Goal: Task Accomplishment & Management: Use online tool/utility

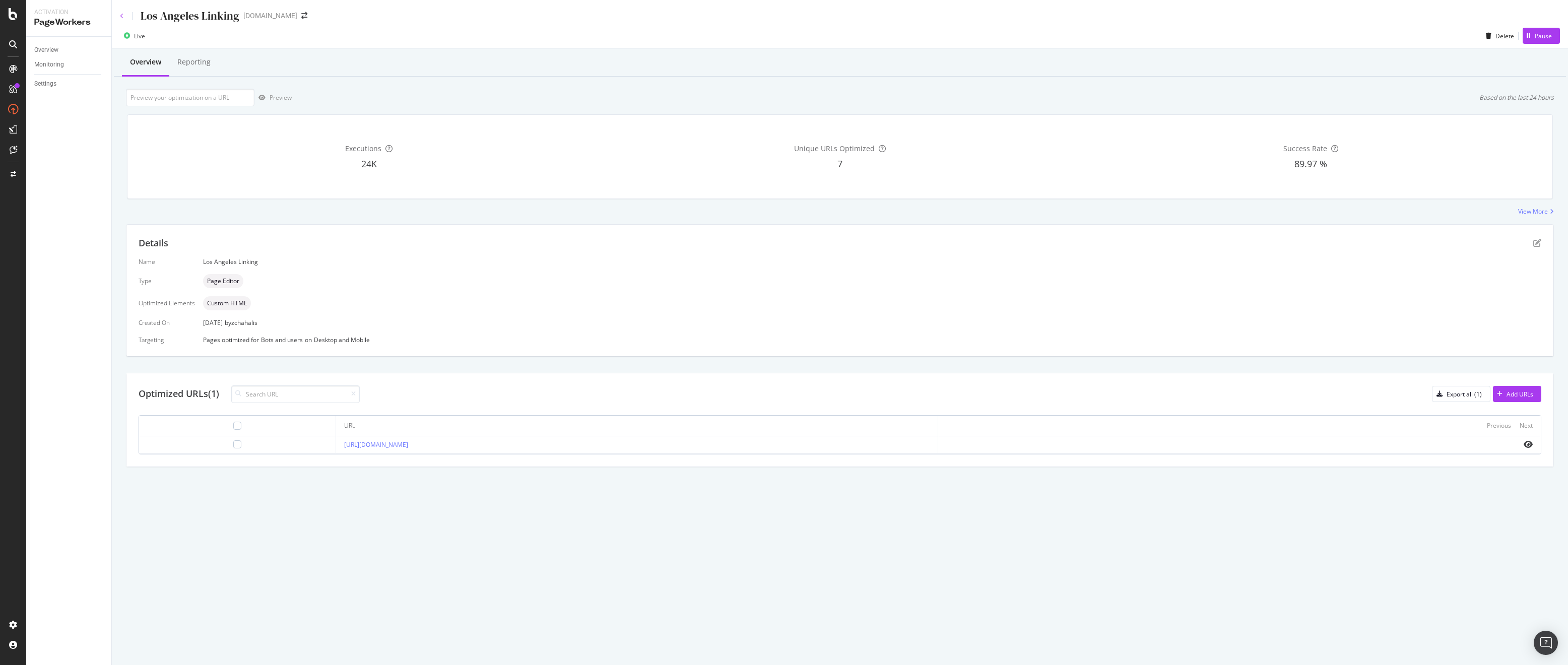
click at [121, 13] on icon at bounding box center [122, 16] width 4 height 6
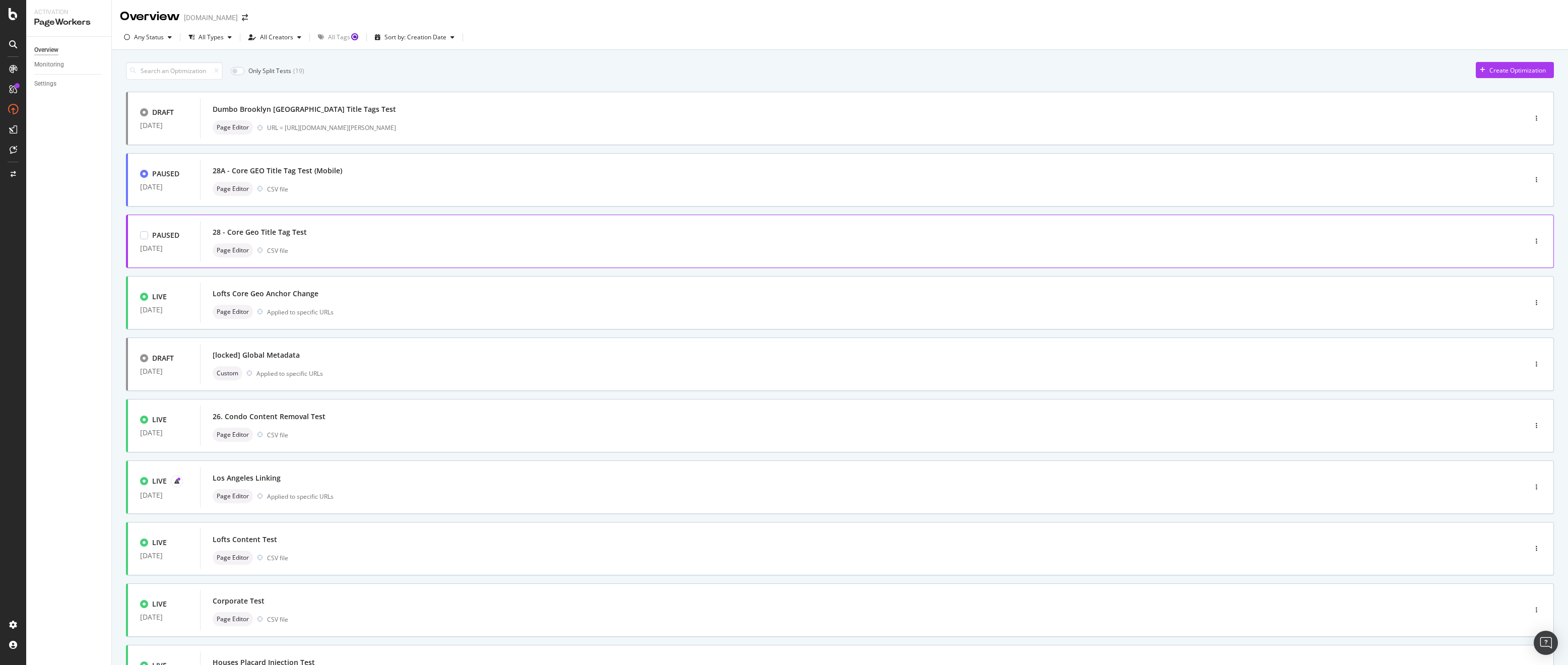
click at [338, 248] on div "Page Editor CSV file" at bounding box center [848, 250] width 1270 height 14
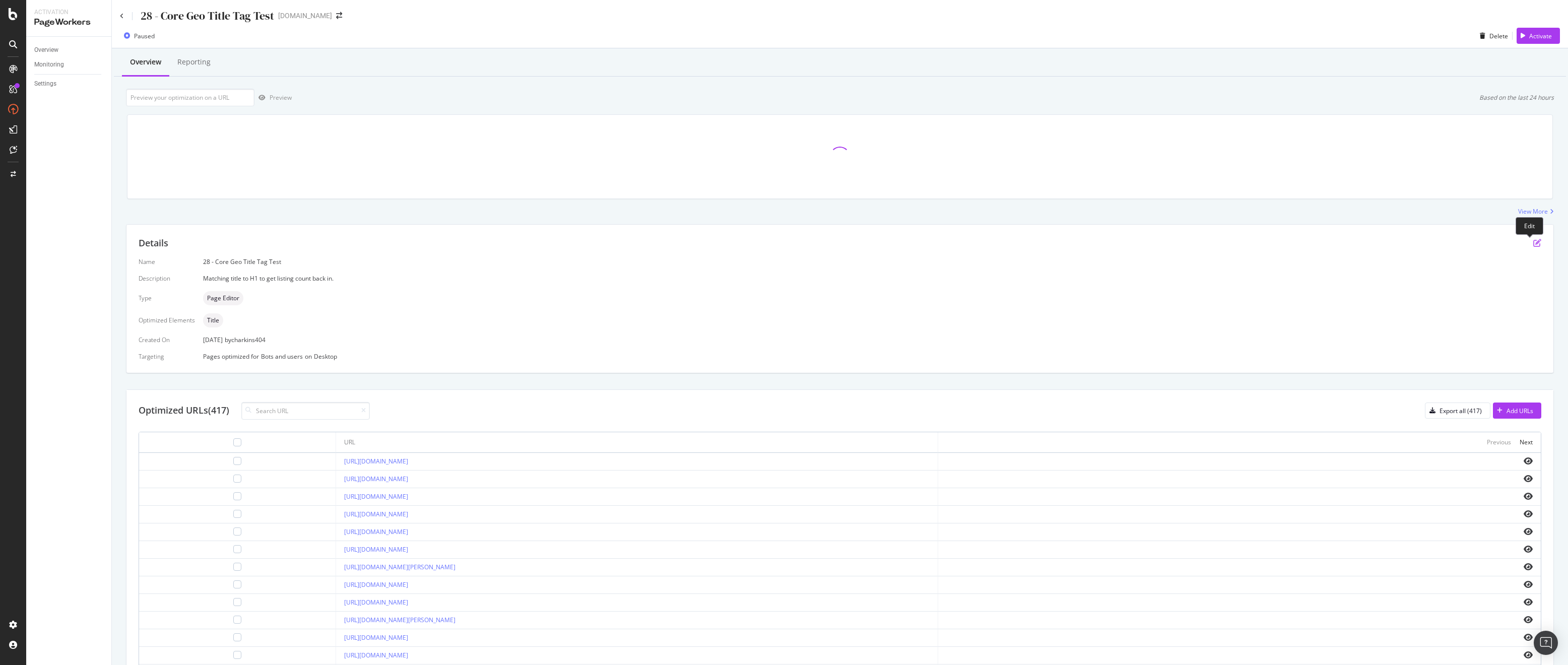
click at [1533, 242] on icon "pen-to-square" at bounding box center [1537, 243] width 8 height 8
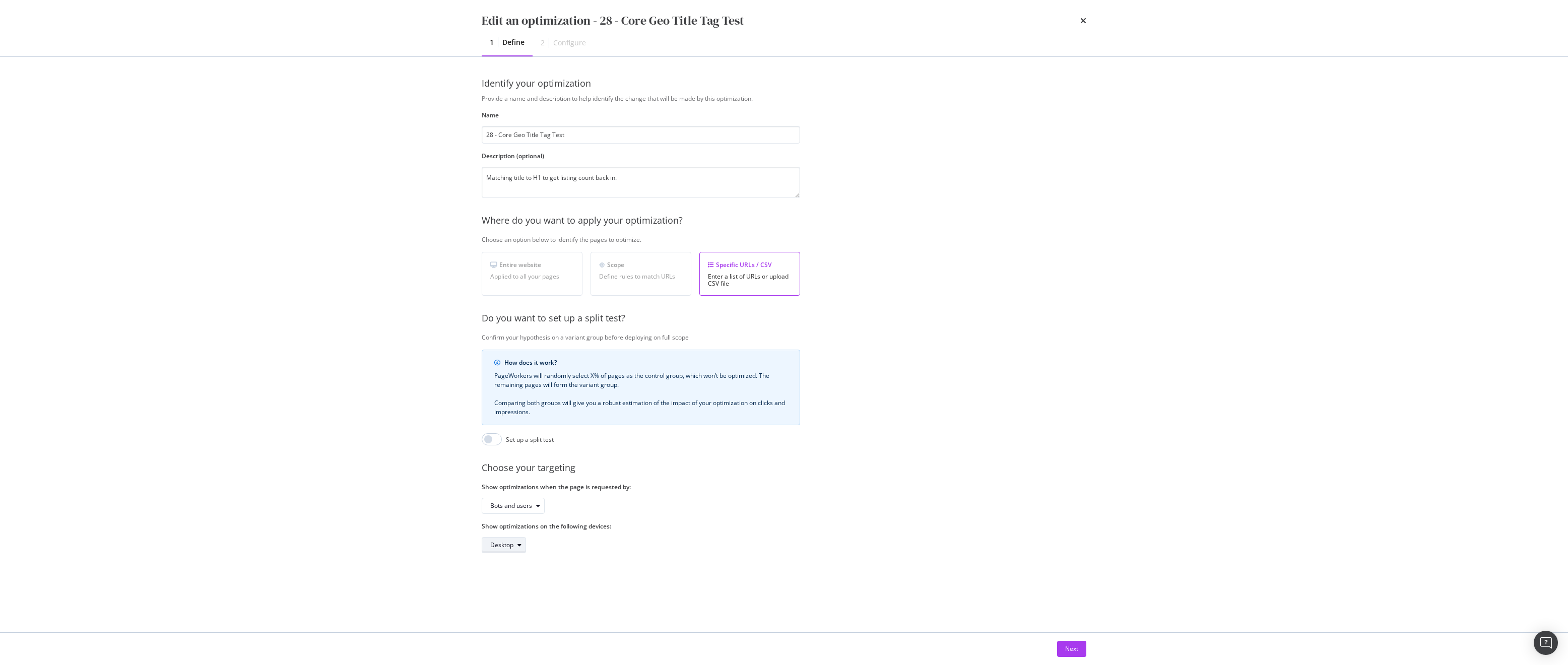
click at [514, 542] on div "modal" at bounding box center [519, 545] width 12 height 6
click at [523, 560] on div "Desktop and Mobile" at bounding box center [522, 561] width 56 height 8
click at [1074, 650] on div "Next" at bounding box center [1071, 648] width 13 height 8
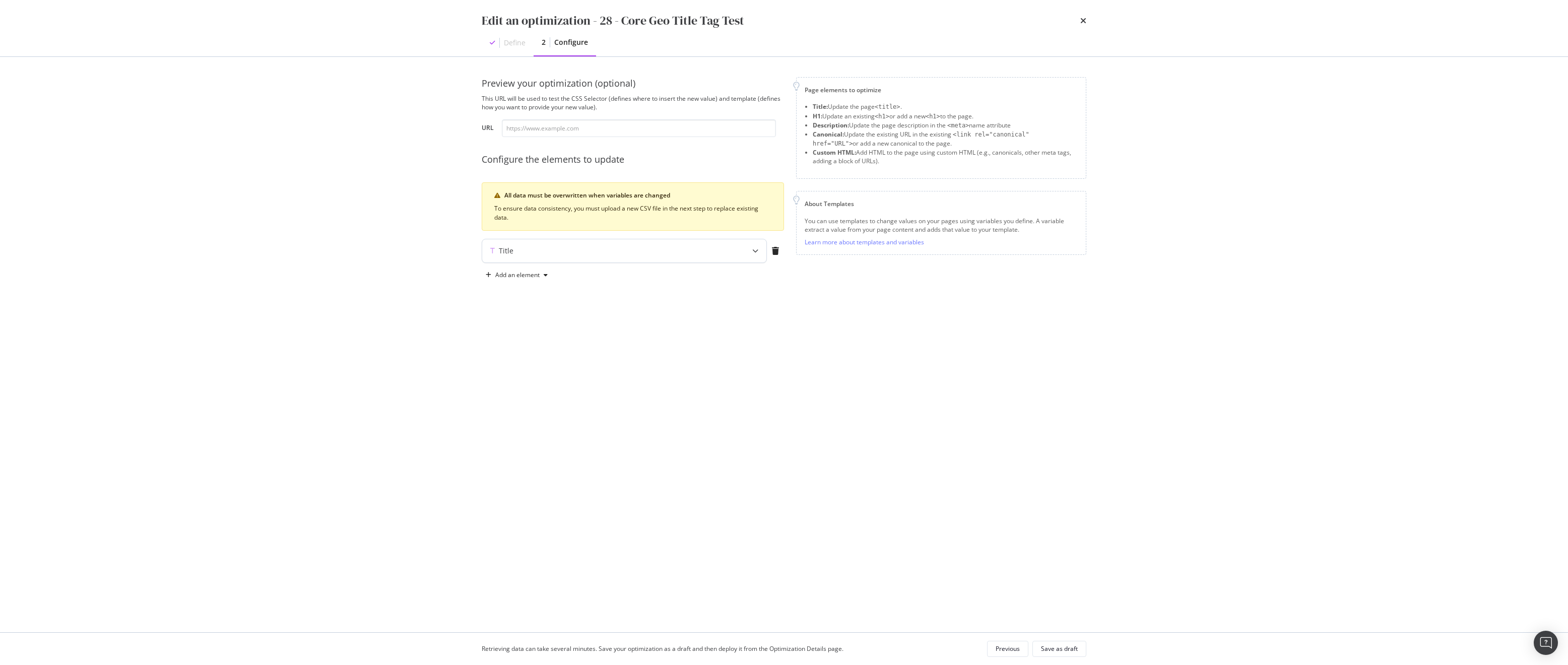
click at [645, 248] on div "Title" at bounding box center [604, 251] width 244 height 10
type textarea "{{ h1 }}"
click at [606, 381] on div "{{ h1 }}" at bounding box center [601, 414] width 213 height 80
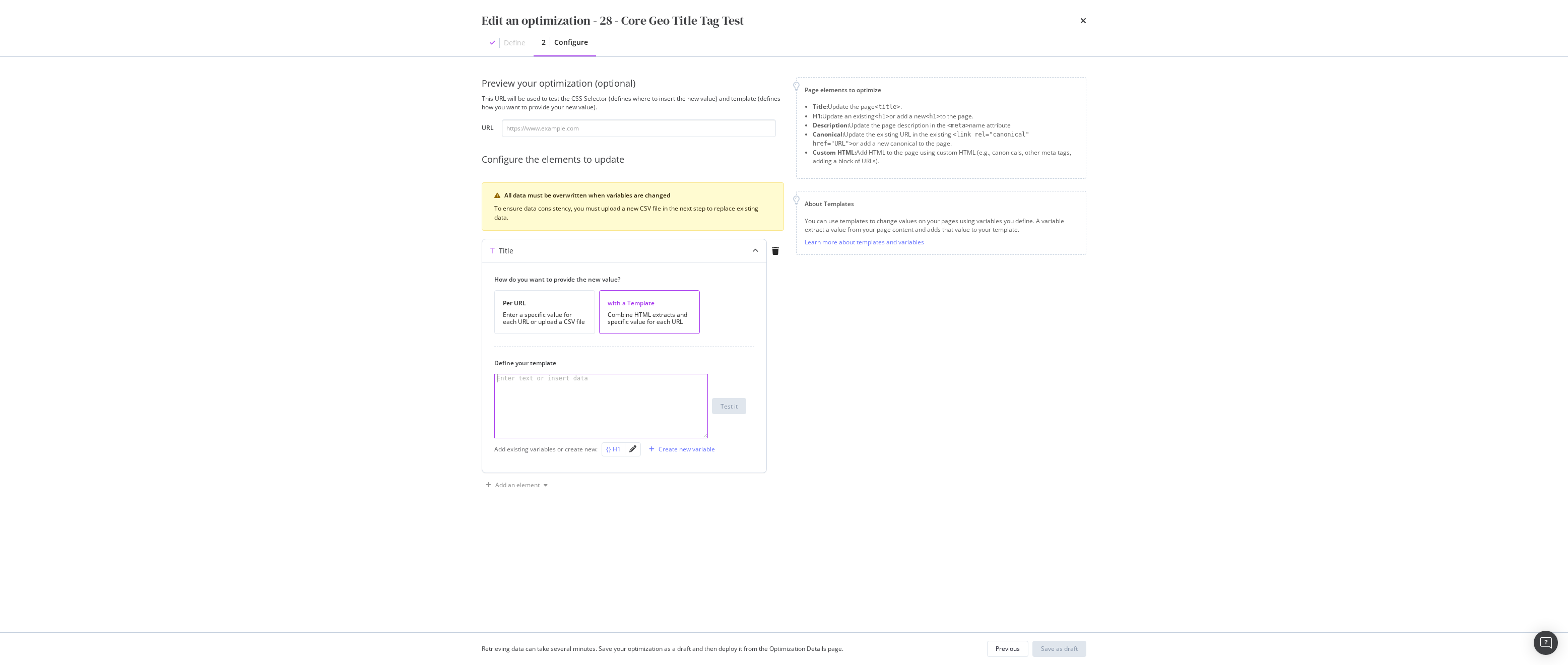
click at [619, 451] on div "{} H1" at bounding box center [613, 449] width 15 height 8
type textarea "{{ h1 }}"
drag, startPoint x: 574, startPoint y: 386, endPoint x: 477, endPoint y: 362, distance: 99.9
click at [477, 362] on div "Preview your optimization (optional) This URL will be used to test the CSS Sele…" at bounding box center [784, 344] width 645 height 575
click at [632, 451] on icon "pencil" at bounding box center [632, 449] width 7 height 7
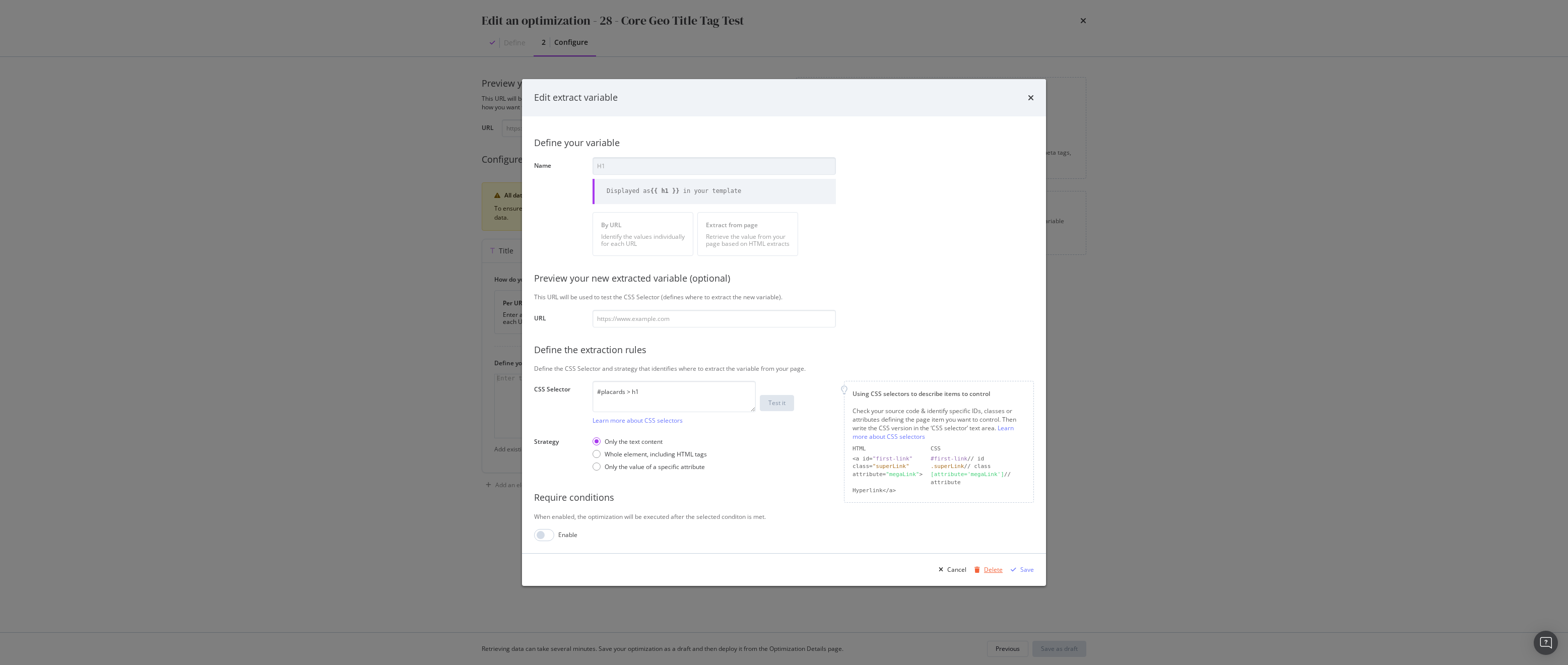
click at [986, 568] on div "Delete" at bounding box center [993, 569] width 19 height 8
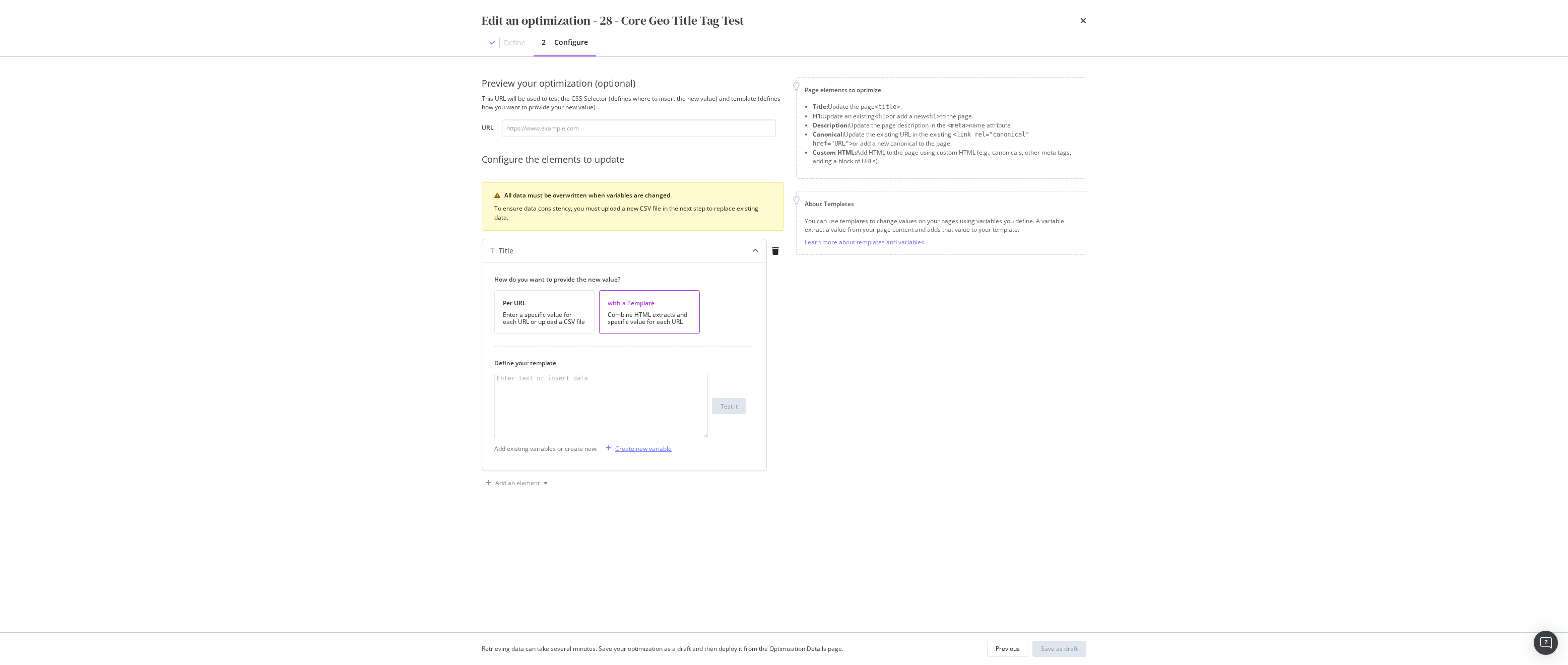
click at [630, 445] on div "Create new variable" at bounding box center [643, 448] width 57 height 8
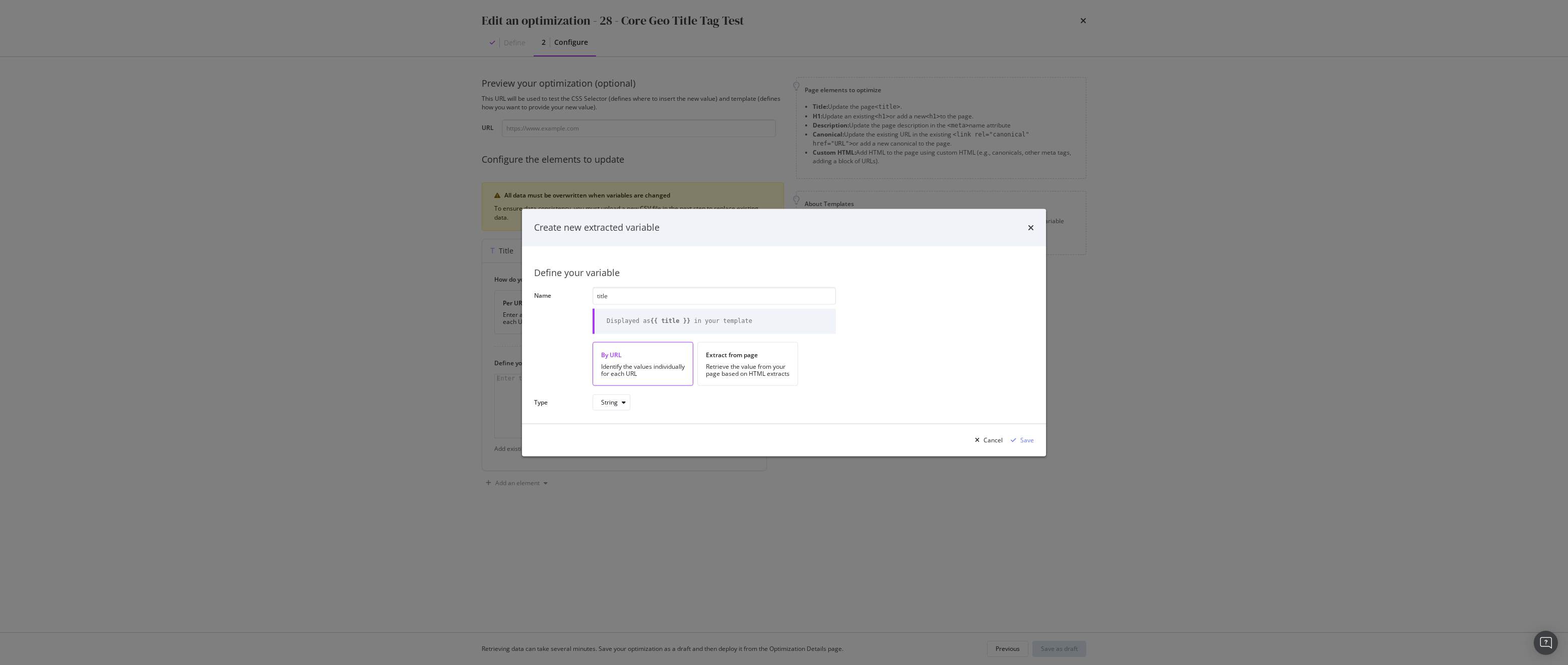
type input "title"
click at [625, 407] on div "String" at bounding box center [615, 402] width 29 height 14
click at [763, 343] on div "Extract from page Retrieve the value from your page based on HTML extracts" at bounding box center [748, 363] width 101 height 44
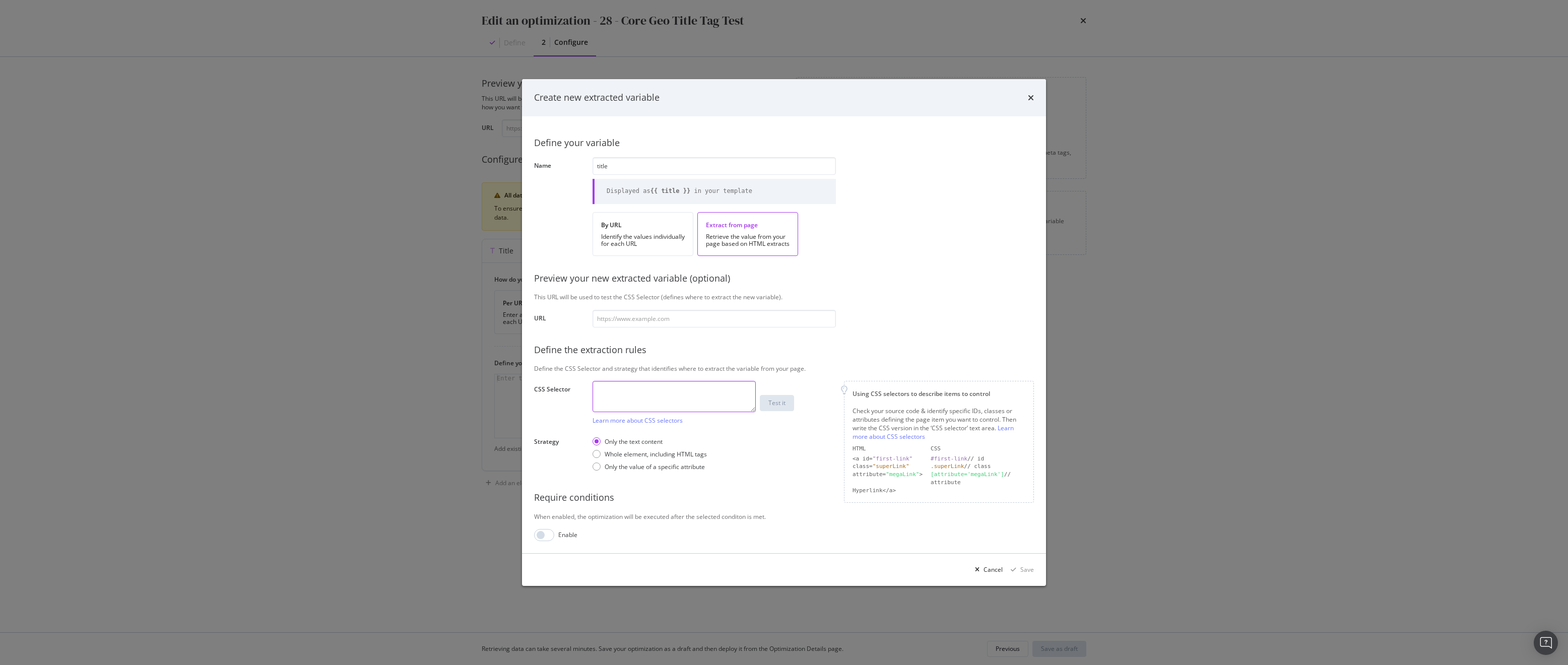
click at [620, 390] on textarea "modal" at bounding box center [674, 396] width 163 height 31
paste textarea "head > title"
type textarea "head > title"
click at [690, 321] on input "modal" at bounding box center [714, 318] width 243 height 18
paste input "https://www.apartments.com/los-angeles-ca/"
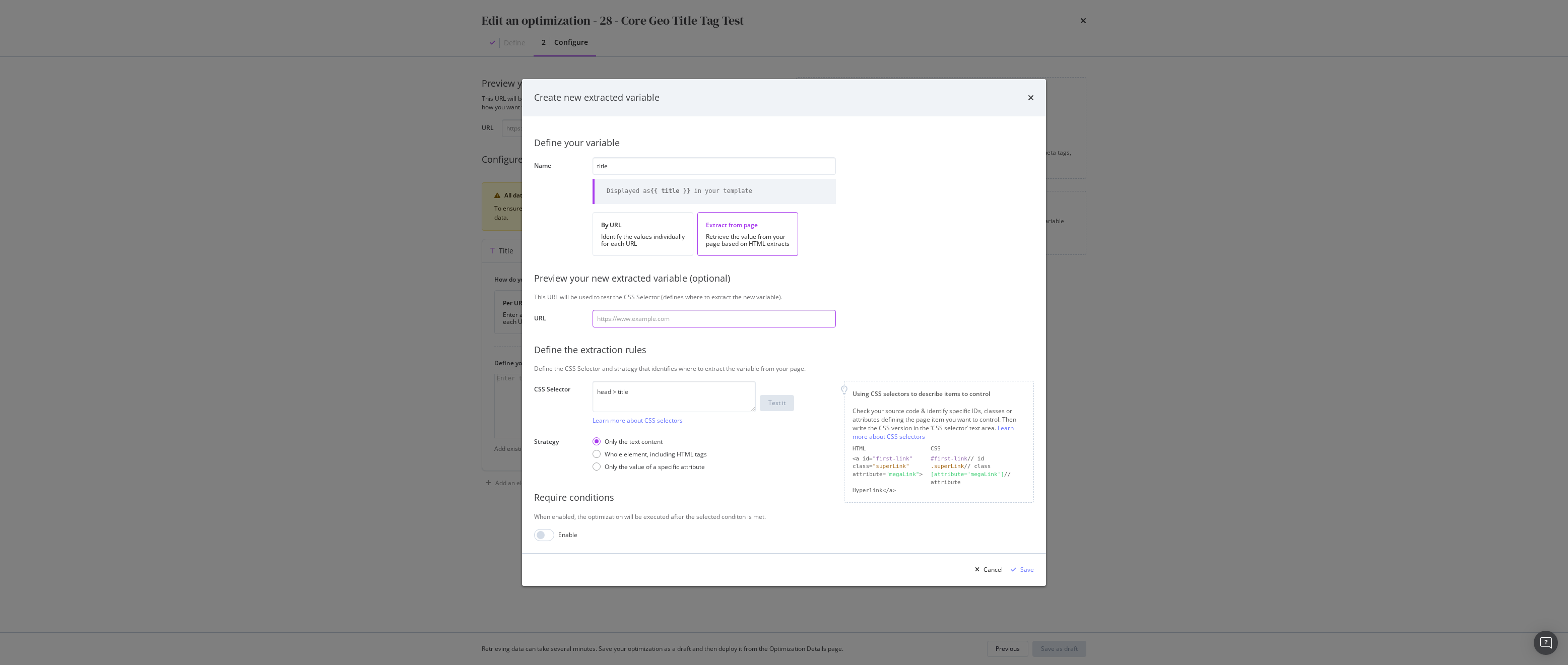
type input "https://www.apartments.com/los-angeles-ca/"
click at [785, 398] on button "Test it" at bounding box center [777, 402] width 34 height 16
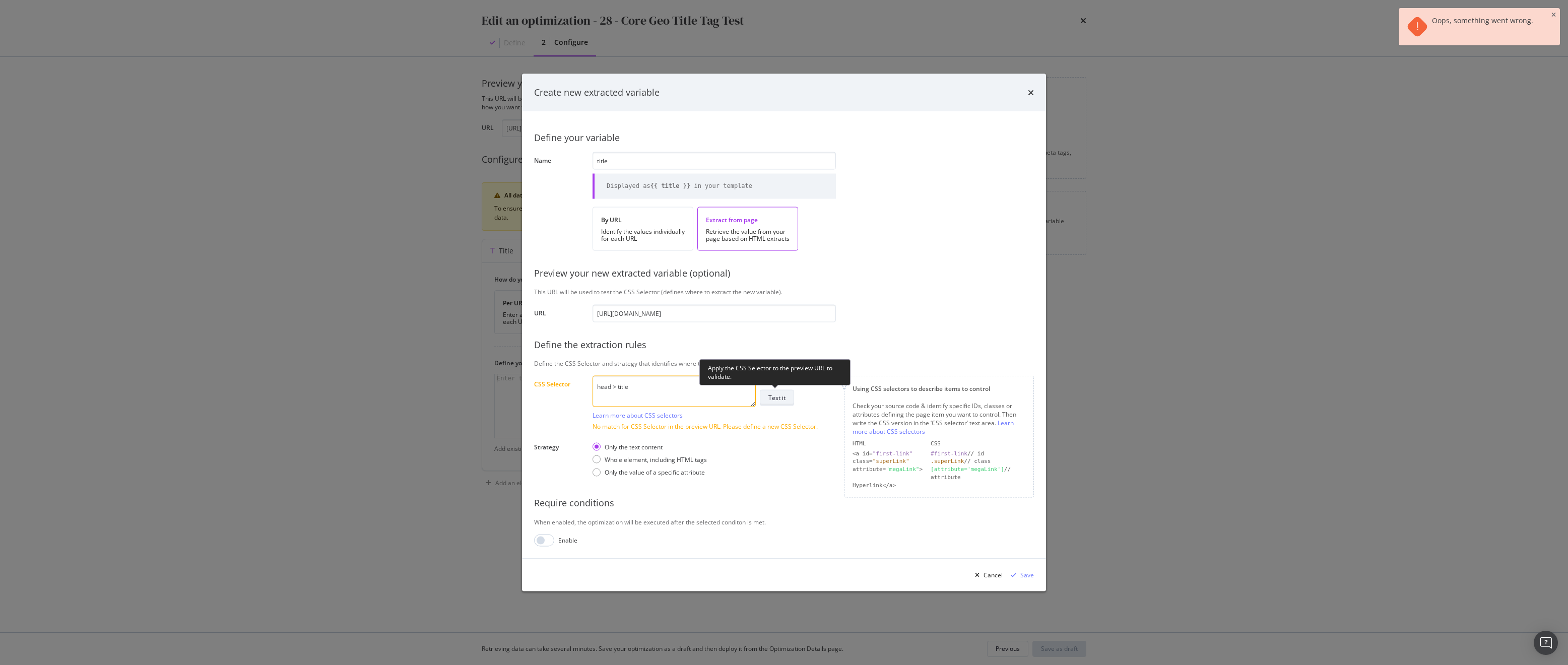
click at [778, 401] on div "Test it" at bounding box center [777, 398] width 17 height 8
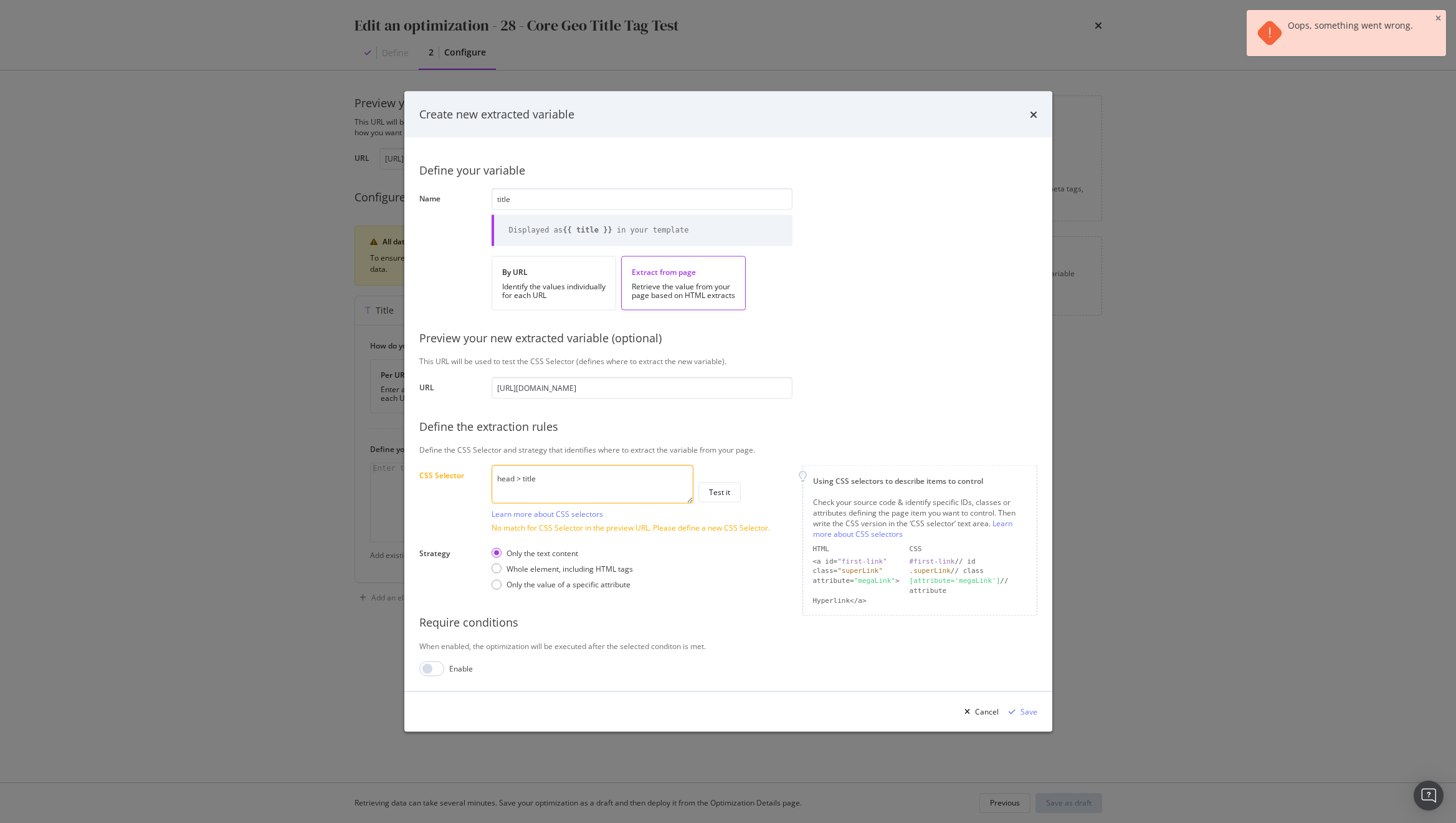
click at [747, 598] on div "Define your variable Name title Displayed as {{ title }} in your template By UR…" at bounding box center [728, 414] width 618 height 523
click at [746, 593] on div "Only the text content Whole element, including HTML tags Only the value of a sp…" at bounding box center [642, 568] width 301 height 52
drag, startPoint x: 773, startPoint y: 549, endPoint x: 759, endPoint y: 502, distance: 49.0
click at [773, 548] on div "Only the text content Whole element, including HTML tags Only the value of a sp…" at bounding box center [642, 568] width 301 height 52
click at [721, 494] on div "Test it" at bounding box center [720, 492] width 21 height 10
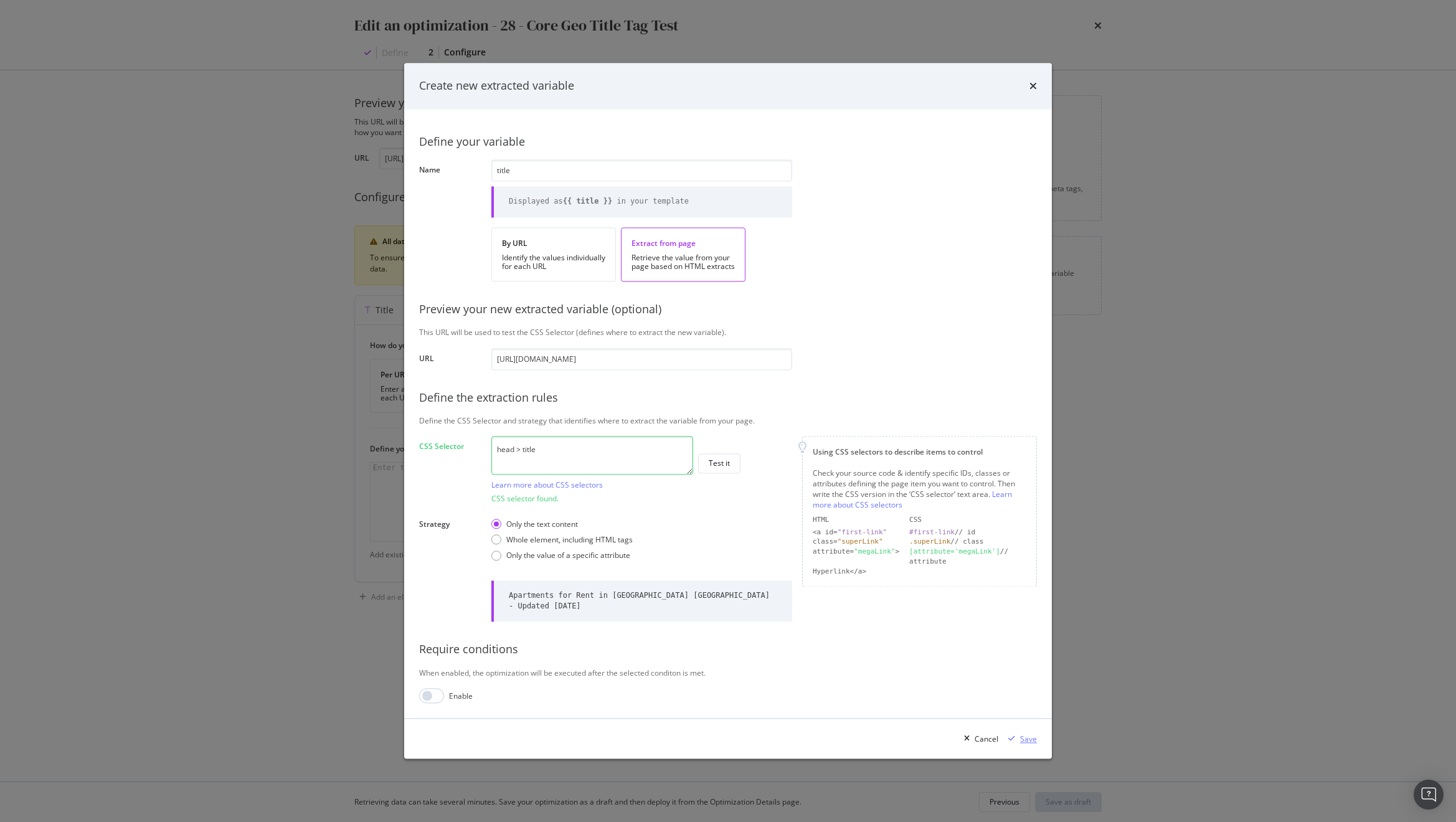
click at [1017, 735] on div "modal" at bounding box center [1011, 739] width 16 height 8
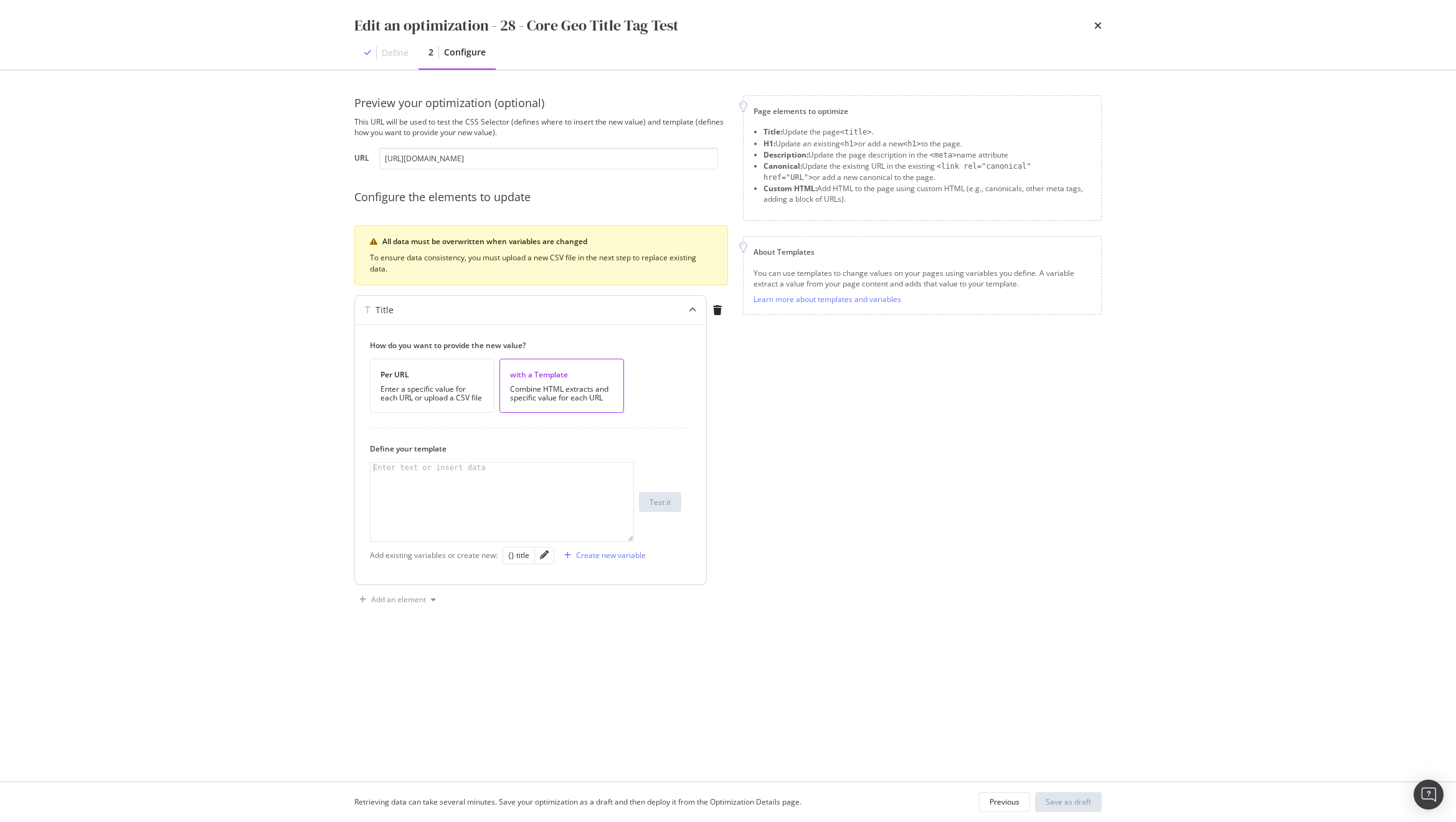
click at [432, 497] on div "modal" at bounding box center [502, 511] width 263 height 99
paste textarea "{{ trimmedTitle }}"
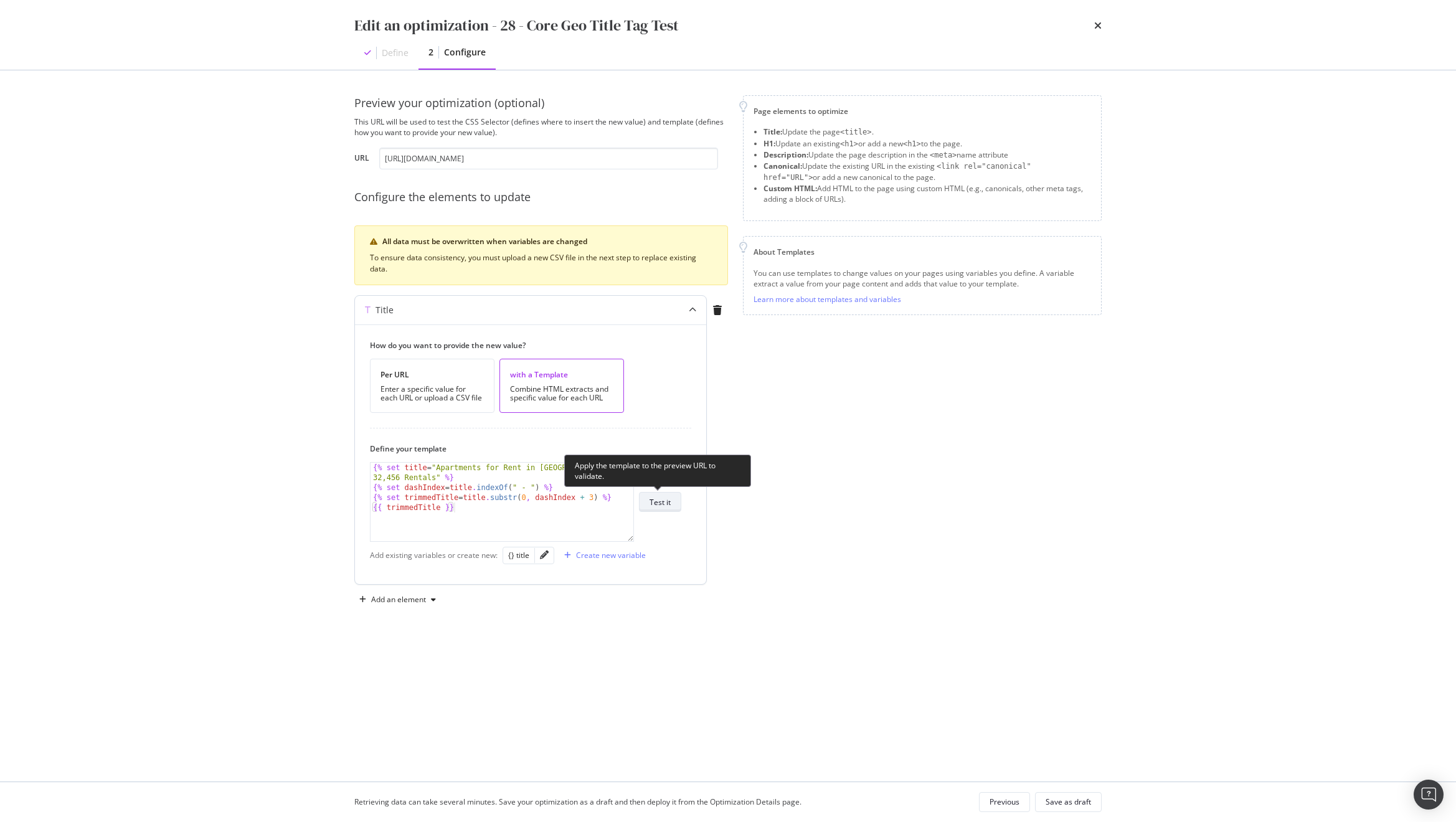
click at [660, 504] on div "Test it" at bounding box center [660, 502] width 21 height 10
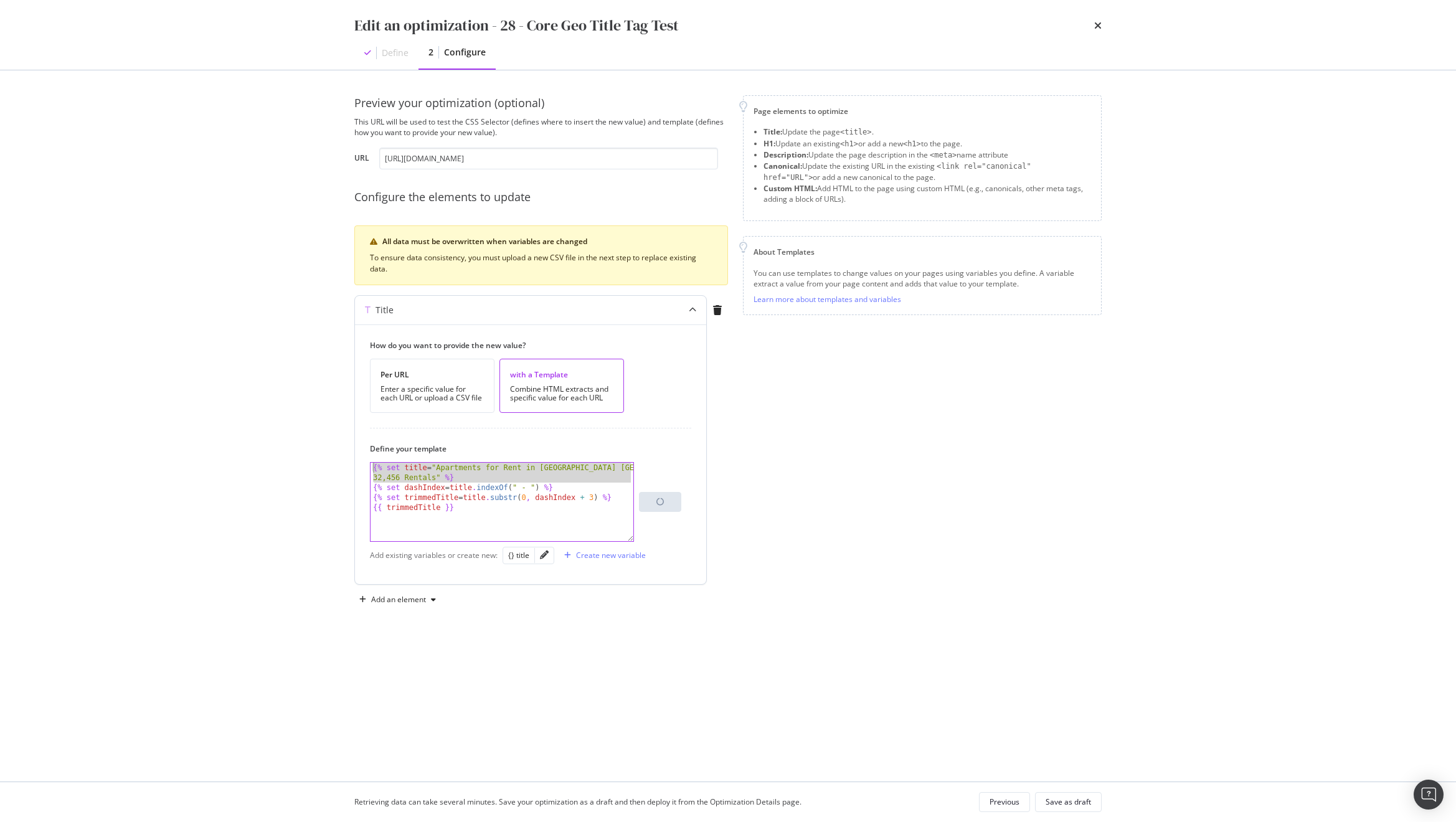
drag, startPoint x: 374, startPoint y: 489, endPoint x: 362, endPoint y: 464, distance: 27.7
click at [362, 464] on div "How do you want to provide the new value? Per URL Enter a specific value for ea…" at bounding box center [531, 454] width 351 height 260
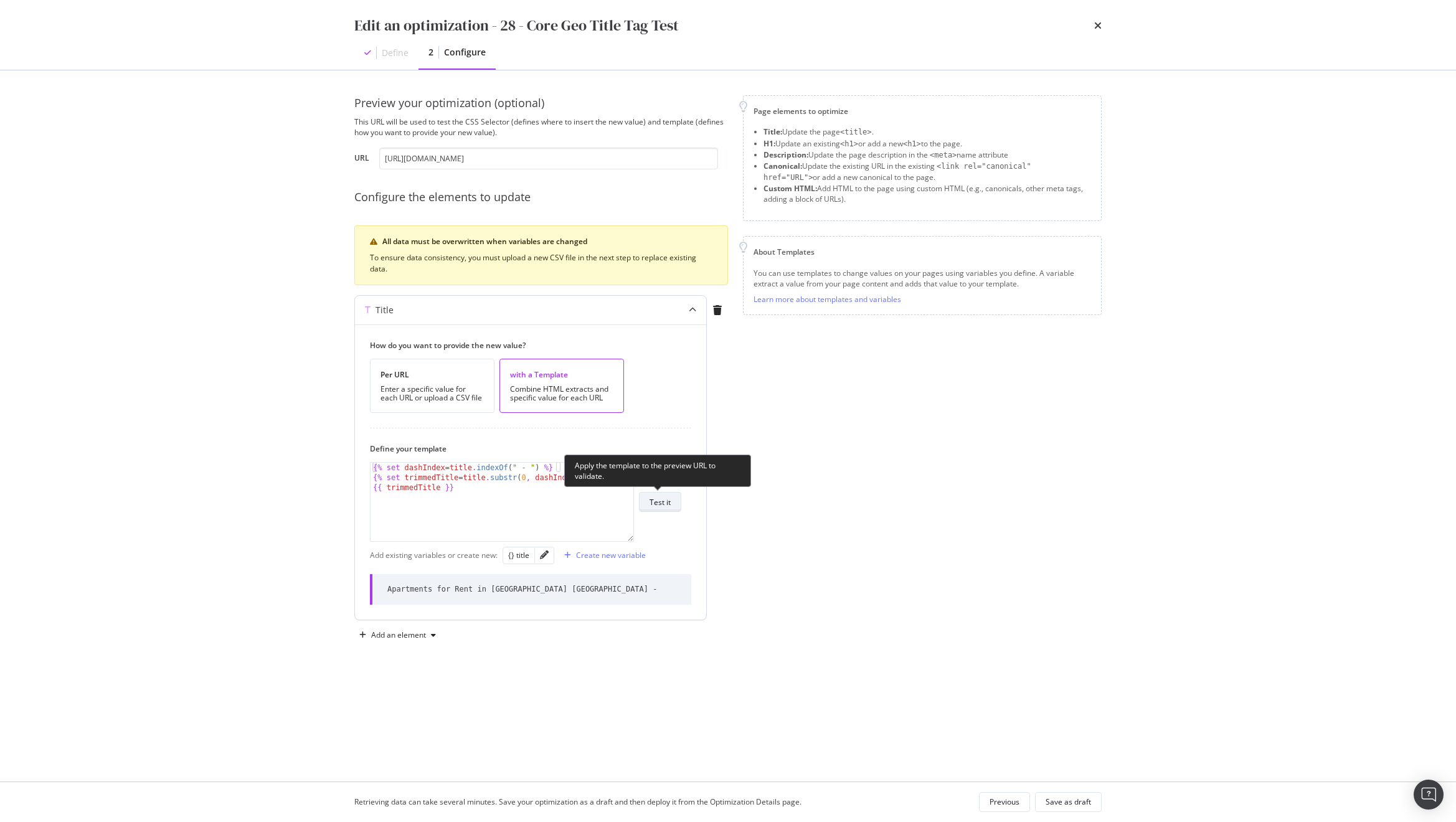
click at [658, 498] on div "Test it" at bounding box center [660, 502] width 21 height 10
click at [508, 505] on div "{% set dashIndex = title . indexOf ( " - " ) %} {% set trimmedTitle = title . s…" at bounding box center [502, 511] width 263 height 99
click at [465, 490] on div "{% set dashIndex = title . indexOf ( " - " ) %} {% set trimmedTitle = title . s…" at bounding box center [502, 511] width 263 height 99
click at [626, 476] on div "{% set dashIndex = title . indexOf ( " - " ) %} {% set trimmedTitle = title . s…" at bounding box center [502, 511] width 263 height 99
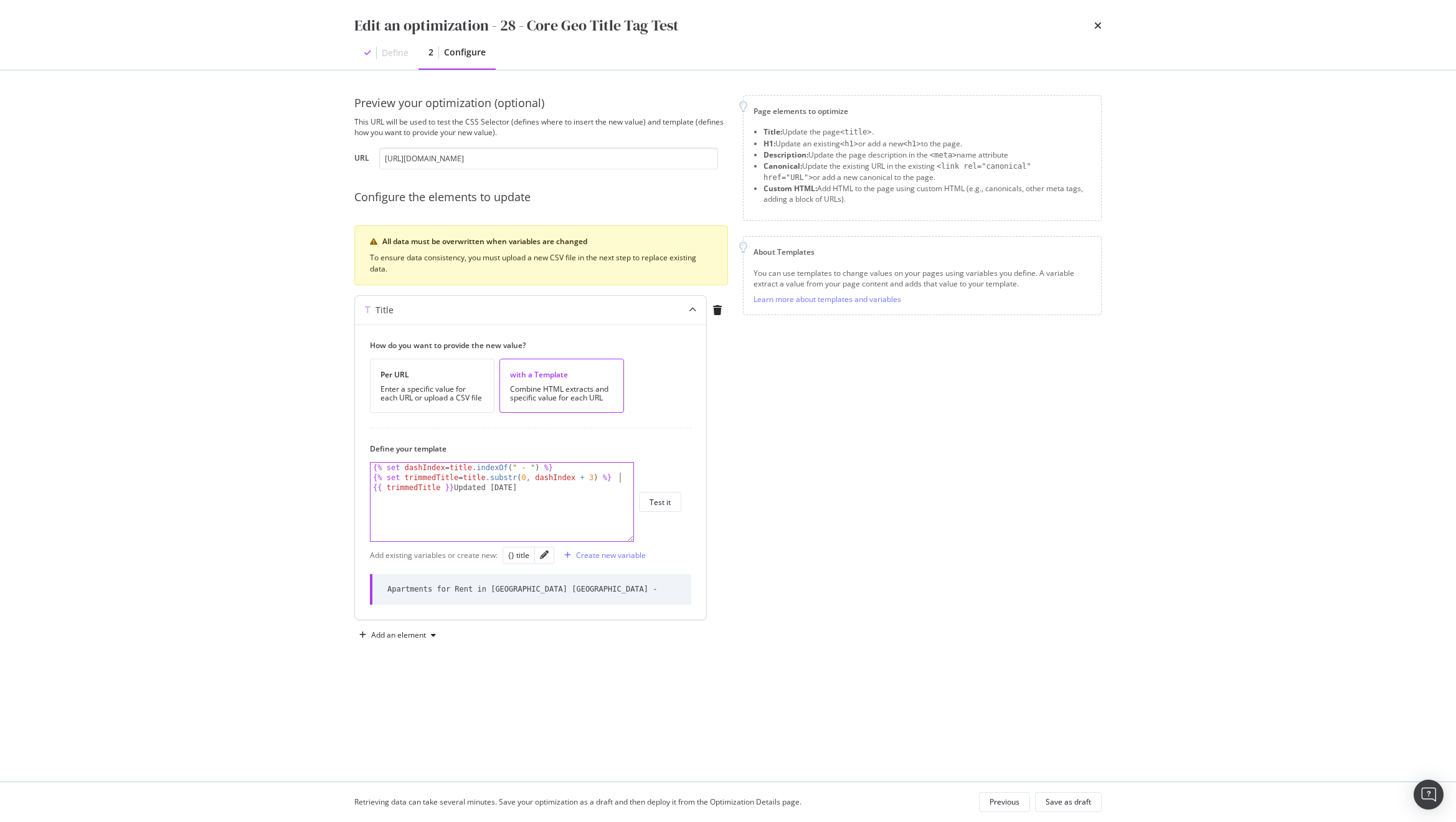
type textarea "{% set trimmedTitle = title.substr(0, dashIndex + 3) %}"
click at [664, 504] on div "Test it" at bounding box center [660, 502] width 21 height 10
click at [493, 498] on div "{% set dashIndex = title . indexOf ( " - " ) %} {% set trimmedTitle = title . s…" at bounding box center [502, 511] width 263 height 99
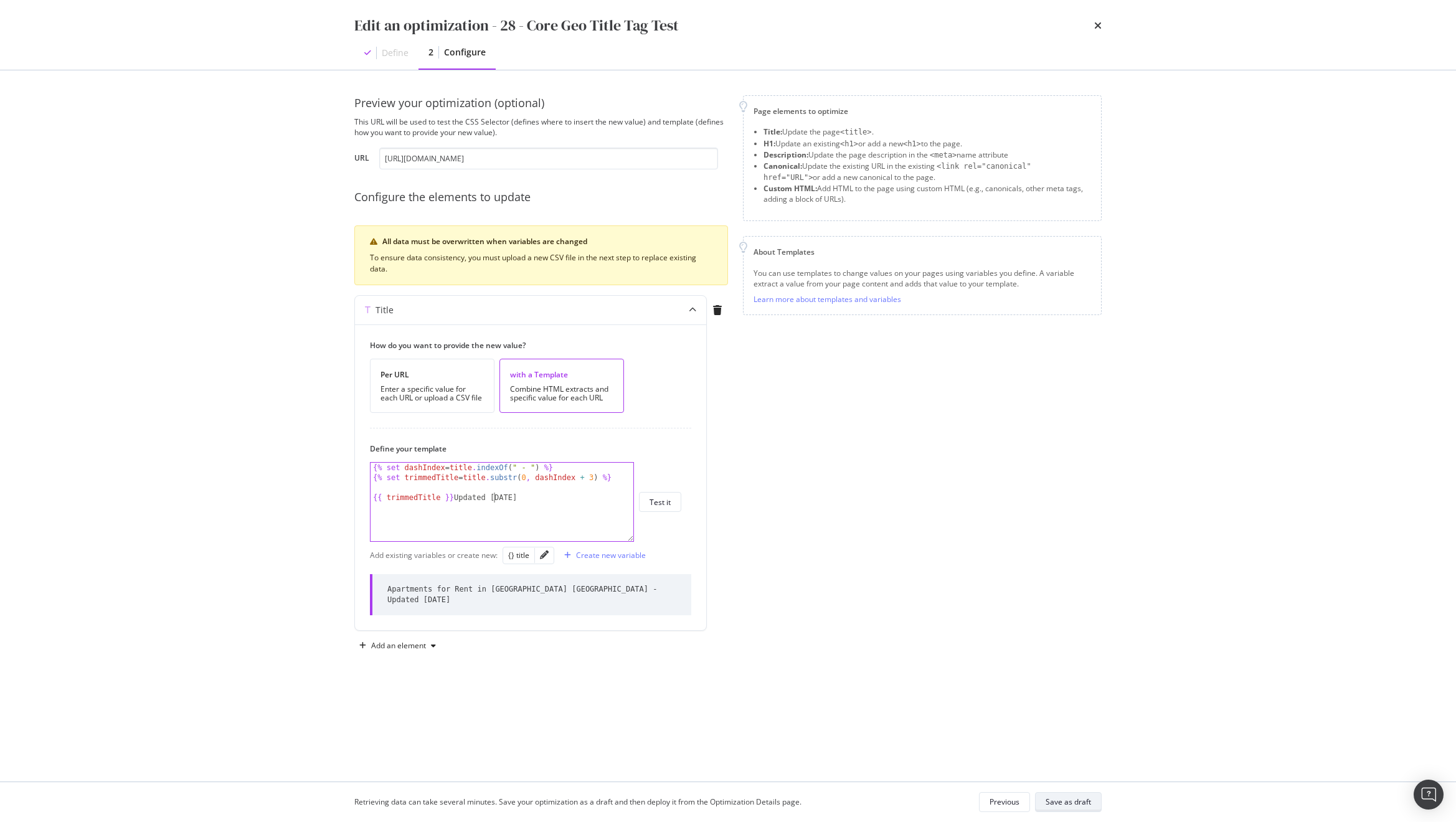
type textarea "{{ trimmedTitle }}Updated Today"
click at [1071, 804] on div "Save as draft" at bounding box center [1068, 801] width 46 height 10
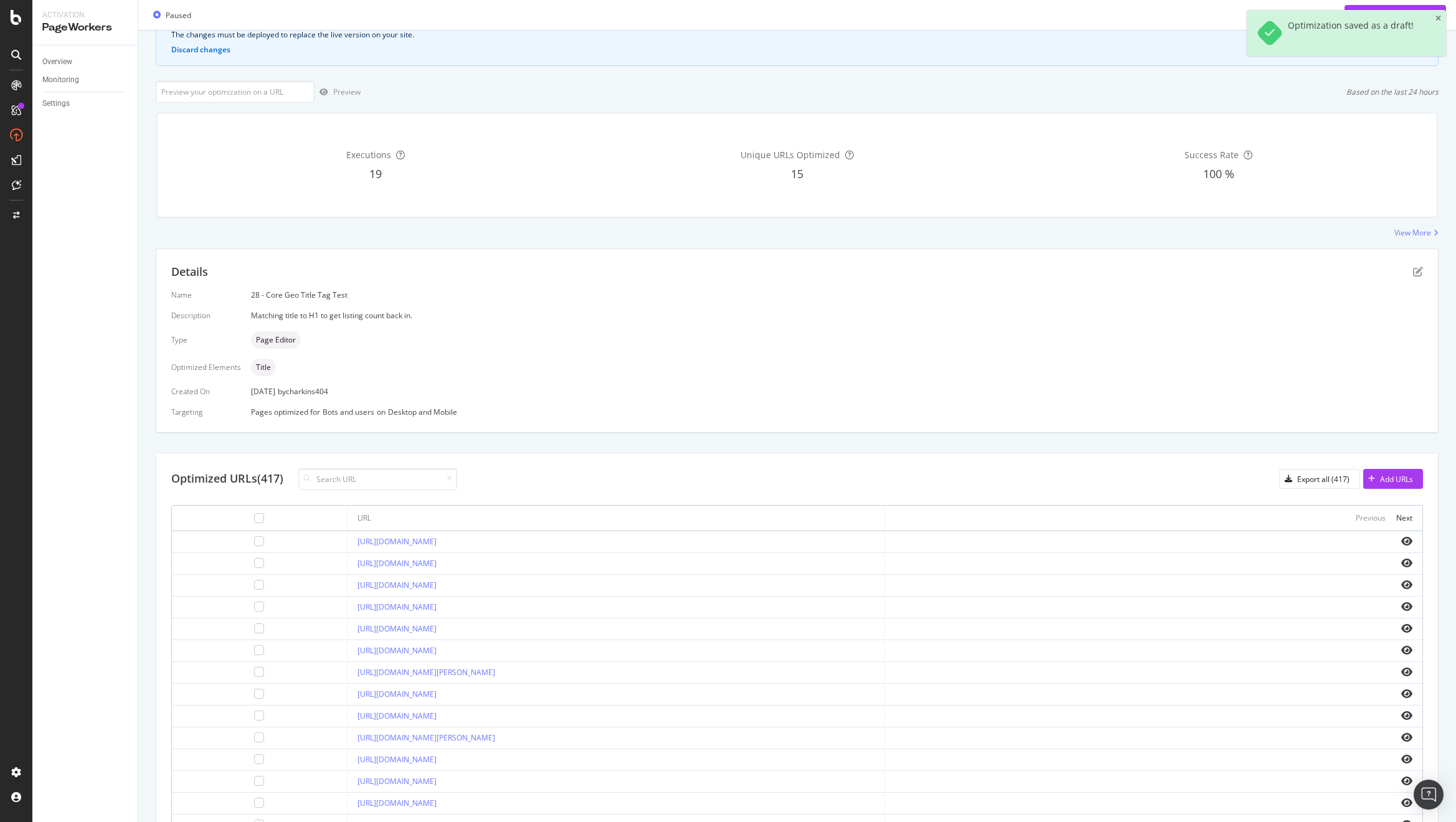
scroll to position [169, 0]
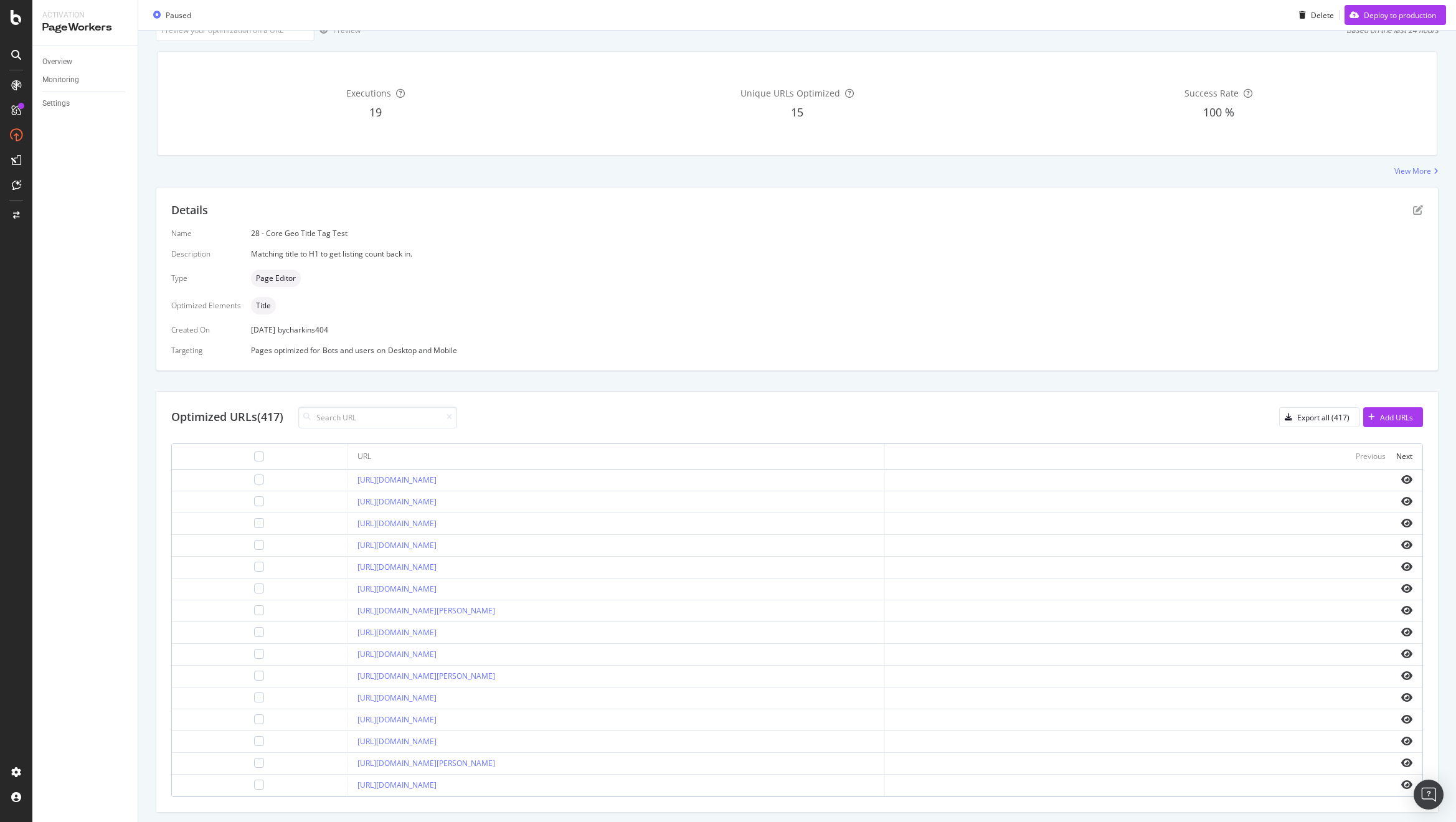
drag, startPoint x: 474, startPoint y: 633, endPoint x: 297, endPoint y: 635, distance: 177.0
click at [297, 635] on tr "https://www.apartments.com/alpharetta-ga/" at bounding box center [797, 633] width 1250 height 22
copy tr "https://www.apartments.com/alpharetta-ga/"
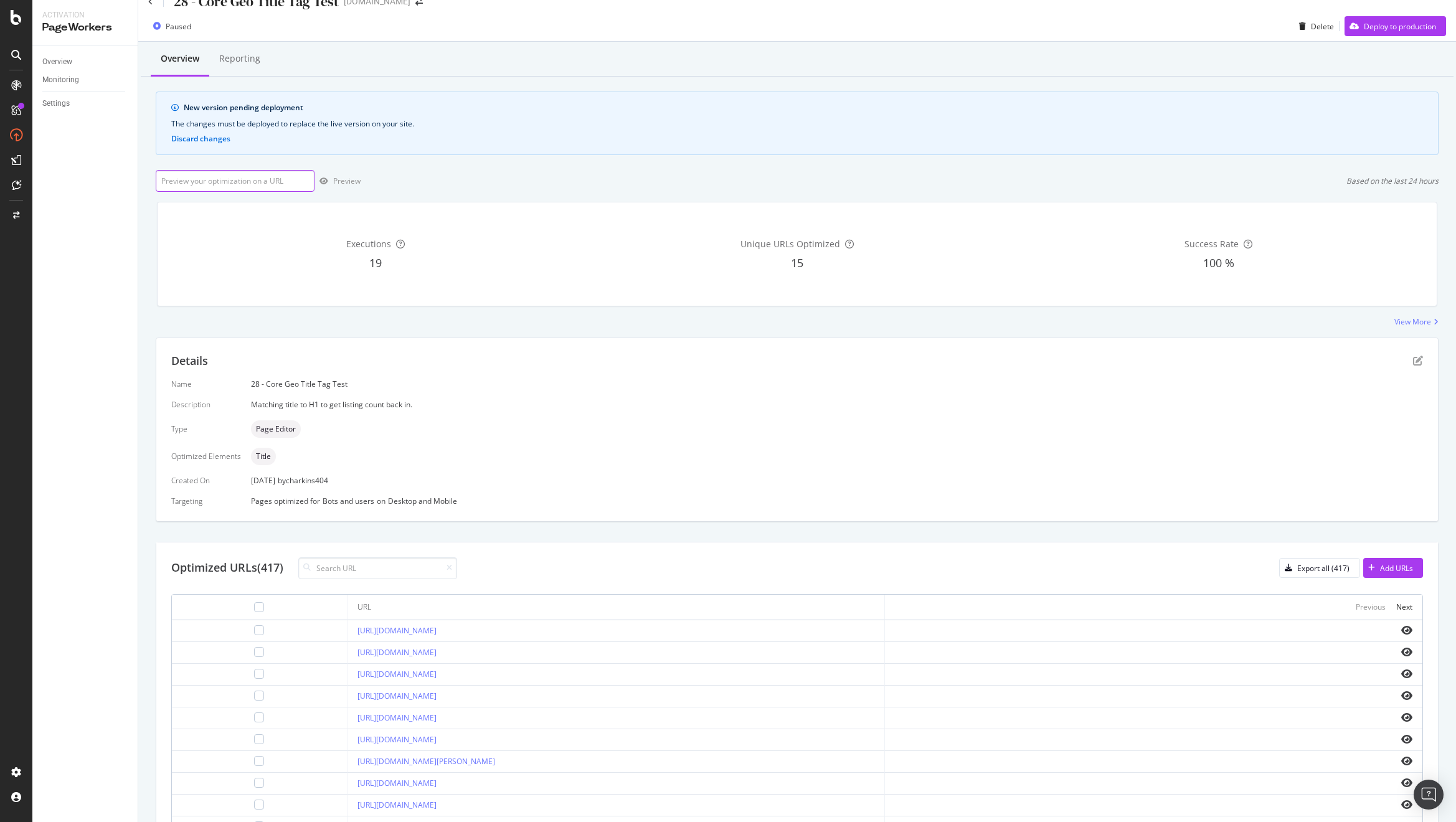
click at [218, 183] on input "url" at bounding box center [235, 180] width 158 height 22
paste input "https://www.apartments.com/alpharetta-ga/"
click at [345, 177] on div "Preview" at bounding box center [347, 181] width 28 height 10
click at [248, 185] on input "https://www.apartments.com/alpharetta-ga/" at bounding box center [235, 180] width 158 height 22
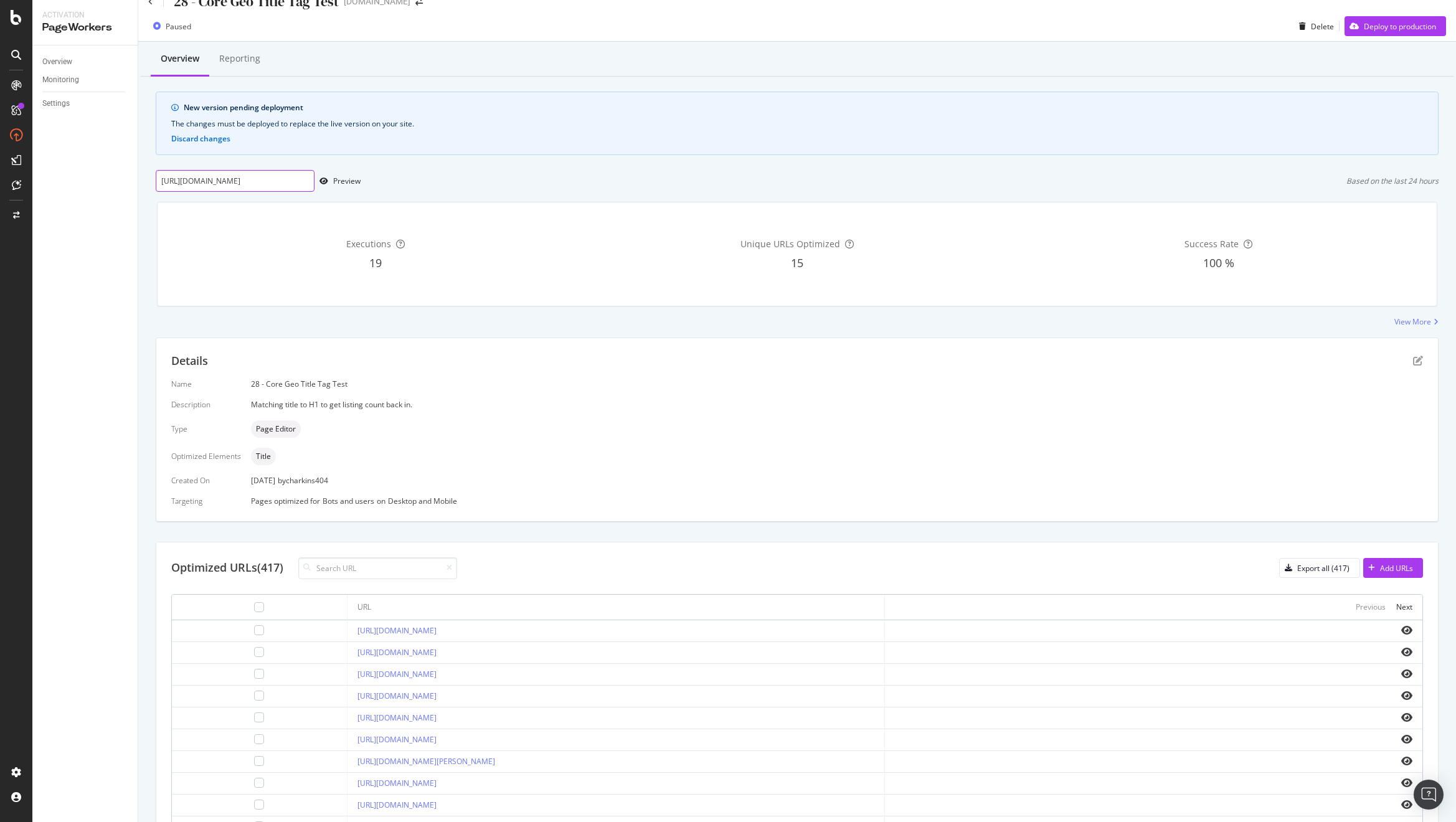
click at [248, 185] on input "https://www.apartments.com/alpharetta-ga/" at bounding box center [235, 180] width 158 height 22
click at [907, 177] on div "https://www.apartments.com/alpharetta-ga/ Preview Based on the last 24 hours" at bounding box center [797, 180] width 1283 height 22
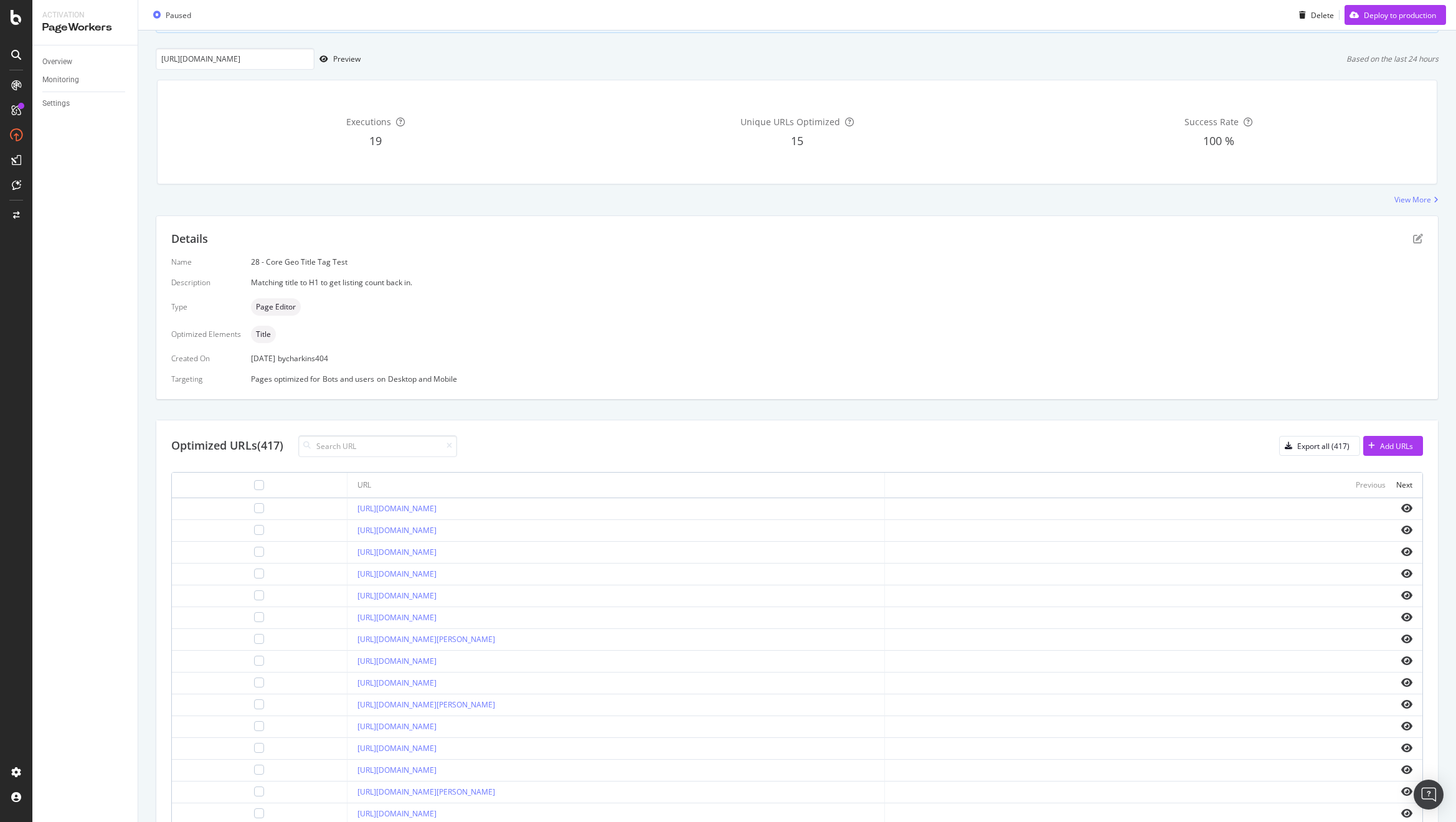
scroll to position [148, 0]
drag, startPoint x: 485, startPoint y: 741, endPoint x: 311, endPoint y: 737, distance: 174.0
click at [347, 737] on td "https://www.apartments.com/anchorage-ak/" at bounding box center [615, 740] width 538 height 22
copy link "https://www.apartments.com/anchorage-ak/"
click at [220, 45] on input "https://www.apartments.com/alpharetta-ga/" at bounding box center [235, 50] width 158 height 22
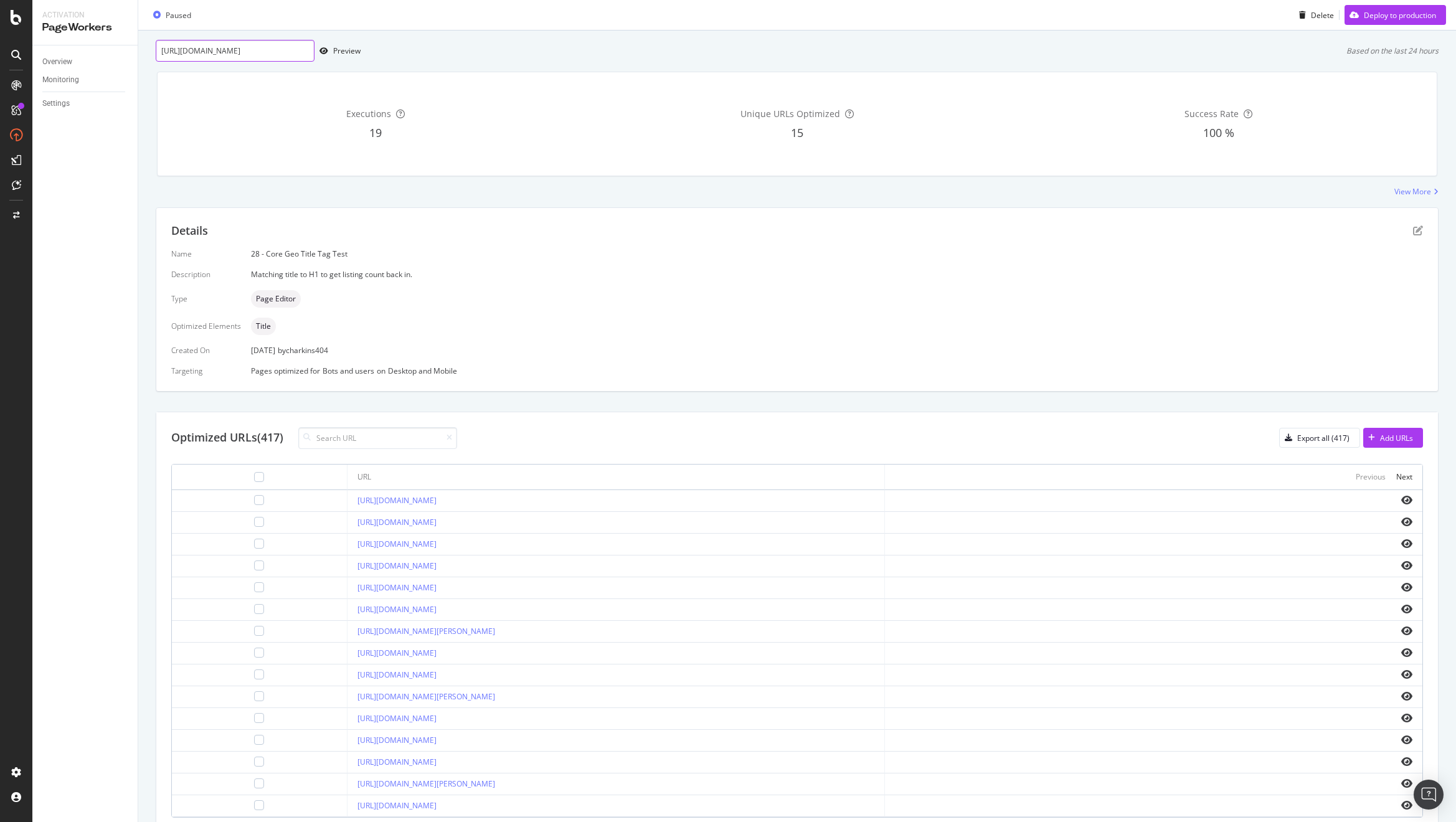
paste input "nchorage-ak"
click at [354, 48] on div "Preview" at bounding box center [347, 51] width 28 height 10
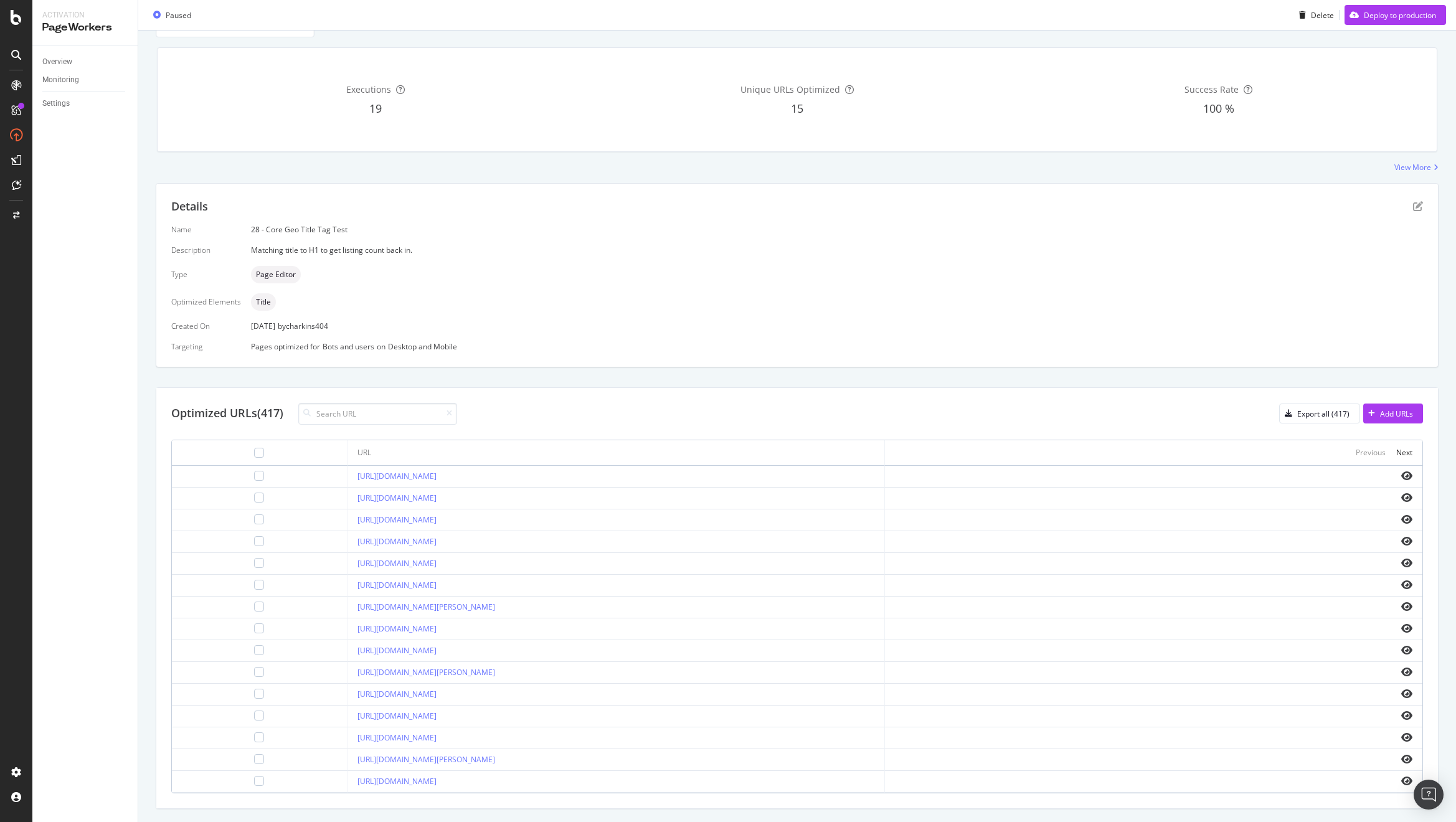
scroll to position [181, 0]
click at [1396, 443] on div "Next" at bounding box center [1404, 444] width 16 height 10
click at [467, 552] on div "https://www.apartments.com/astoria-ny/" at bounding box center [615, 555] width 517 height 11
drag, startPoint x: 467, startPoint y: 597, endPoint x: 307, endPoint y: 600, distance: 160.0
click at [347, 600] on td "https://www.apartments.com/atlanta-ga/" at bounding box center [615, 599] width 538 height 22
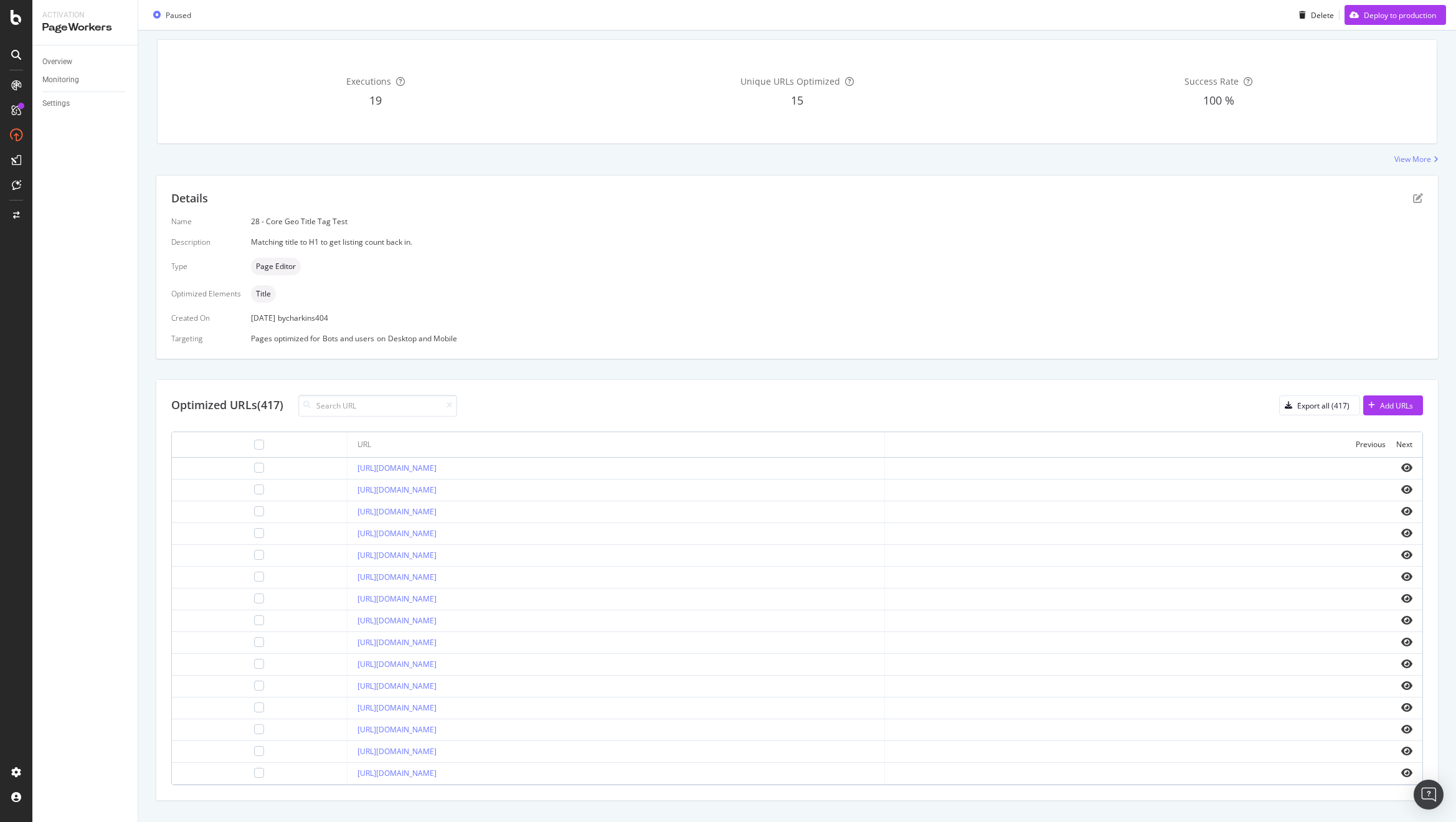
copy link "https://www.apartments.com/atlanta-ga/"
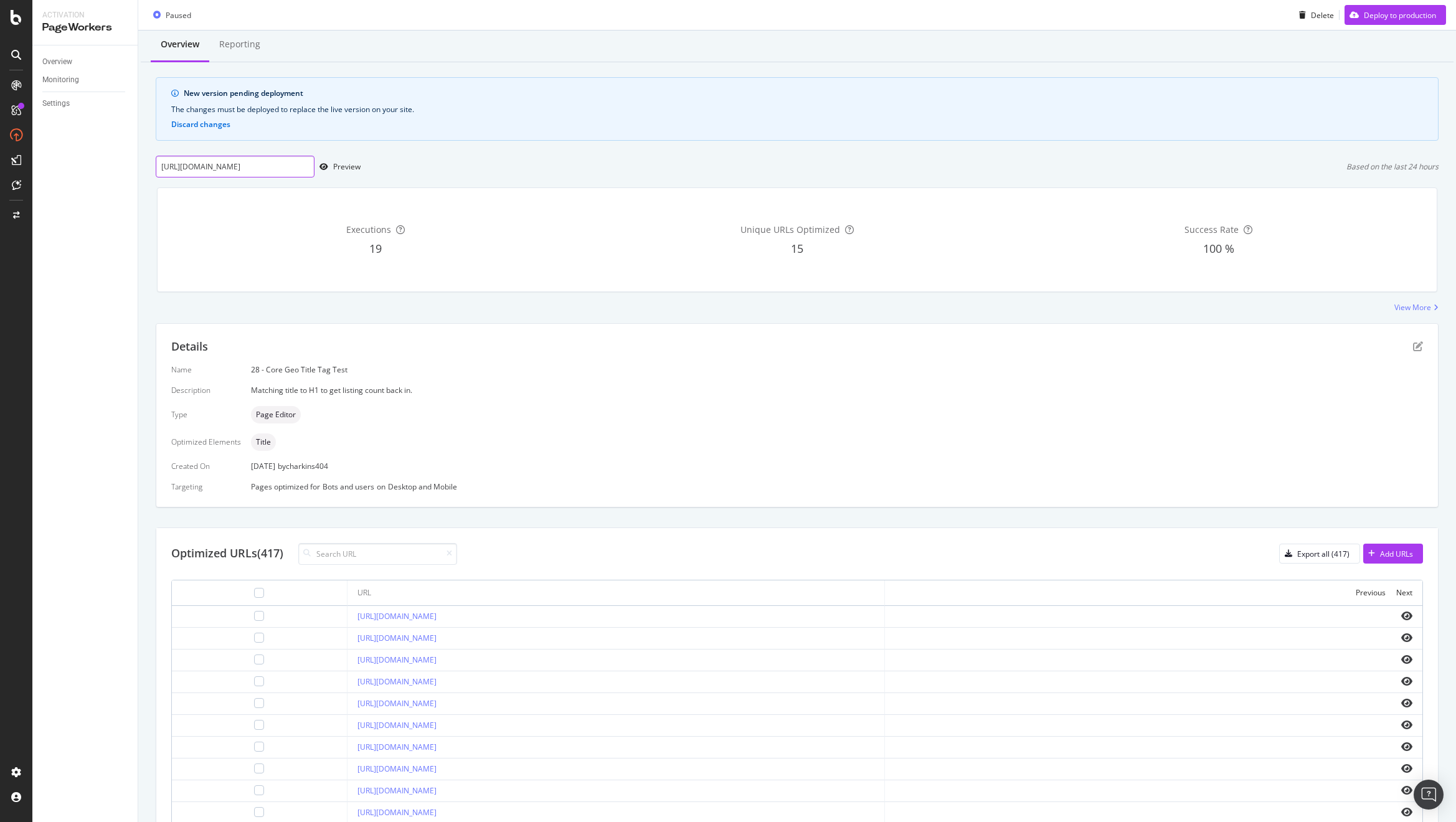
click at [229, 164] on input "https://www.apartments.com/anchorage-ak/" at bounding box center [235, 166] width 158 height 22
paste input "tlanta-ga"
type input "https://www.apartments.com/atlanta-ga/"
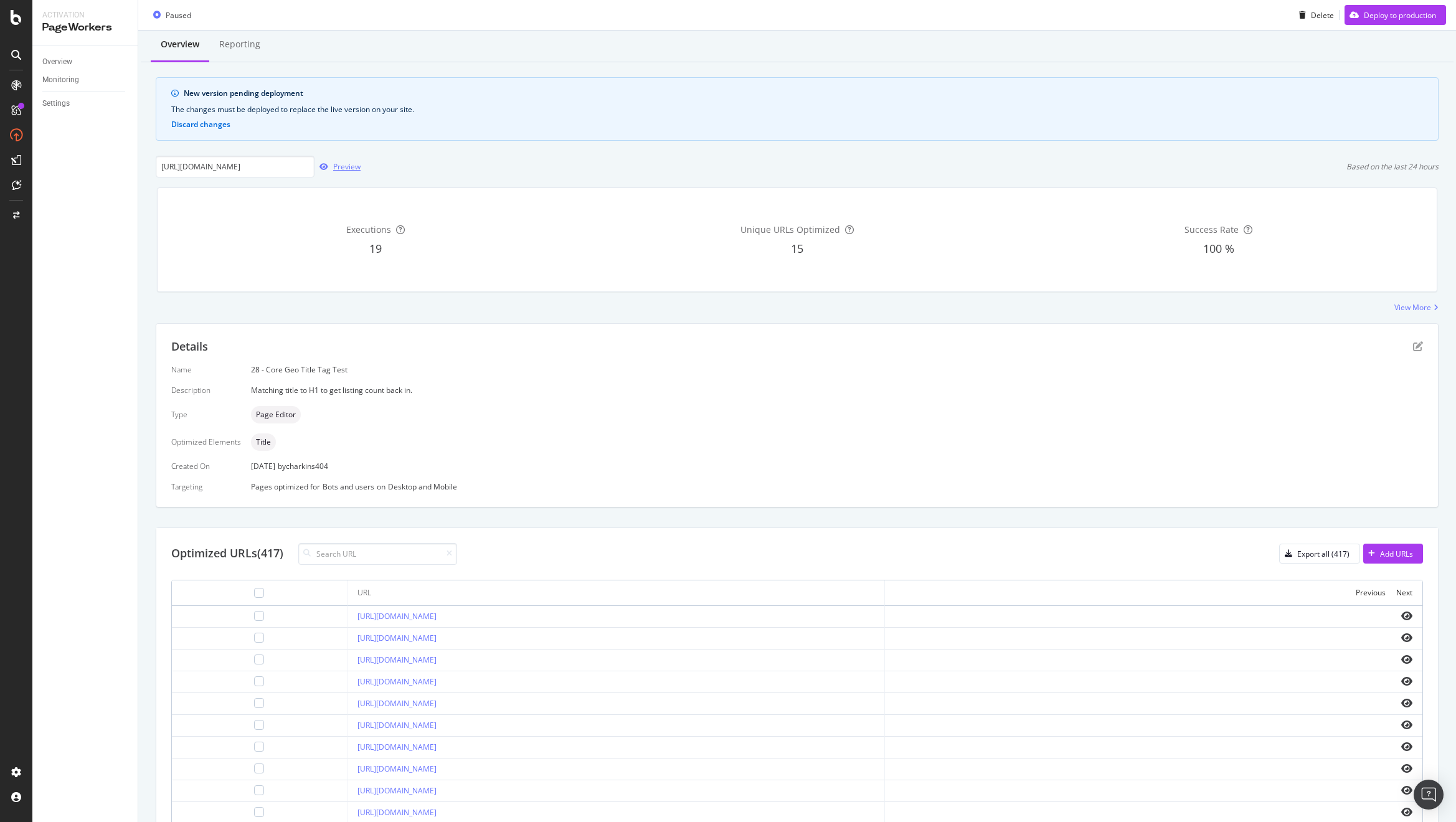
click at [339, 172] on div "Preview" at bounding box center [347, 166] width 28 height 10
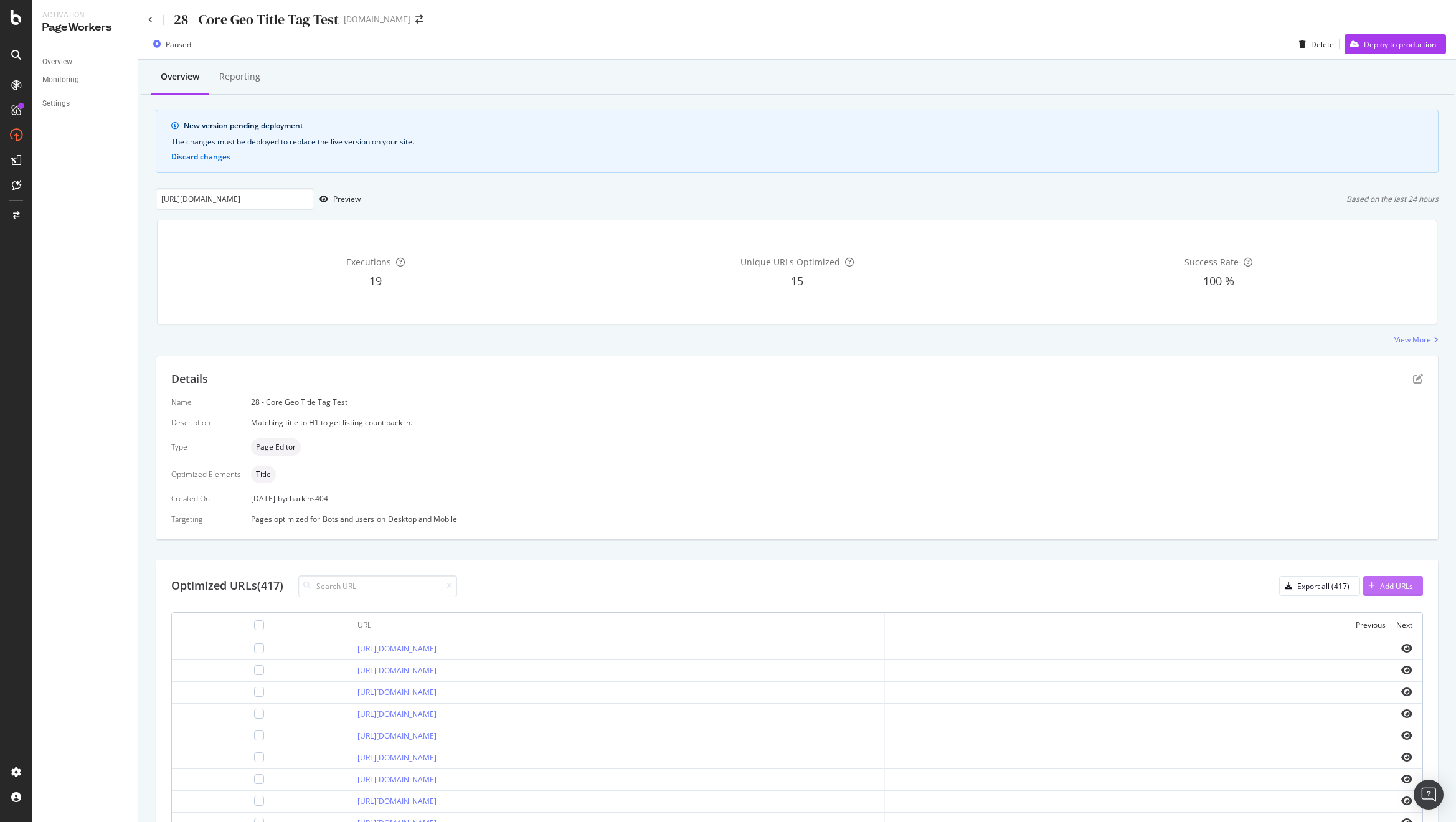
click at [1383, 581] on div "Add URLs" at bounding box center [1396, 586] width 33 height 10
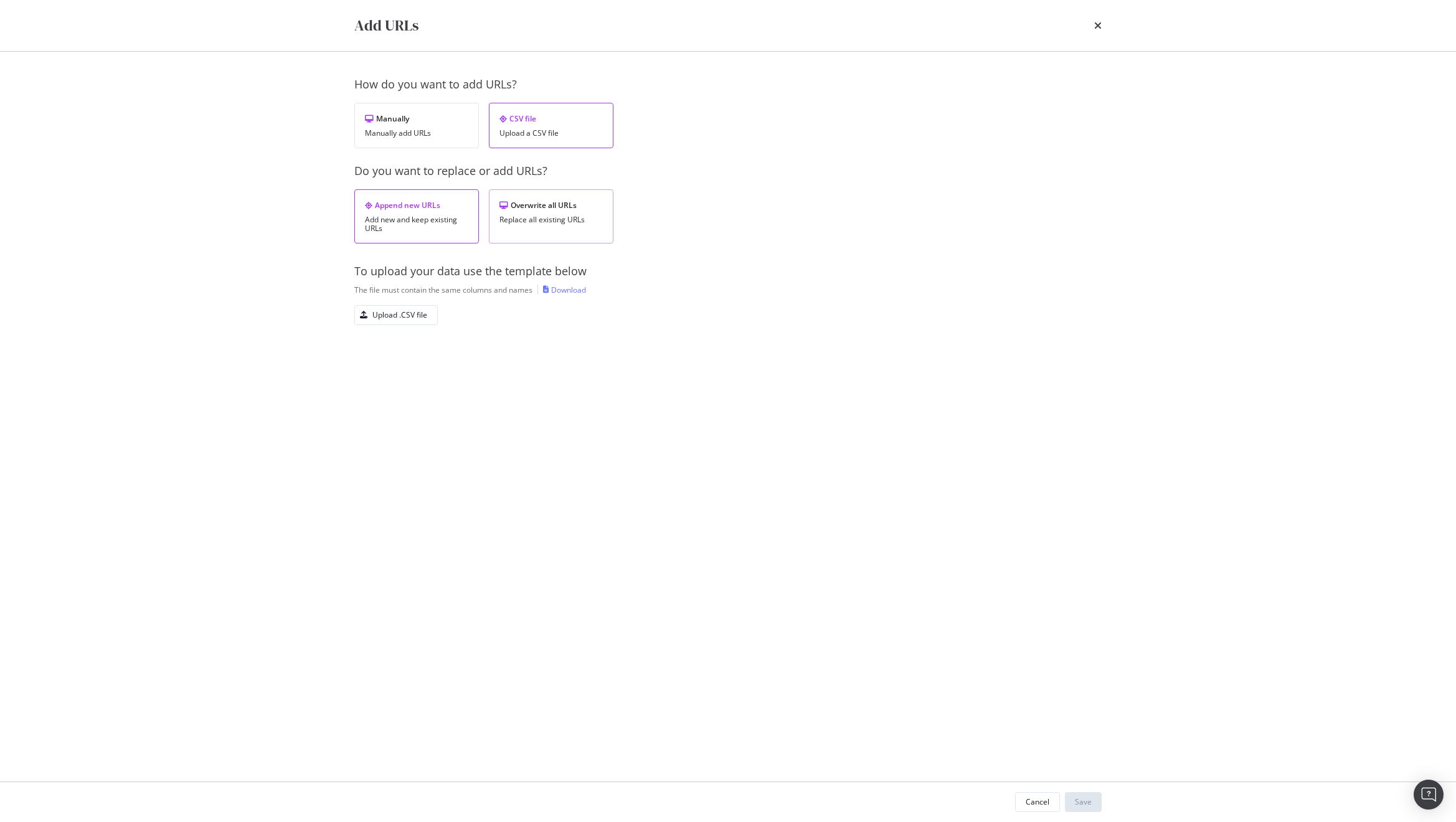
click at [543, 213] on div "Overwrite all URLs Replace all existing URLs" at bounding box center [551, 216] width 125 height 55
click at [557, 291] on div "Download" at bounding box center [569, 290] width 35 height 10
drag, startPoint x: 378, startPoint y: 387, endPoint x: 378, endPoint y: 380, distance: 7.0
click at [376, 384] on div "How do you want to add URLs? Manually Manually add URLs CSV file Upload a CSV f…" at bounding box center [727, 416] width 747 height 680
click at [408, 311] on div "Upload .CSV file" at bounding box center [399, 315] width 55 height 10
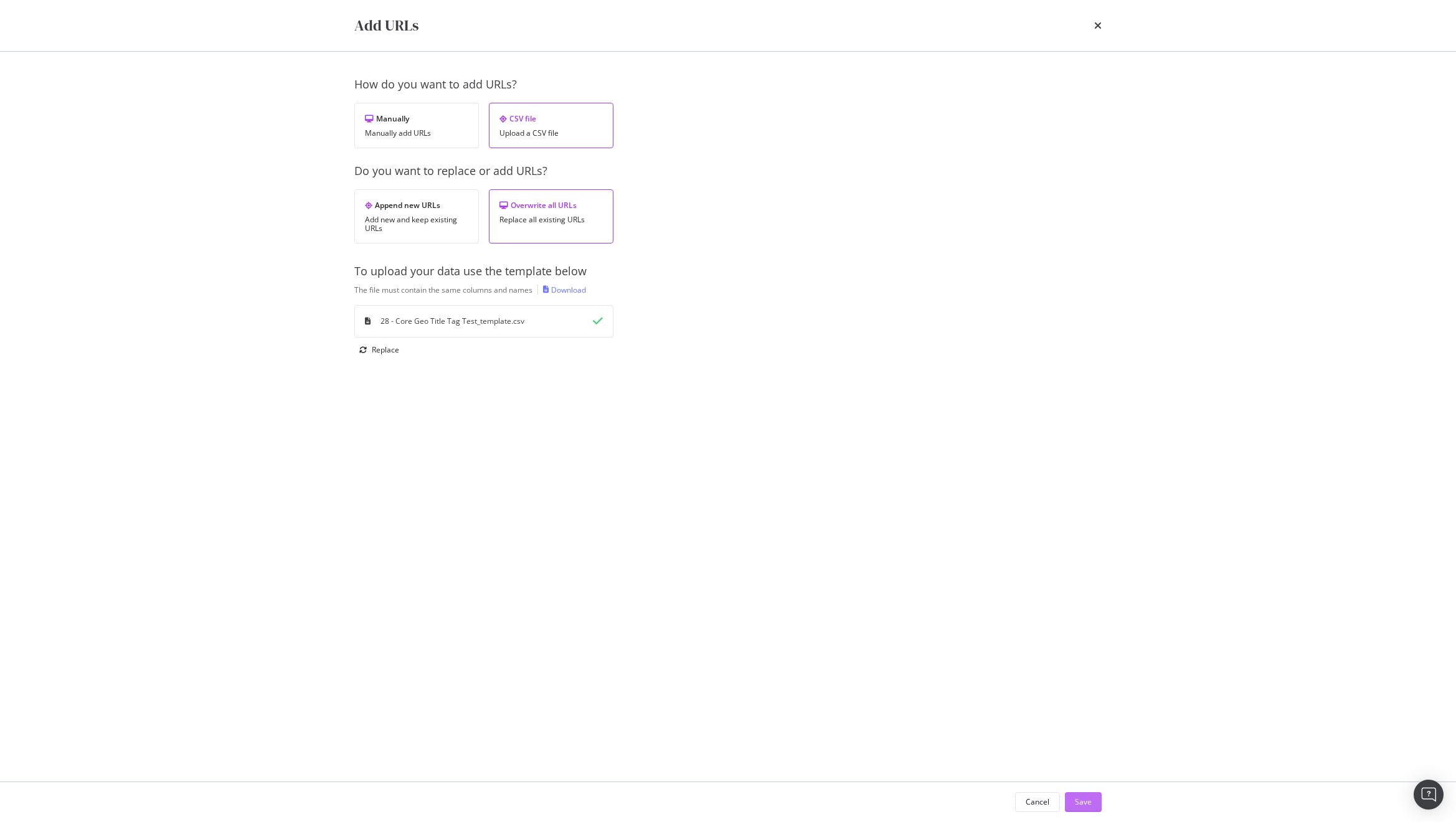
click at [1085, 799] on div "Save" at bounding box center [1083, 801] width 16 height 10
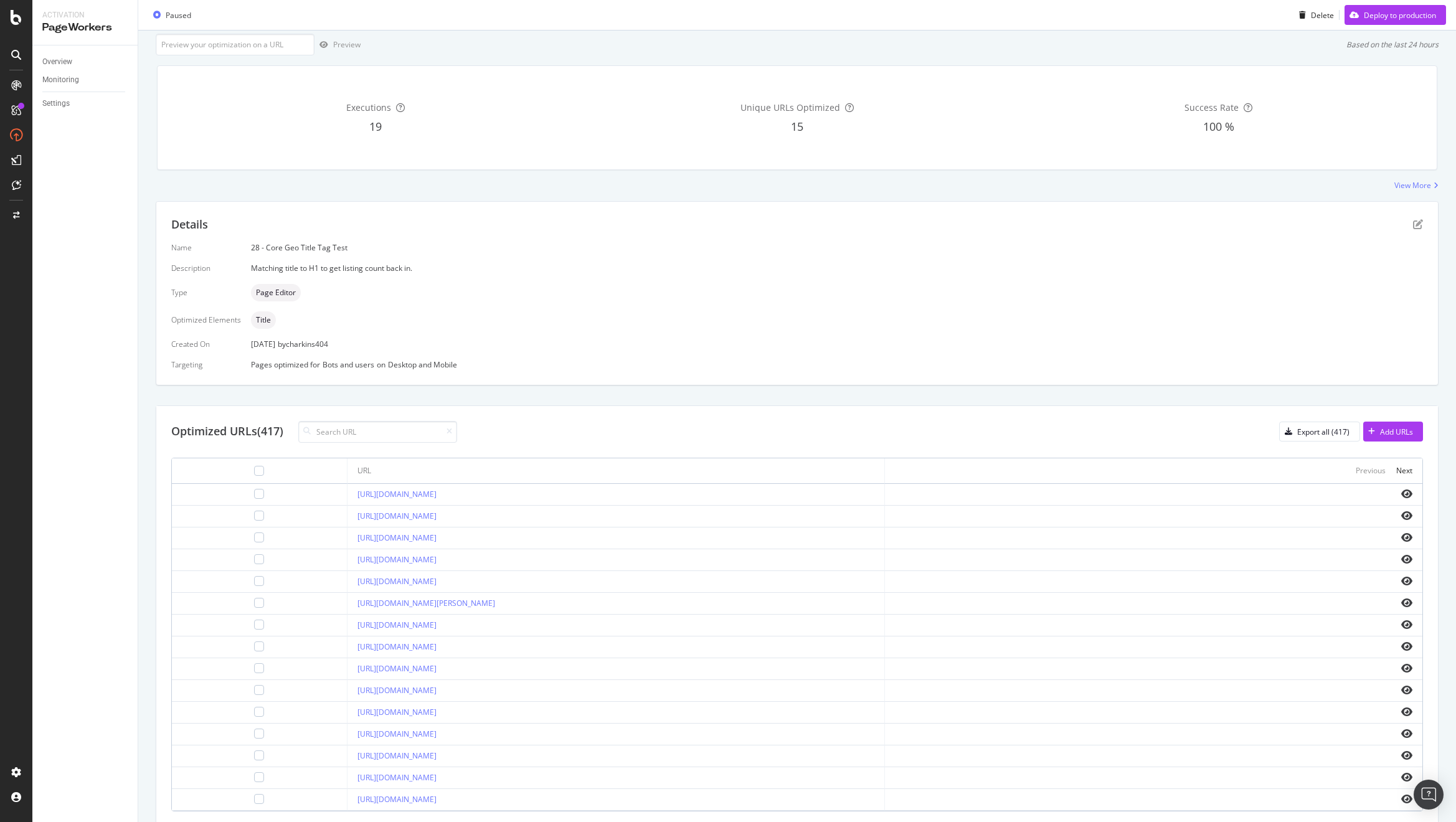
scroll to position [170, 0]
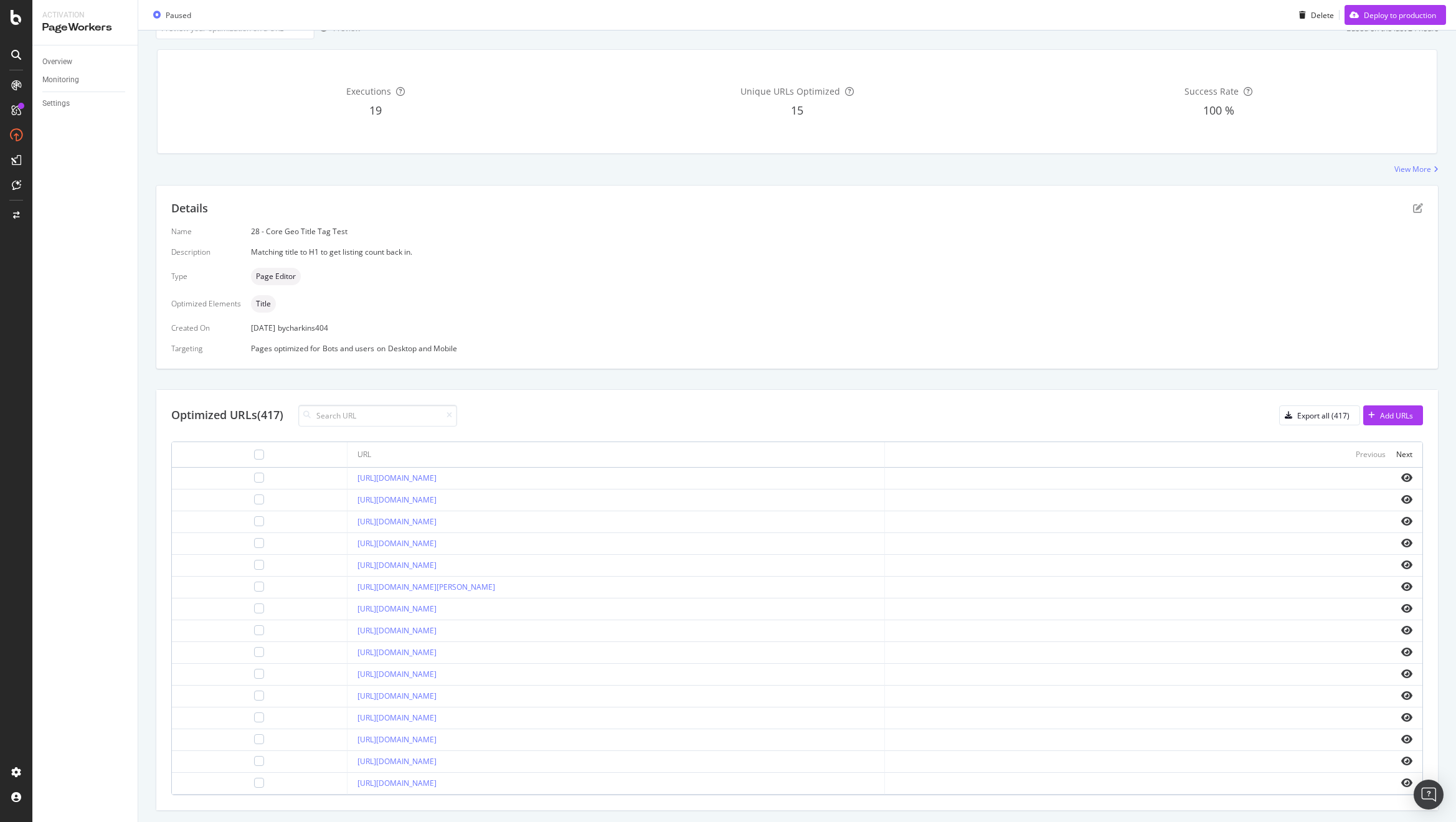
drag, startPoint x: 422, startPoint y: 692, endPoint x: 299, endPoint y: 692, distance: 123.0
click at [299, 692] on tr "https://www.apartments.com/arlington-va/" at bounding box center [797, 696] width 1250 height 22
copy tr "https://www.apartments.com/arlington-va/"
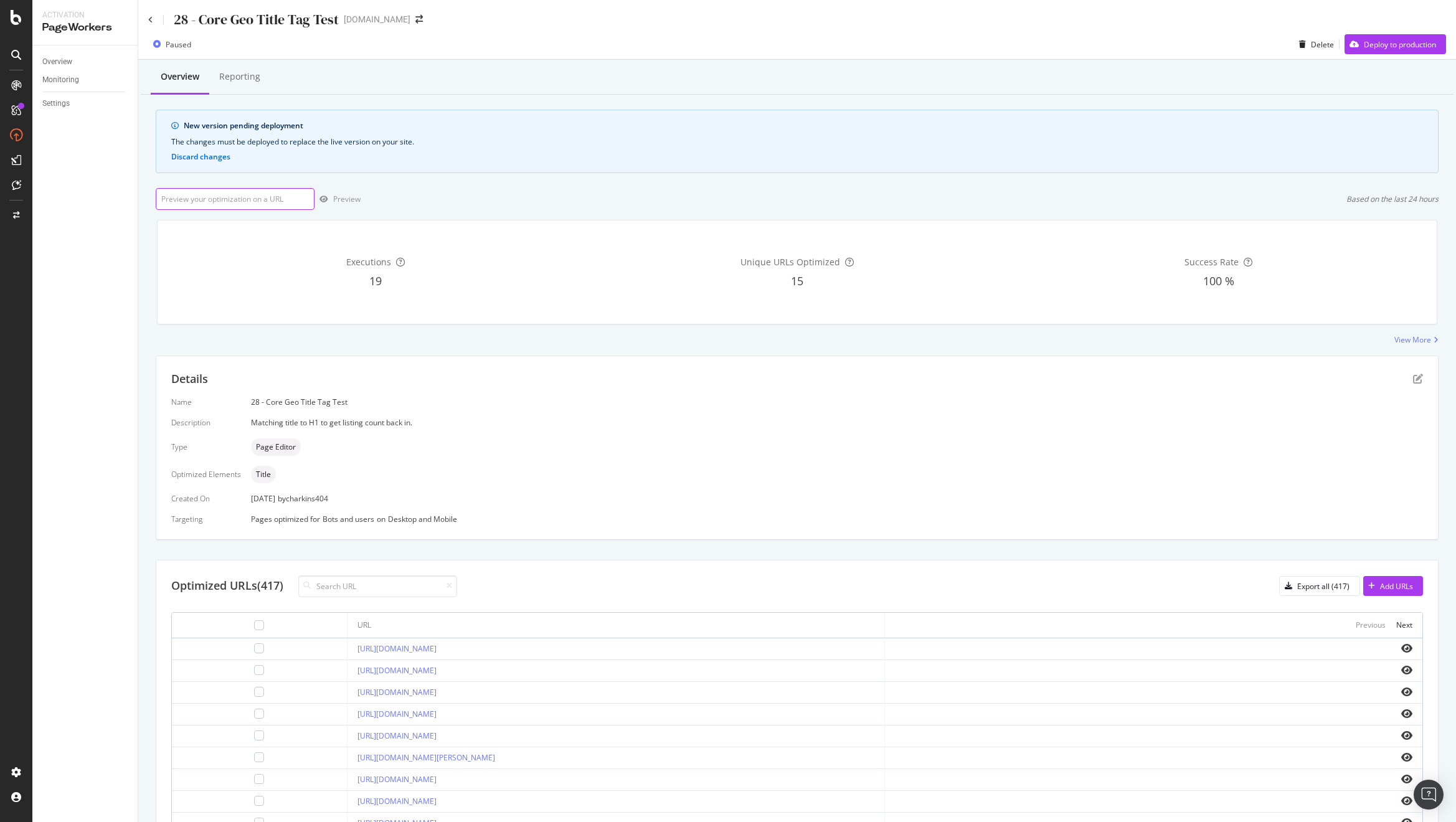
click at [233, 195] on input "url" at bounding box center [235, 198] width 158 height 22
paste input "https://www.apartments.com/arlington-va/"
click at [326, 200] on icon "button" at bounding box center [324, 199] width 9 height 8
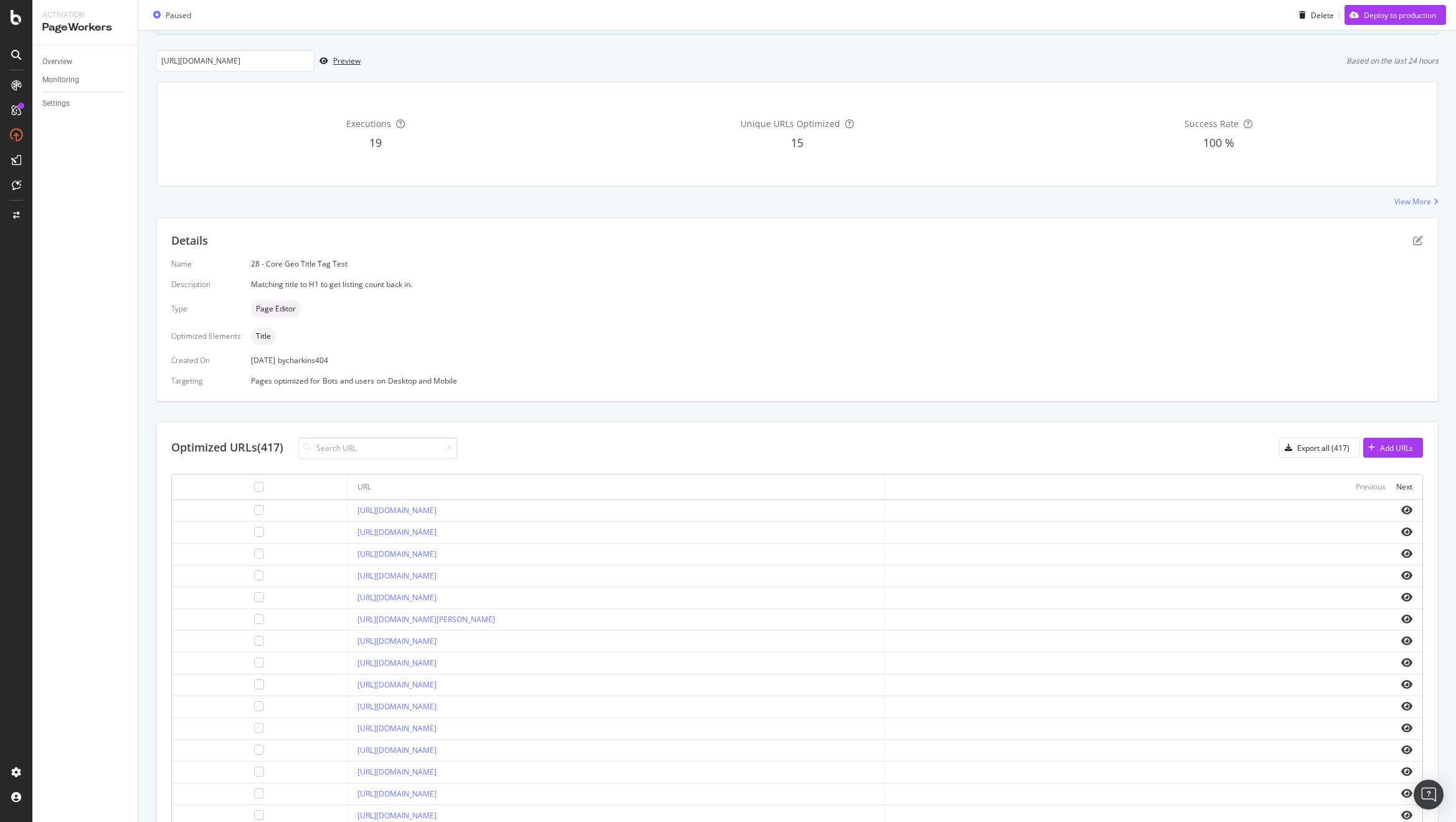
scroll to position [203, 0]
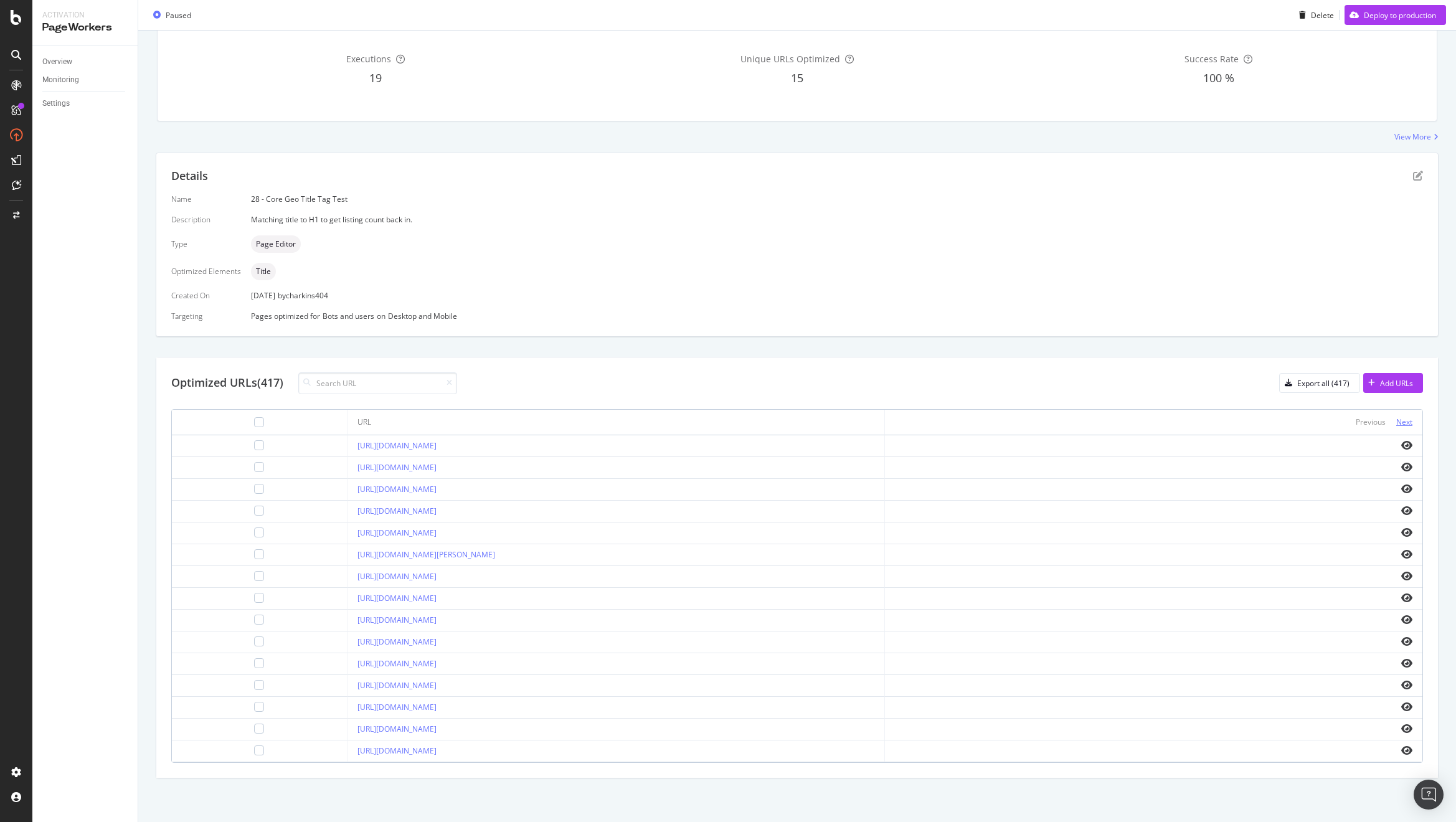
click at [1400, 420] on div "Next" at bounding box center [1404, 421] width 16 height 10
click at [1397, 422] on div "Next" at bounding box center [1404, 421] width 16 height 10
drag, startPoint x: 449, startPoint y: 749, endPoint x: 309, endPoint y: 754, distance: 140.1
click at [358, 754] on div "https://www.apartments.com/bridgeport-ct/" at bounding box center [615, 750] width 517 height 11
copy link "https://www.apartments.com/bridgeport-ct/"
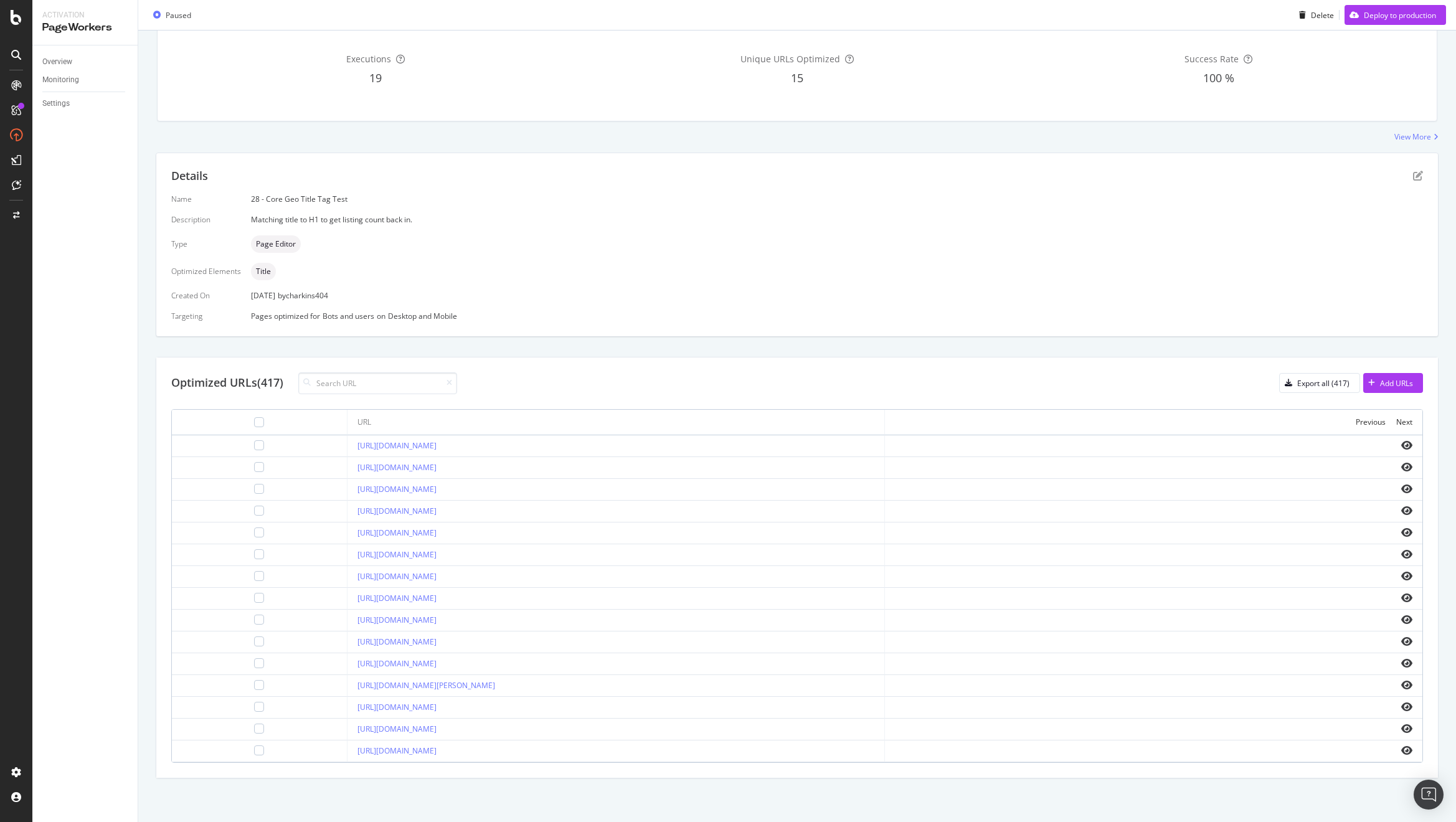
scroll to position [1, 0]
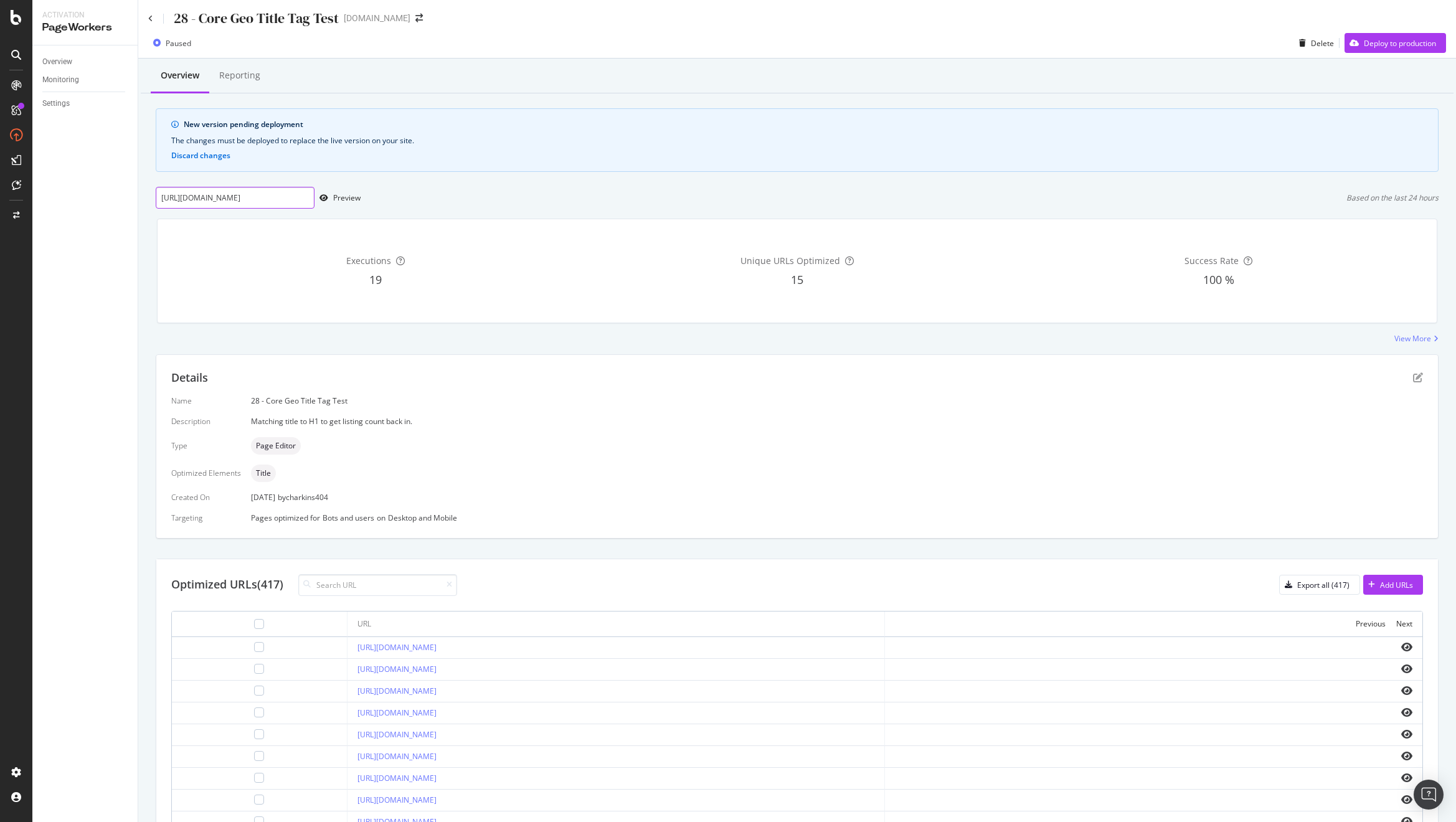
click at [232, 202] on input "https://www.apartments.com/arlington-va/" at bounding box center [235, 197] width 158 height 22
paste input "bridgeport-ct"
click at [347, 196] on div "Preview" at bounding box center [347, 197] width 28 height 10
click at [639, 433] on div "Name 28 - Core Geo Title Tag Test Description Matching title to H1 to get listi…" at bounding box center [797, 459] width 1252 height 127
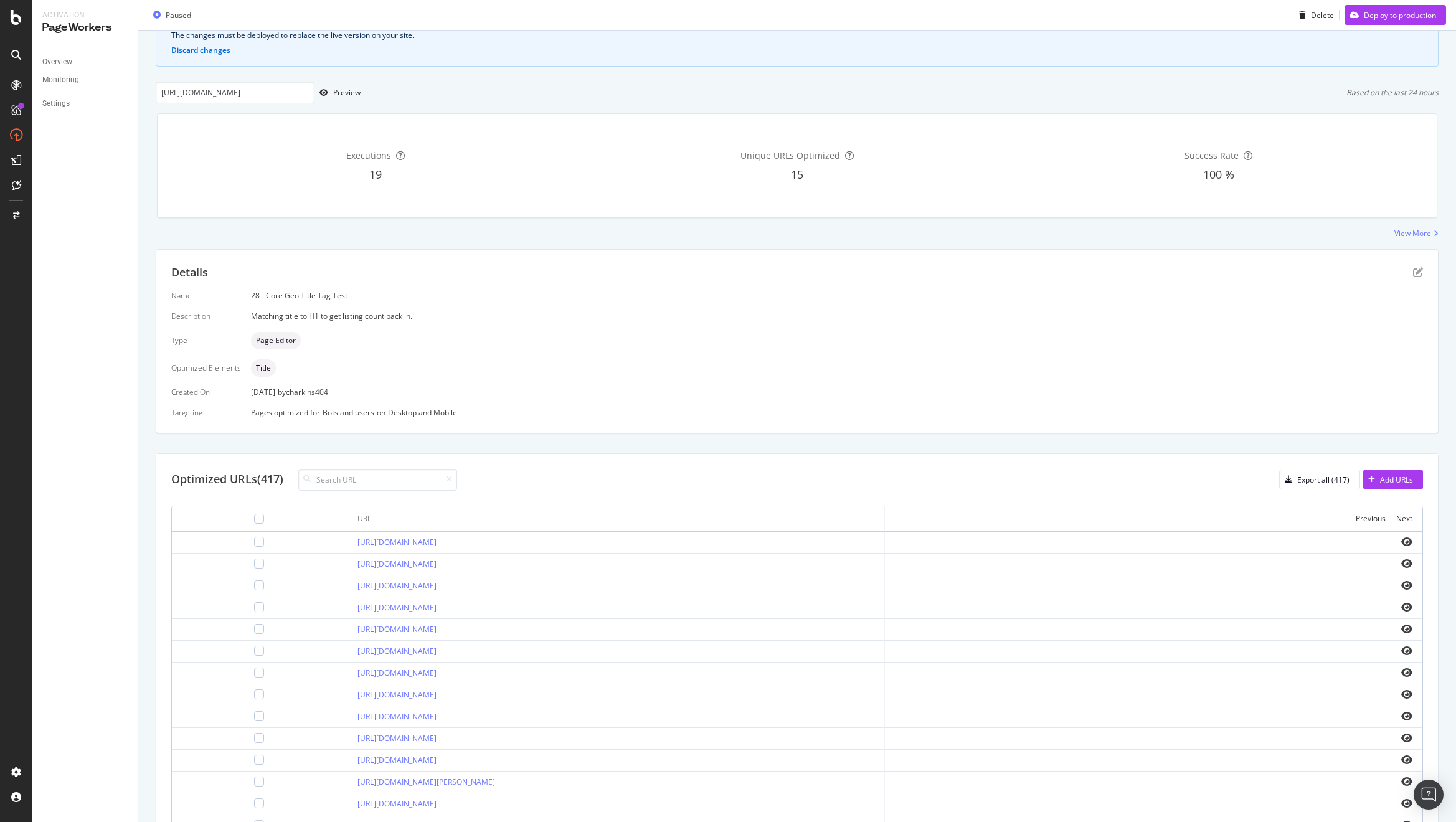
scroll to position [203, 0]
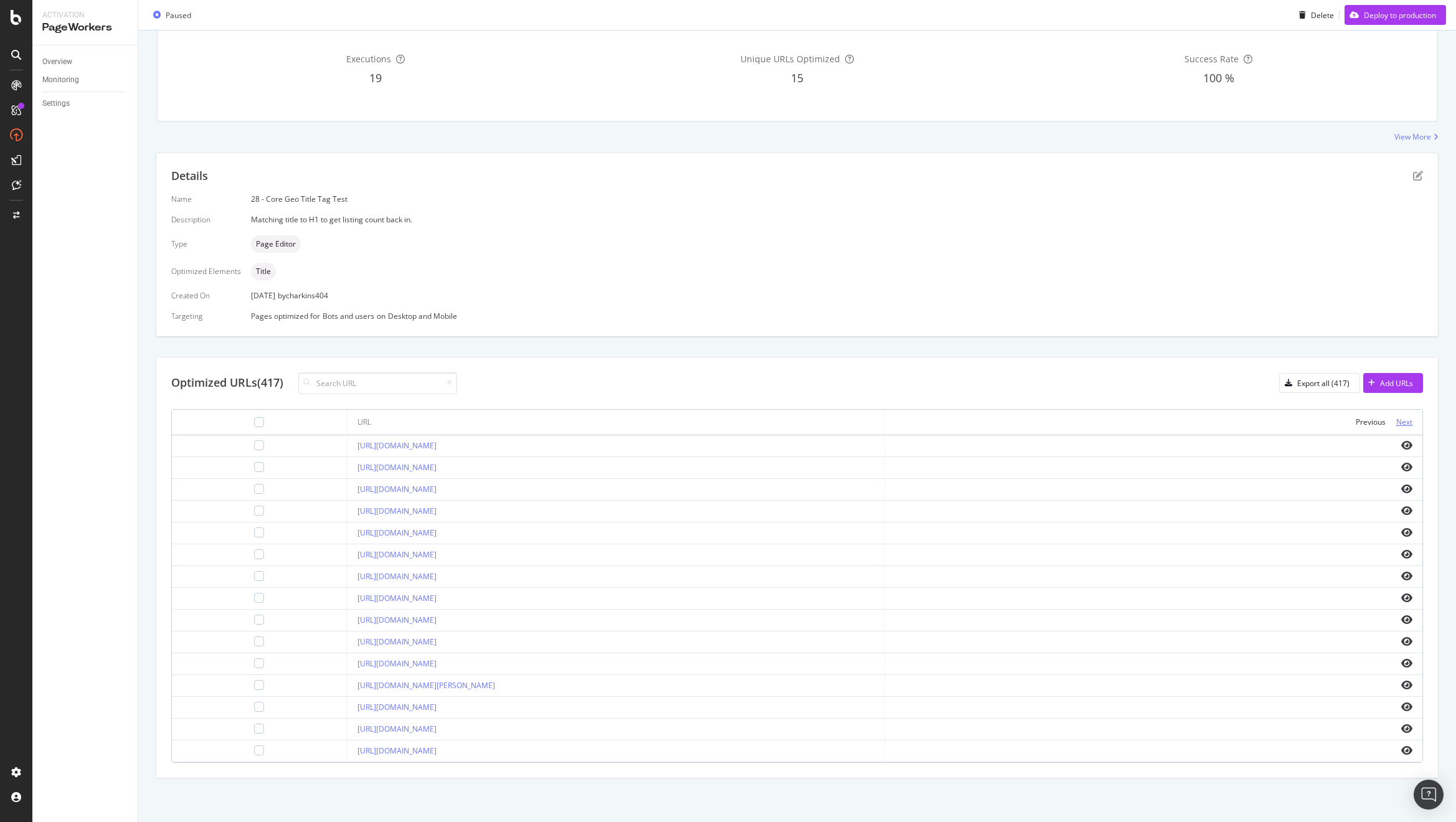
click at [1396, 424] on div "Next" at bounding box center [1404, 421] width 16 height 10
drag, startPoint x: 458, startPoint y: 468, endPoint x: 306, endPoint y: 471, distance: 152.0
click at [347, 471] on td "https://www.apartments.com/bronx-ny/" at bounding box center [615, 467] width 538 height 22
copy link "https://www.apartments.com/bronx-ny/"
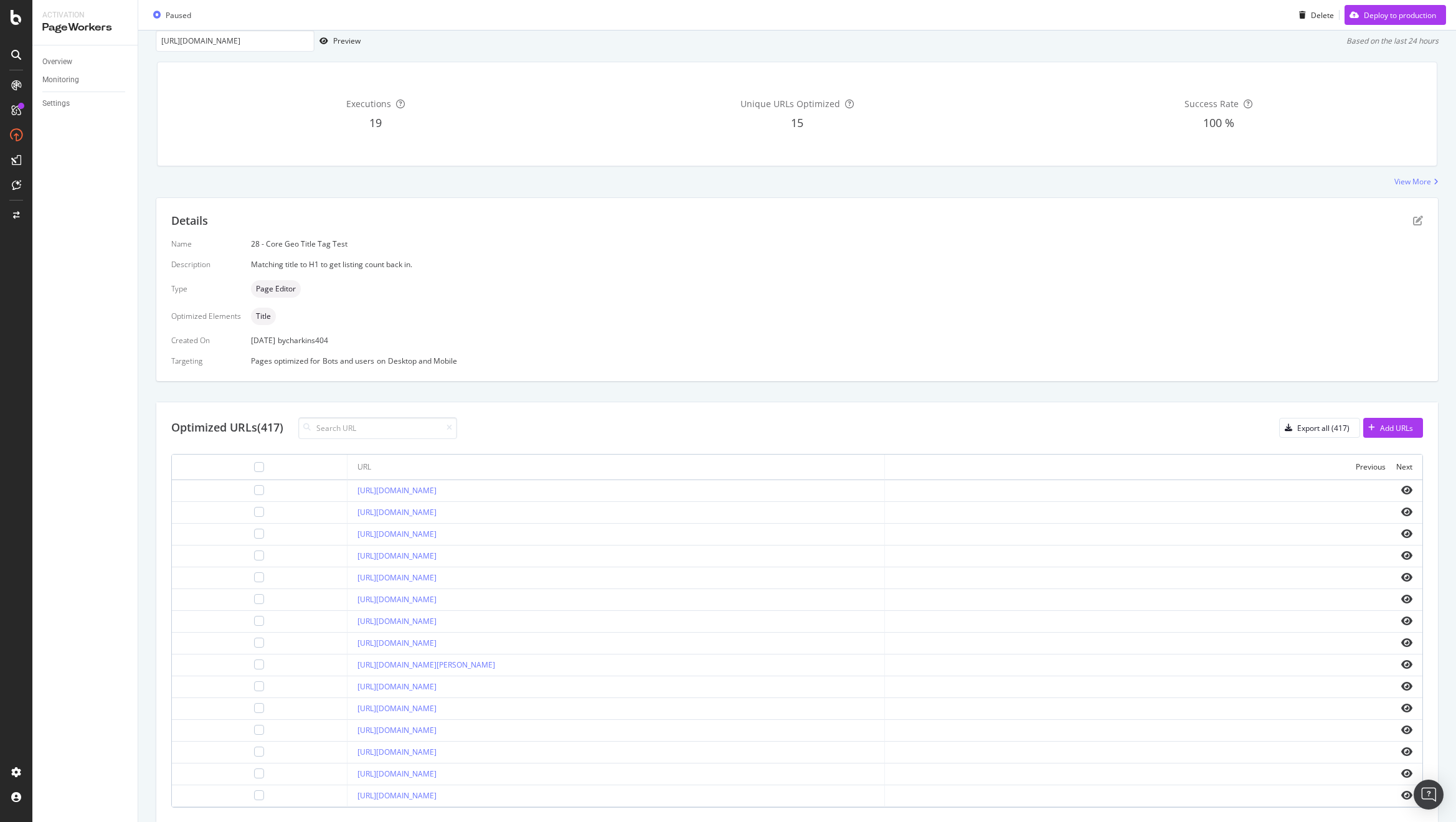
scroll to position [119, 0]
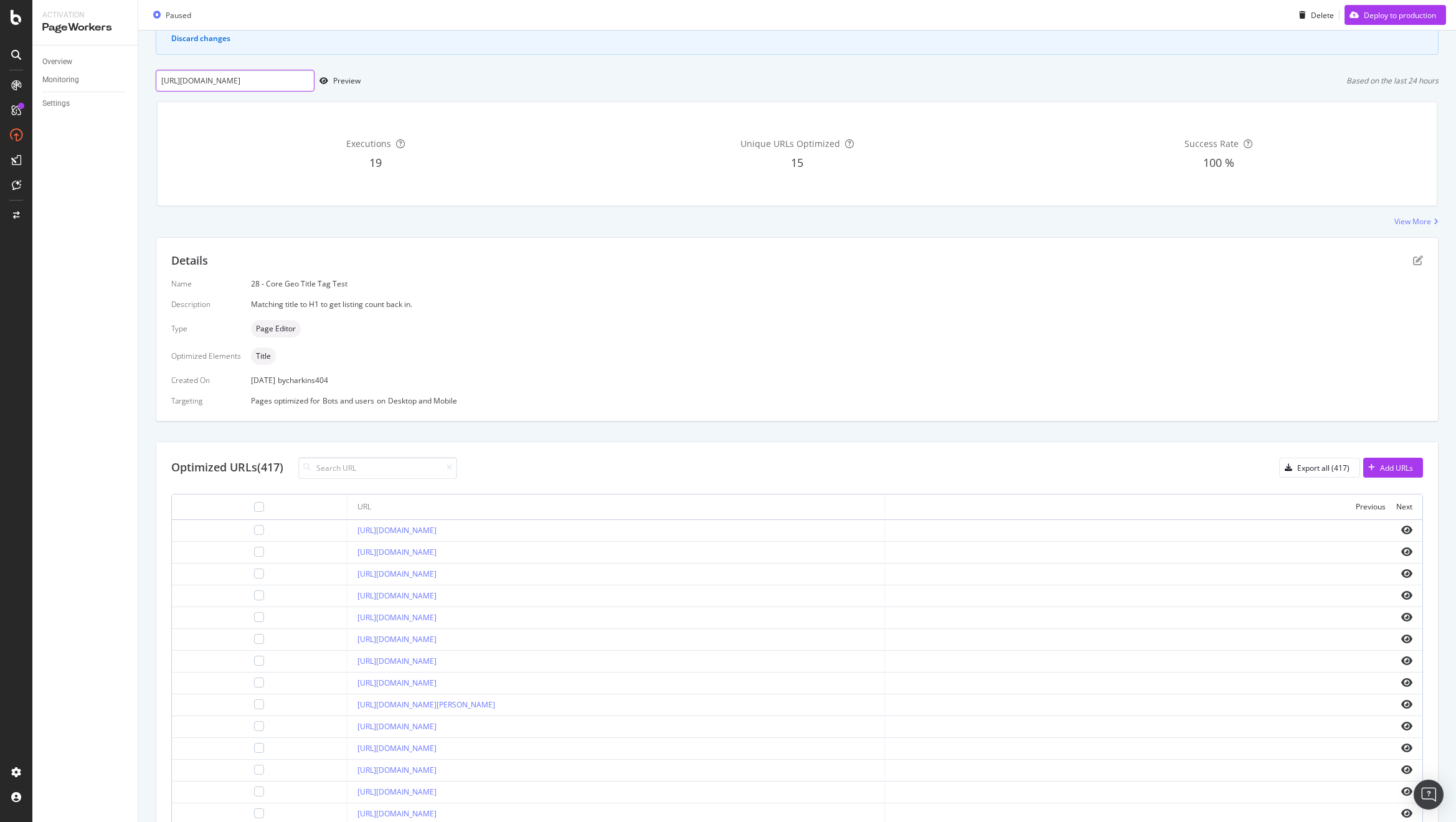
click at [238, 81] on input "https://www.apartments.com/bridgeport-ct/" at bounding box center [235, 80] width 158 height 22
paste input "onx-ny"
type input "https://www.apartments.com/bronx-ny/"
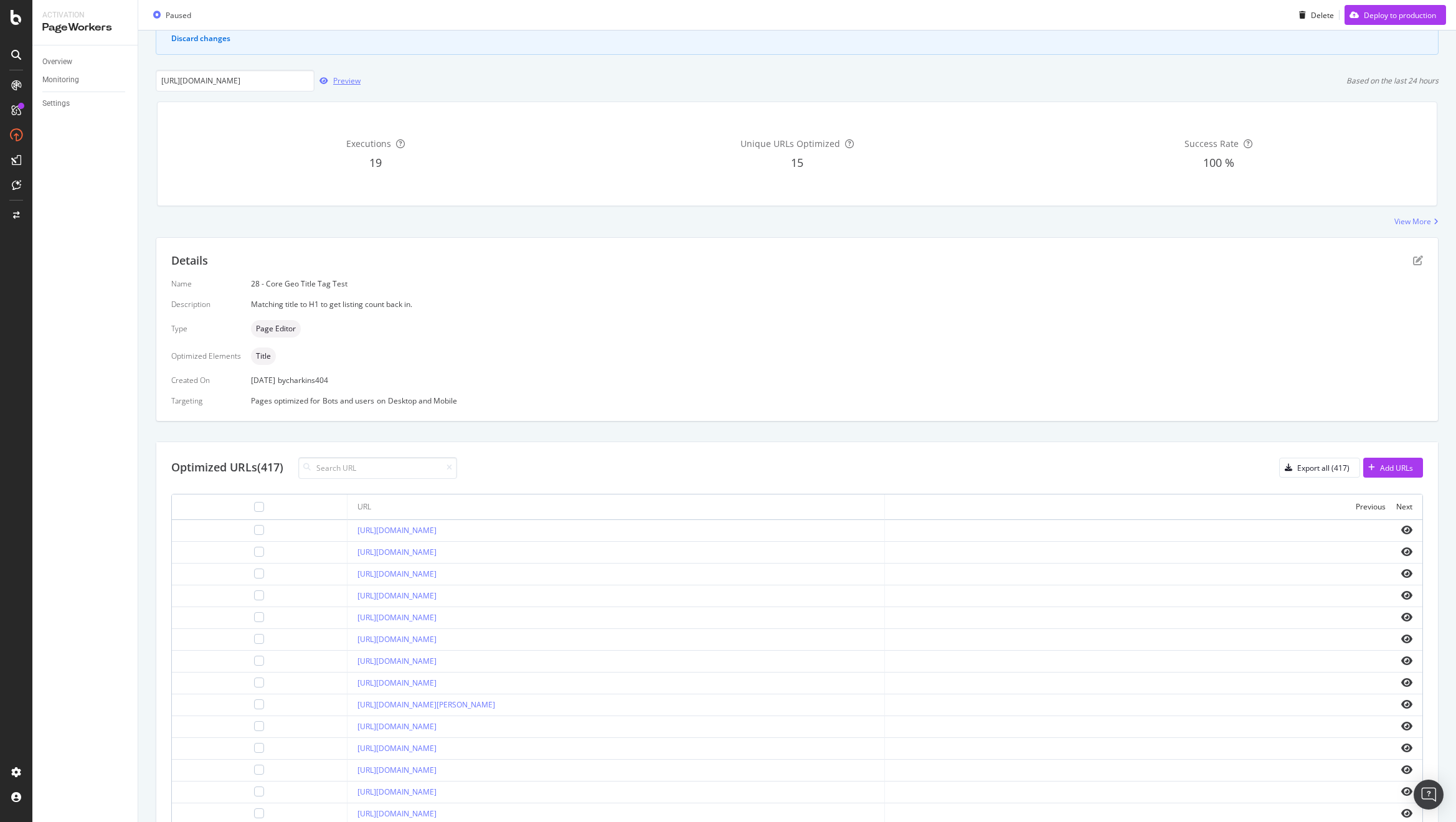
click at [343, 82] on div "Preview" at bounding box center [347, 80] width 28 height 10
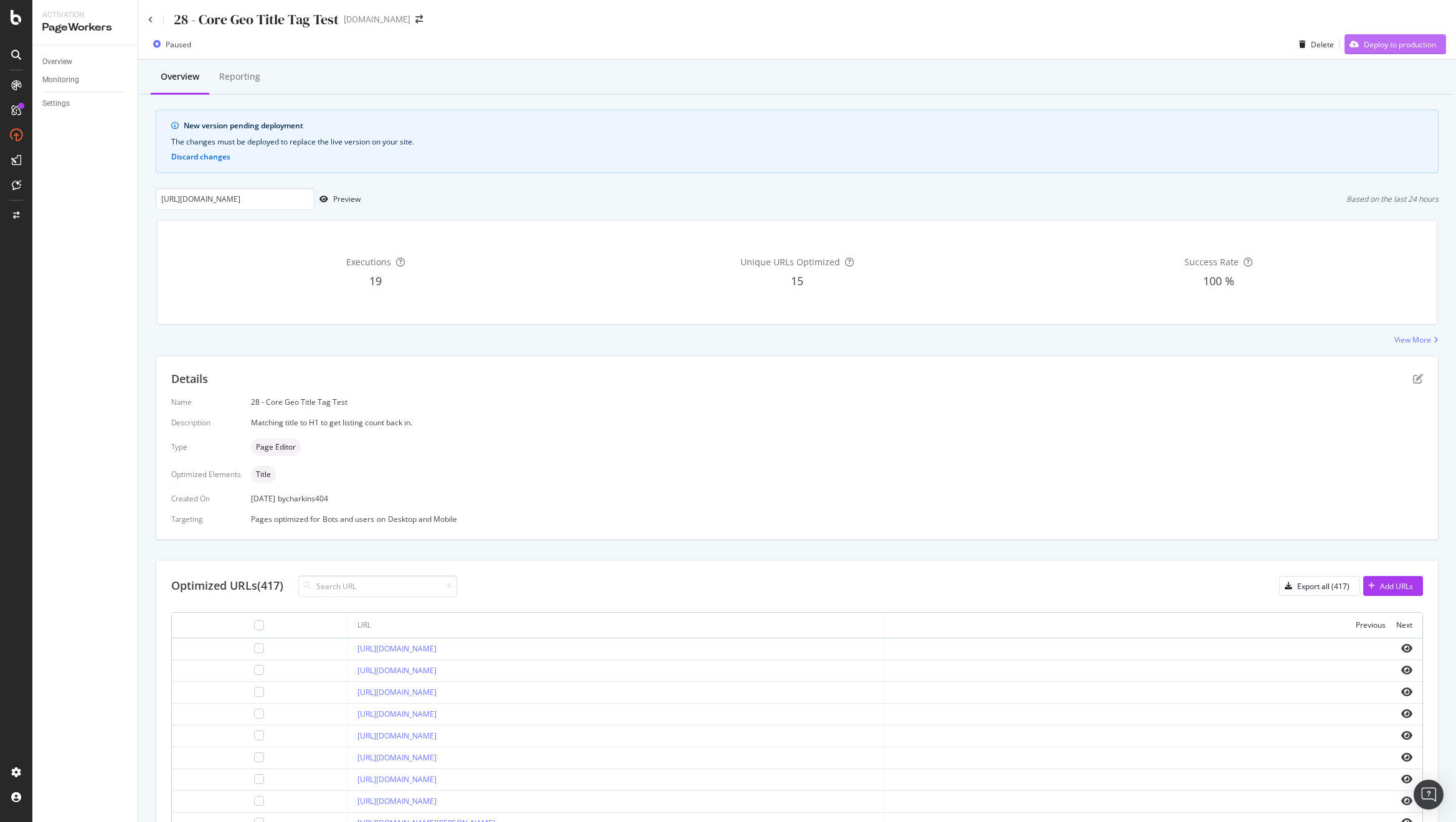
click at [1376, 48] on div "Deploy to production" at bounding box center [1399, 44] width 72 height 10
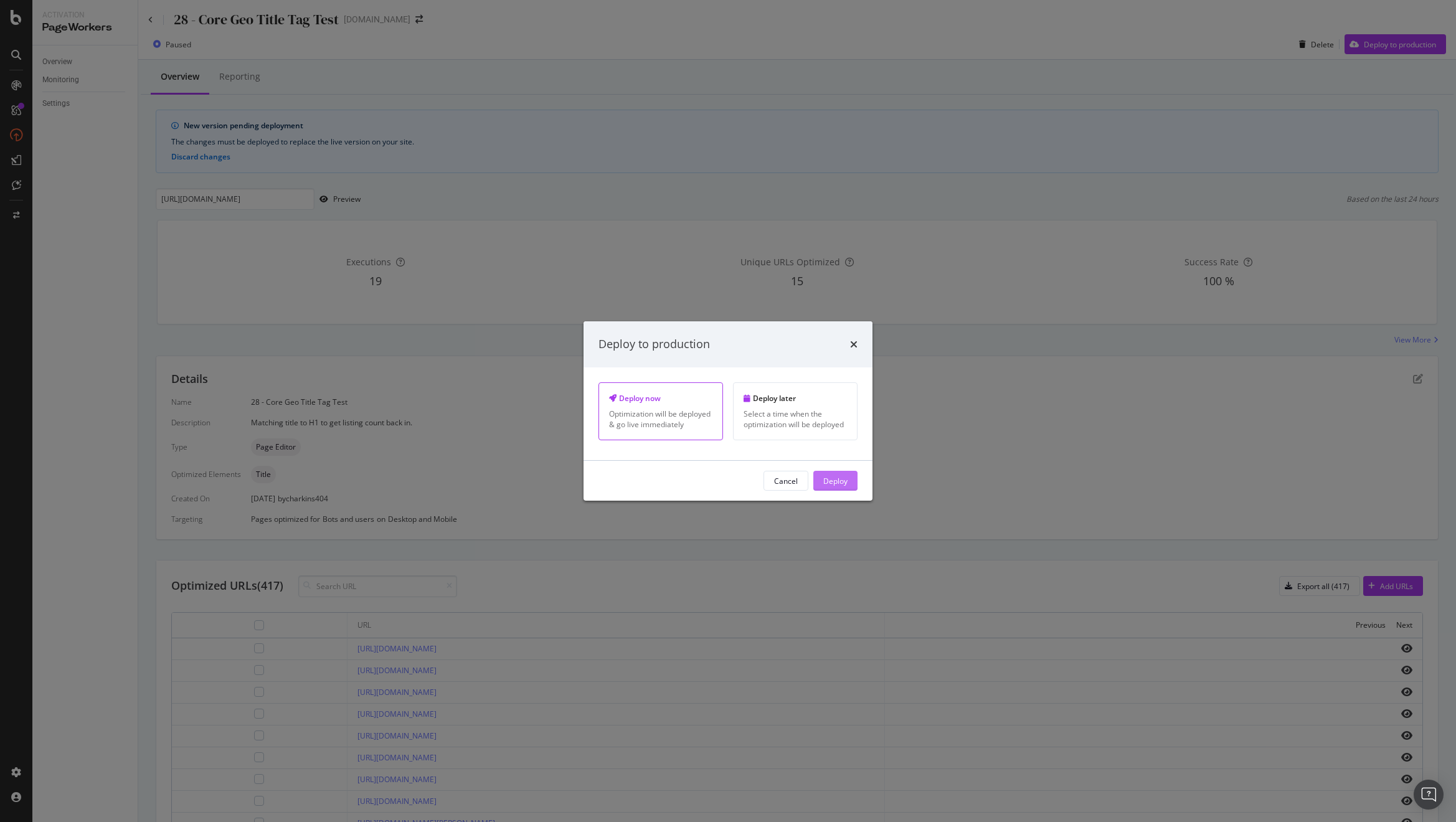
click at [834, 487] on div "Deploy" at bounding box center [835, 481] width 24 height 19
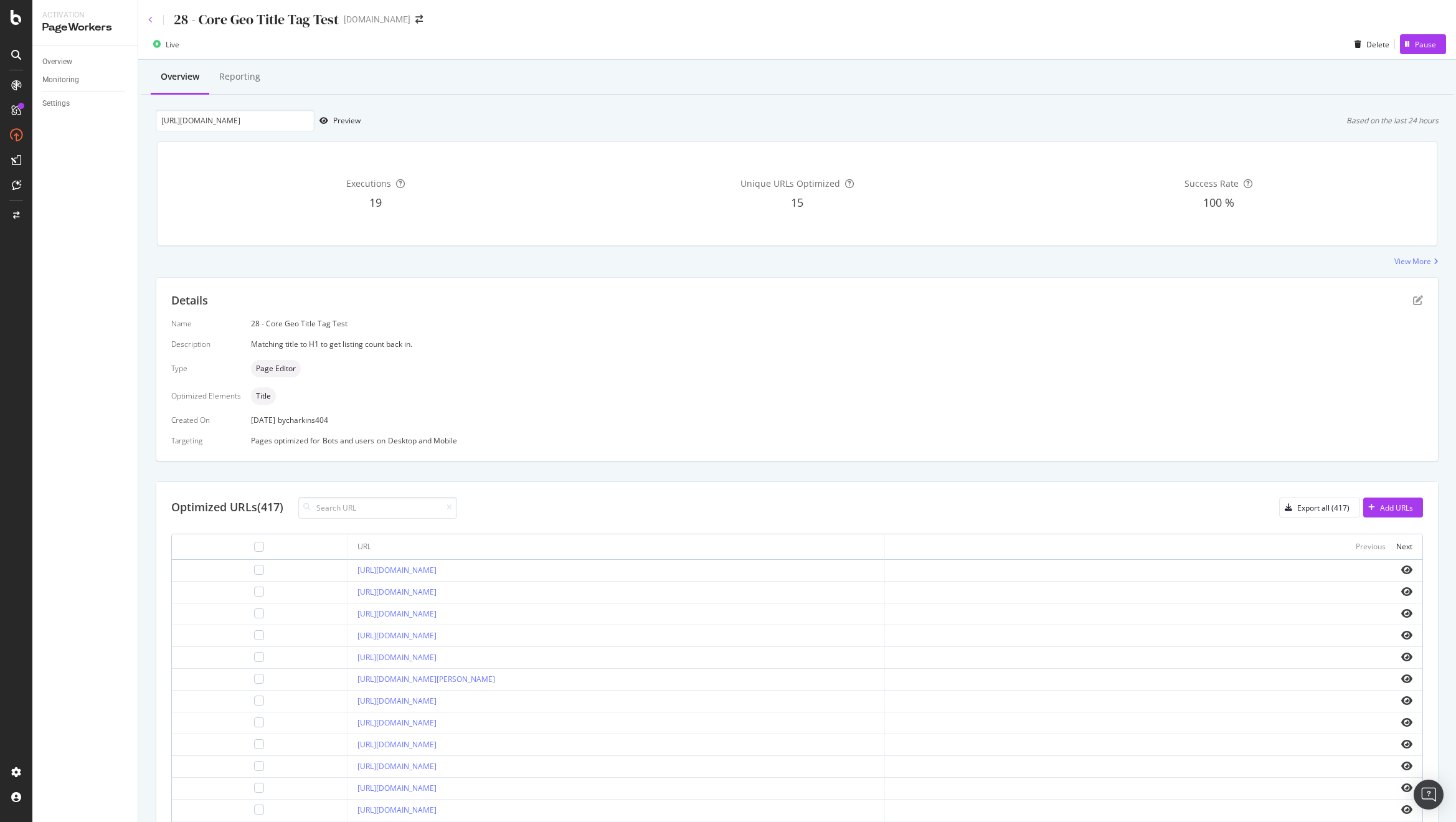
click at [150, 20] on icon at bounding box center [151, 20] width 5 height 8
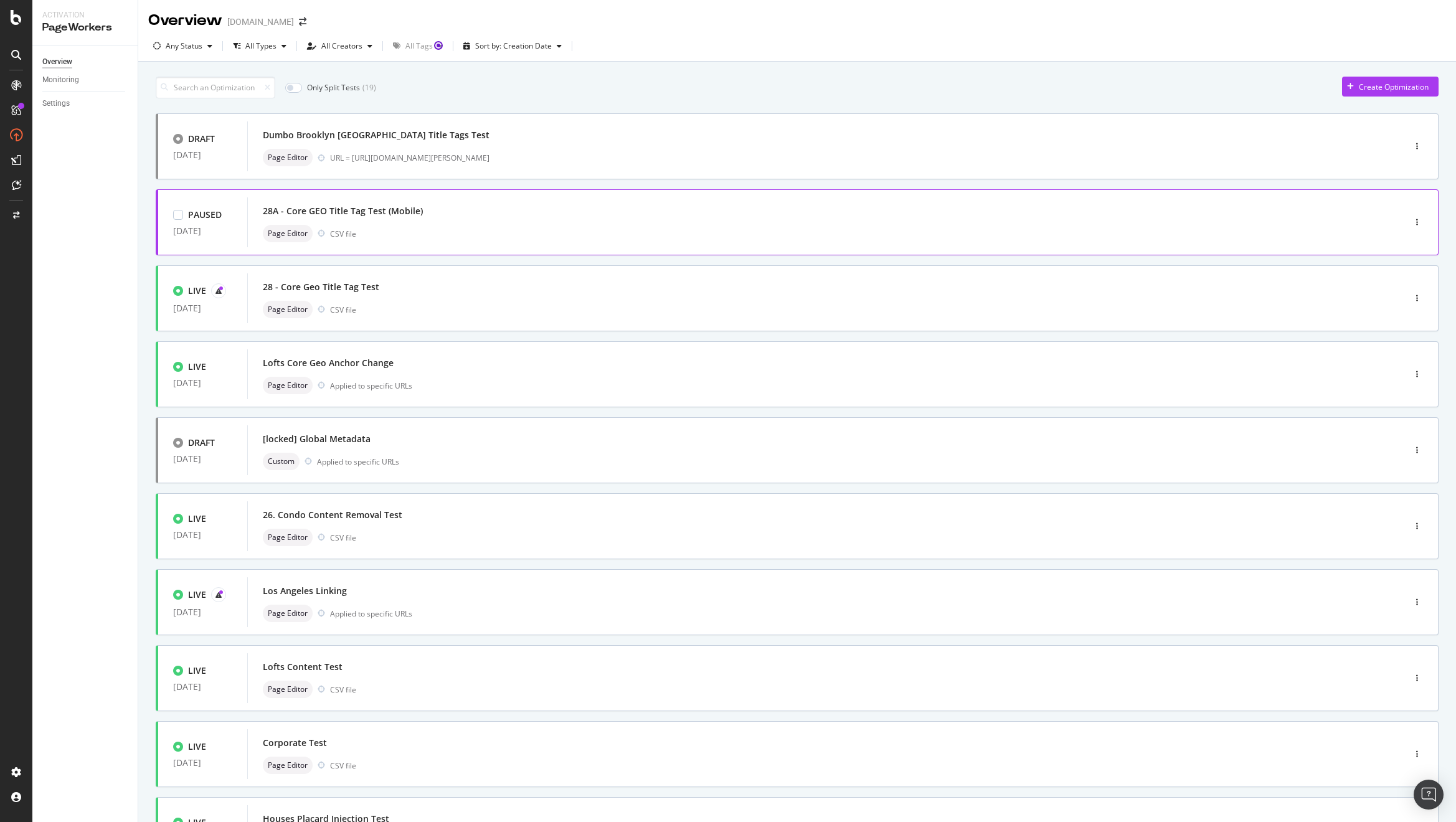
click at [558, 238] on div "Page Editor CSV file" at bounding box center [807, 234] width 1088 height 17
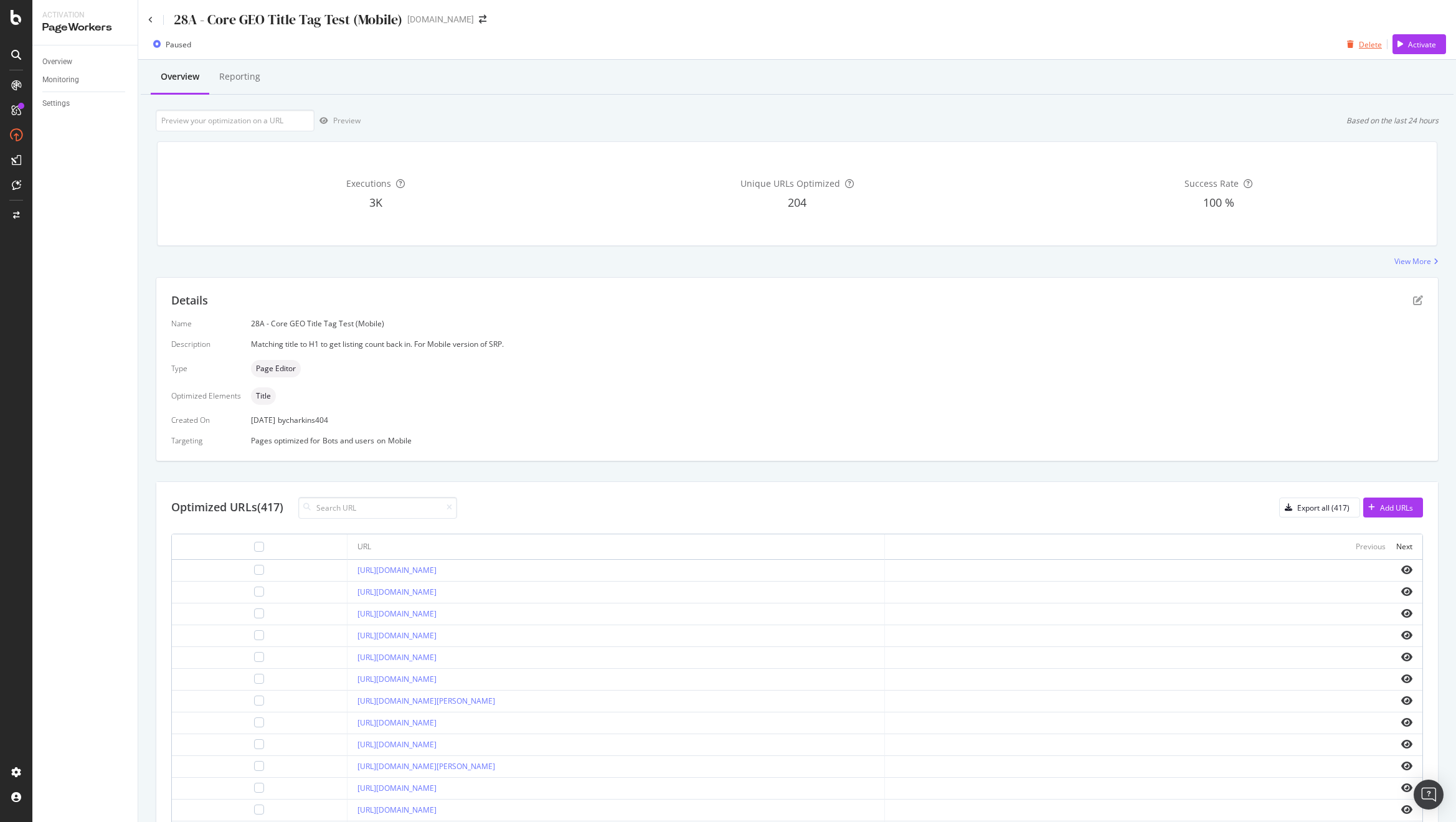
click at [1359, 46] on div "Delete" at bounding box center [1370, 44] width 23 height 10
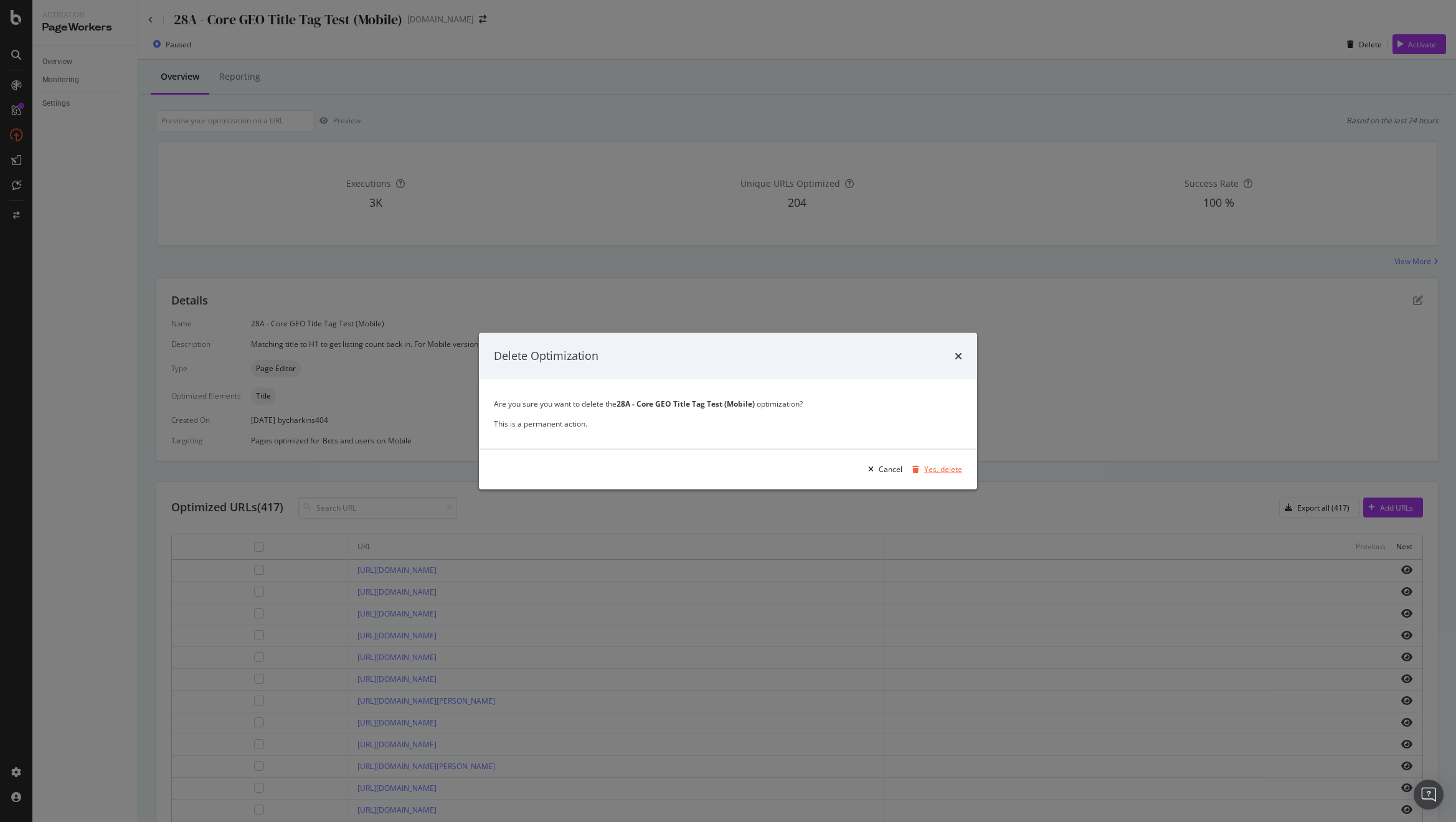
click at [942, 462] on div "Yes, delete" at bounding box center [934, 469] width 55 height 19
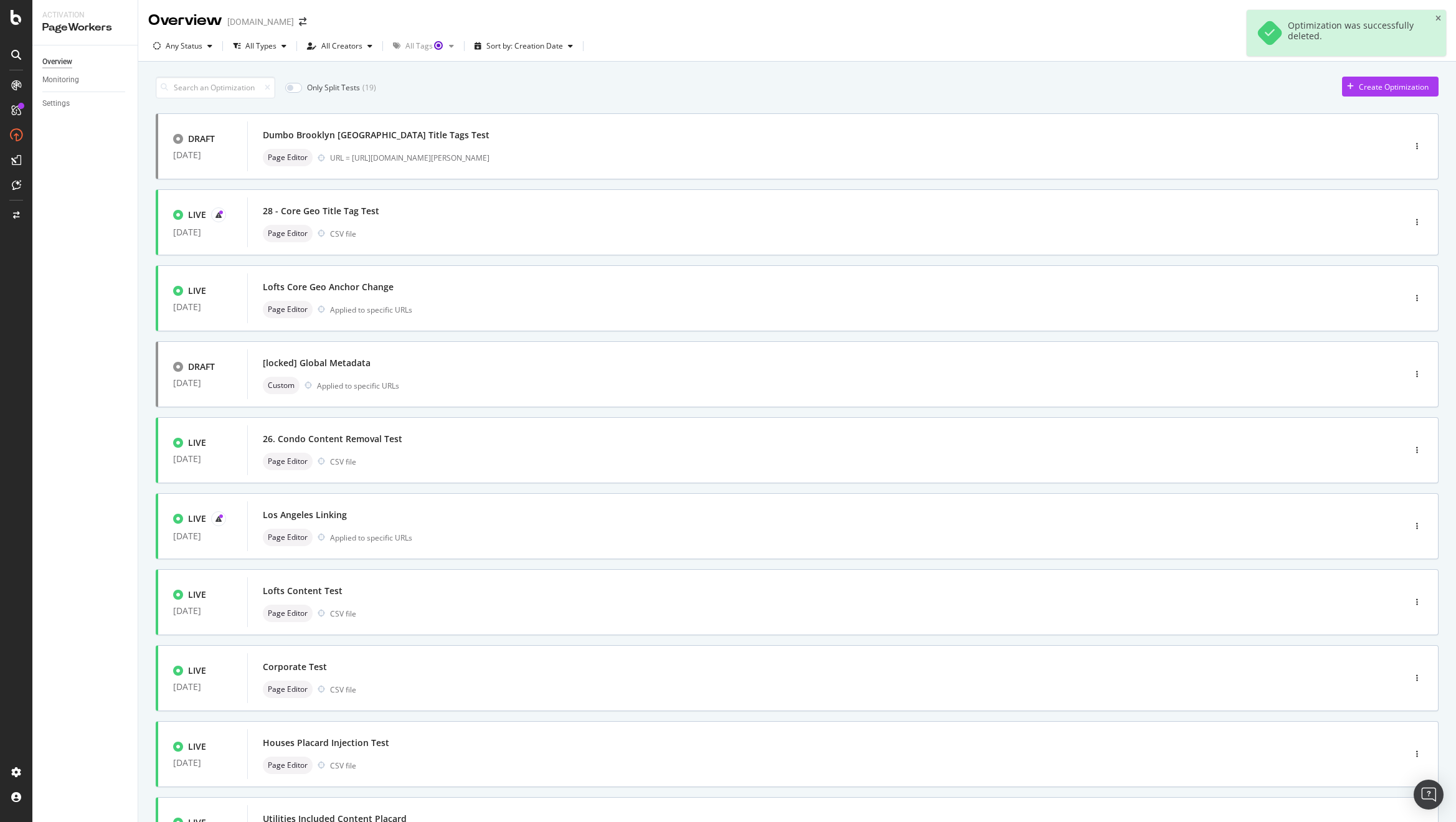
click at [682, 61] on div "Any Status All Types All Creators All Tags Sort by: Creation Date" at bounding box center [797, 48] width 1317 height 25
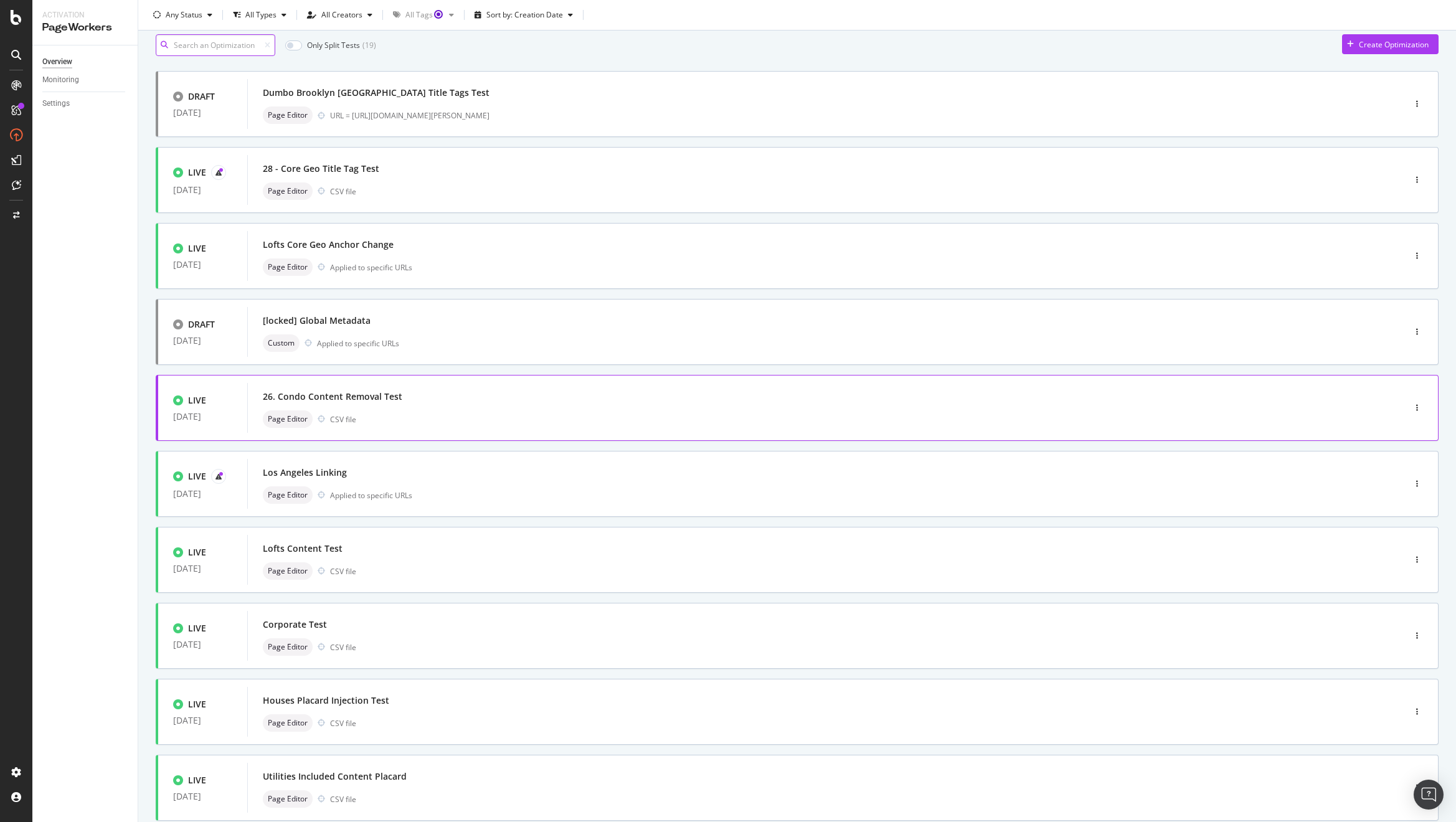
scroll to position [121, 0]
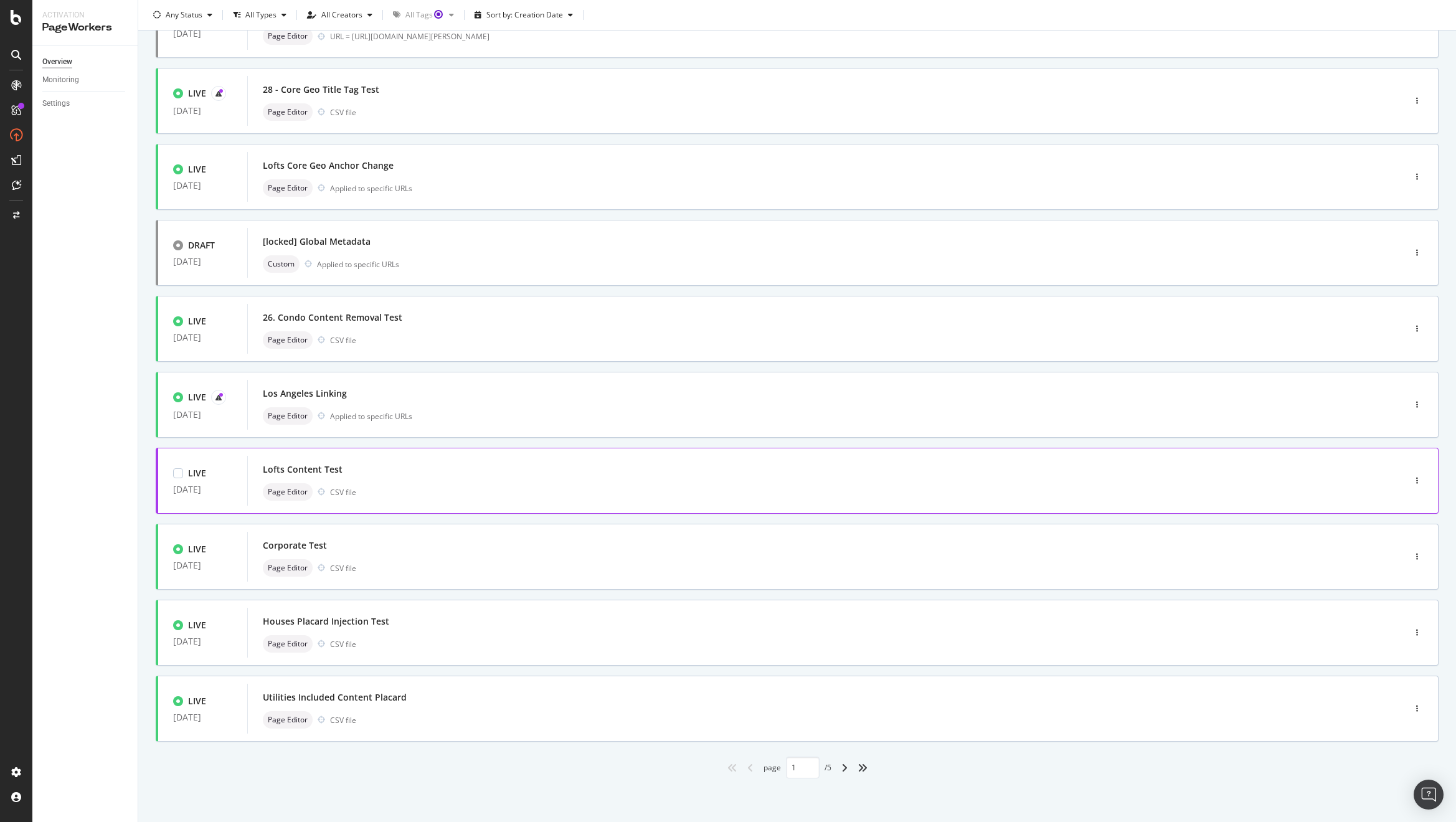
click at [412, 478] on div "Lofts Content Test" at bounding box center [807, 469] width 1088 height 17
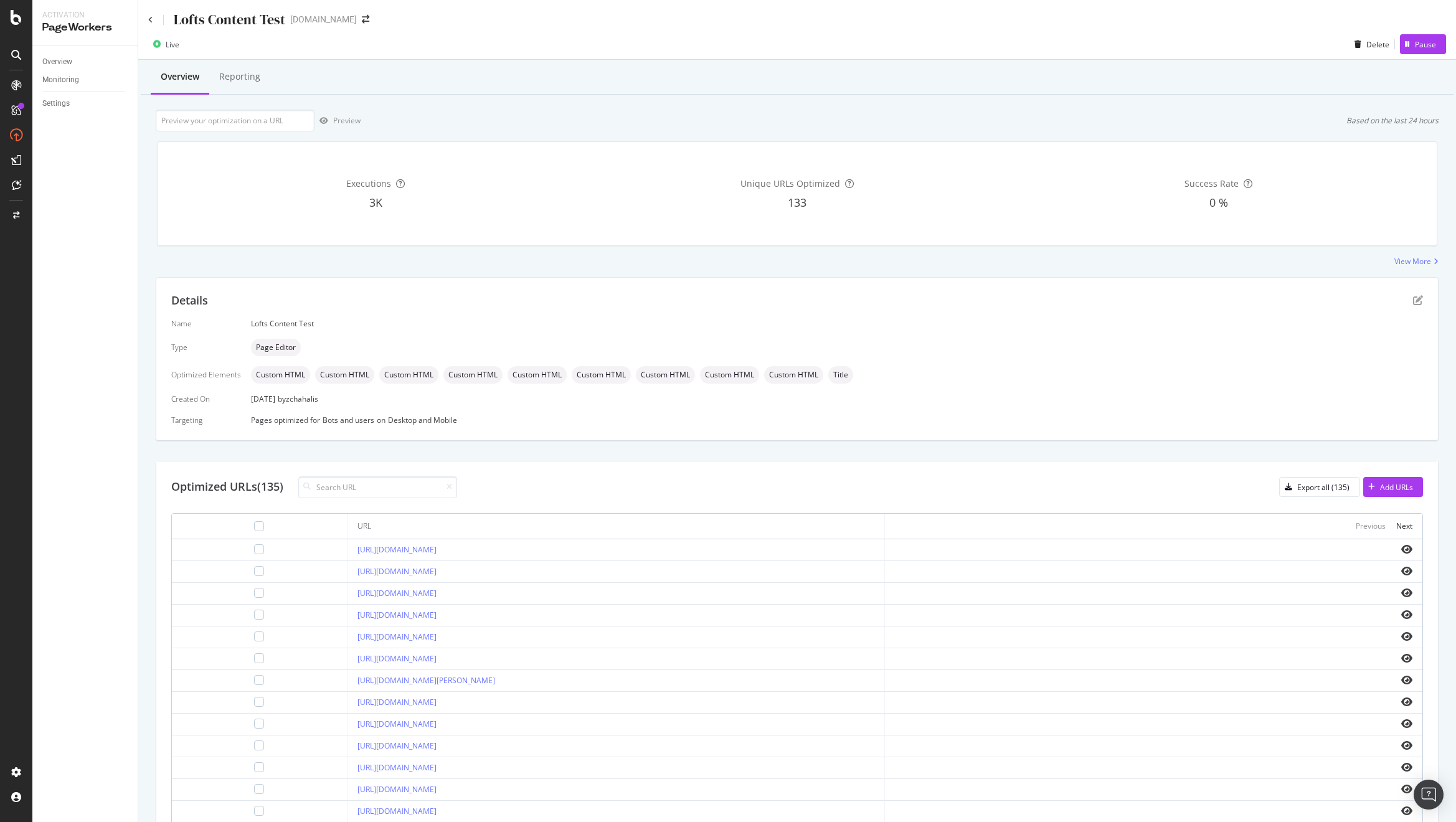
drag, startPoint x: 441, startPoint y: 547, endPoint x: 305, endPoint y: 545, distance: 136.0
click at [347, 545] on td "https://www.apartments.com/akron-oh/lofts/" at bounding box center [615, 549] width 538 height 22
copy link "https://www.apartments.com/akron-oh/lofts/"
click at [236, 124] on input "url" at bounding box center [235, 120] width 158 height 22
paste input "https://www.apartments.com/akron-oh/lofts/"
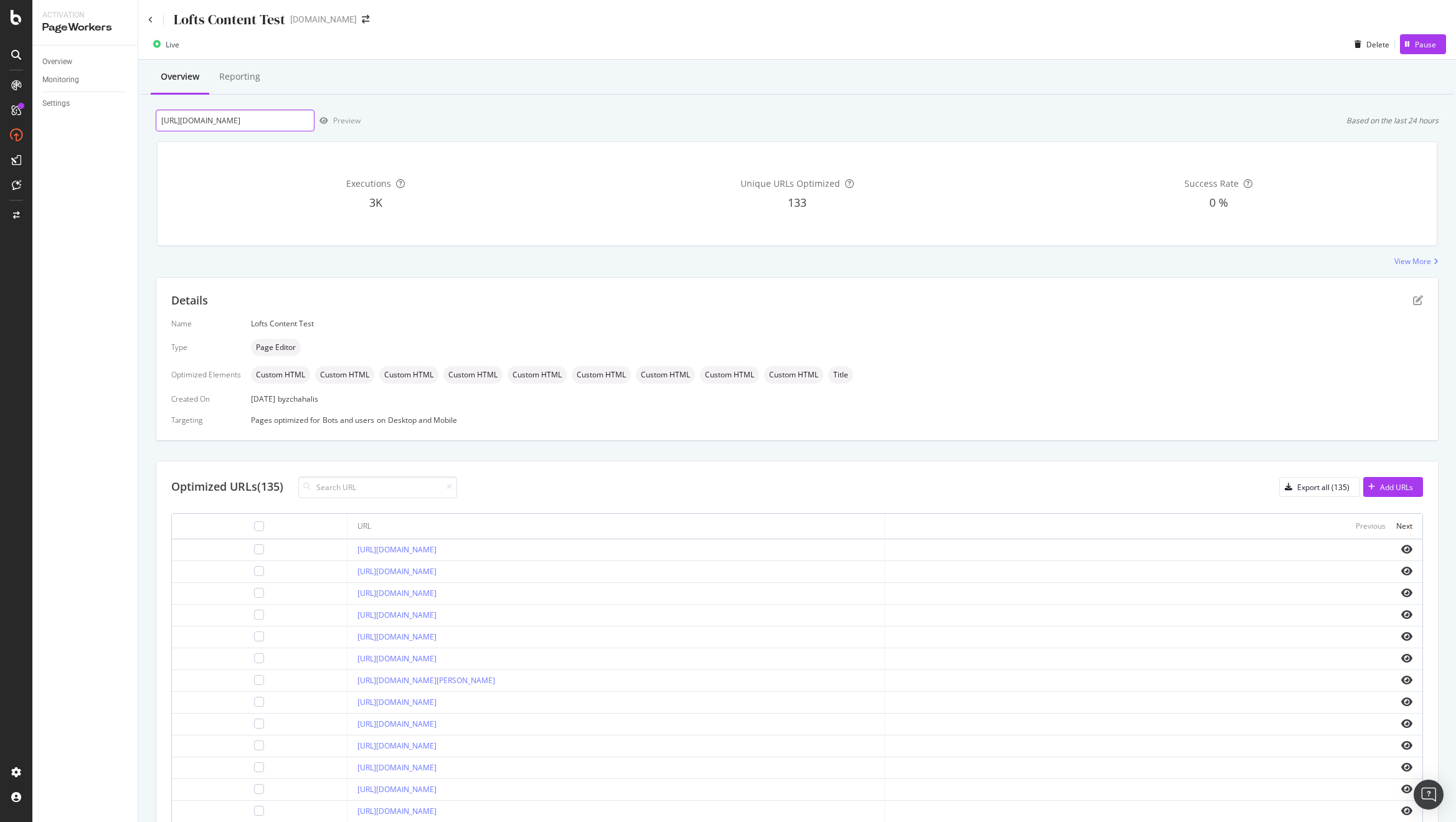
scroll to position [0, 10]
type input "https://www.apartments.com/akron-oh/lofts/"
click at [347, 125] on div "Preview" at bounding box center [347, 120] width 28 height 10
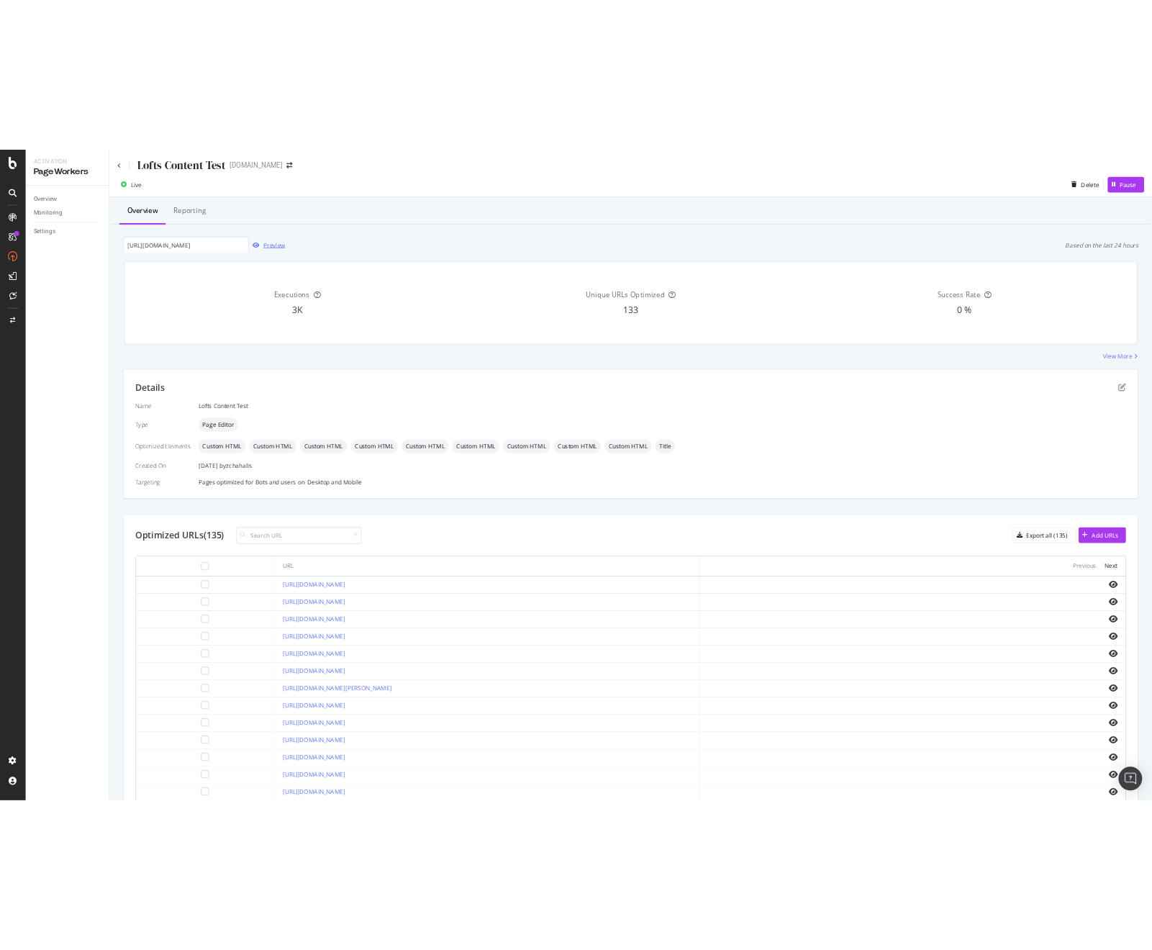
scroll to position [0, 0]
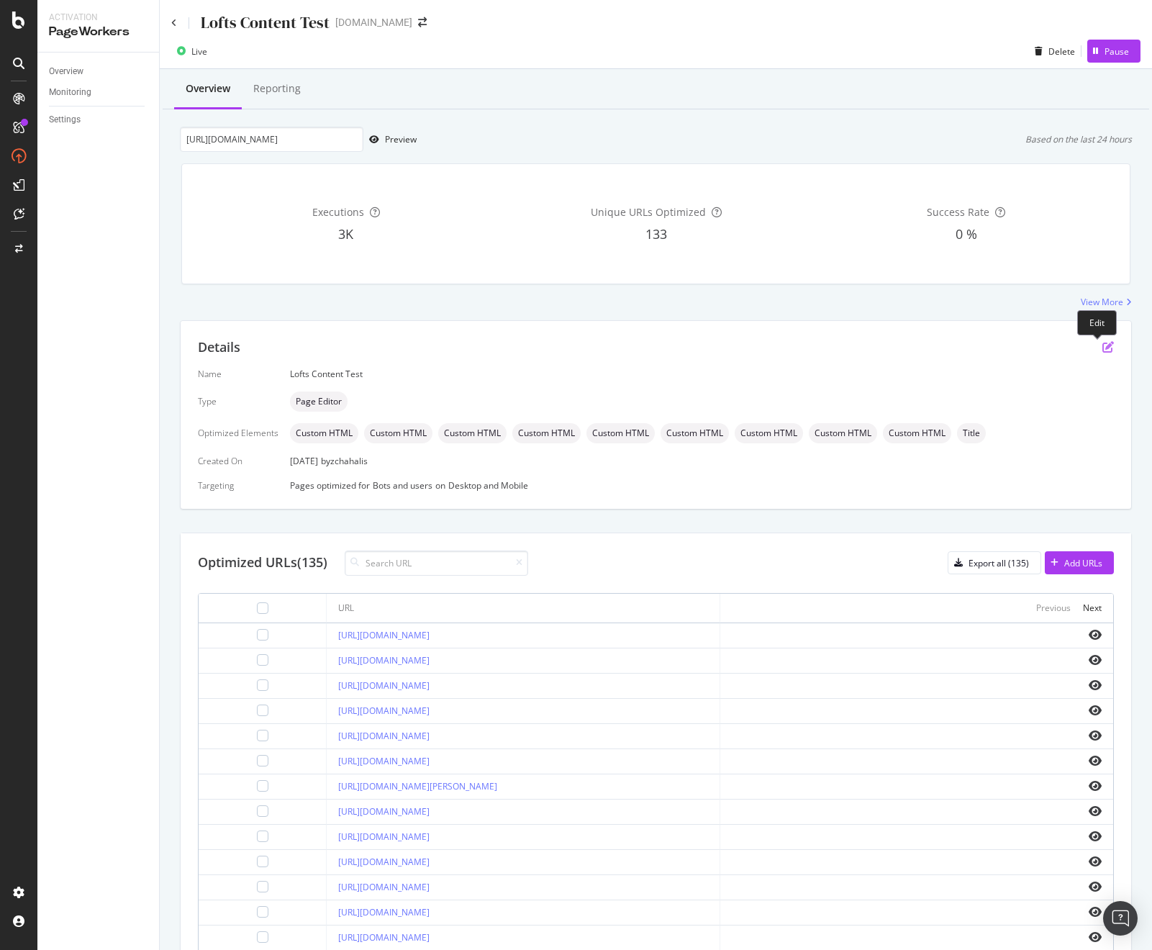
click at [1102, 350] on icon "pen-to-square" at bounding box center [1108, 347] width 12 height 12
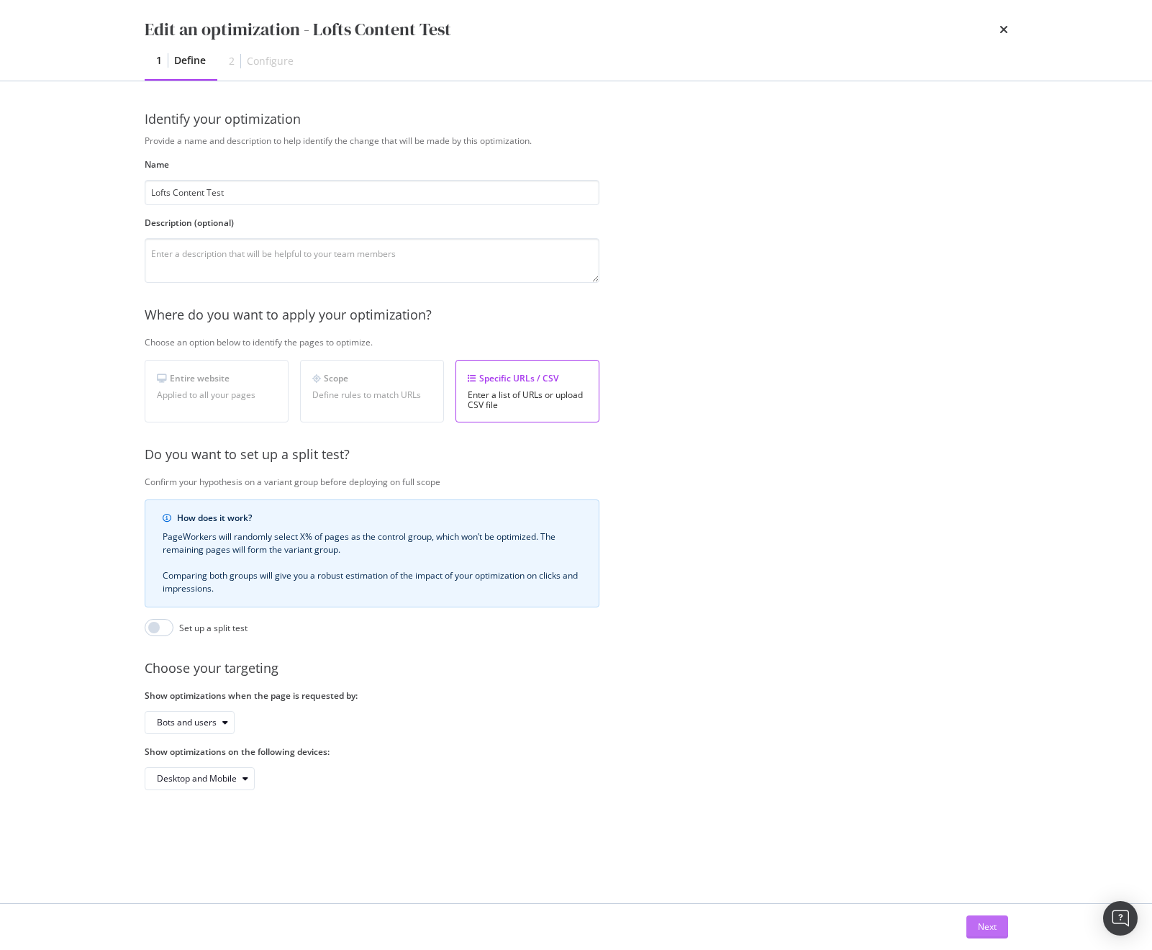
click at [985, 929] on div "Next" at bounding box center [987, 926] width 19 height 12
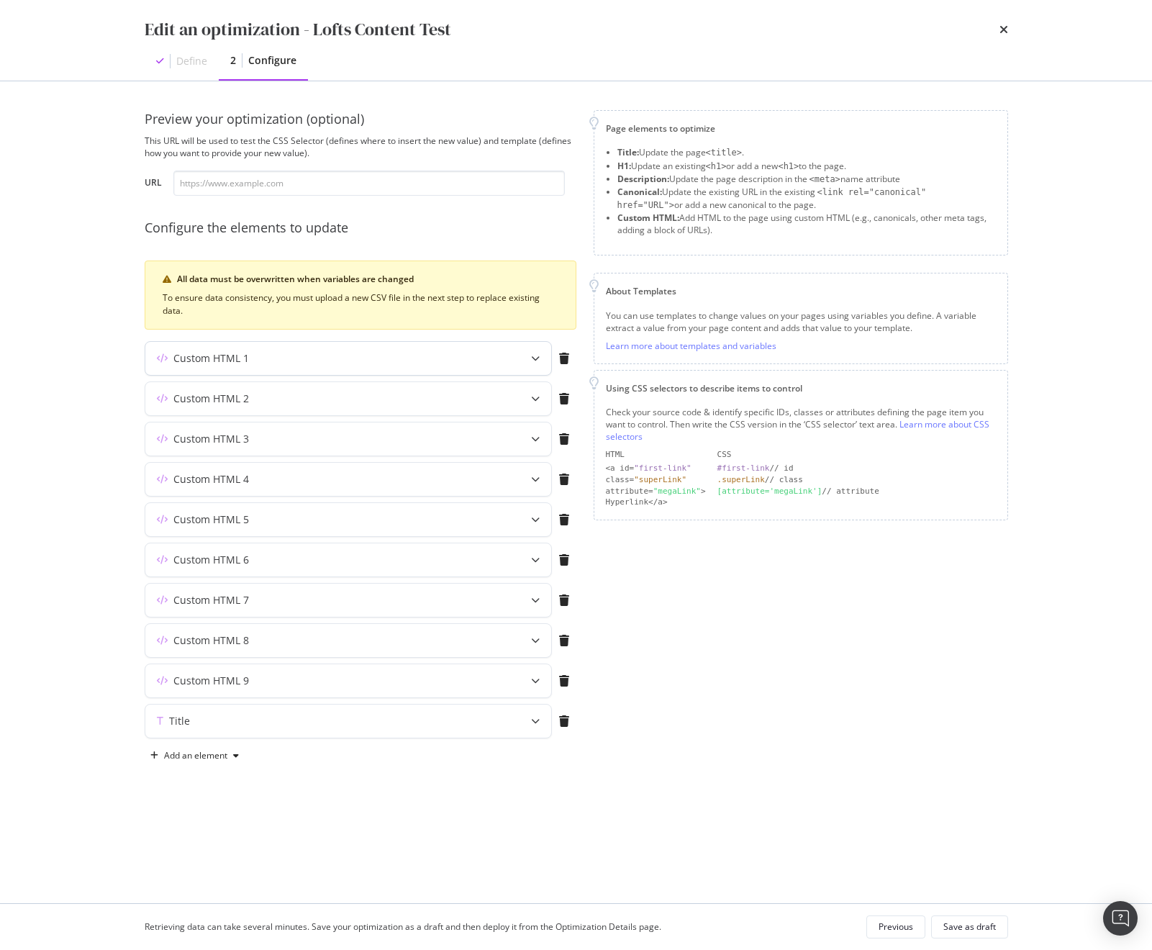
click at [337, 362] on div "Custom HTML 1" at bounding box center [319, 358] width 349 height 14
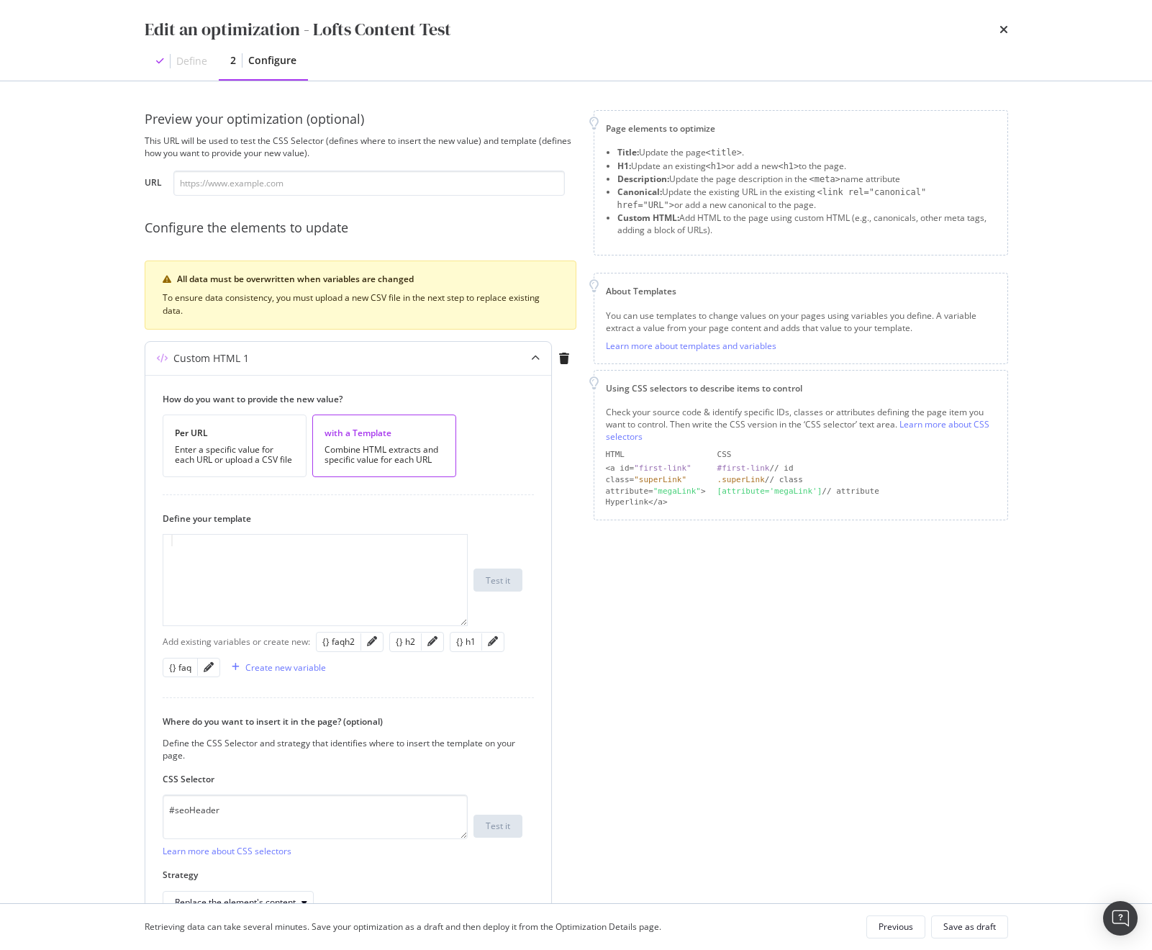
click at [368, 358] on div "Custom HTML 1" at bounding box center [319, 358] width 349 height 14
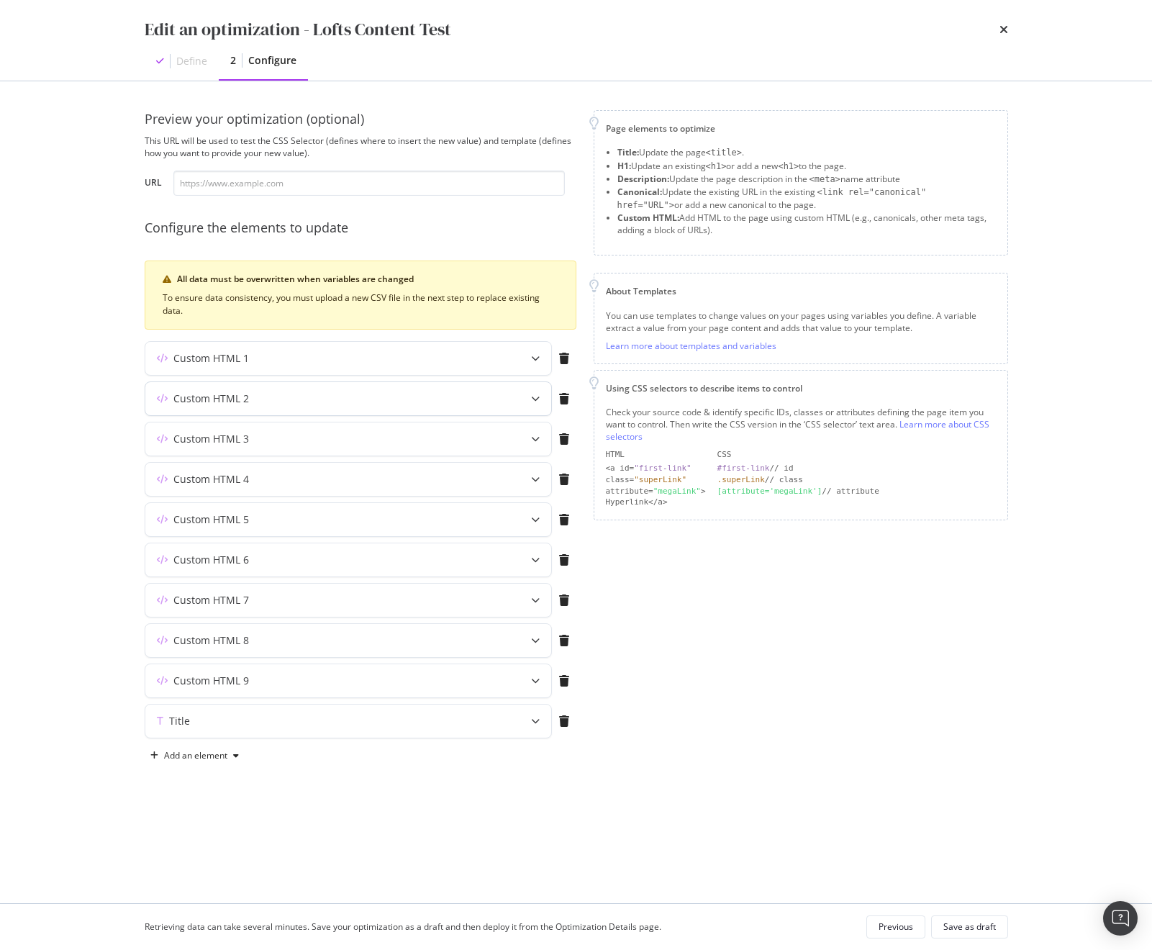
click at [354, 391] on div "Custom HTML 2" at bounding box center [319, 398] width 349 height 14
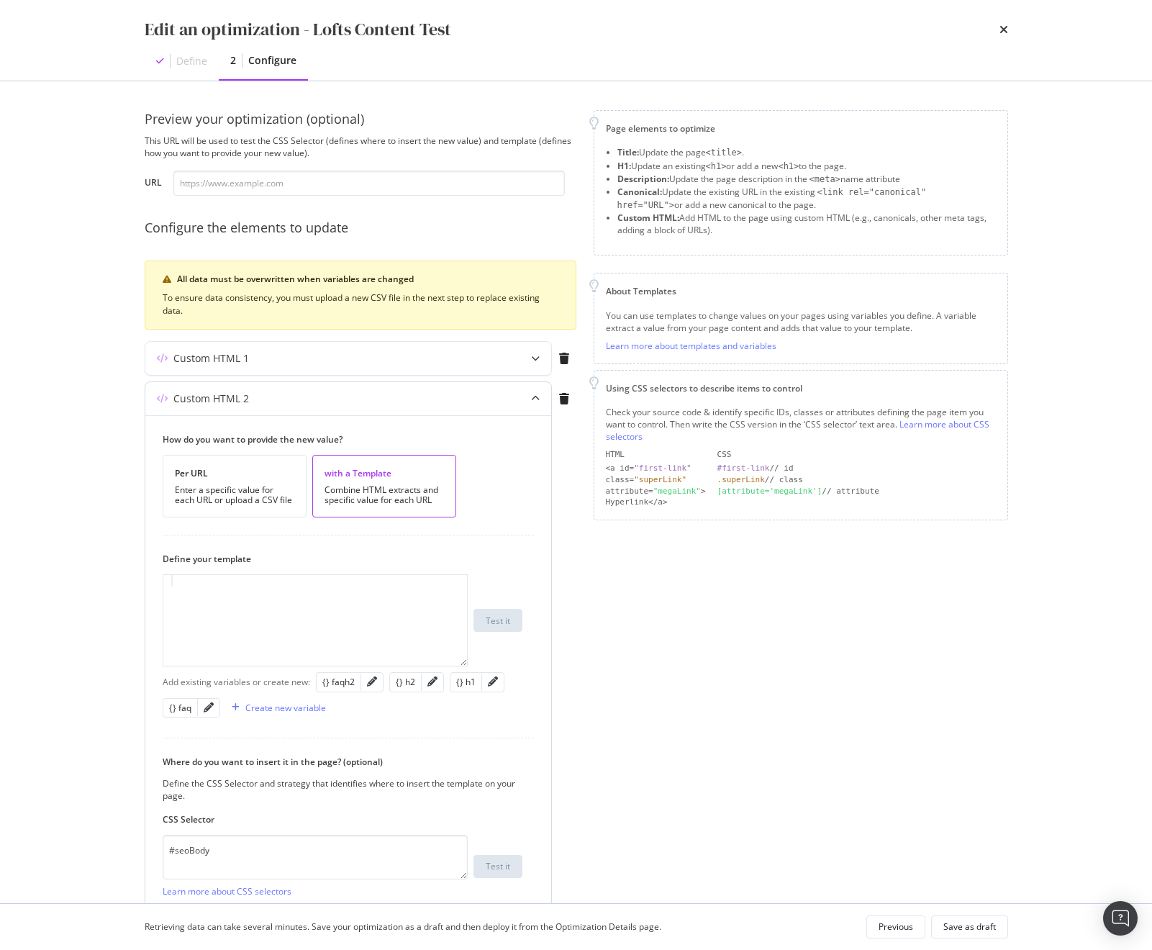
click at [352, 396] on div "Custom HTML 2" at bounding box center [319, 398] width 349 height 14
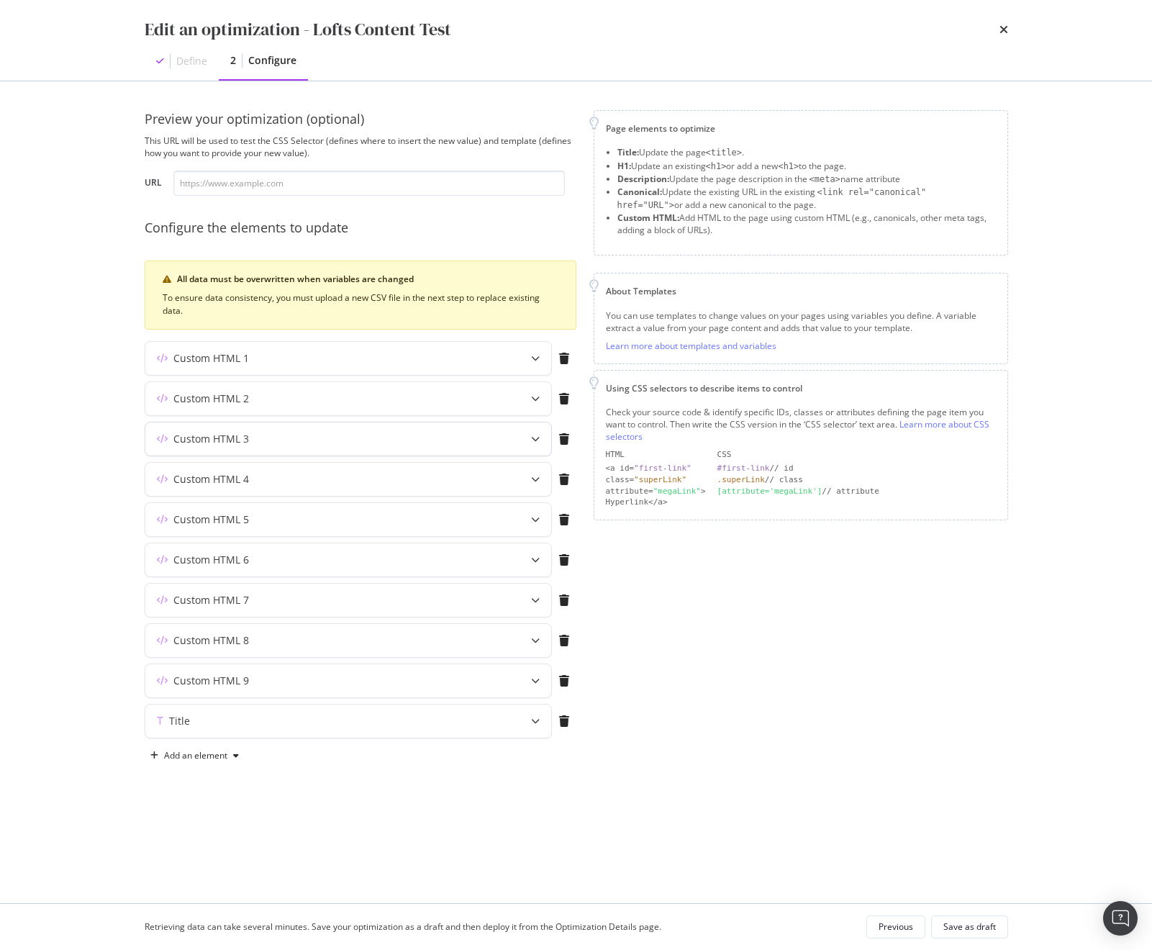
click at [347, 437] on div "Custom HTML 3" at bounding box center [319, 439] width 349 height 14
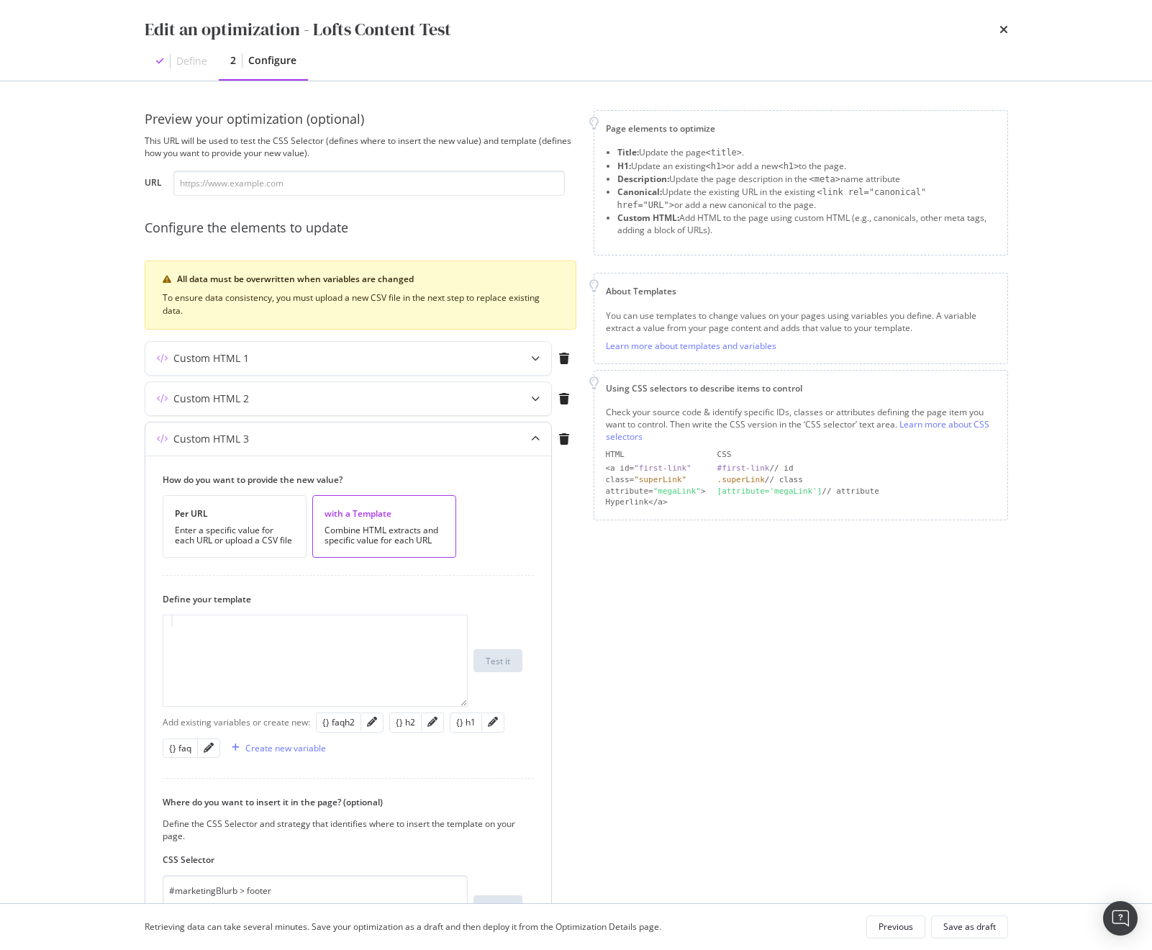
click at [347, 437] on div "Custom HTML 3" at bounding box center [319, 439] width 349 height 14
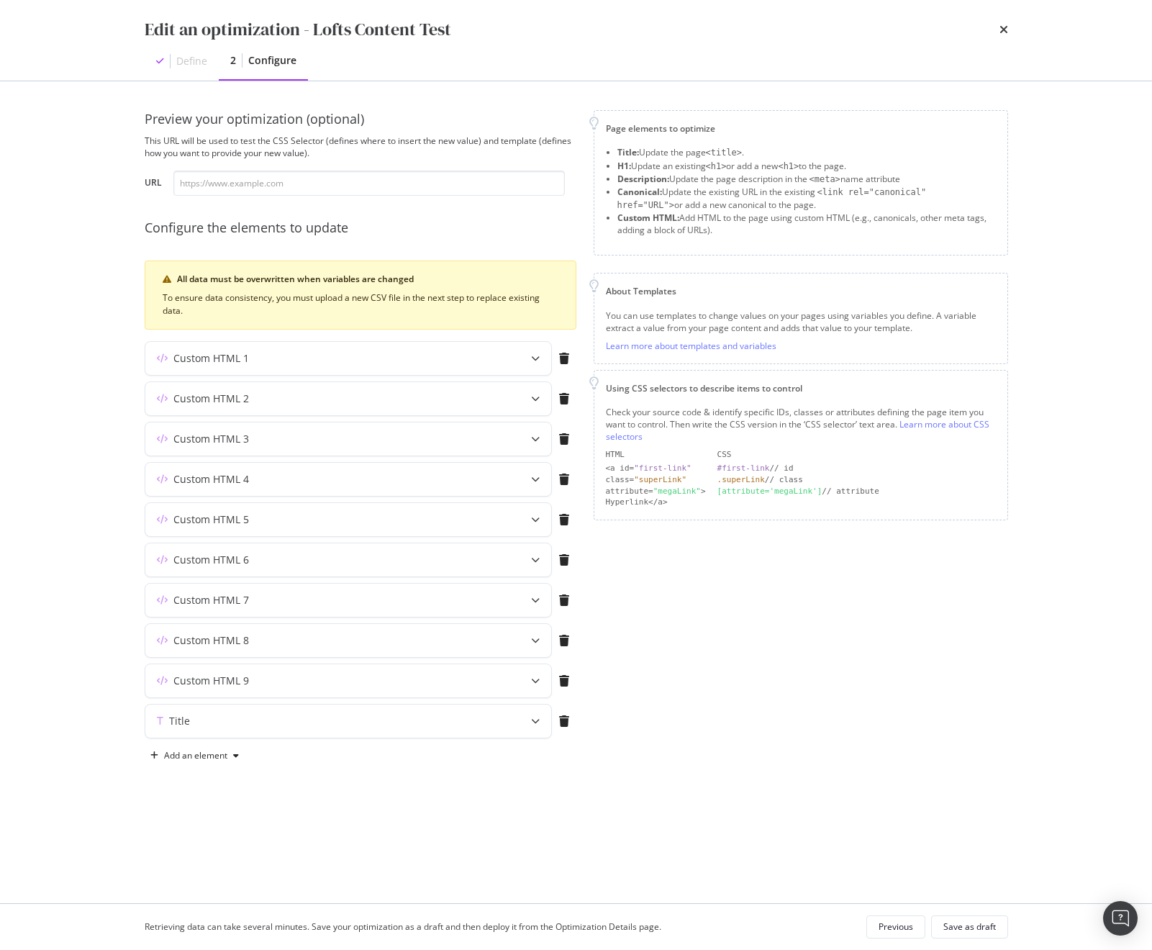
click at [346, 496] on div "Custom HTML 4" at bounding box center [361, 482] width 432 height 40
click at [345, 489] on div "Custom HTML 4" at bounding box center [348, 479] width 406 height 33
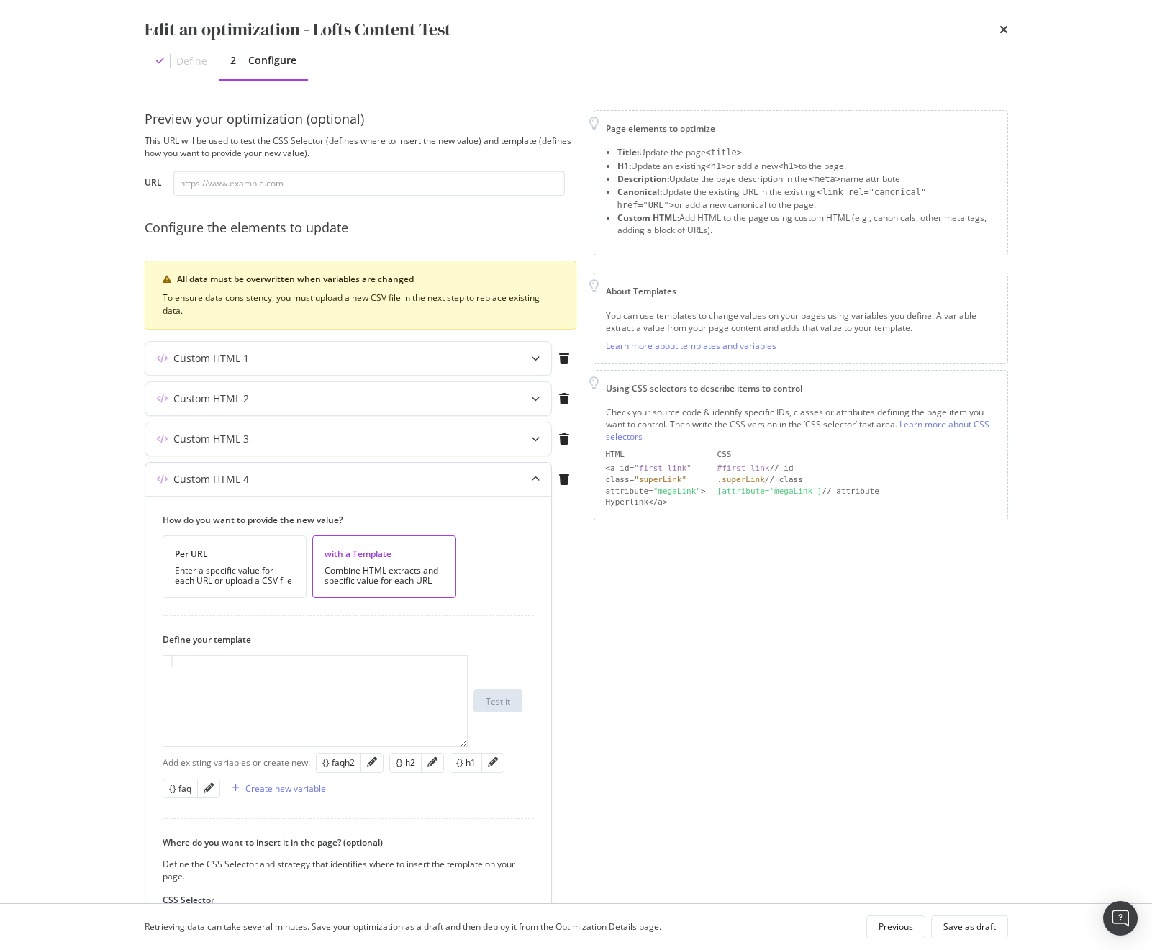
click at [345, 489] on div "Custom HTML 4" at bounding box center [348, 479] width 406 height 33
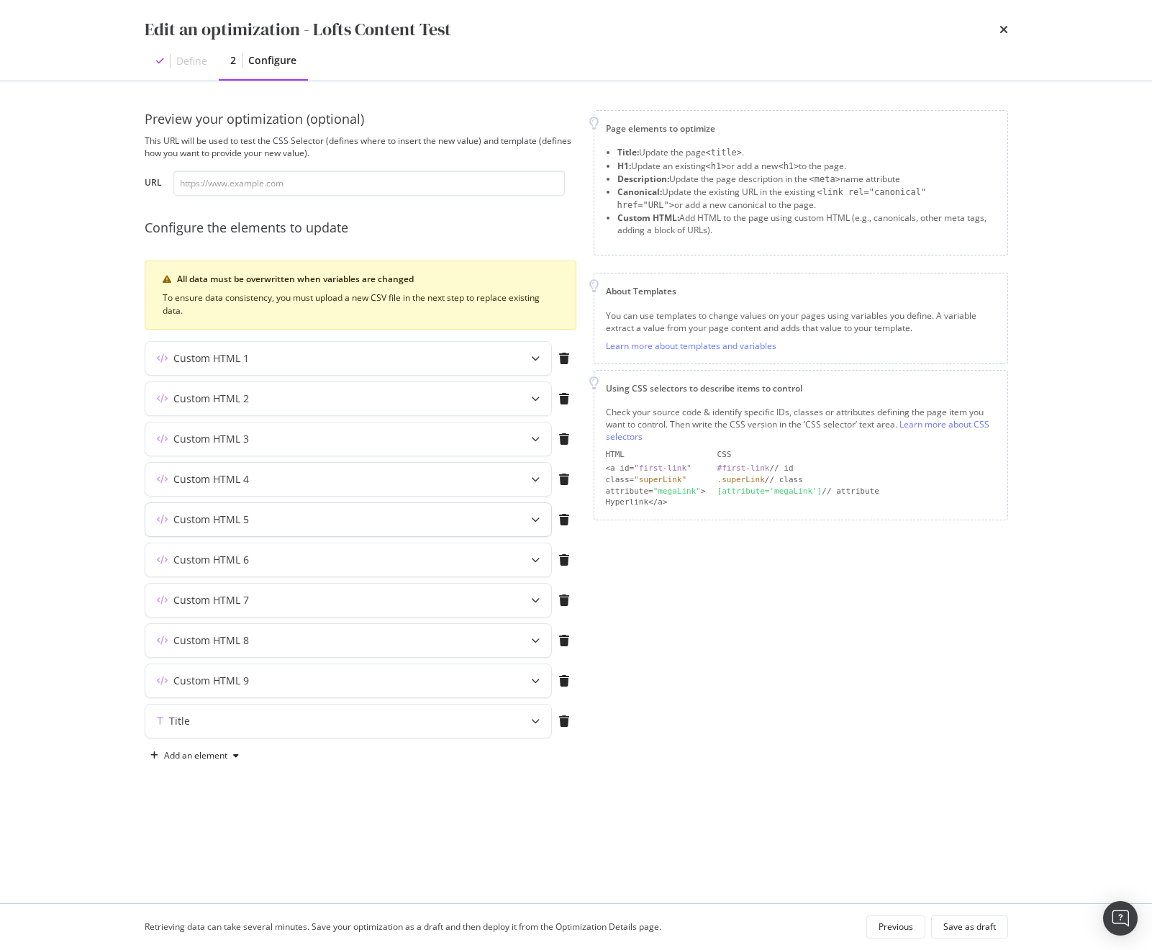
click at [342, 521] on div "Custom HTML 5" at bounding box center [319, 519] width 349 height 14
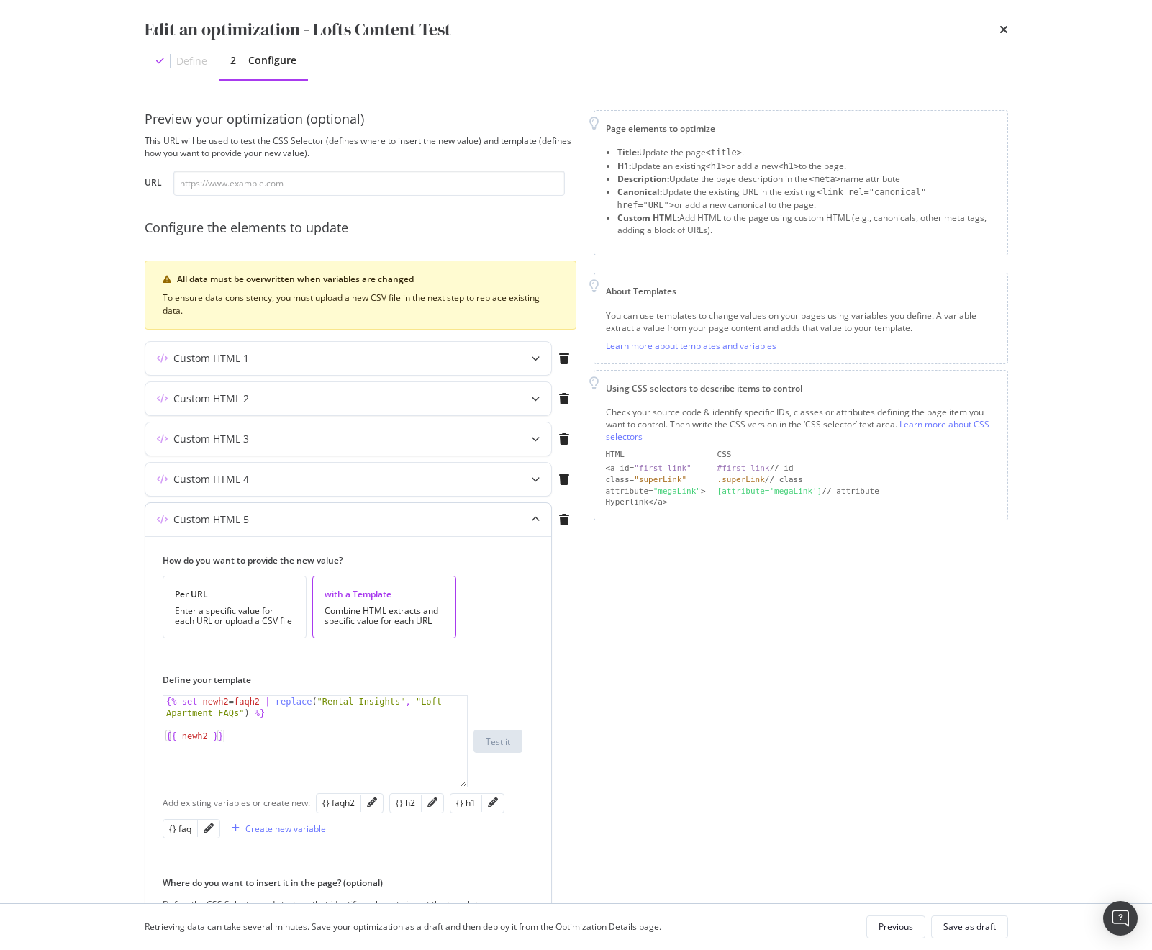
click at [342, 521] on div "Custom HTML 5" at bounding box center [319, 519] width 349 height 14
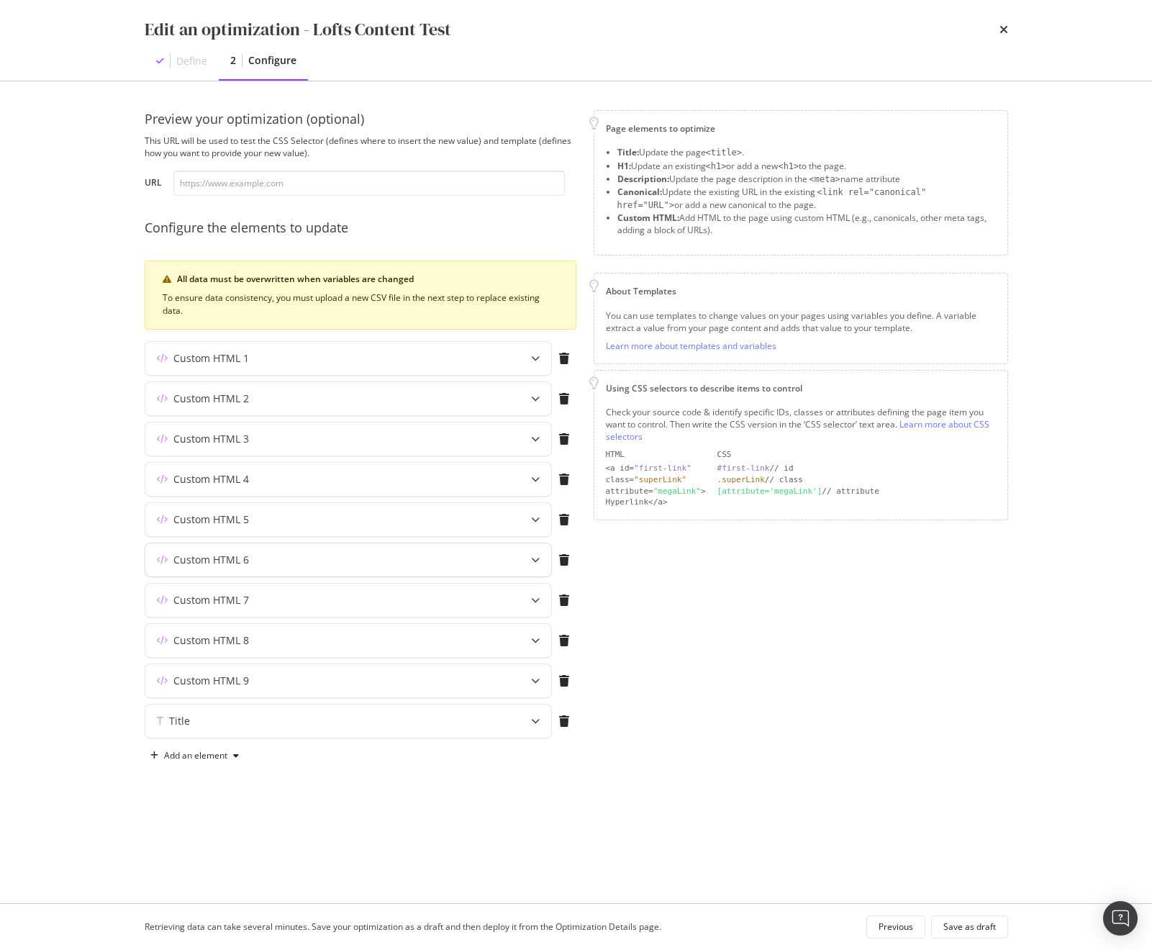
click at [332, 557] on div "Custom HTML 6" at bounding box center [319, 559] width 349 height 14
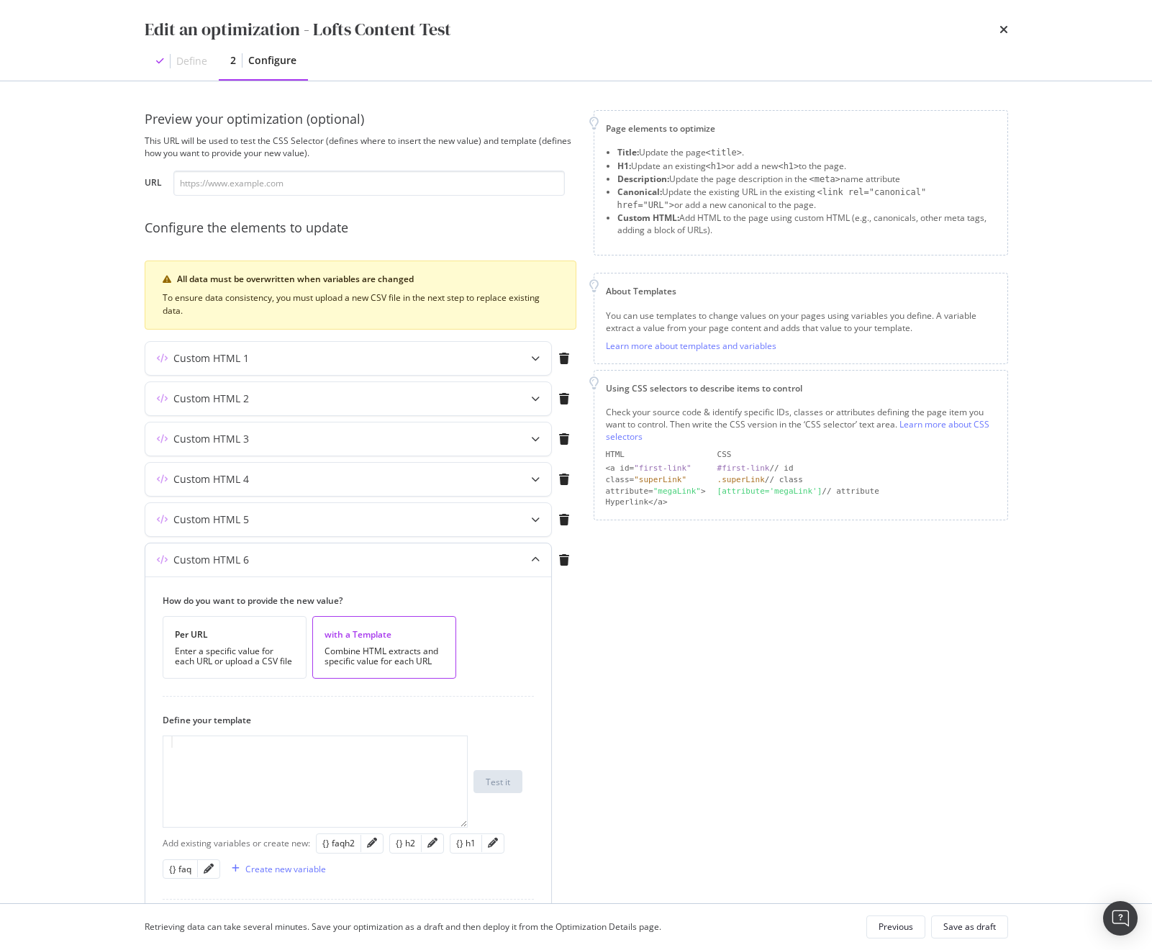
click at [332, 557] on div "Custom HTML 6" at bounding box center [319, 559] width 349 height 14
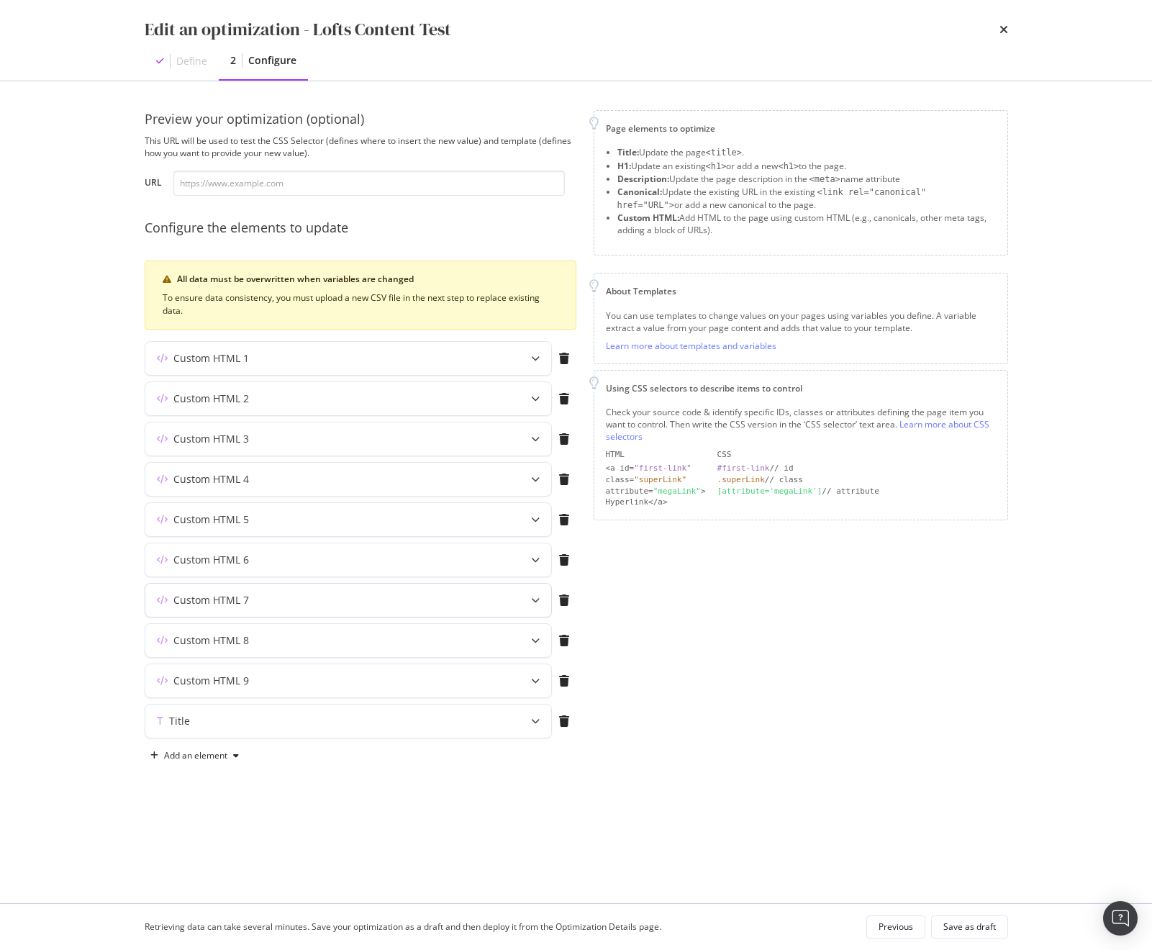
click at [328, 594] on div "Custom HTML 7" at bounding box center [319, 600] width 349 height 14
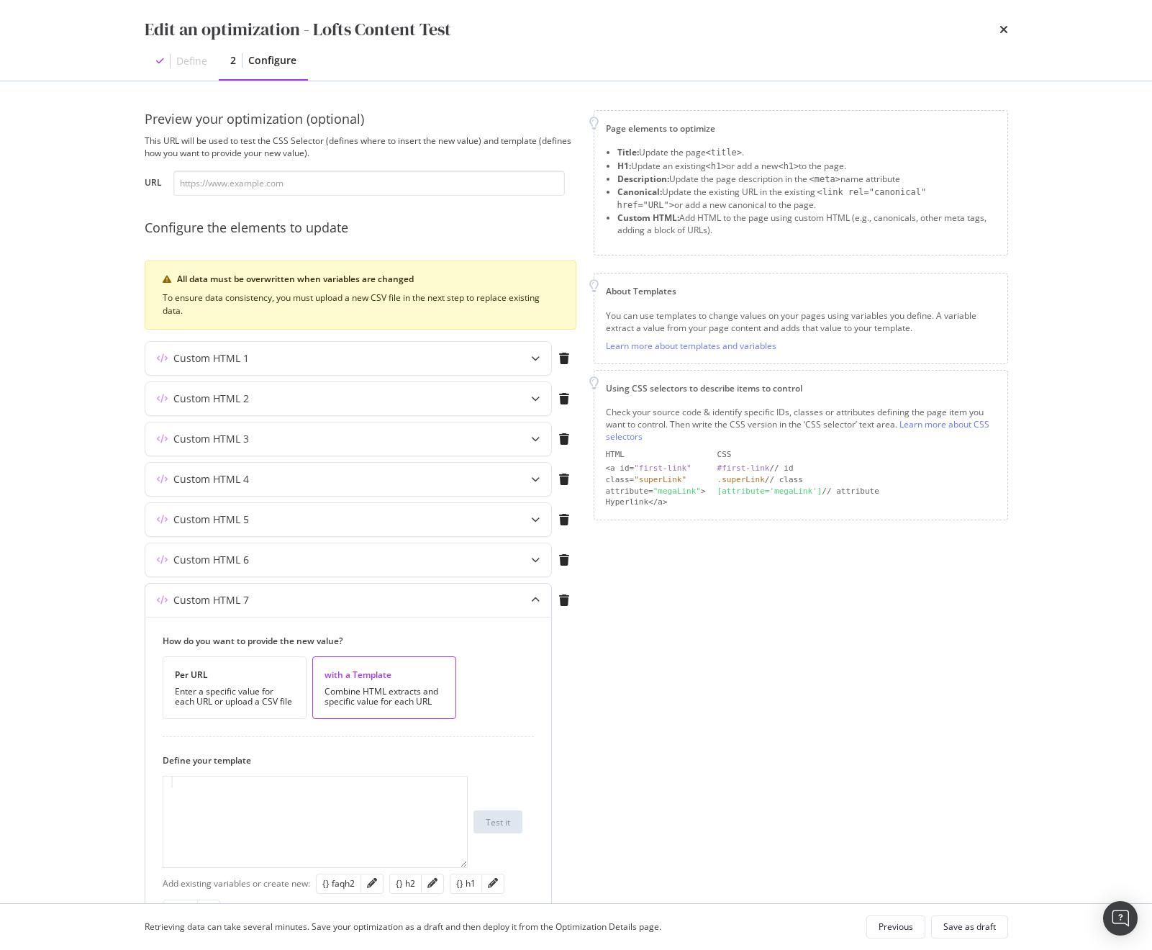
click at [332, 594] on div "Custom HTML 7" at bounding box center [319, 600] width 349 height 14
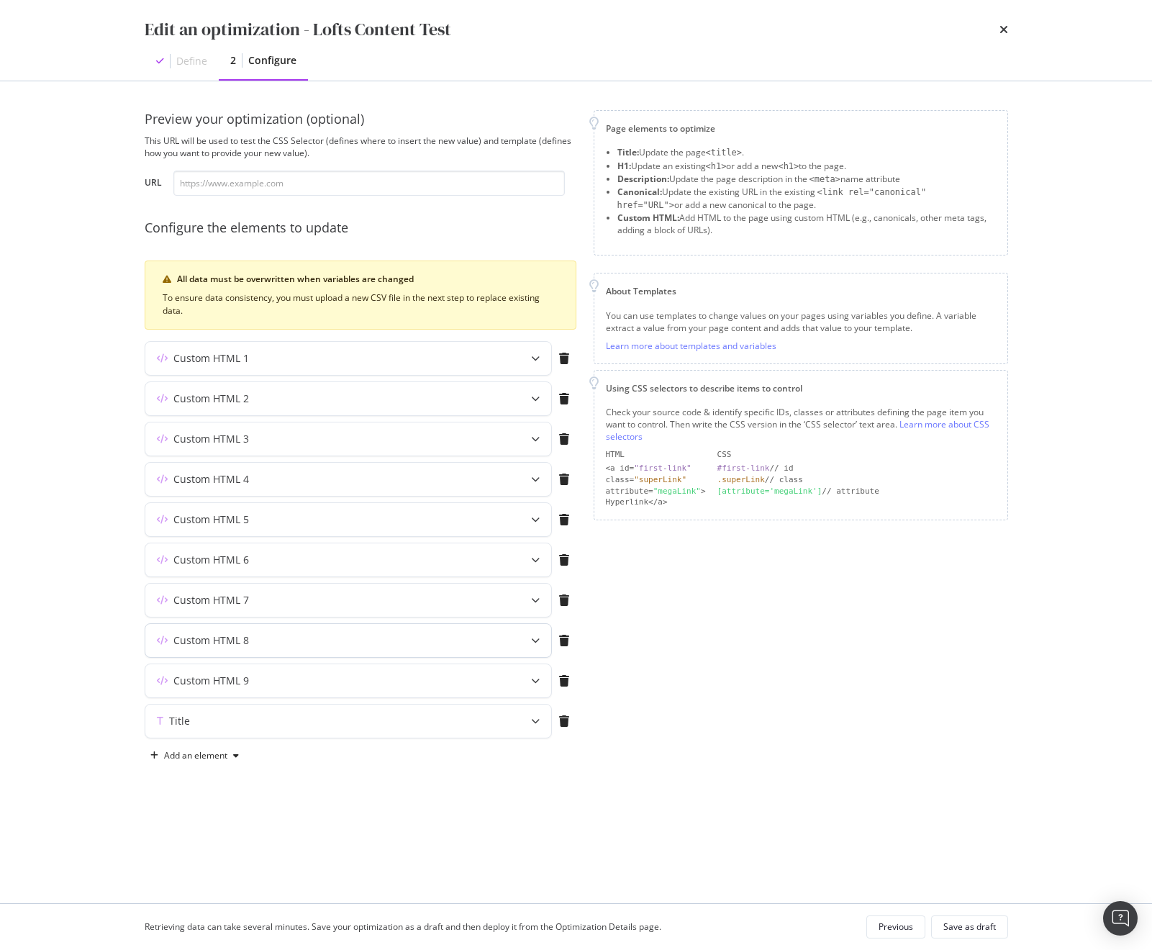
click at [337, 637] on div "Custom HTML 8" at bounding box center [319, 640] width 349 height 14
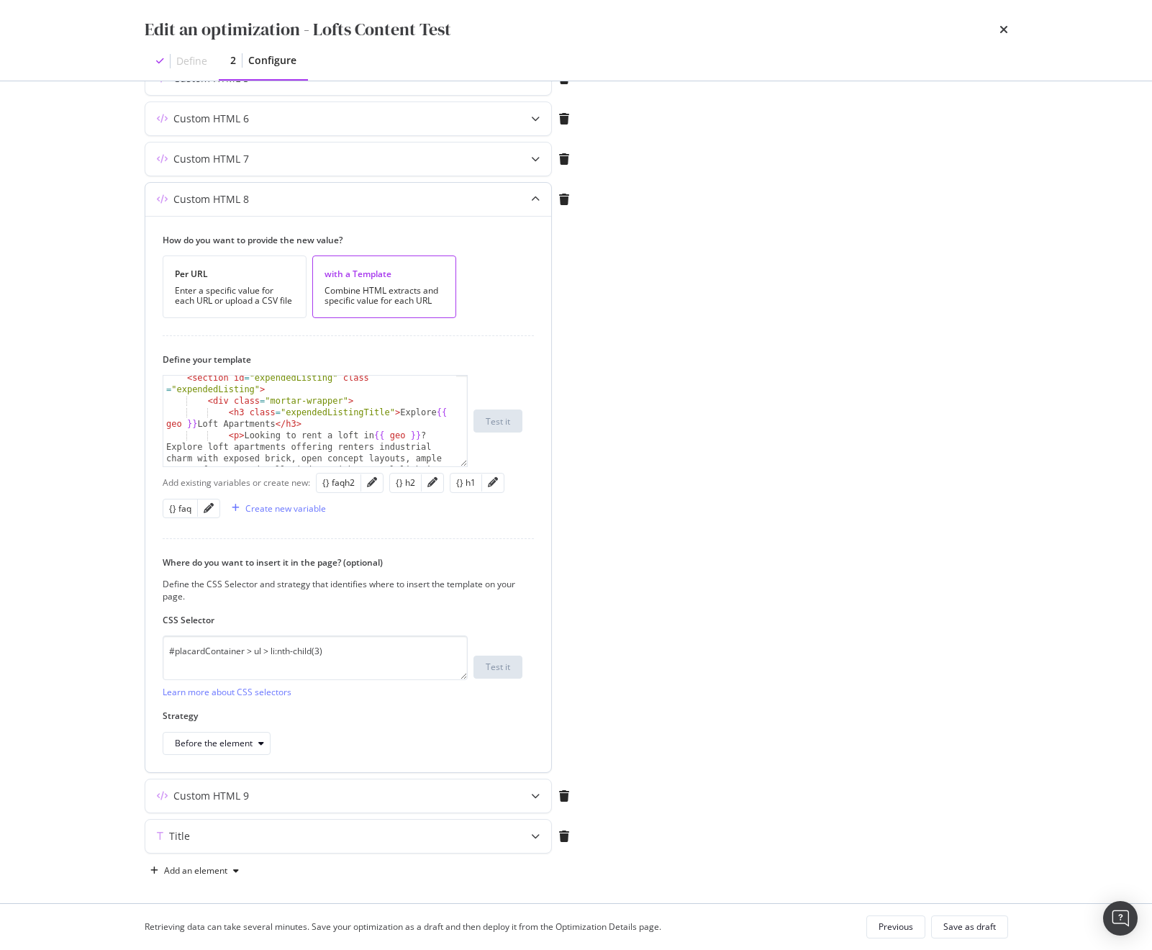
scroll to position [206, 0]
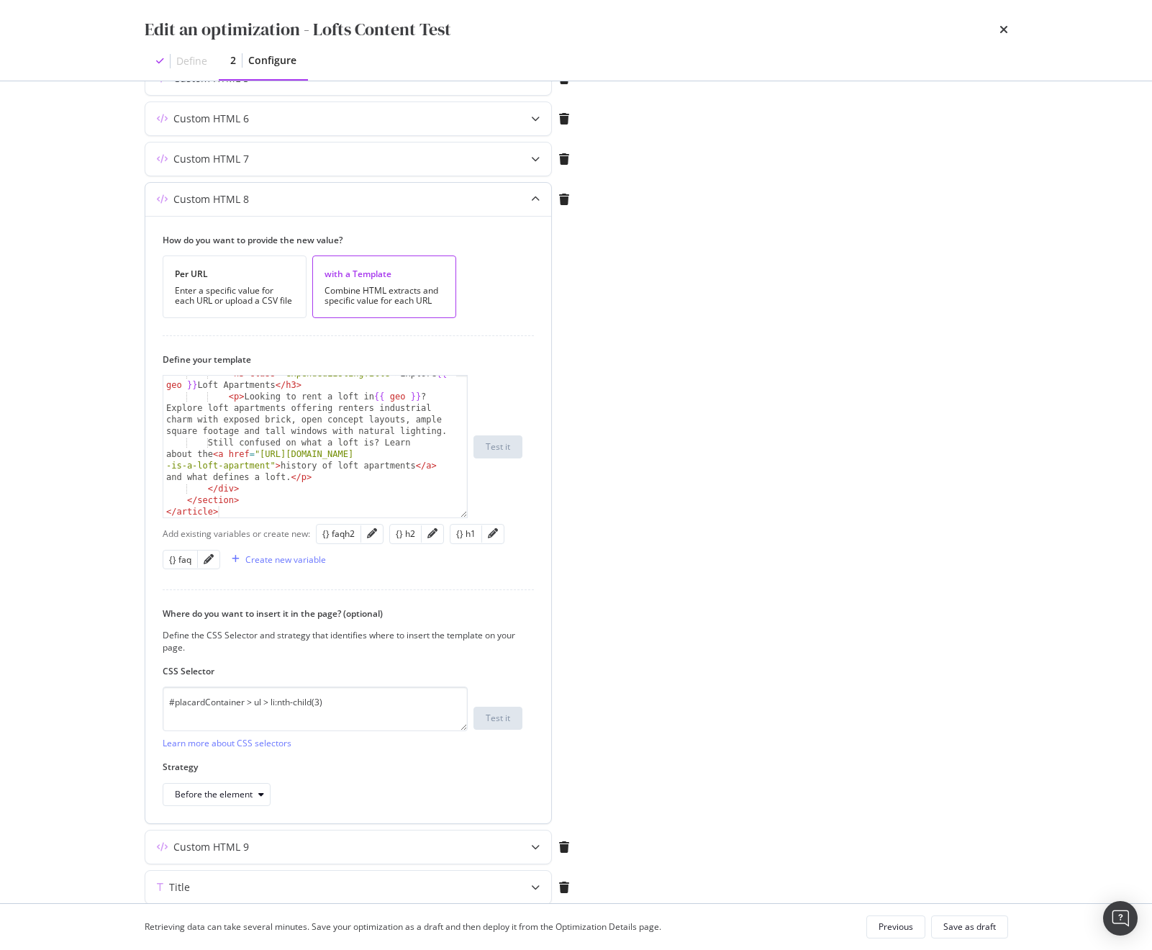
drag, startPoint x: 464, startPoint y: 465, endPoint x: 473, endPoint y: 545, distance: 80.3
click at [474, 518] on div "< h3 class = "expendedListingTitle" > Explore {{ geo }} Loft Apartments </ h3 >…" at bounding box center [343, 446] width 360 height 143
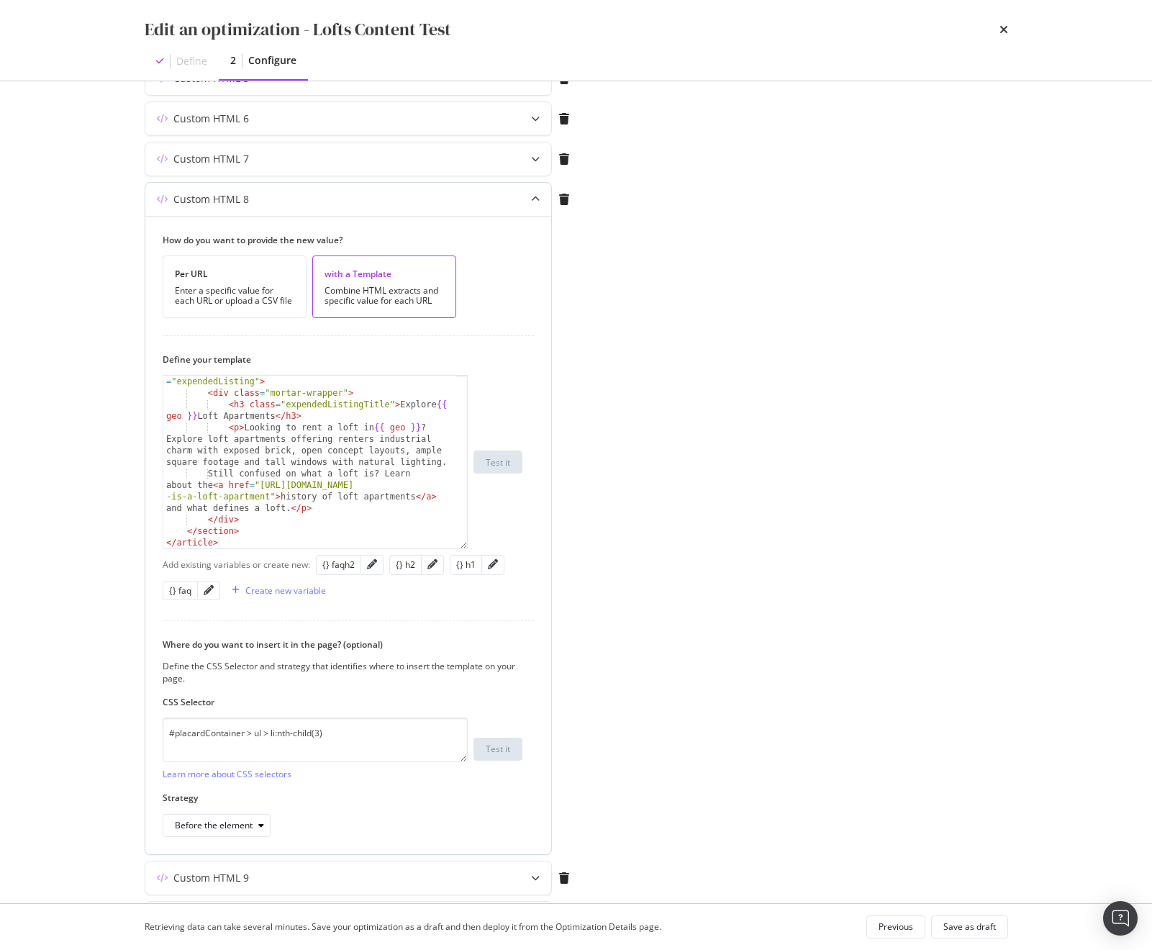
scroll to position [207, 0]
drag, startPoint x: 375, startPoint y: 428, endPoint x: 238, endPoint y: 424, distance: 136.7
click at [238, 424] on div "< section id = "expendedListing" class = "expendedListing" > < div class = "mor…" at bounding box center [309, 467] width 293 height 207
click at [411, 403] on div "< section id = "expendedListing" class = "expendedListing" > < div class = "mor…" at bounding box center [309, 467] width 293 height 207
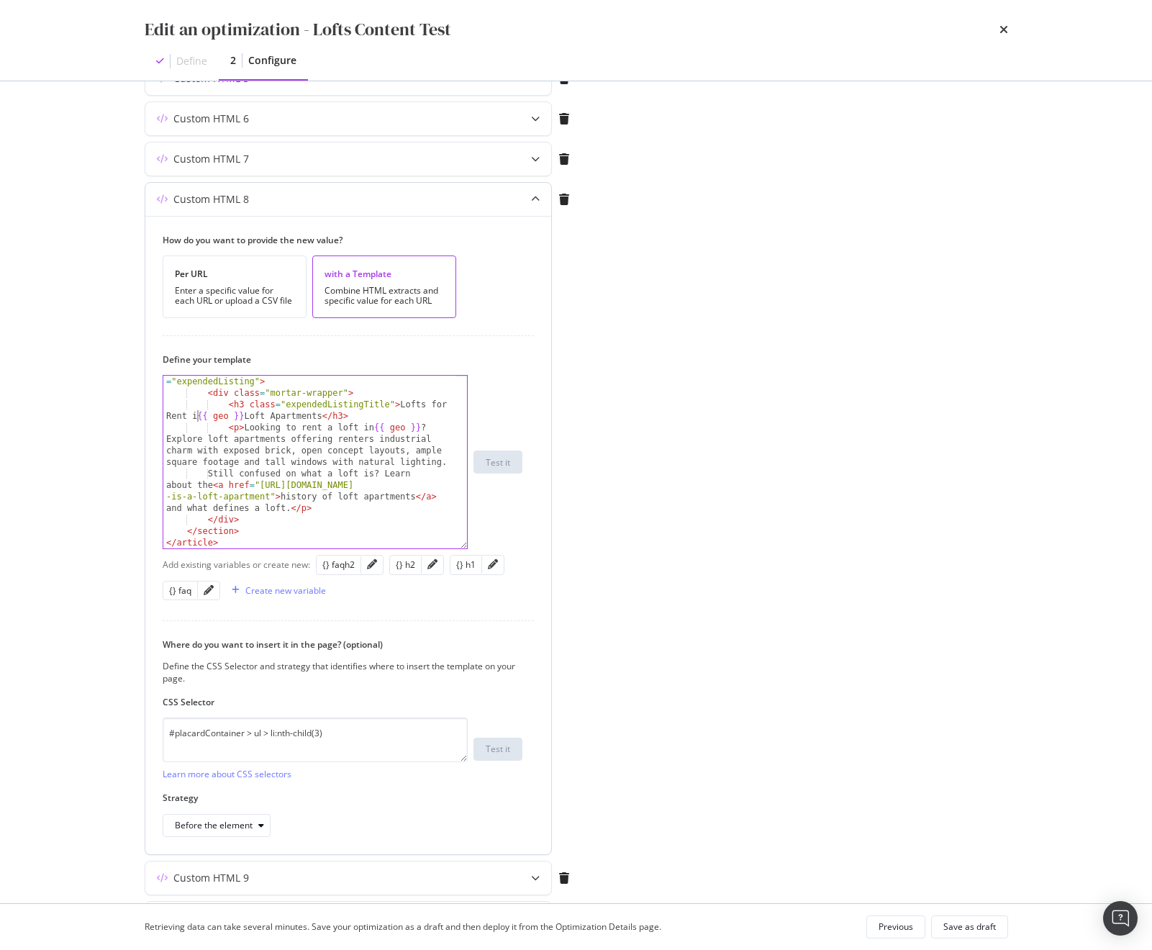
scroll to position [0, 27]
drag, startPoint x: 336, startPoint y: 417, endPoint x: 254, endPoint y: 417, distance: 82.0
click at [254, 417] on div "< section id = "expendedListing" class = "expendedListing" > < div class = "mor…" at bounding box center [309, 467] width 293 height 207
drag, startPoint x: 373, startPoint y: 426, endPoint x: 243, endPoint y: 426, distance: 129.5
click at [243, 426] on div "< section id = "expendedListing" class = "expendedListing" > < div class = "mor…" at bounding box center [309, 467] width 293 height 207
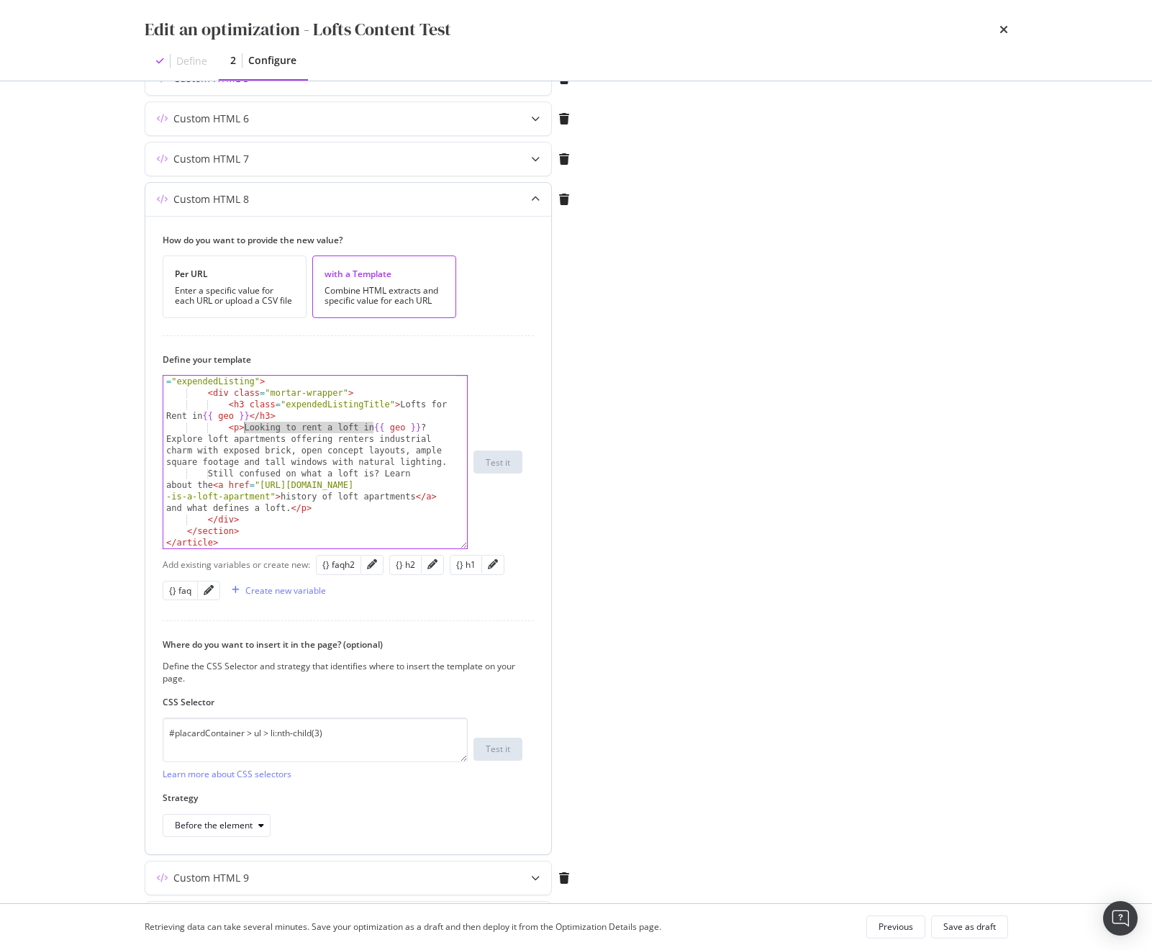
click at [334, 443] on div "< section id = "expendedListing" class = "expendedListing" > < div class = "mor…" at bounding box center [309, 467] width 293 height 207
drag, startPoint x: 374, startPoint y: 426, endPoint x: 245, endPoint y: 425, distance: 128.8
click at [245, 425] on div "< section id = "expendedListing" class = "expendedListing" > < div class = "mor…" at bounding box center [309, 467] width 293 height 207
paste textarea "arger than a studio but more open concept than a traditional apartment, loft ap…"
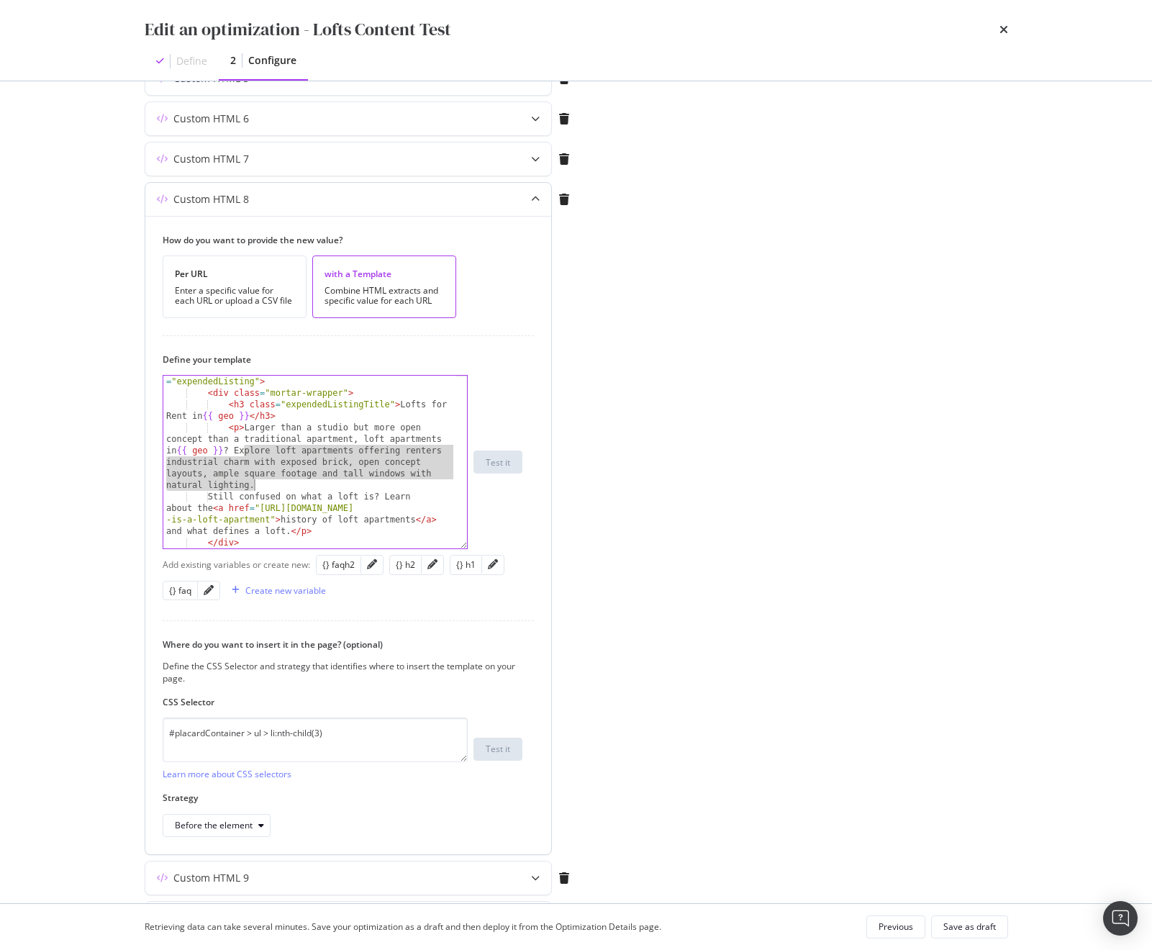
drag, startPoint x: 241, startPoint y: 449, endPoint x: 252, endPoint y: 483, distance: 35.7
click at [252, 483] on div "< section id = "expendedListing" class = "expendedListing" > < div class = "mor…" at bounding box center [309, 467] width 293 height 207
paste textarea "Not sure if a loft is what you’re looking for? Visit our blog to learn about th…"
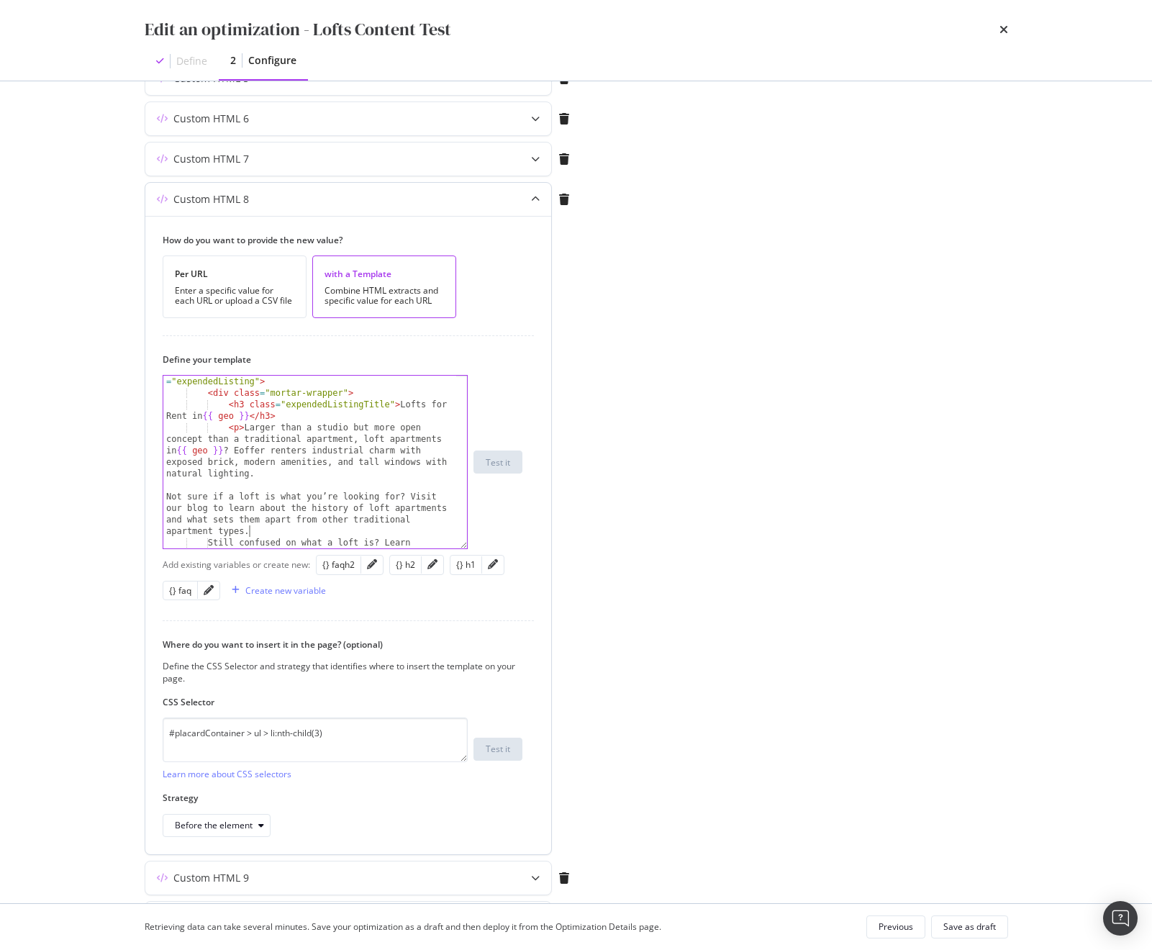
click at [244, 447] on div "< section id = "expendedListing" class = "expendedListing" > < div class = "mor…" at bounding box center [309, 485] width 293 height 242
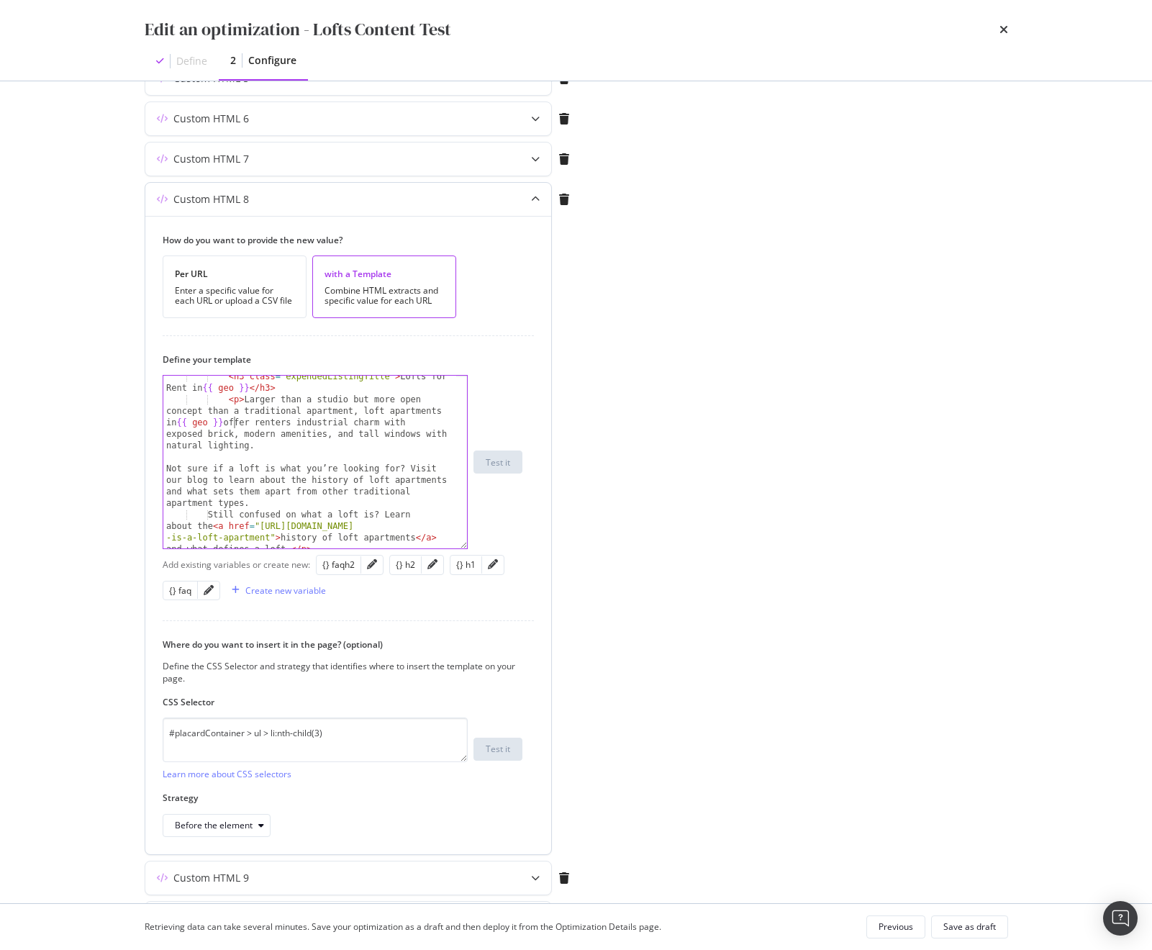
scroll to position [241, 0]
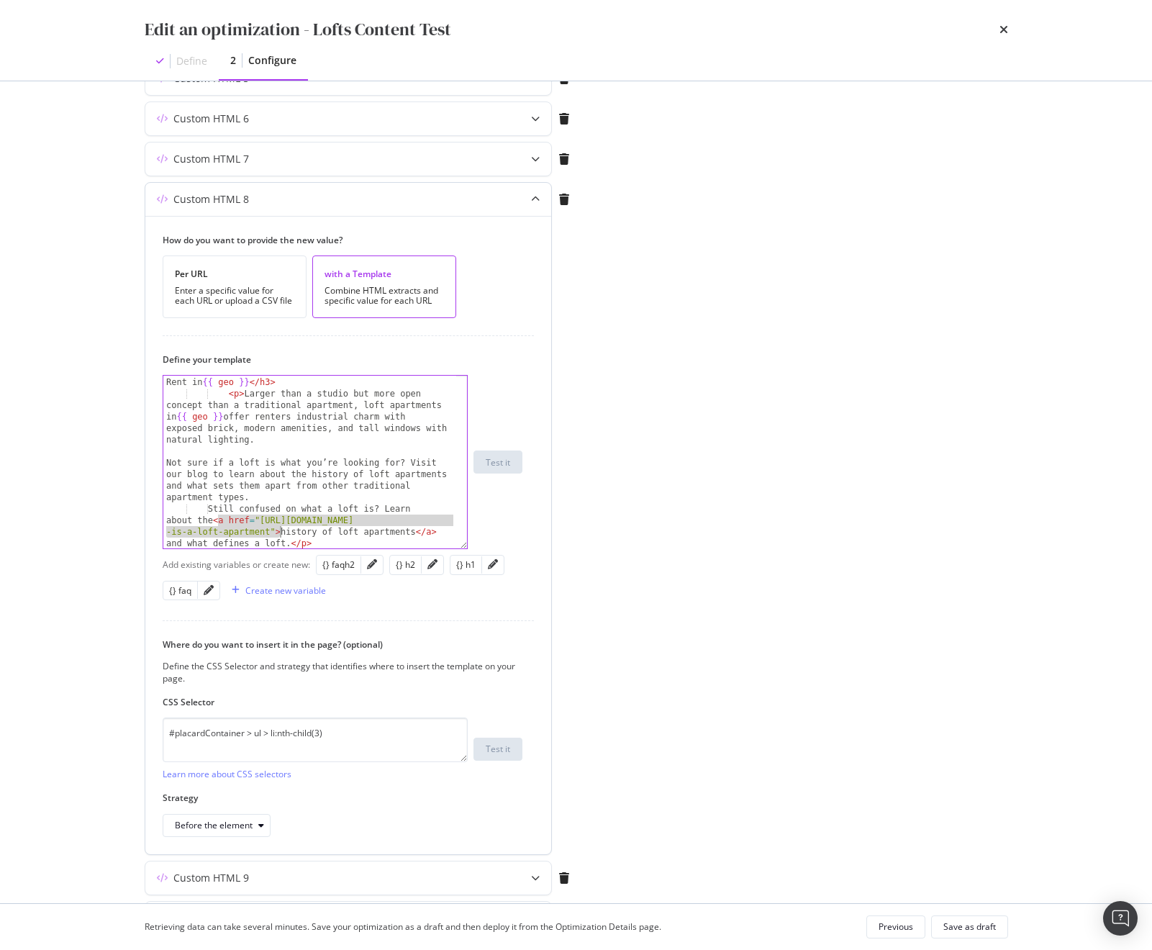
drag, startPoint x: 219, startPoint y: 519, endPoint x: 280, endPoint y: 532, distance: 62.4
click at [280, 532] on div "< h3 class = "expendedListingTitle" > Lofts for Rent in {{ geo }} </ h3 > < p >…" at bounding box center [309, 486] width 293 height 242
click at [311, 474] on div "< h3 class = "expendedListingTitle" > Lofts for Rent in {{ geo }} </ h3 > < p >…" at bounding box center [309, 468] width 293 height 207
paste textarea "<a href="https://www.apartments.com/blog/what-is-a-loft-apartment">"
click at [258, 496] on div "< h3 class = "expendedListingTitle" > Lofts for Rent in {{ geo }} </ h3 > < p >…" at bounding box center [309, 480] width 293 height 230
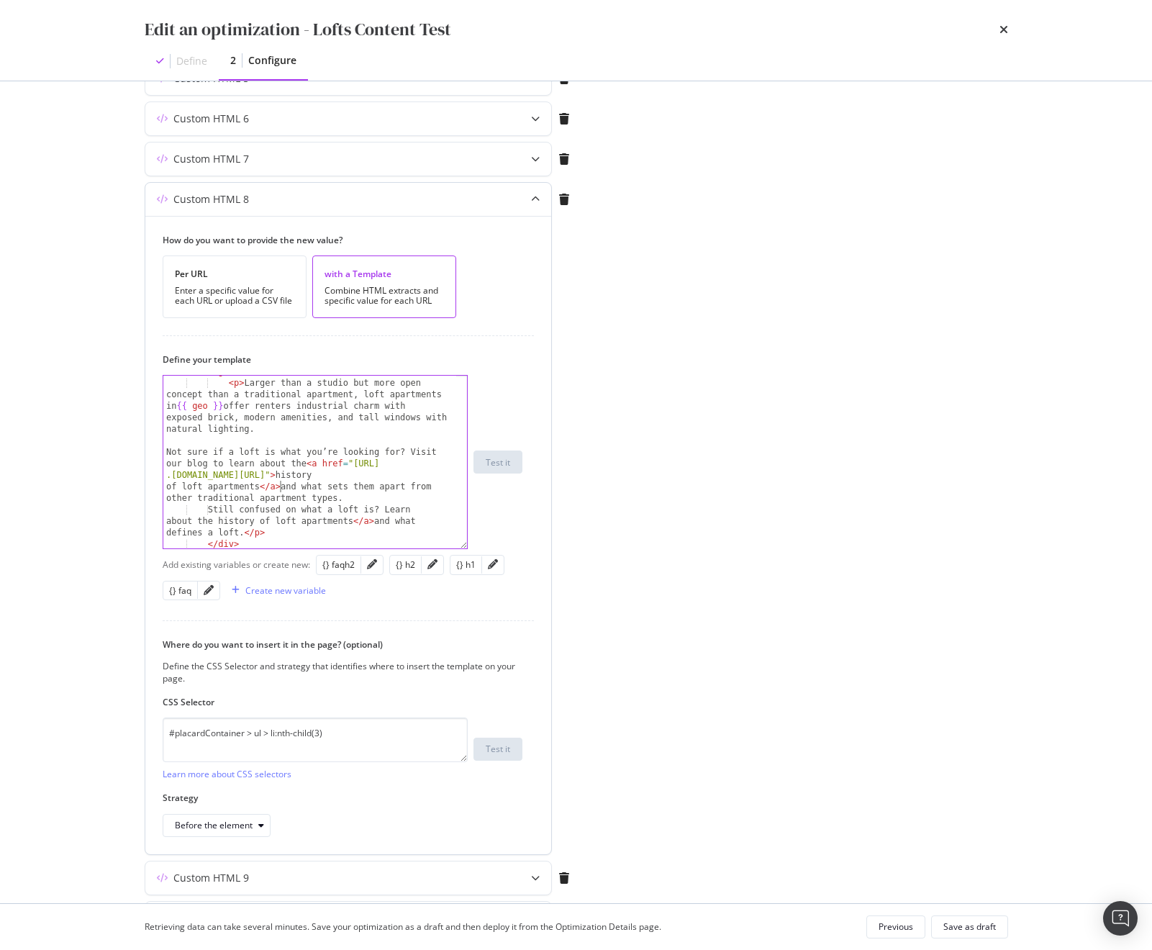
scroll to position [258, 0]
drag, startPoint x: 311, startPoint y: 524, endPoint x: 337, endPoint y: 496, distance: 38.2
click at [337, 496] on div "< p > Larger than a studio but more open concept than a traditional apartment, …" at bounding box center [309, 492] width 293 height 242
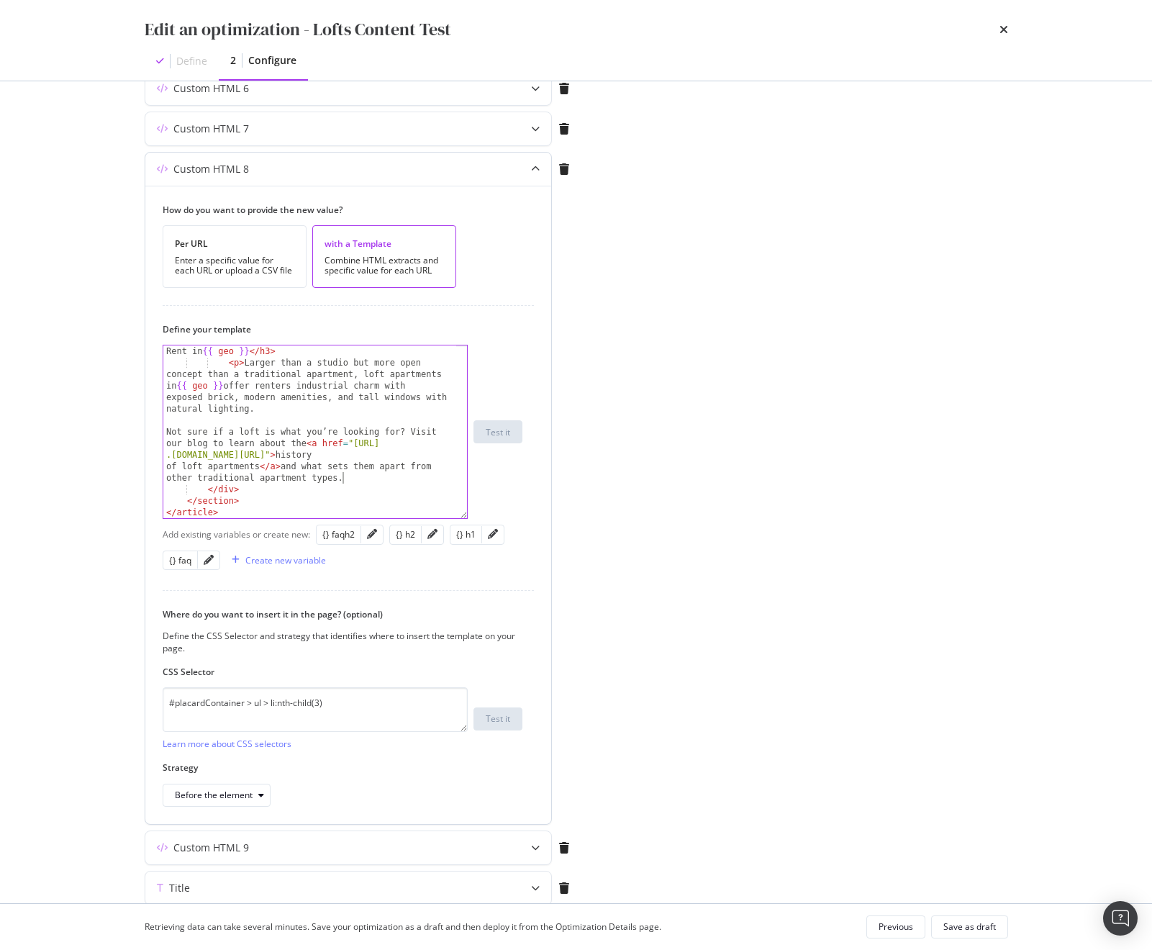
scroll to position [481, 0]
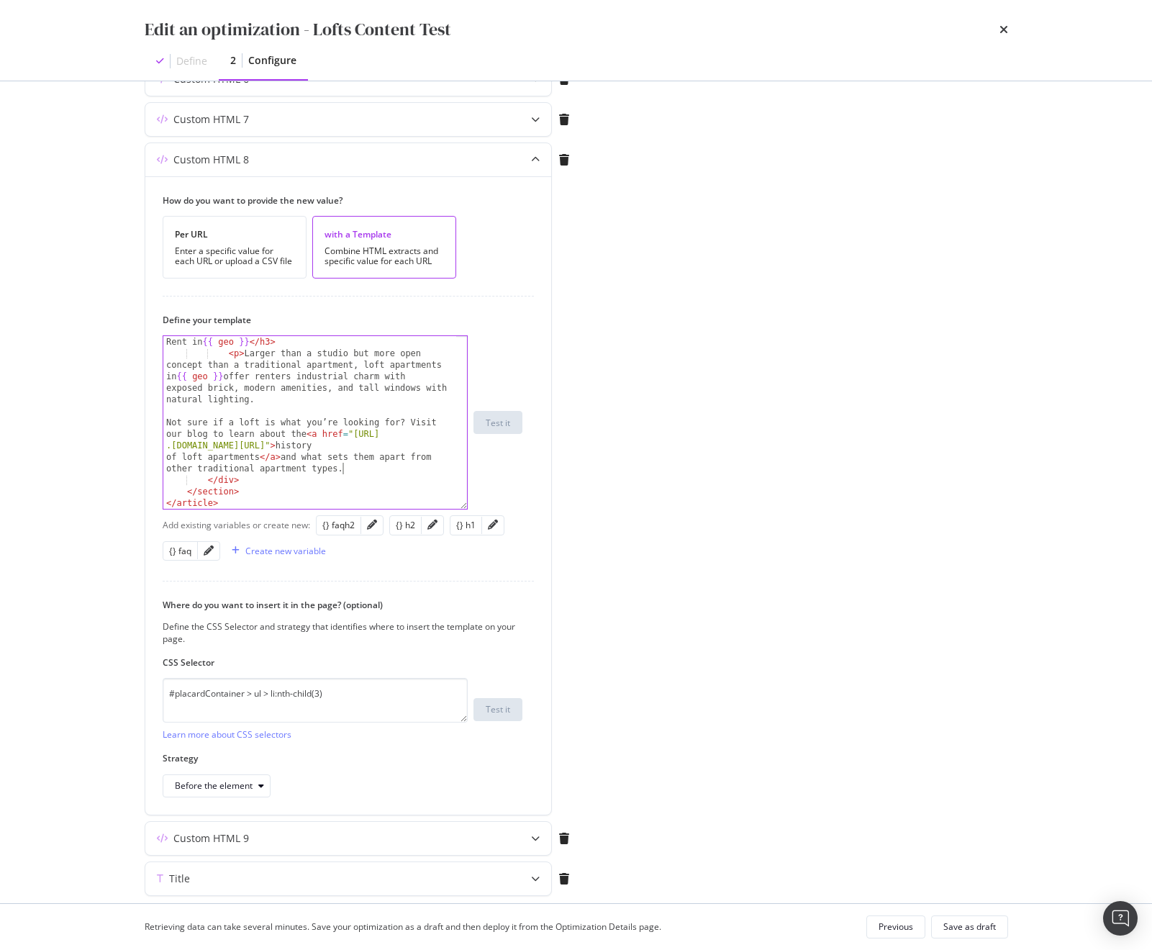
type textarea "Not sure if a loft is what you’re looking for? Visit our blog to learn about th…"
click at [432, 891] on div "Title" at bounding box center [348, 878] width 406 height 33
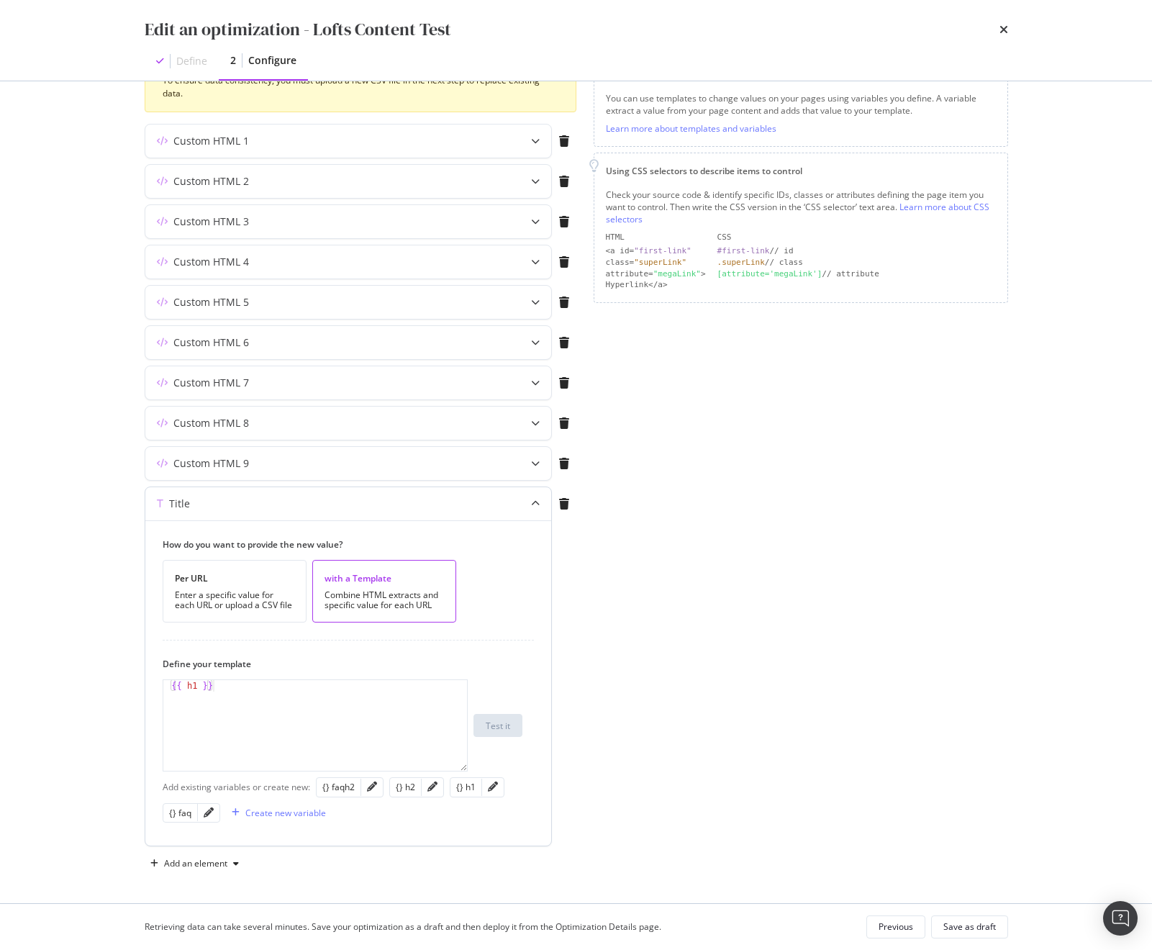
scroll to position [217, 0]
click at [978, 925] on div "Save as draft" at bounding box center [969, 926] width 53 height 12
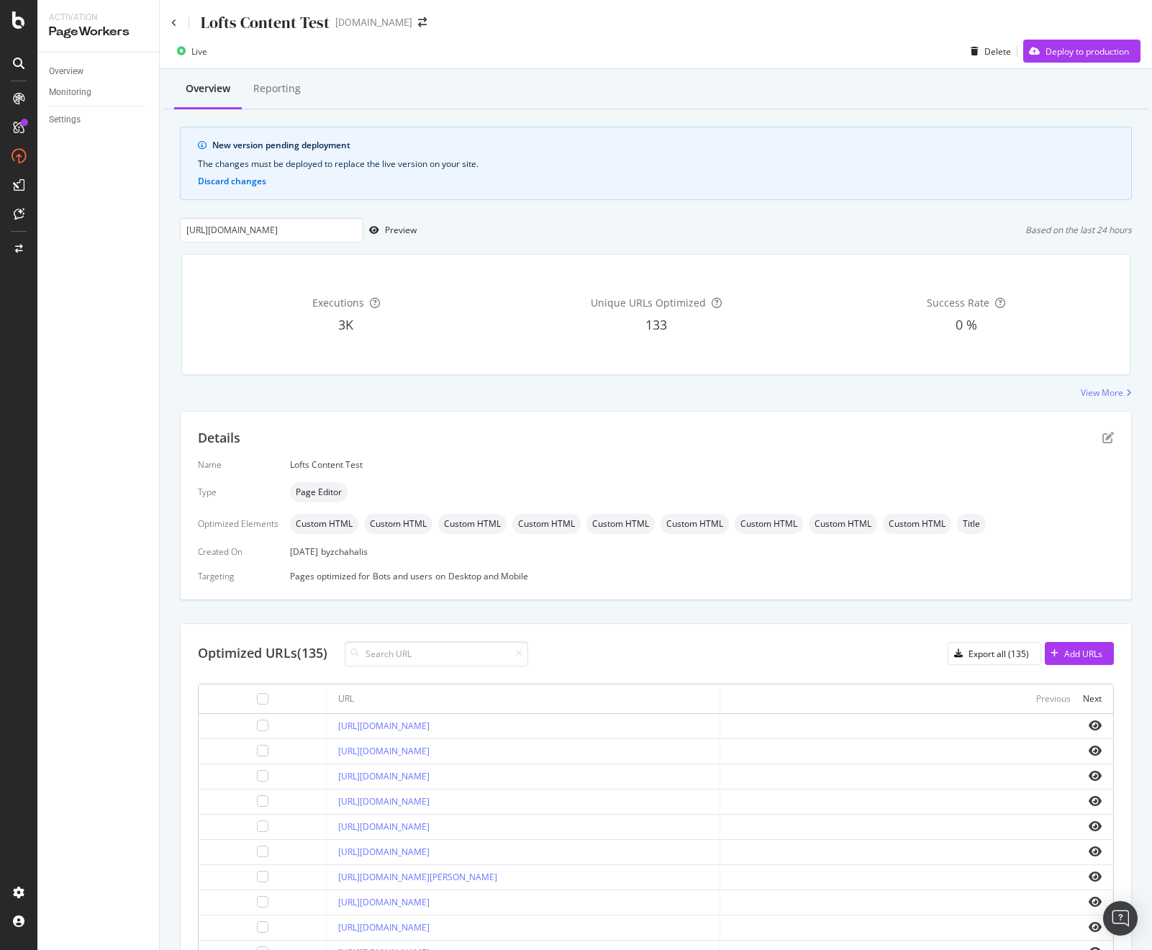
drag, startPoint x: 513, startPoint y: 775, endPoint x: 296, endPoint y: 778, distance: 217.3
click at [327, 778] on td "https://www.apartments.com/albuquerque-nm/lofts/" at bounding box center [523, 776] width 393 height 25
copy link "https://www.apartments.com/albuquerque-nm/lofts/"
click at [251, 228] on input "https://www.apartments.com/akron-oh/lofts/" at bounding box center [271, 229] width 183 height 25
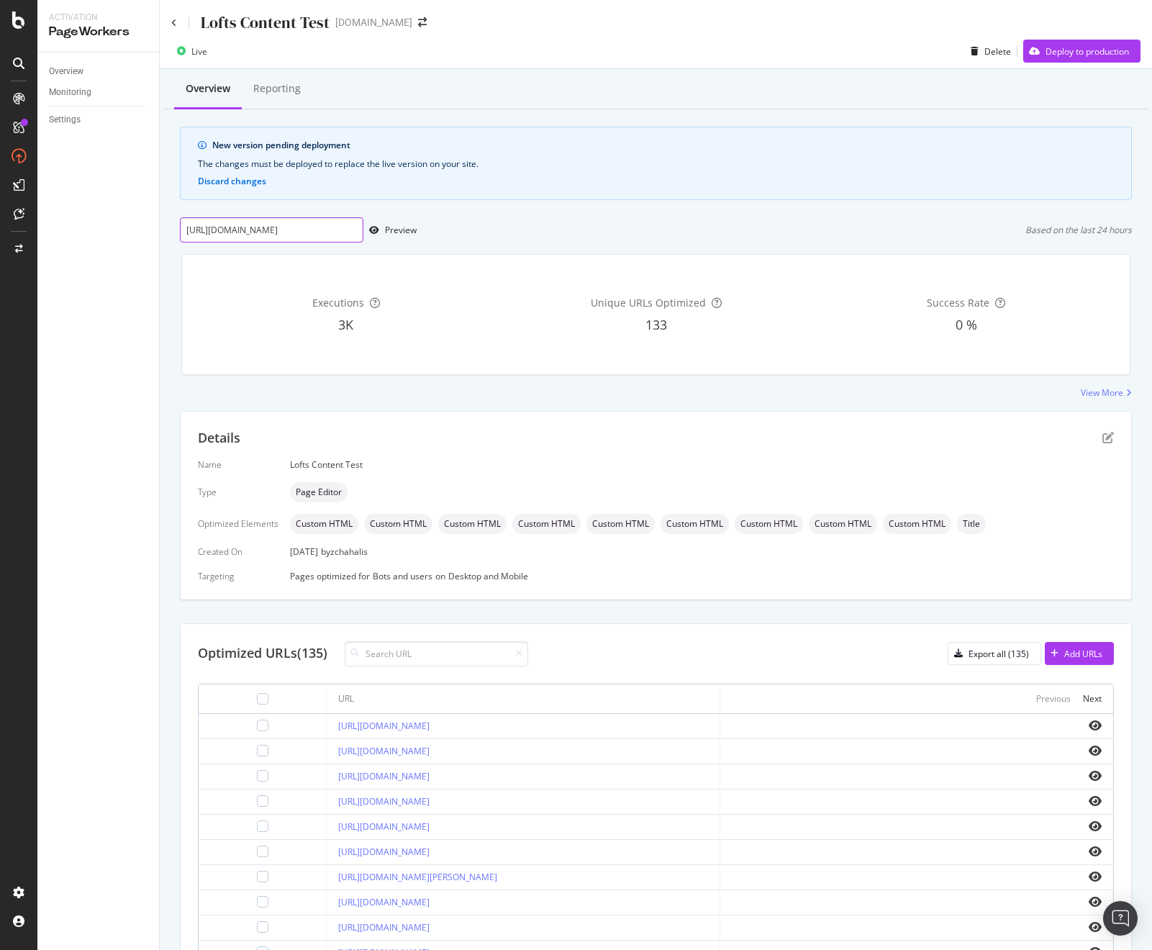
click at [251, 228] on input "https://www.apartments.com/akron-oh/lofts/" at bounding box center [271, 229] width 183 height 25
paste input "lbuquerque-nm"
type input "https://www.apartments.com/albuquerque-nm/lofts/"
click at [403, 231] on div "Preview" at bounding box center [401, 230] width 32 height 12
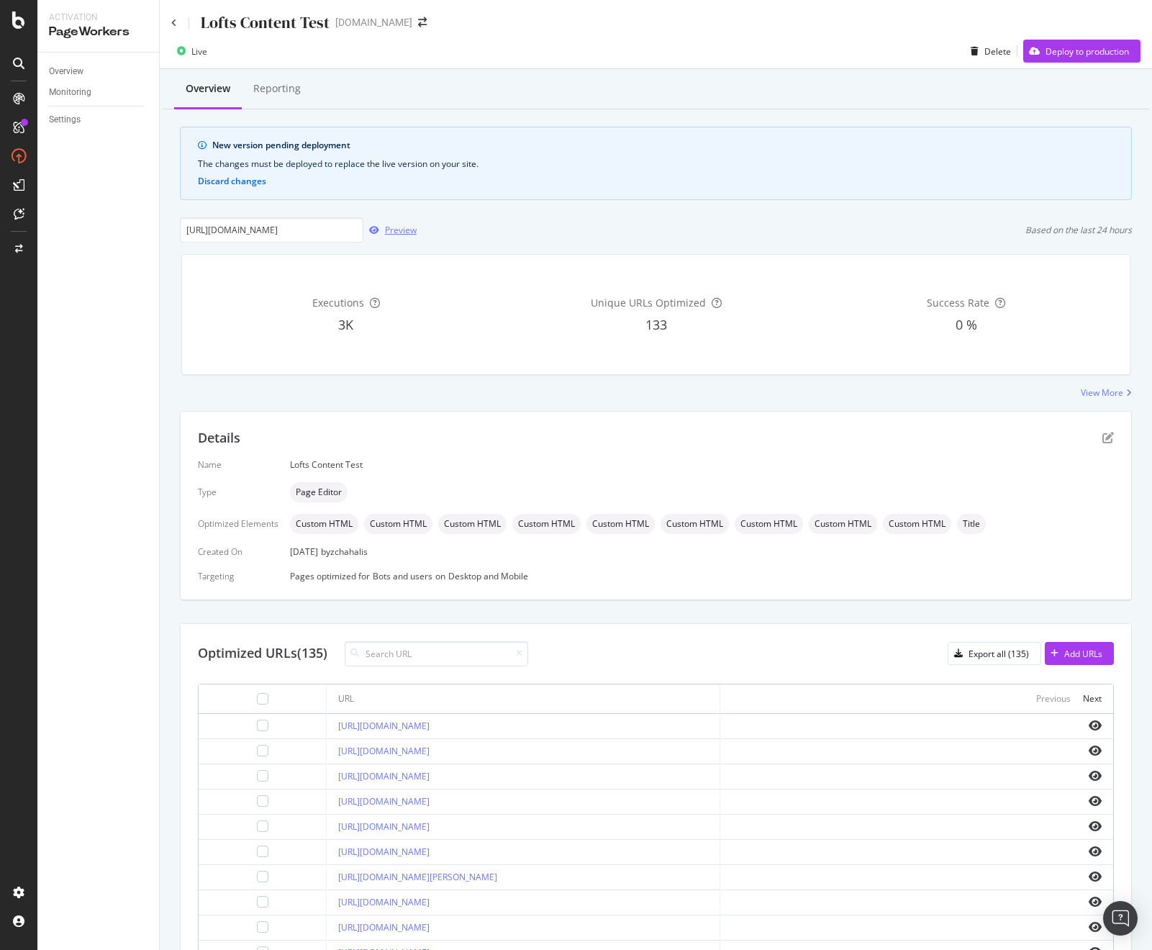
scroll to position [0, 0]
click at [1088, 52] on div "Deploy to production" at bounding box center [1086, 51] width 83 height 12
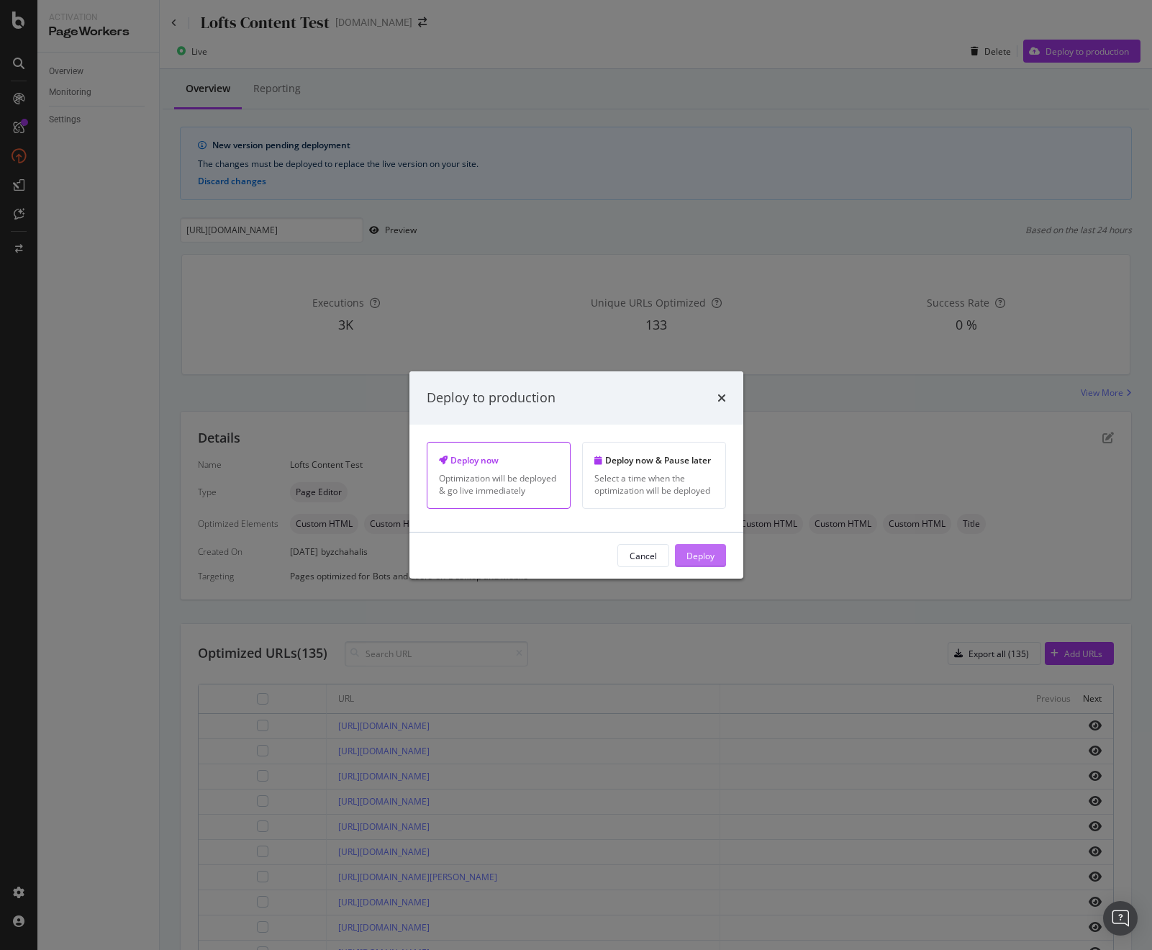
click at [705, 556] on div "Deploy" at bounding box center [700, 555] width 28 height 12
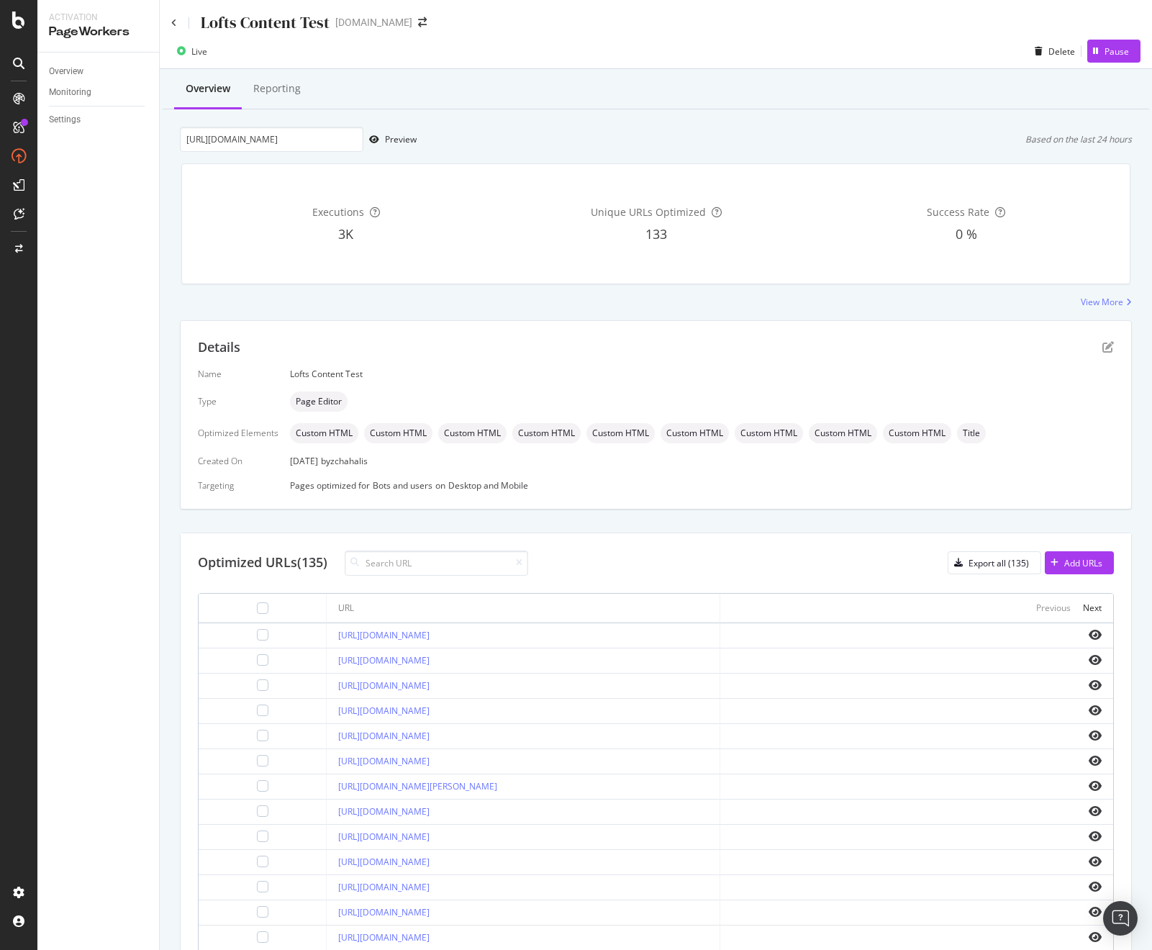
click at [178, 24] on div "Lofts Content Test" at bounding box center [250, 23] width 158 height 22
click at [174, 22] on icon at bounding box center [174, 23] width 6 height 9
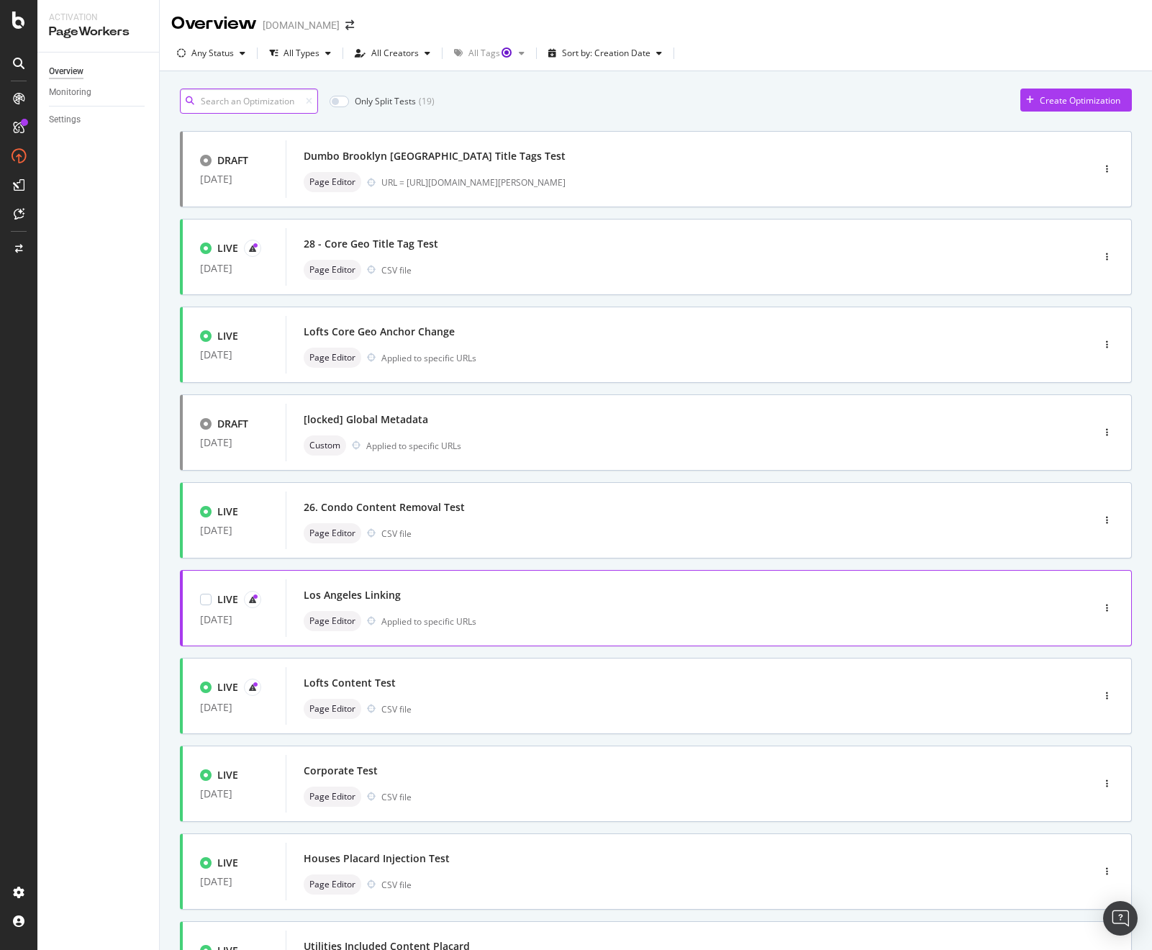
scroll to position [140, 0]
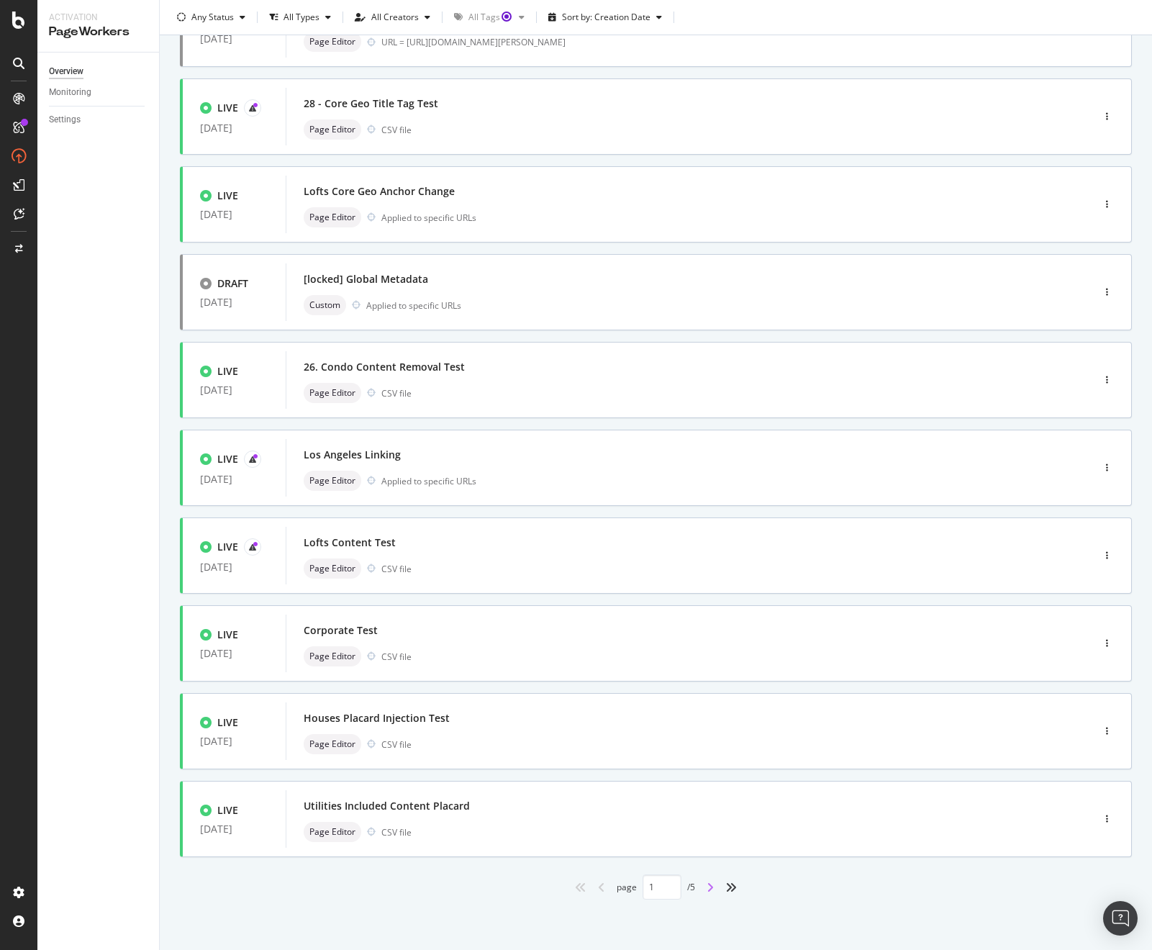
click at [706, 883] on icon "angle-right" at bounding box center [709, 887] width 7 height 12
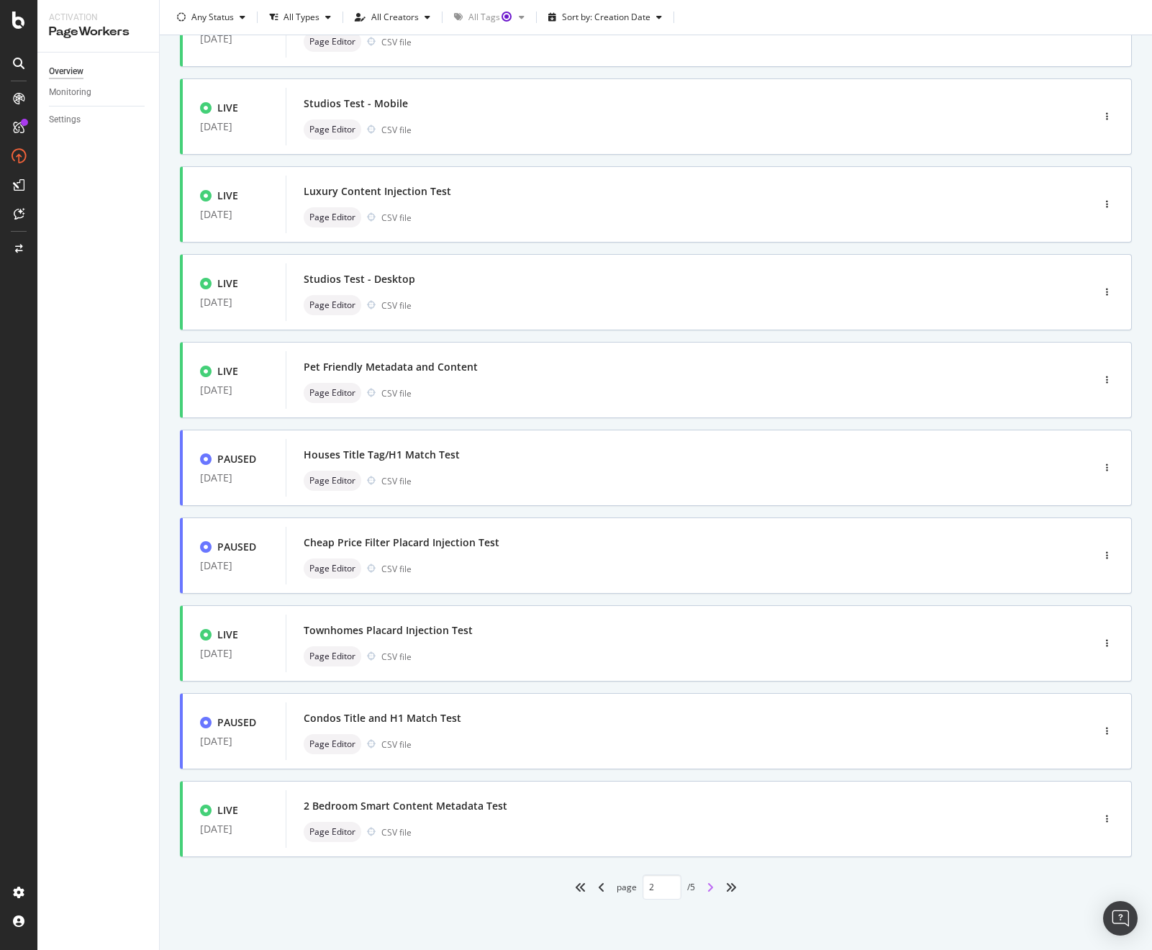
type input "2"
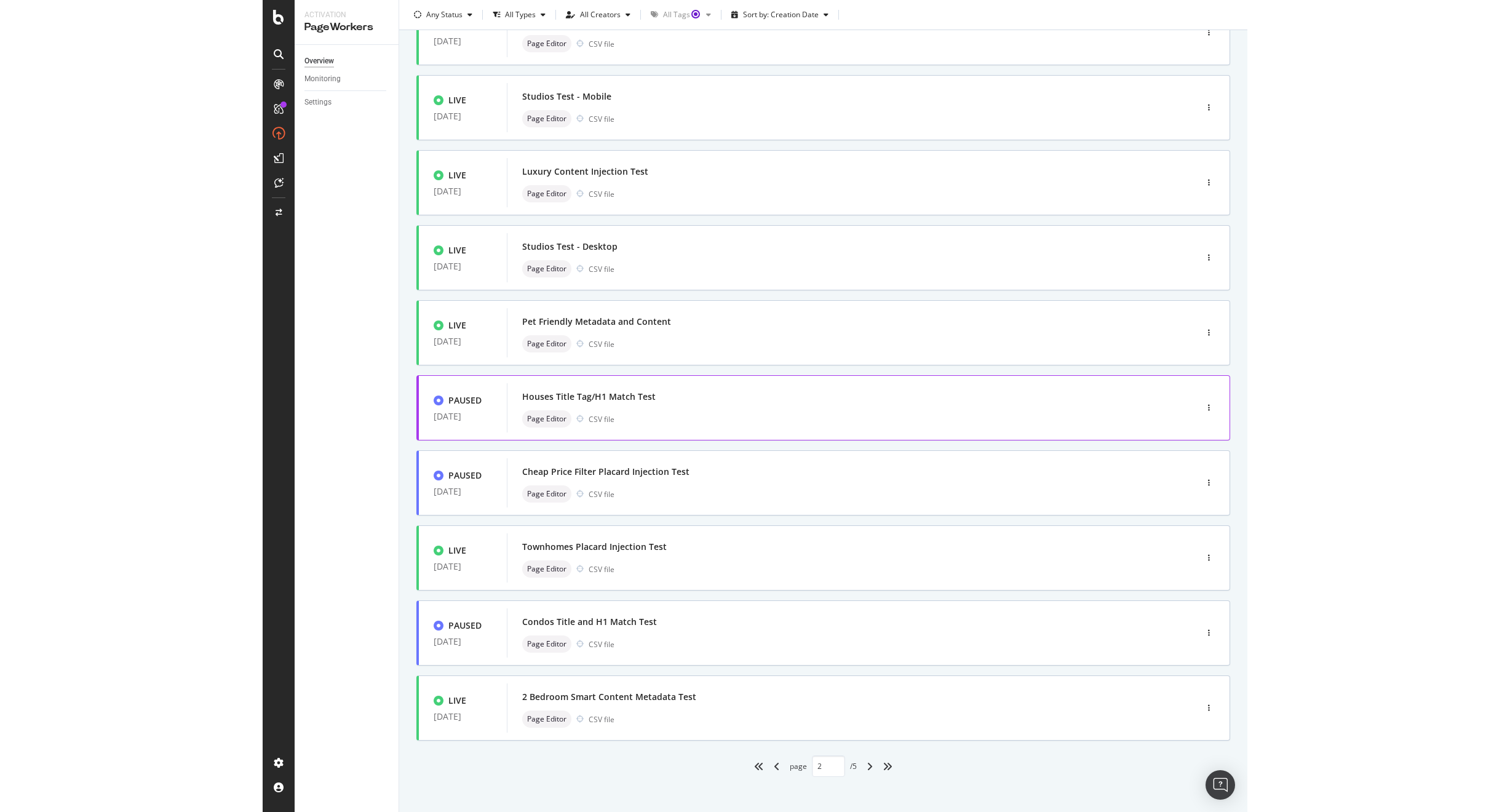
scroll to position [0, 0]
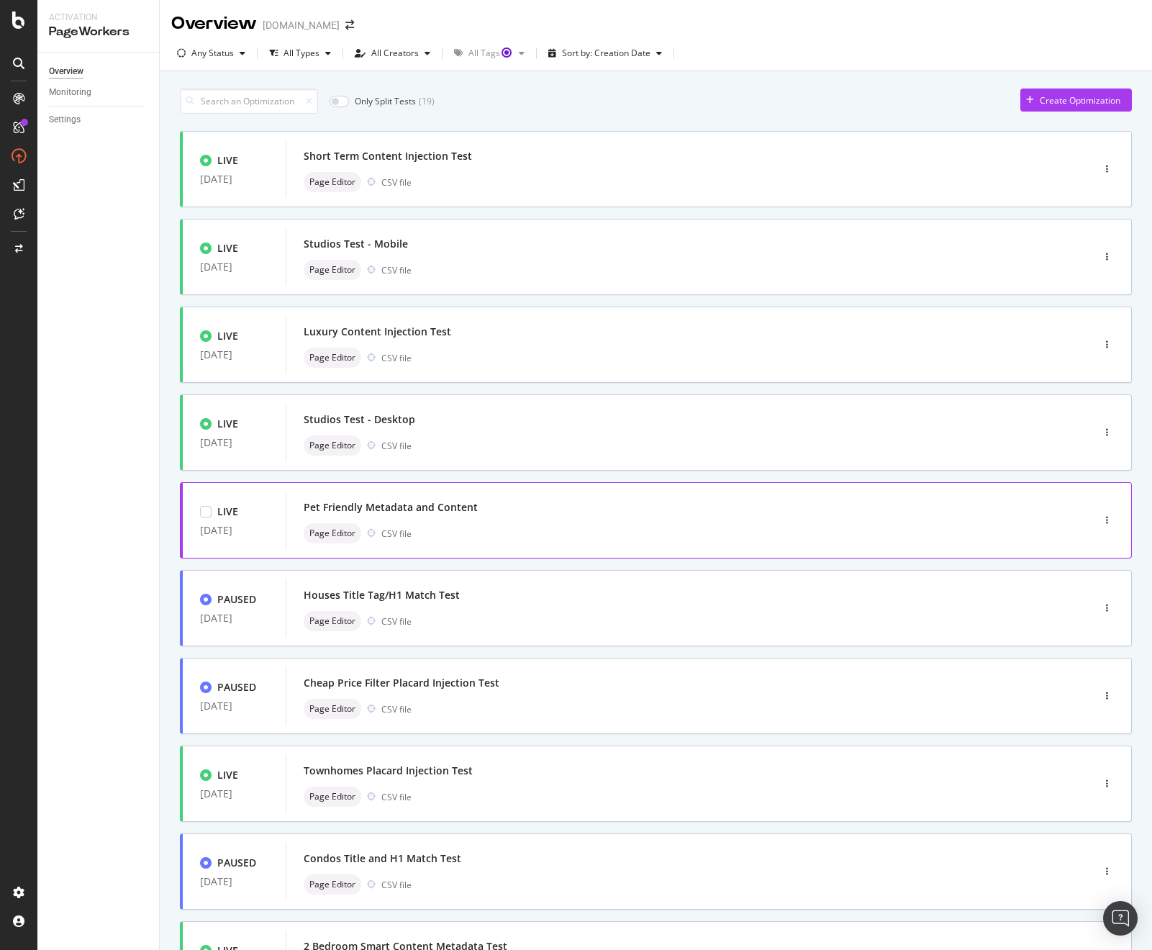
click at [482, 509] on div "Pet Friendly Metadata and Content" at bounding box center [667, 507] width 727 height 20
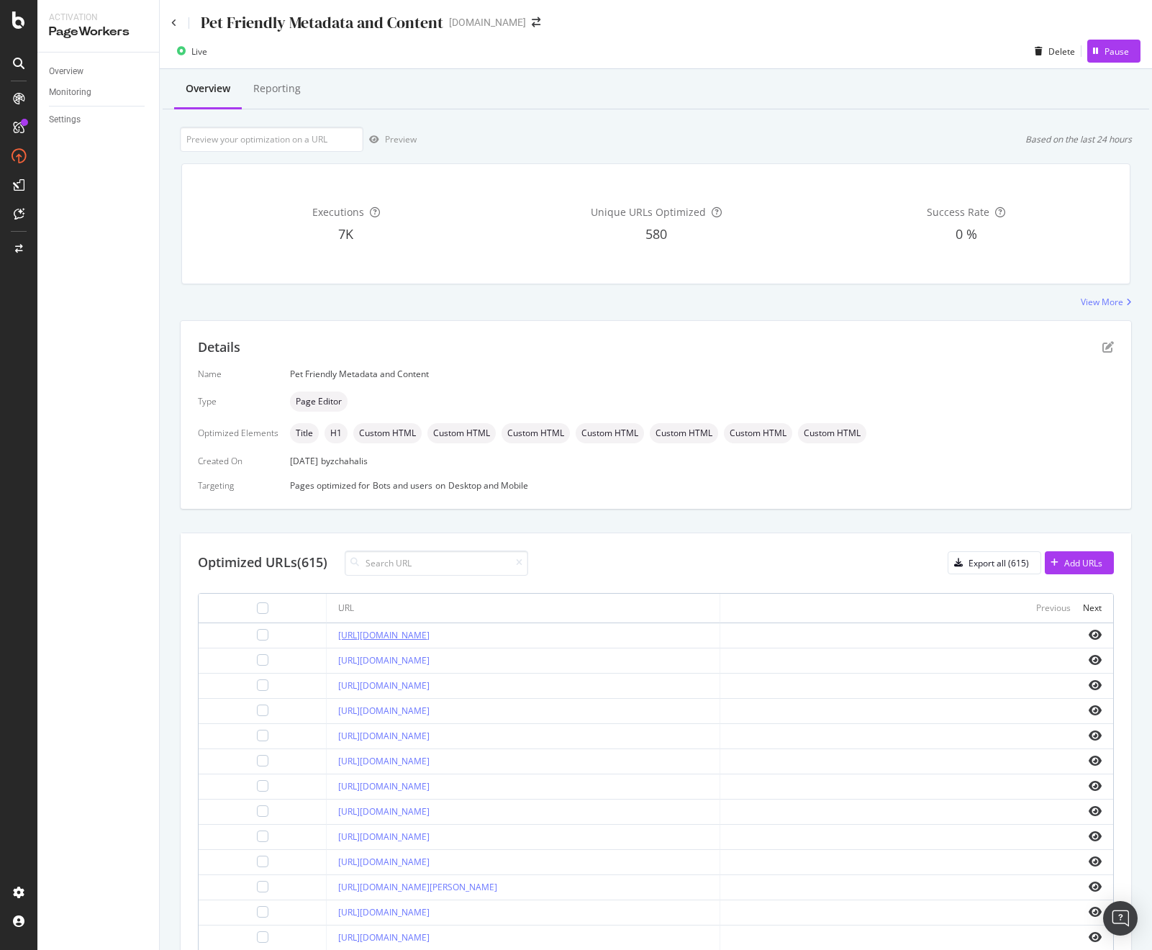
drag, startPoint x: 540, startPoint y: 632, endPoint x: 303, endPoint y: 636, distance: 236.7
click at [338, 636] on div "https://www.apartments.com/aberdeen-sd/pet-friendly/" at bounding box center [522, 635] width 369 height 13
copy link "https://www.apartments.com/aberdeen-sd/pet-friendly/"
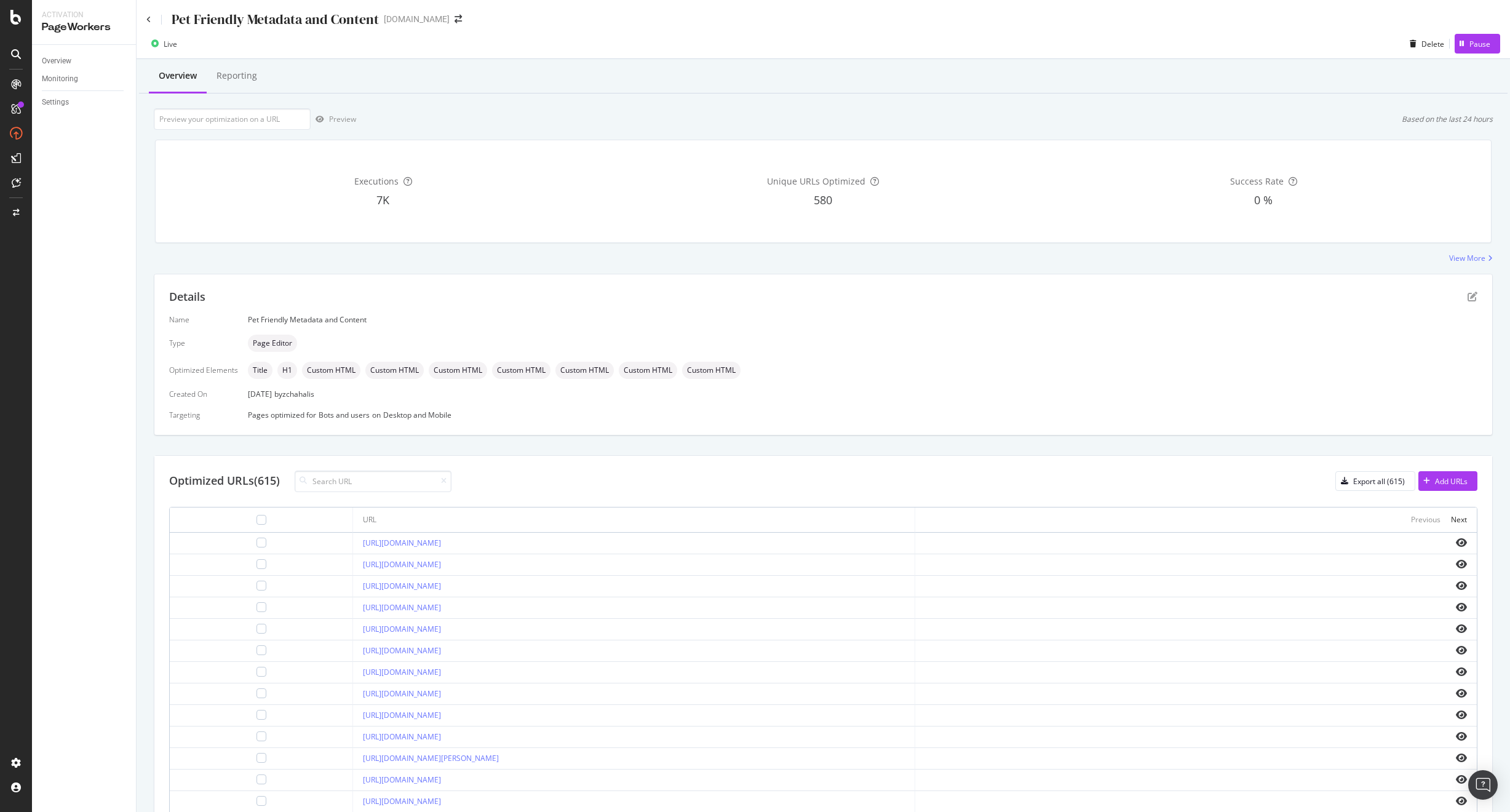
click at [557, 93] on div "Overview Reporting Preview Based on the last 24 hours Executions 7K Unique URLs…" at bounding box center [823, 486] width 1373 height 855
click at [148, 16] on icon at bounding box center [149, 20] width 5 height 8
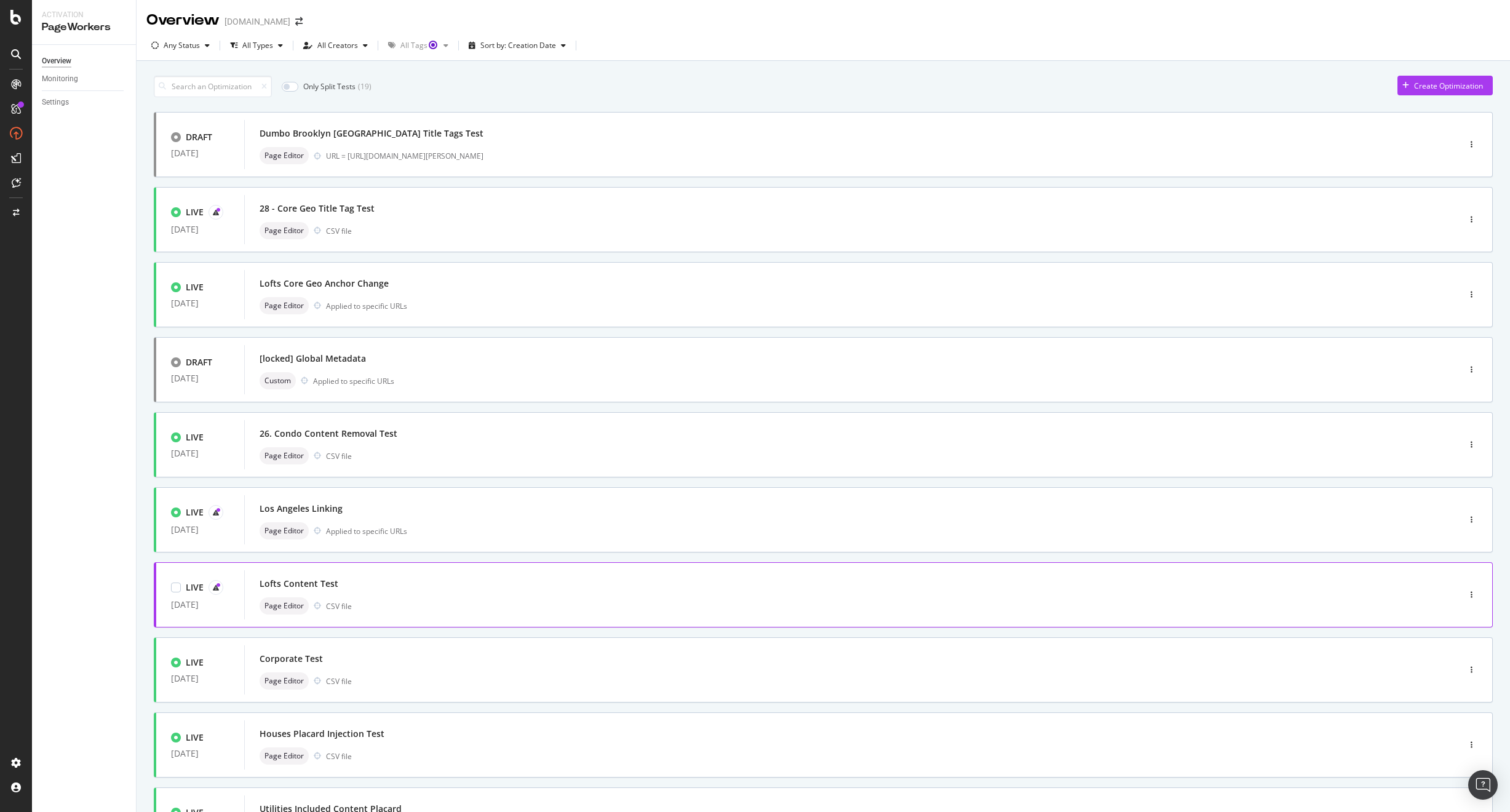
click at [386, 588] on div "Lofts Content Test" at bounding box center [834, 584] width 1147 height 17
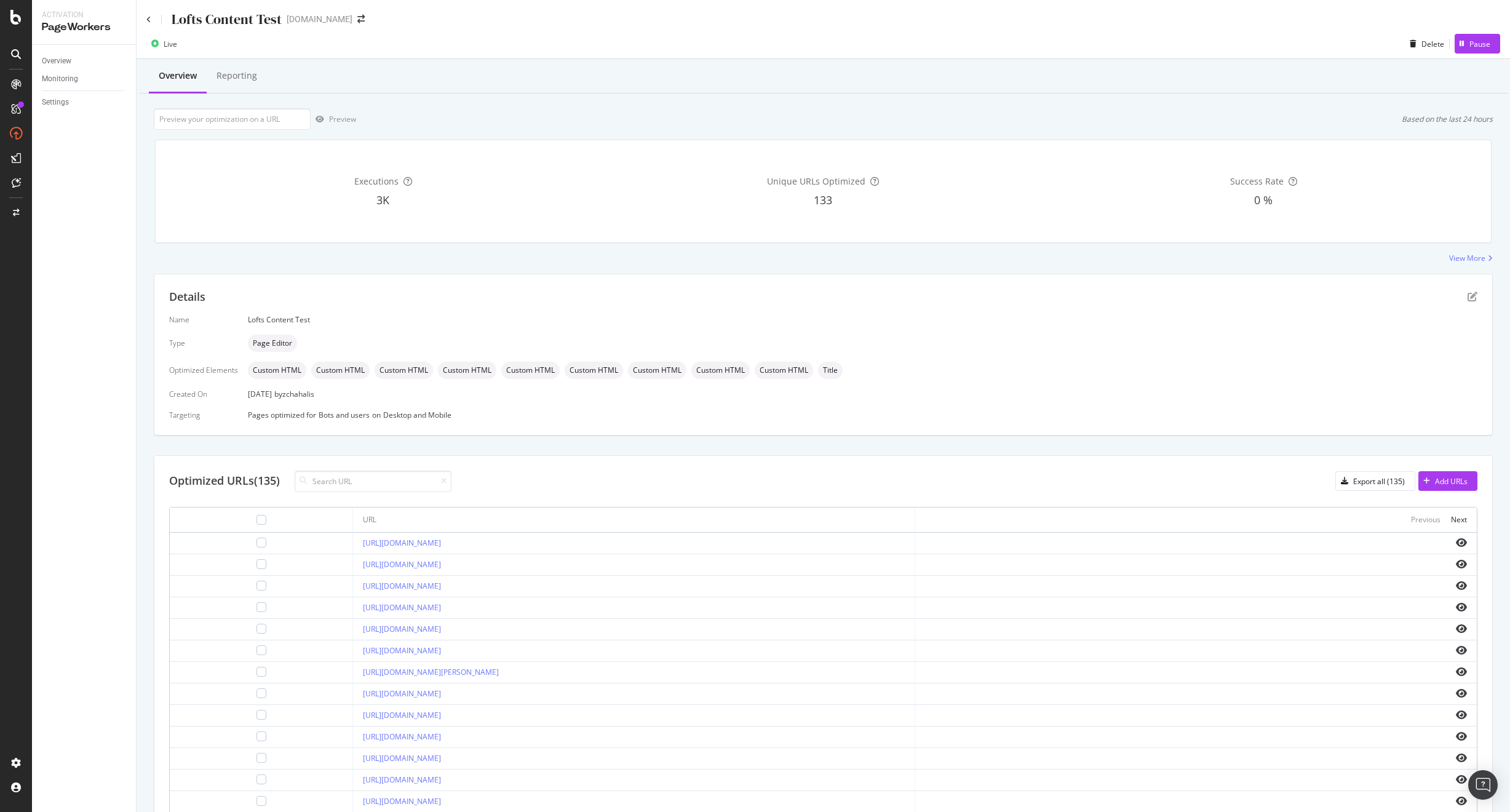
click at [145, 18] on div "Lofts Content Test Apartments.com" at bounding box center [823, 15] width 1373 height 29
click at [147, 20] on icon at bounding box center [149, 20] width 5 height 8
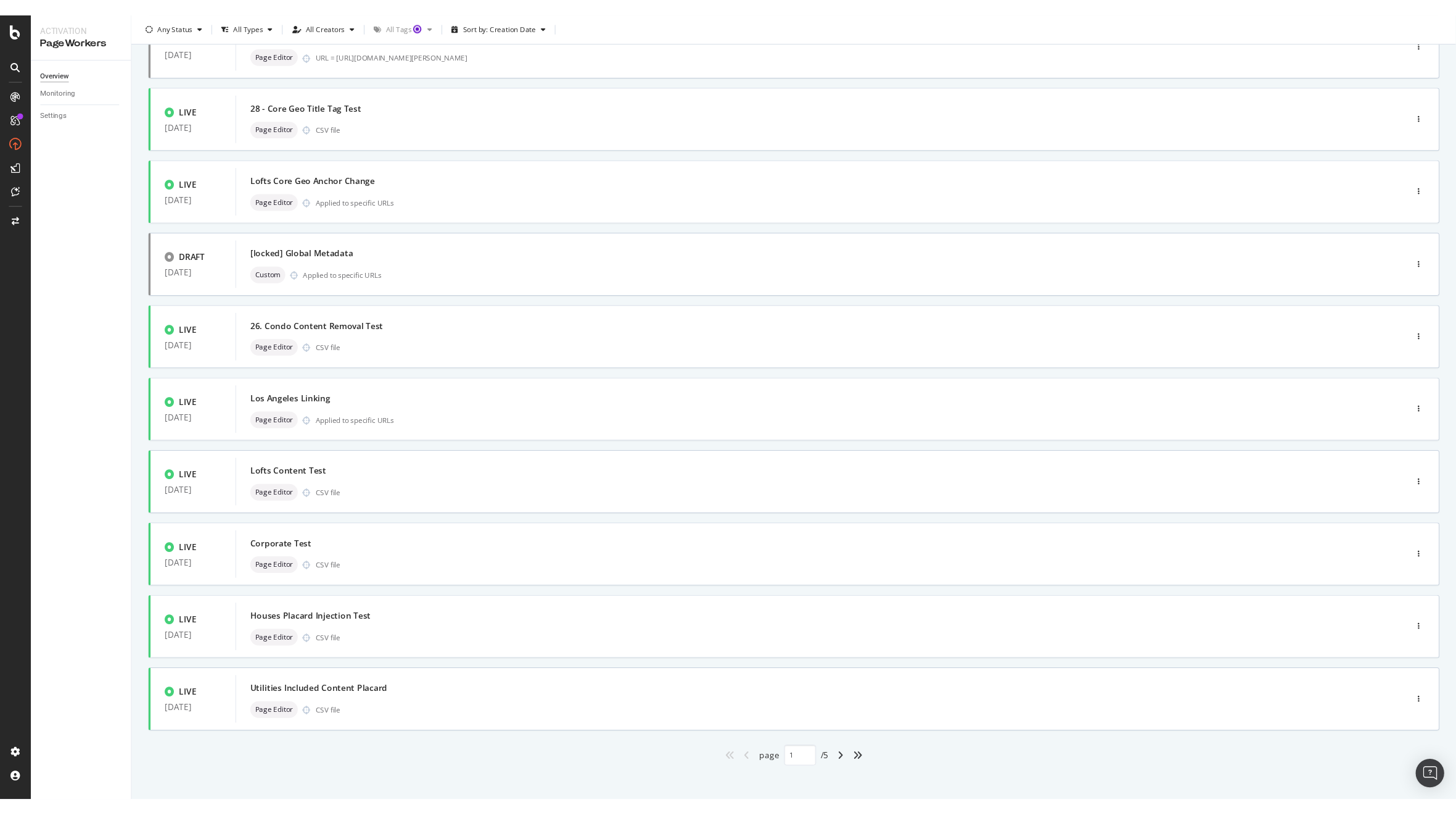
scroll to position [112, 0]
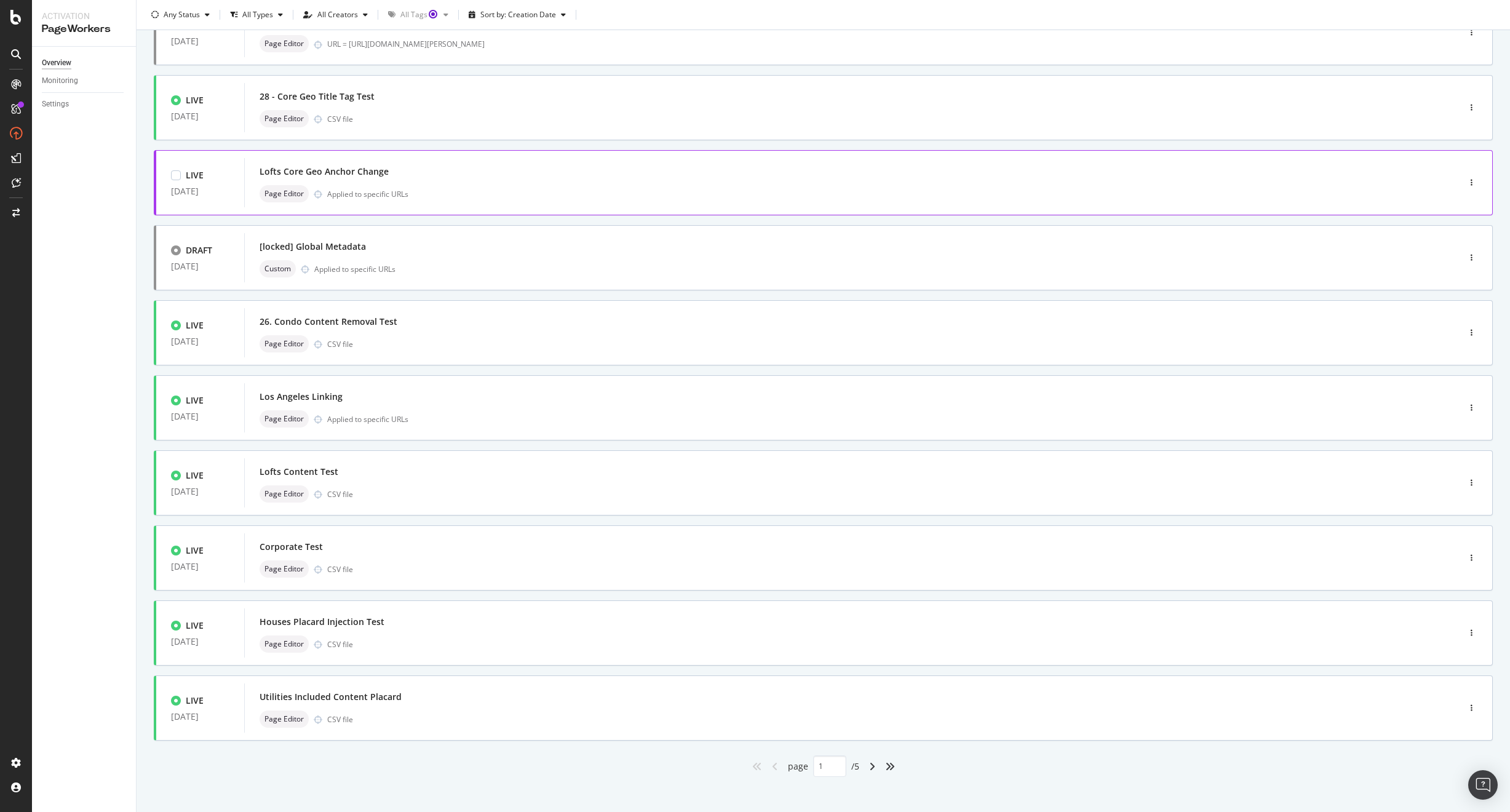
click at [374, 176] on div "Lofts Core Geo Anchor Change" at bounding box center [324, 172] width 129 height 12
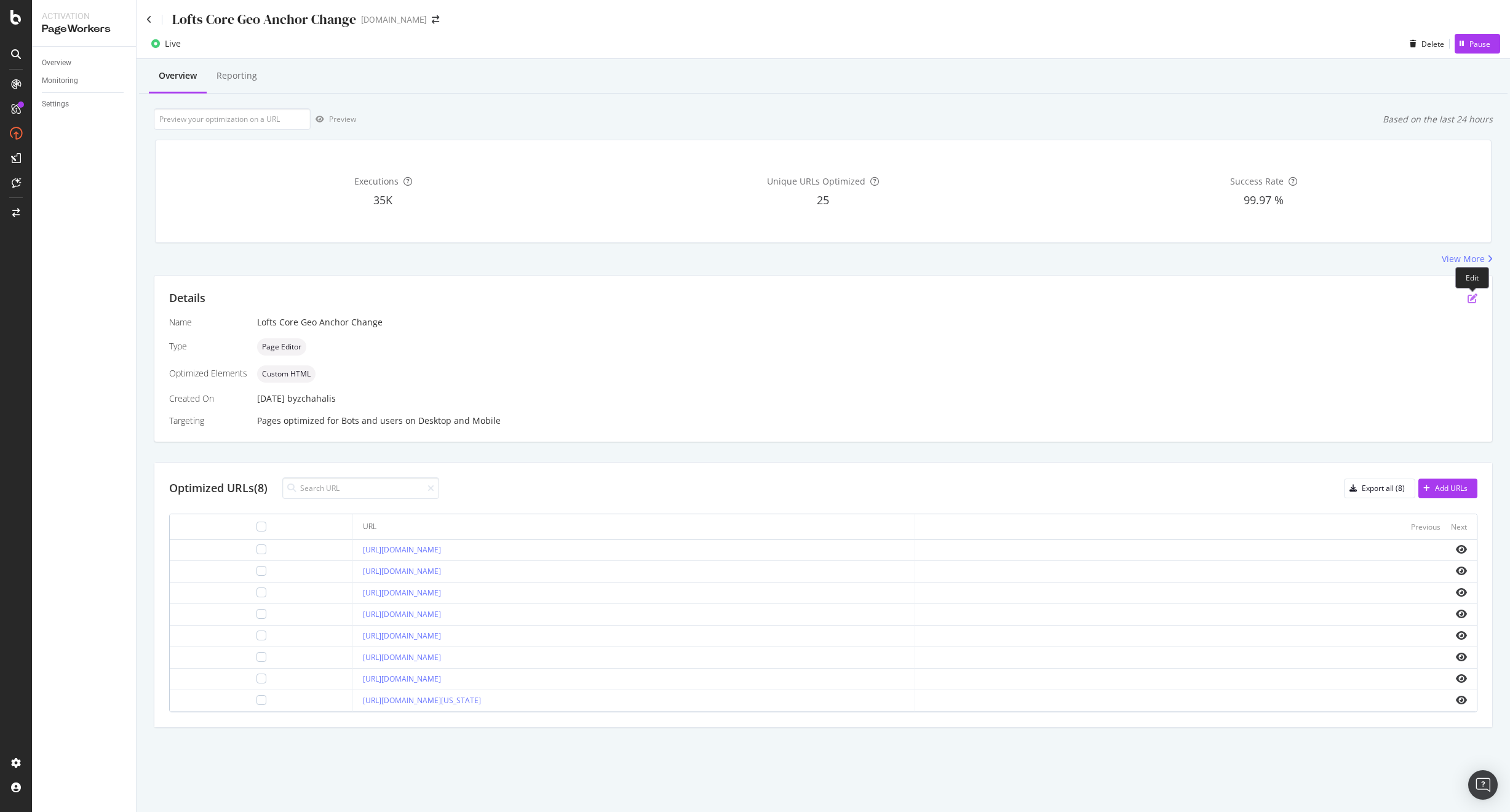
click at [1473, 297] on icon "pen-to-square" at bounding box center [1472, 298] width 10 height 10
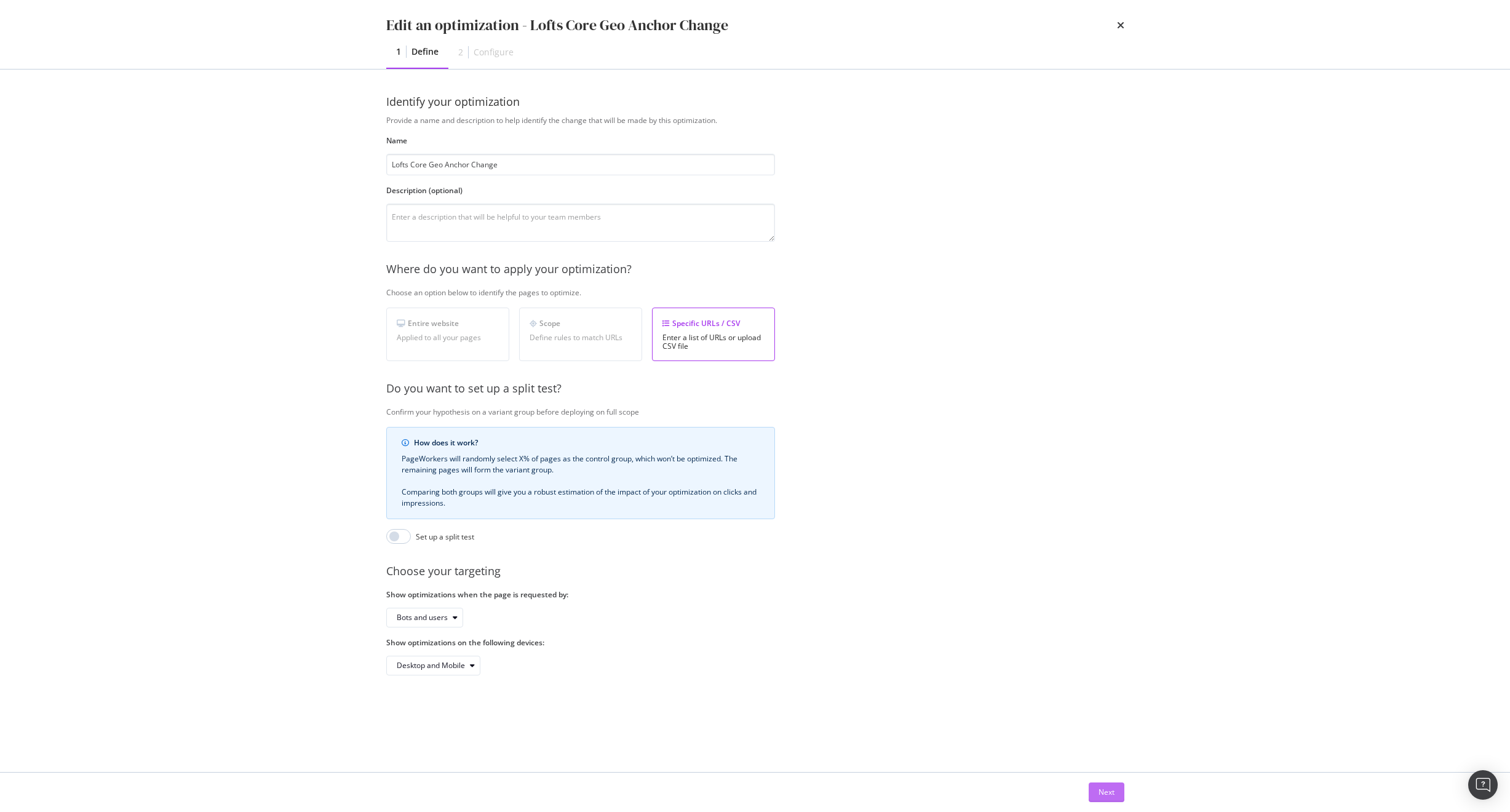
click at [1110, 790] on div "Next" at bounding box center [1106, 791] width 16 height 10
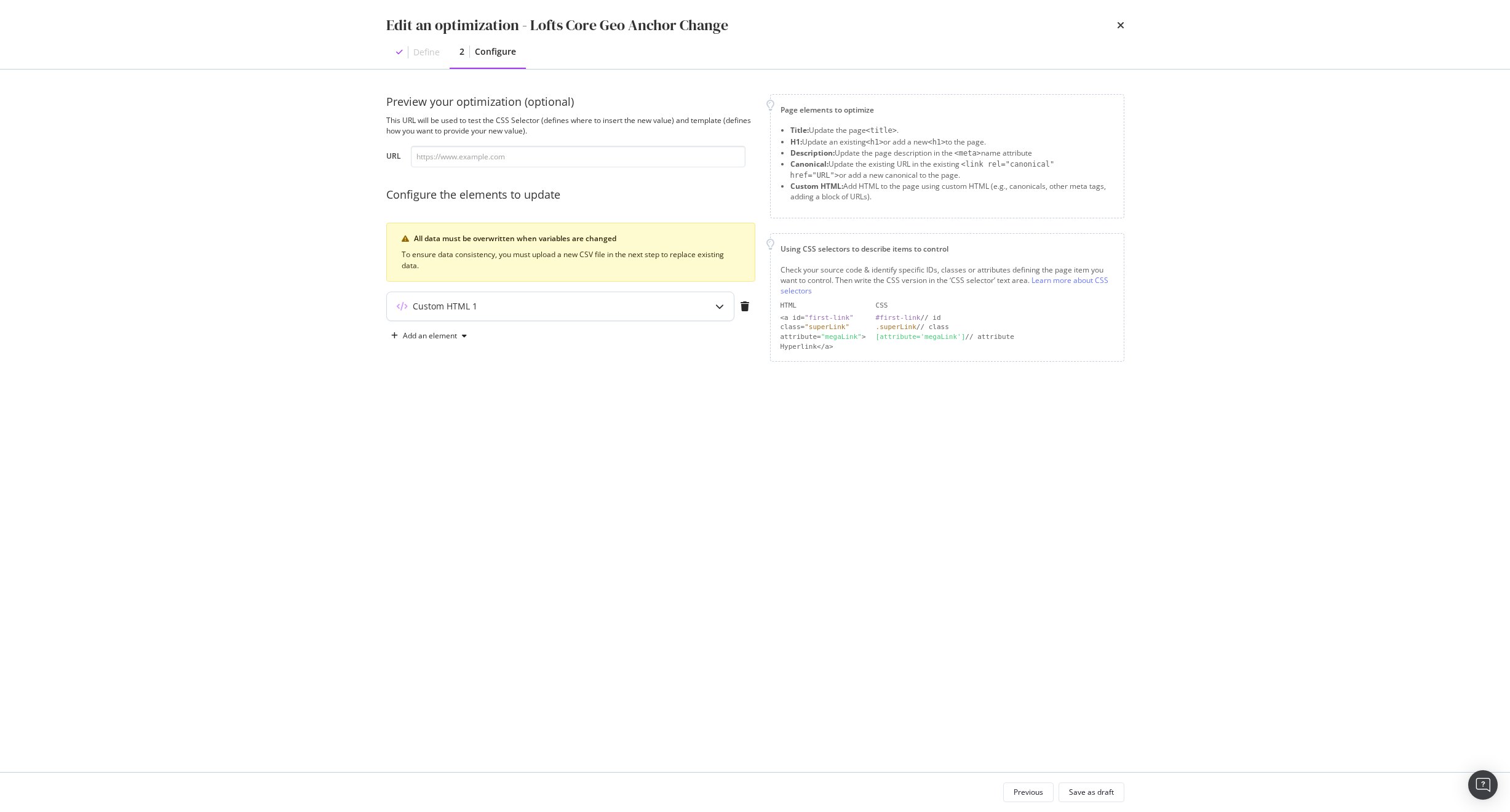
click at [597, 309] on div "Custom HTML 1" at bounding box center [535, 306] width 298 height 12
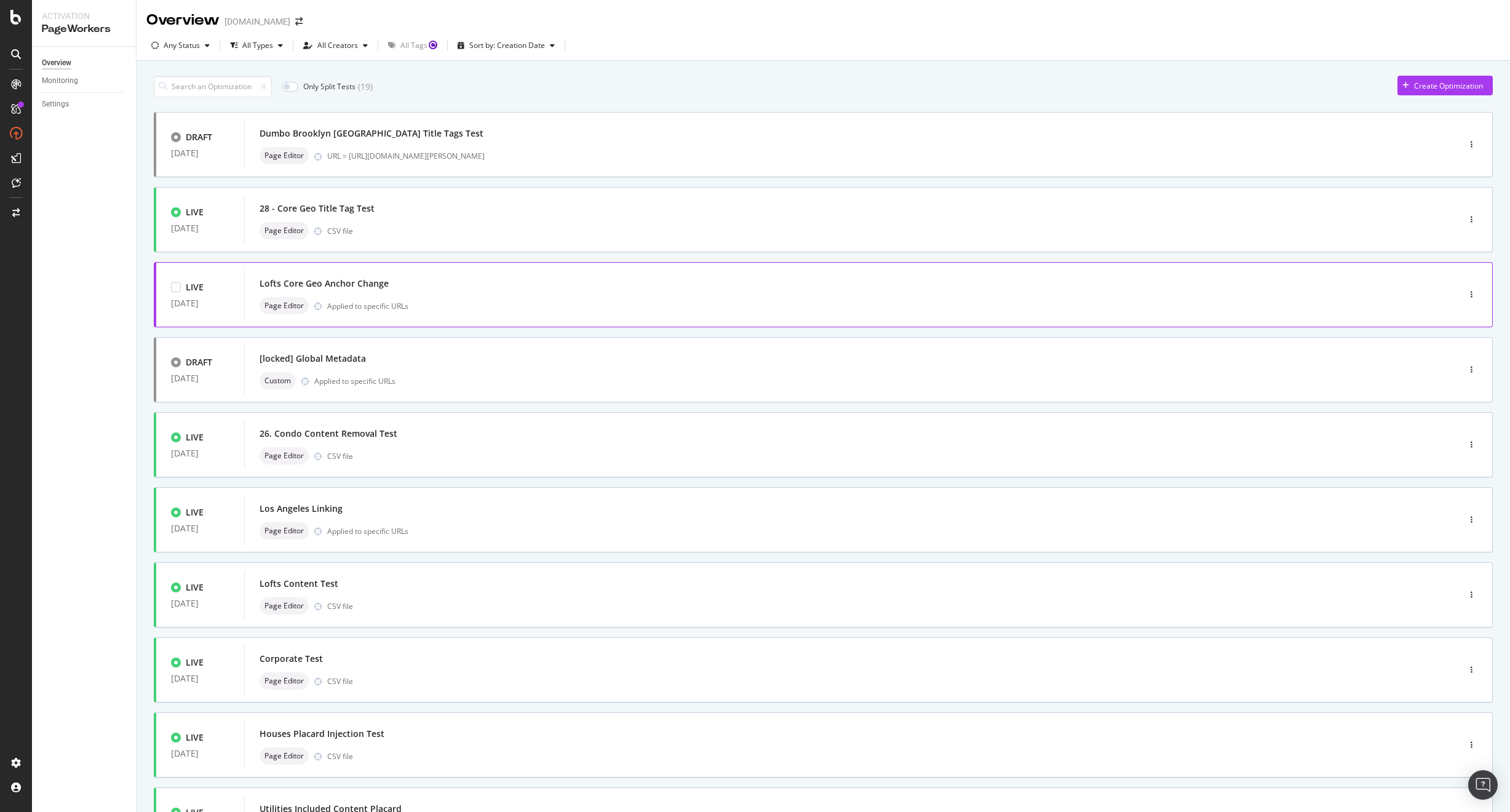
click at [380, 292] on div "Lofts Core Geo Anchor Change Page Editor Applied to specific URLs" at bounding box center [834, 295] width 1147 height 39
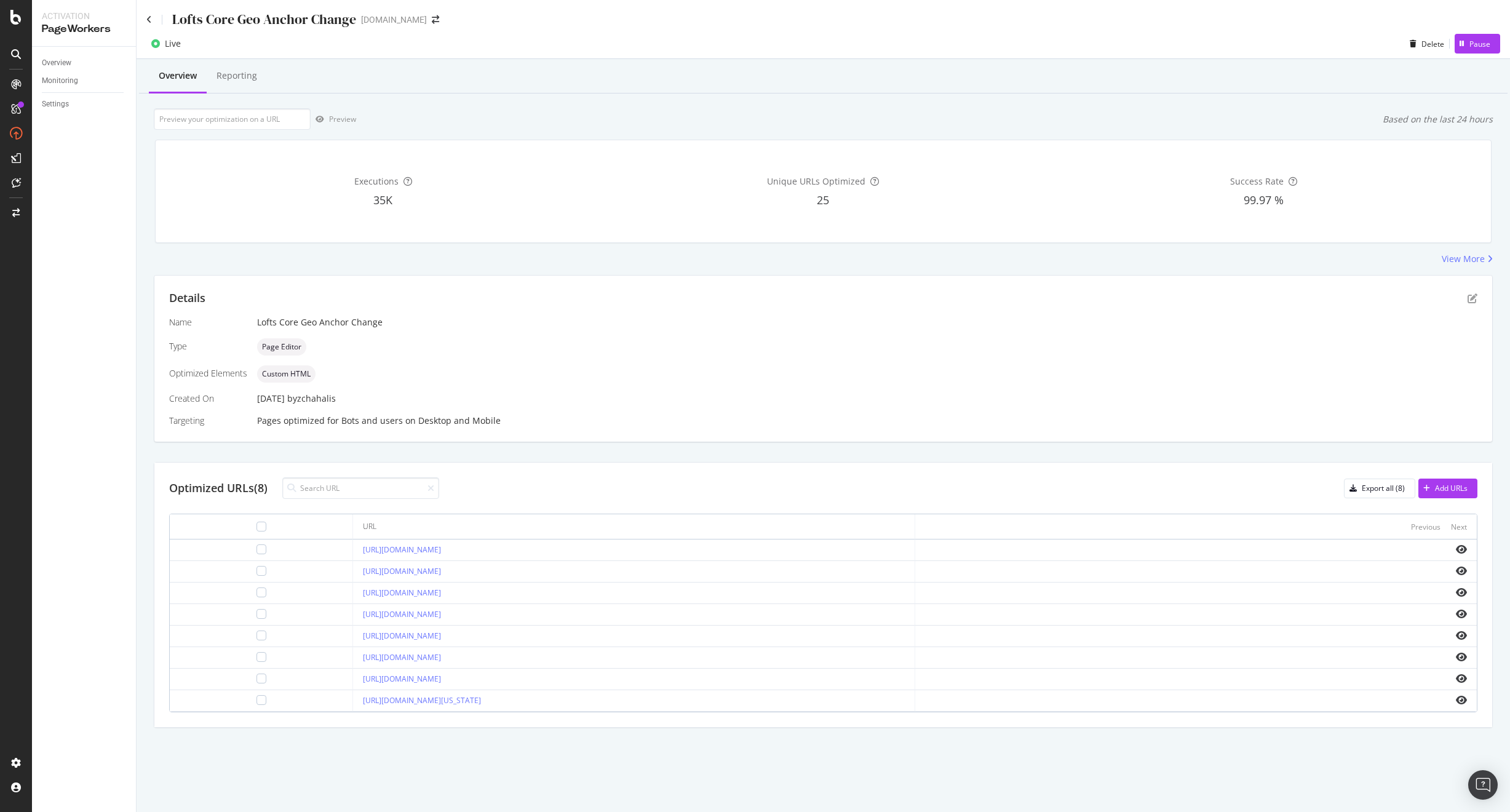
drag, startPoint x: 500, startPoint y: 548, endPoint x: 312, endPoint y: 550, distance: 188.0
click at [353, 550] on td "[URL][DOMAIN_NAME]" at bounding box center [634, 550] width 562 height 21
copy link "[URL][DOMAIN_NAME]"
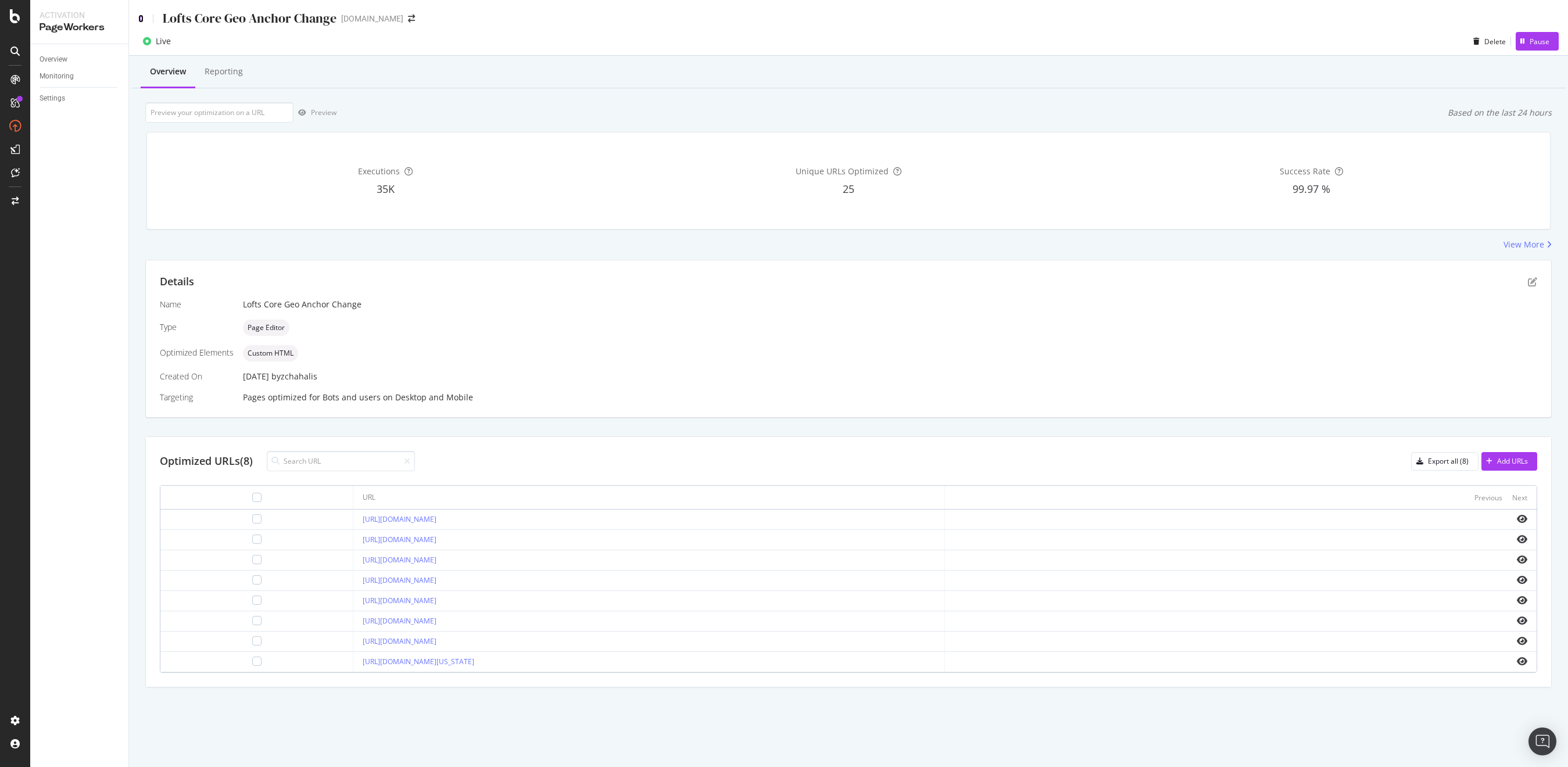
click at [138, 18] on icon at bounding box center [141, 19] width 5 height 8
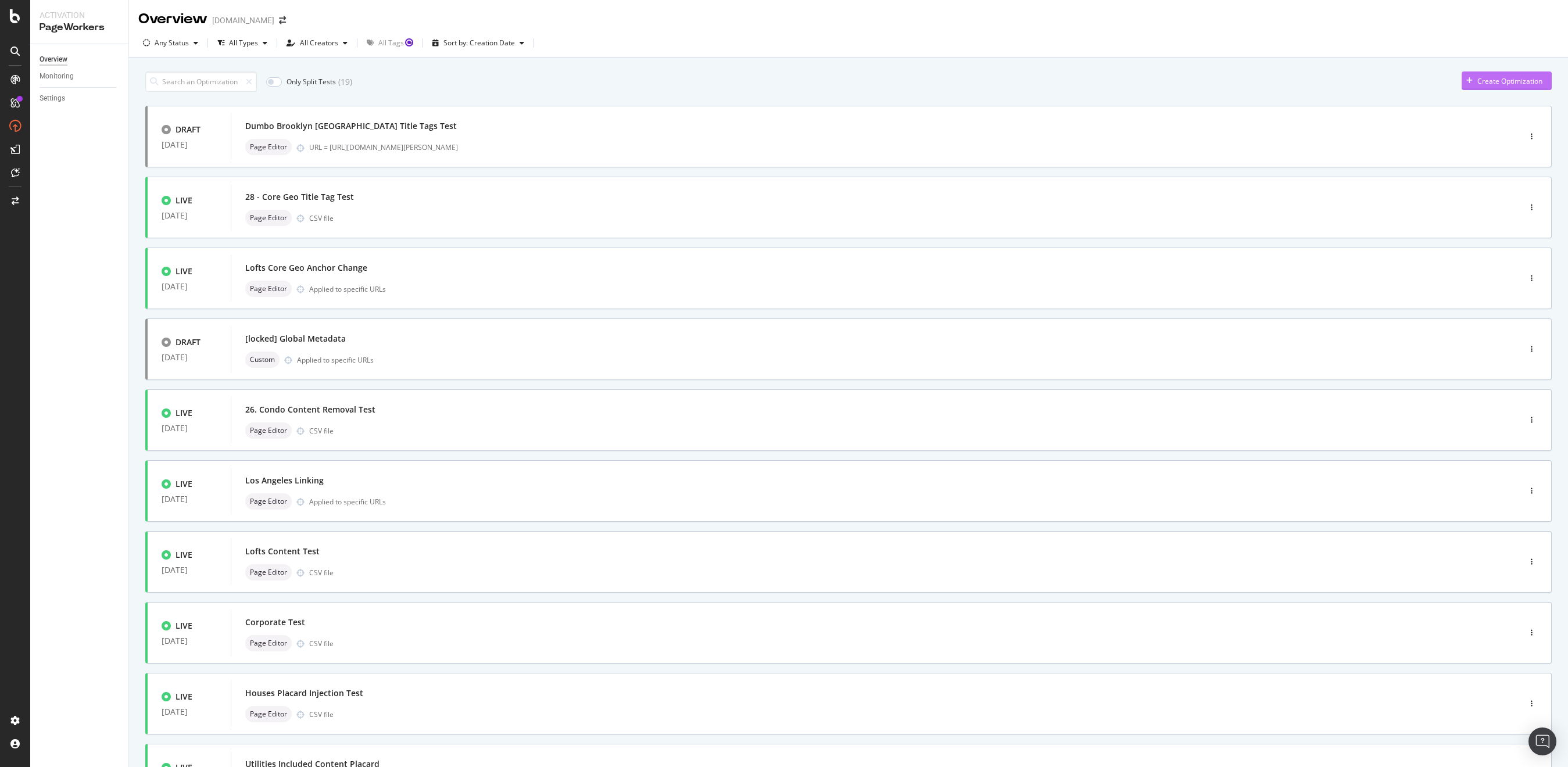
click at [1426, 81] on div "Create Optimization" at bounding box center [1510, 81] width 65 height 10
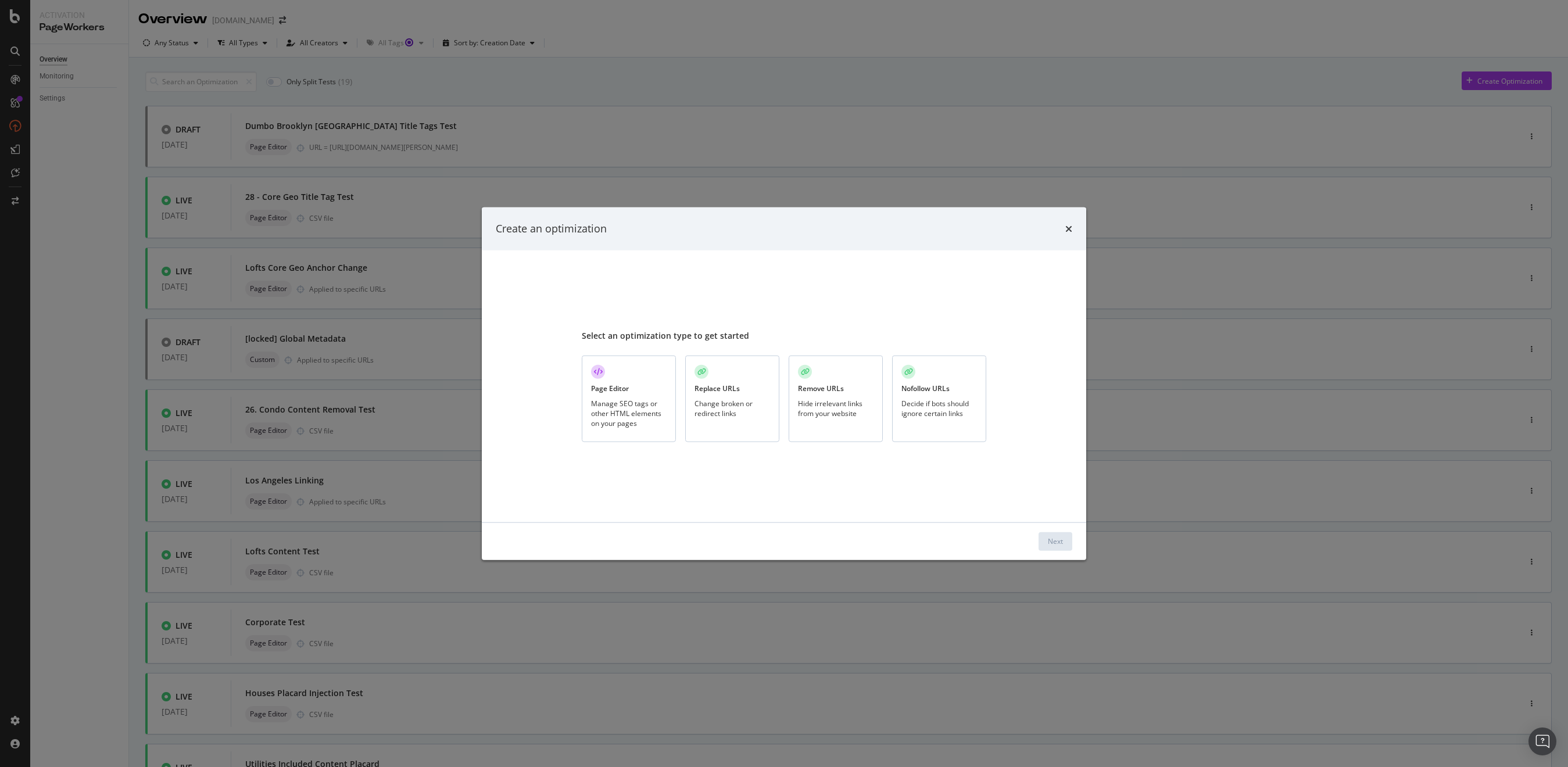
click at [595, 408] on div "Manage SEO tags or other HTML elements on your pages" at bounding box center [629, 413] width 76 height 30
click at [1051, 547] on div "Next" at bounding box center [1055, 541] width 15 height 18
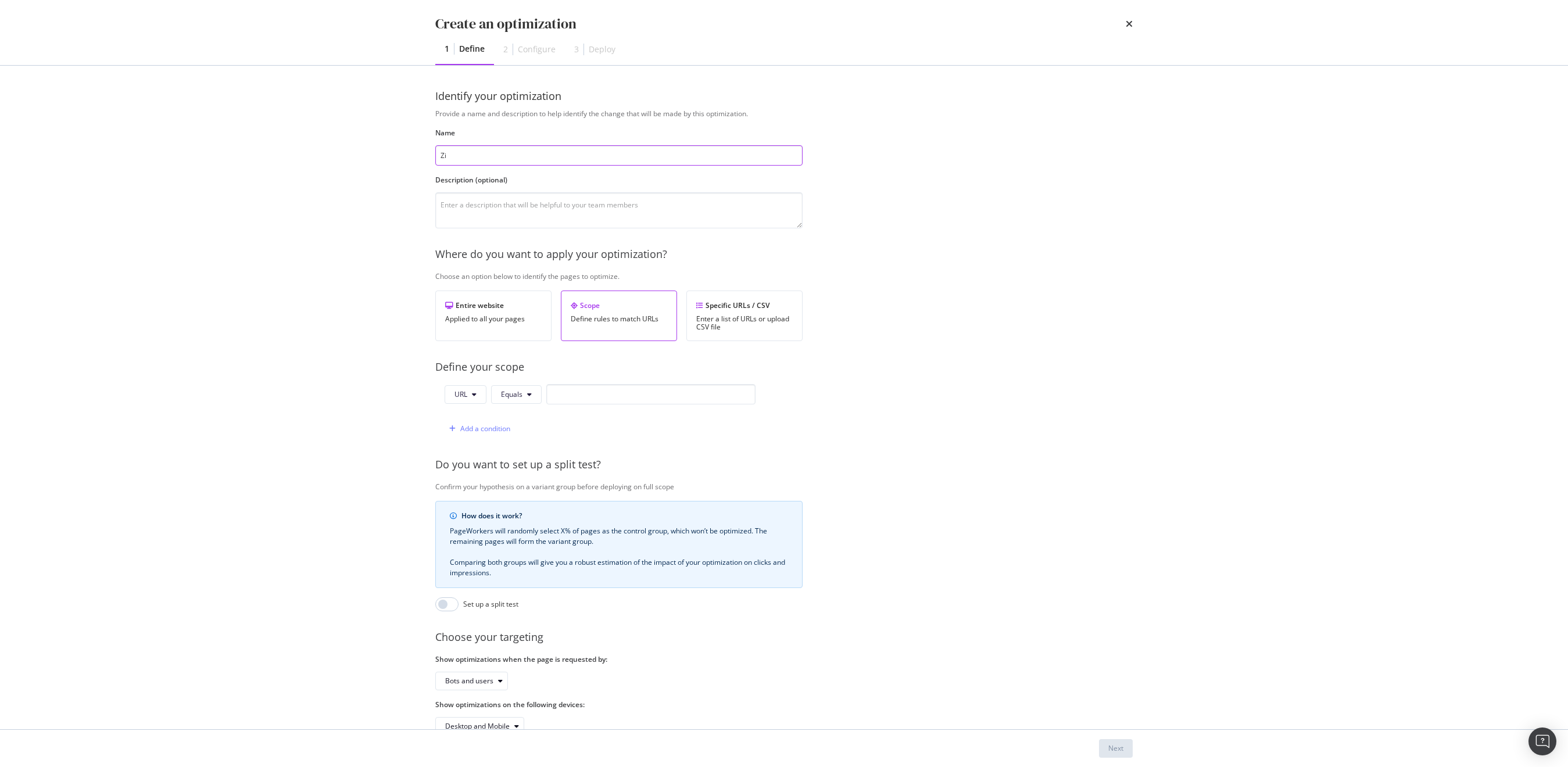
type input "Z"
type input "29. Zip Code Metadata Test"
type textarea "Include count in title tag Update meta description to not be truncated"
click at [738, 312] on div "Specific URLs / CSV Enter a list of URLs or upload CSV file" at bounding box center [745, 316] width 116 height 51
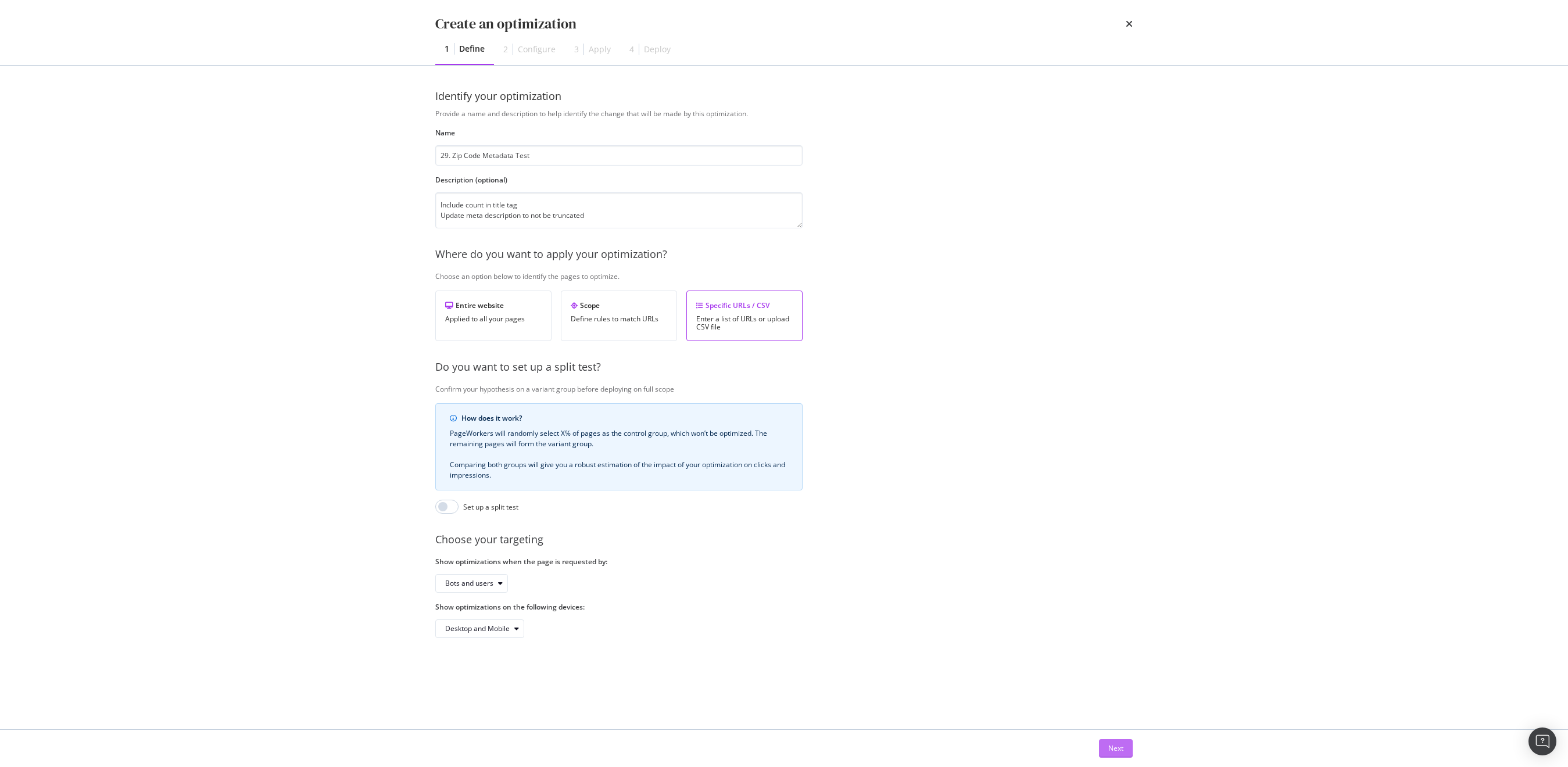
click at [1115, 748] on div "Next" at bounding box center [1116, 748] width 15 height 10
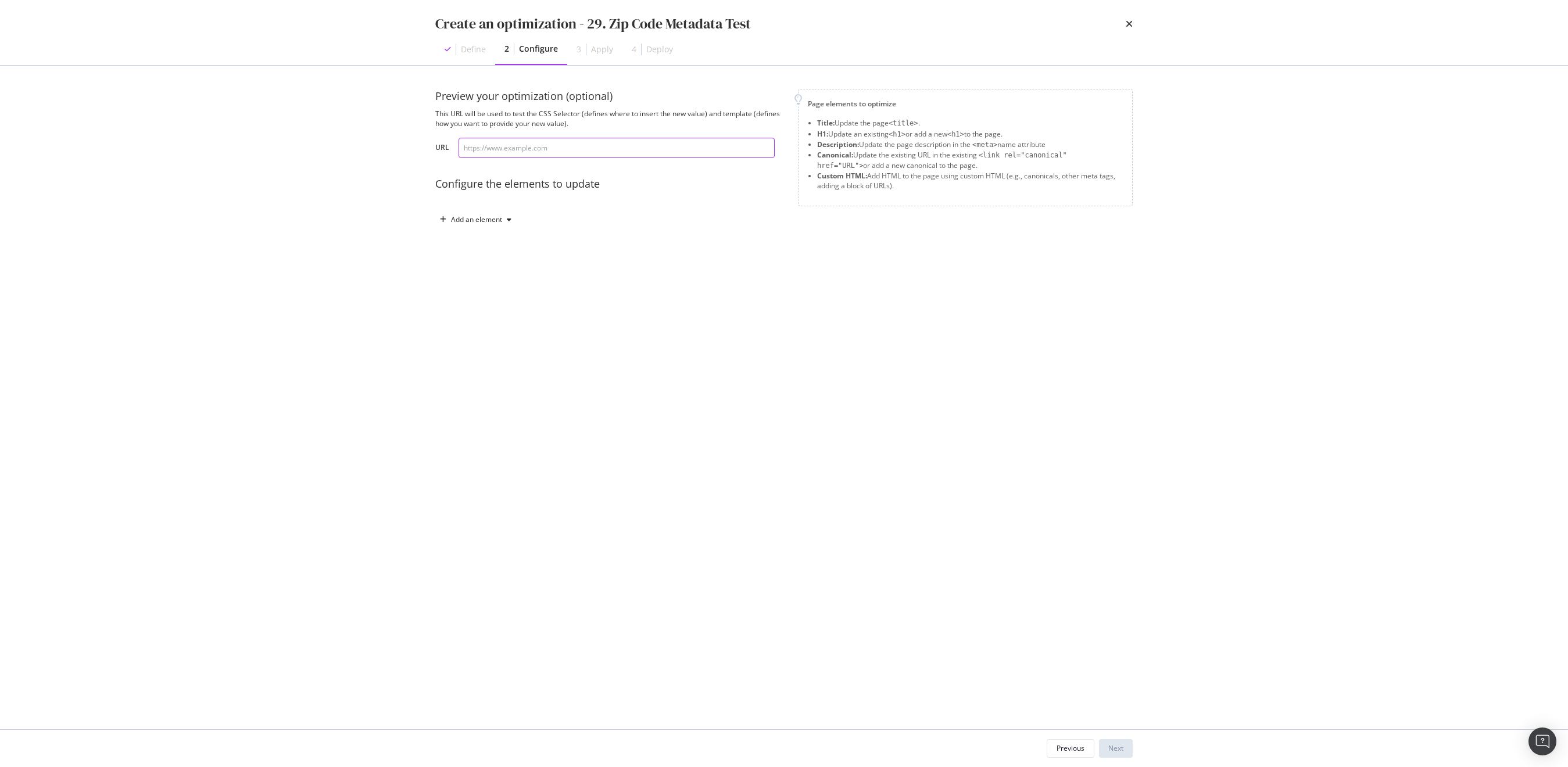
click at [562, 148] on input "modal" at bounding box center [616, 147] width 316 height 20
paste input "[URL][DOMAIN_NAME]"
type input "[URL][DOMAIN_NAME]"
click at [491, 223] on div "Add an element" at bounding box center [476, 220] width 51 height 7
click at [480, 241] on div "Title" at bounding box center [481, 241] width 78 height 15
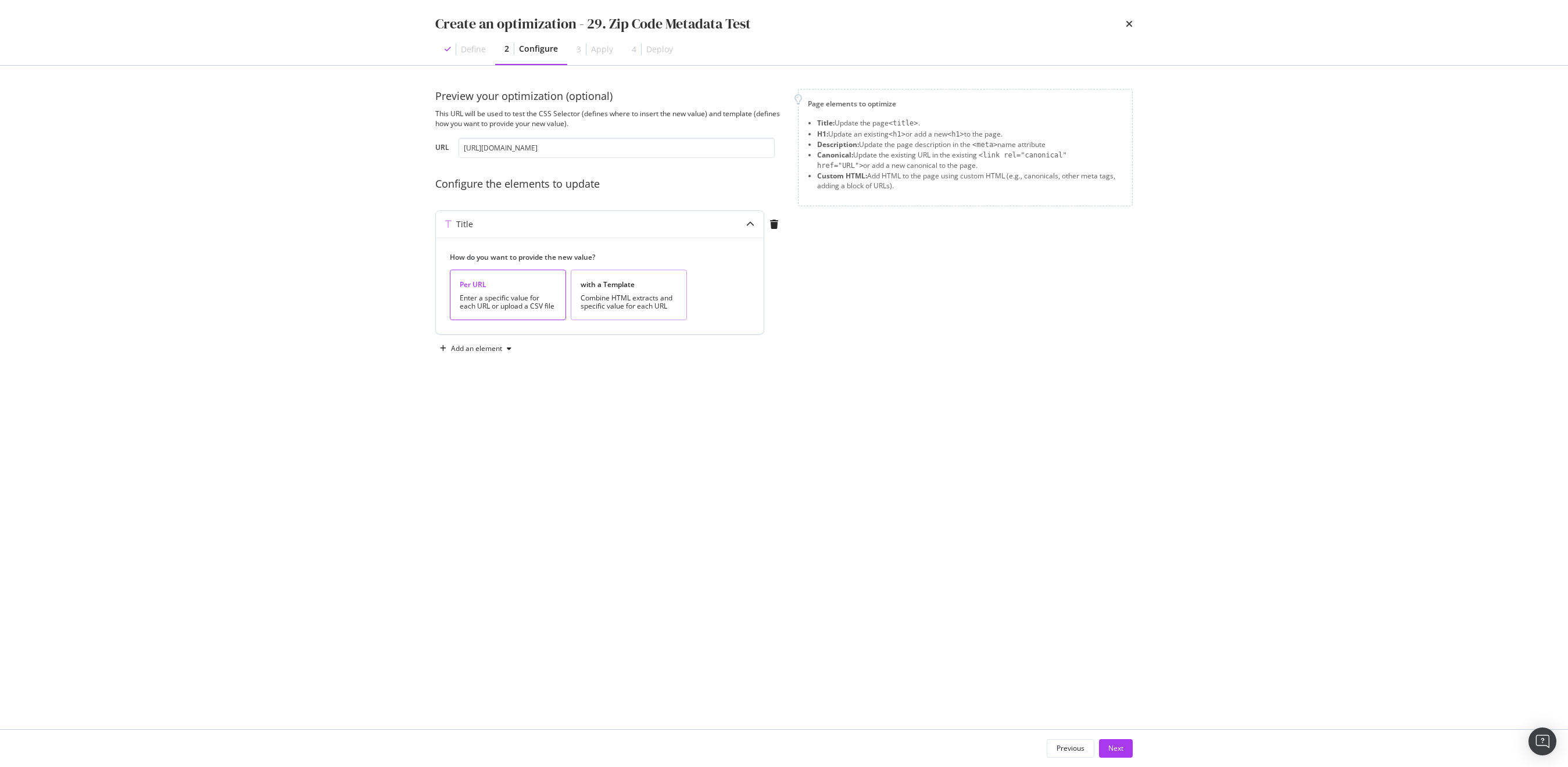
click at [626, 300] on div "Combine HTML extracts and specific value for each URL" at bounding box center [628, 302] width 96 height 16
click at [616, 455] on div "Create new variable" at bounding box center [621, 452] width 65 height 10
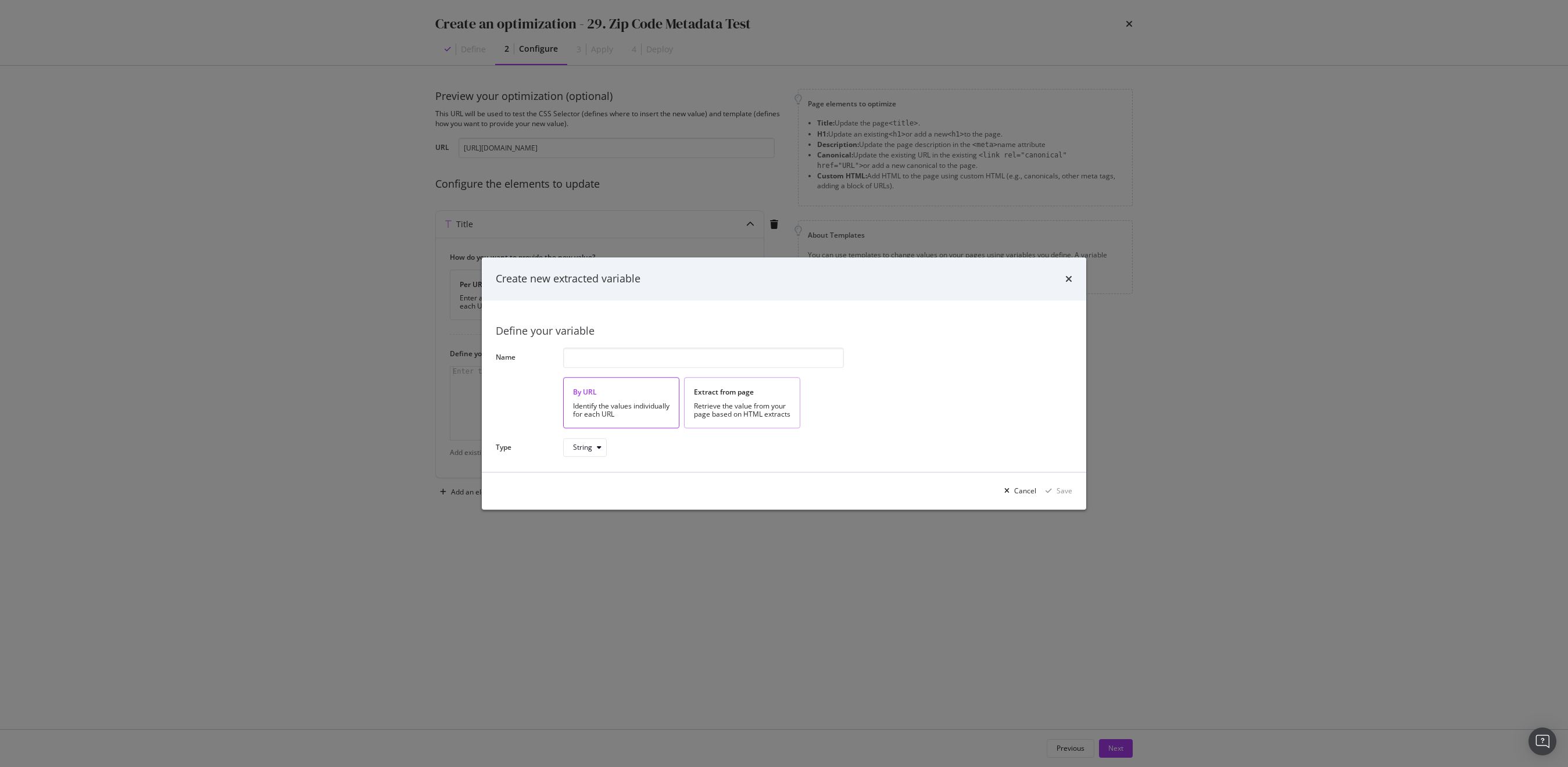
click at [759, 402] on div "Retrieve the value from your page based on HTML extracts" at bounding box center [742, 410] width 96 height 16
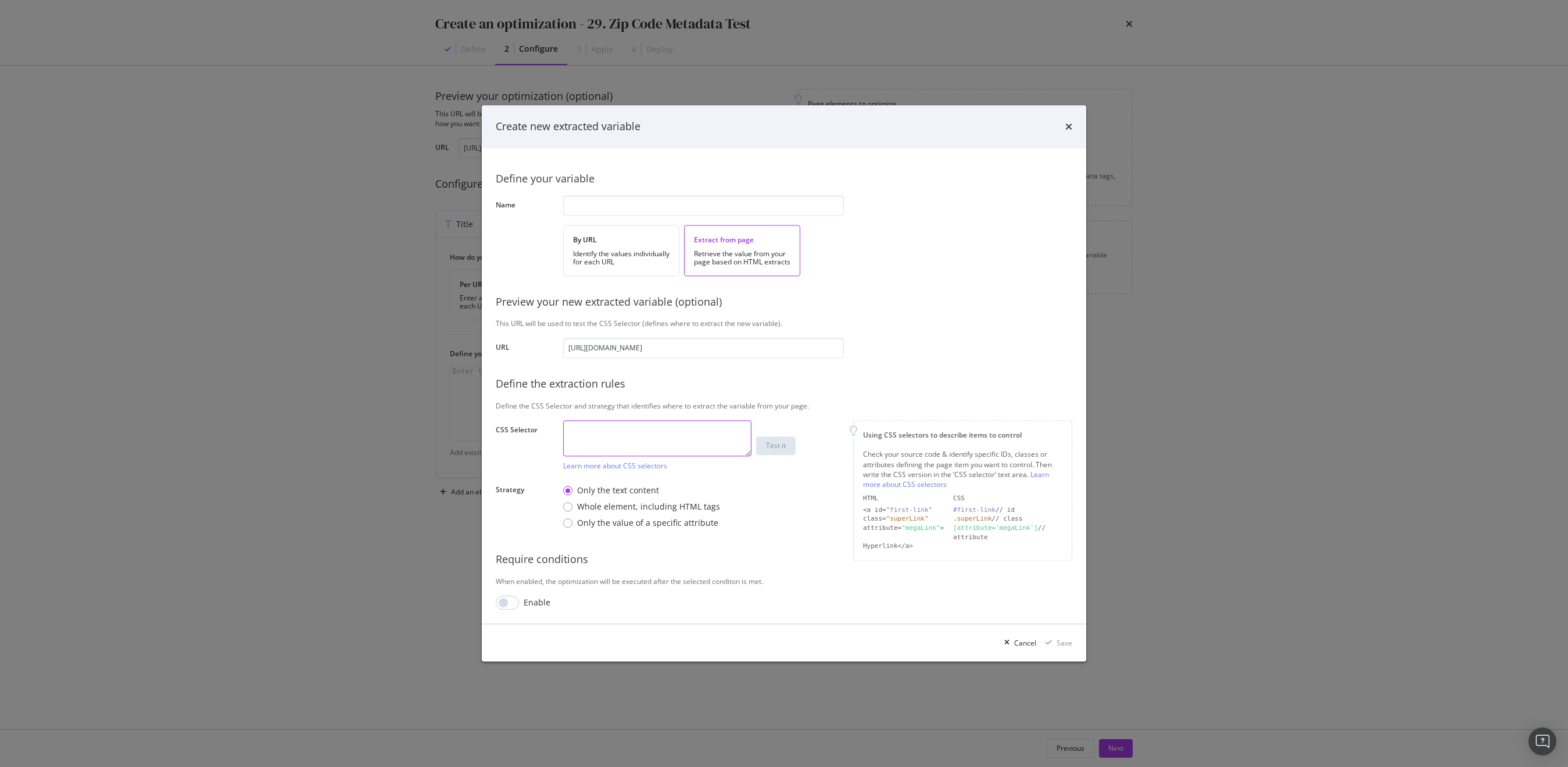
click at [603, 431] on textarea "modal" at bounding box center [657, 438] width 188 height 36
paste textarea "head > title"
type textarea "head > title"
click at [581, 213] on input "modal" at bounding box center [703, 205] width 280 height 20
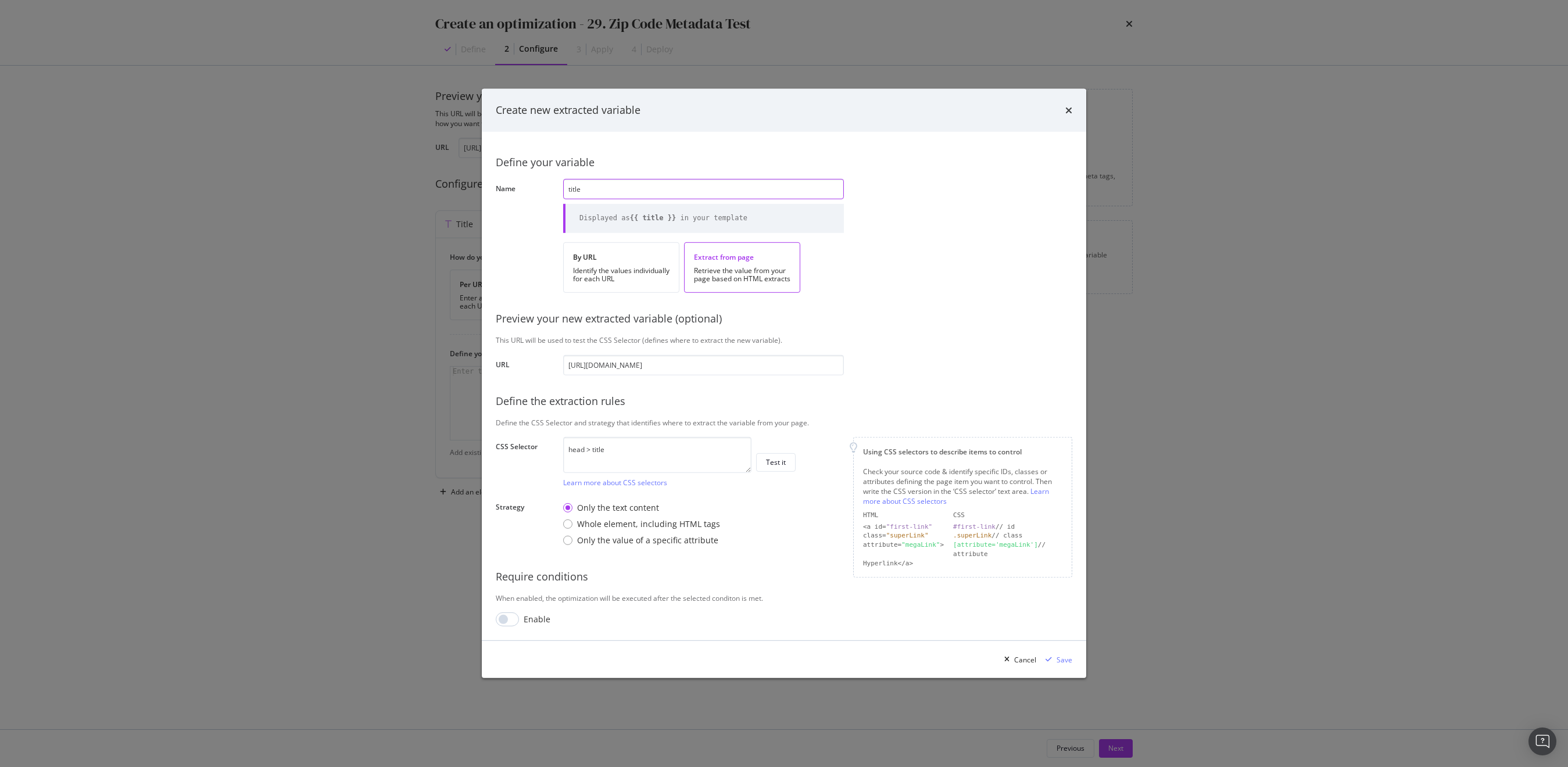
type input "title"
click at [827, 603] on div "Define your variable Name title Displayed as {{ title }} in your template By UR…" at bounding box center [784, 387] width 577 height 481
click at [772, 463] on div "Test it" at bounding box center [776, 462] width 19 height 10
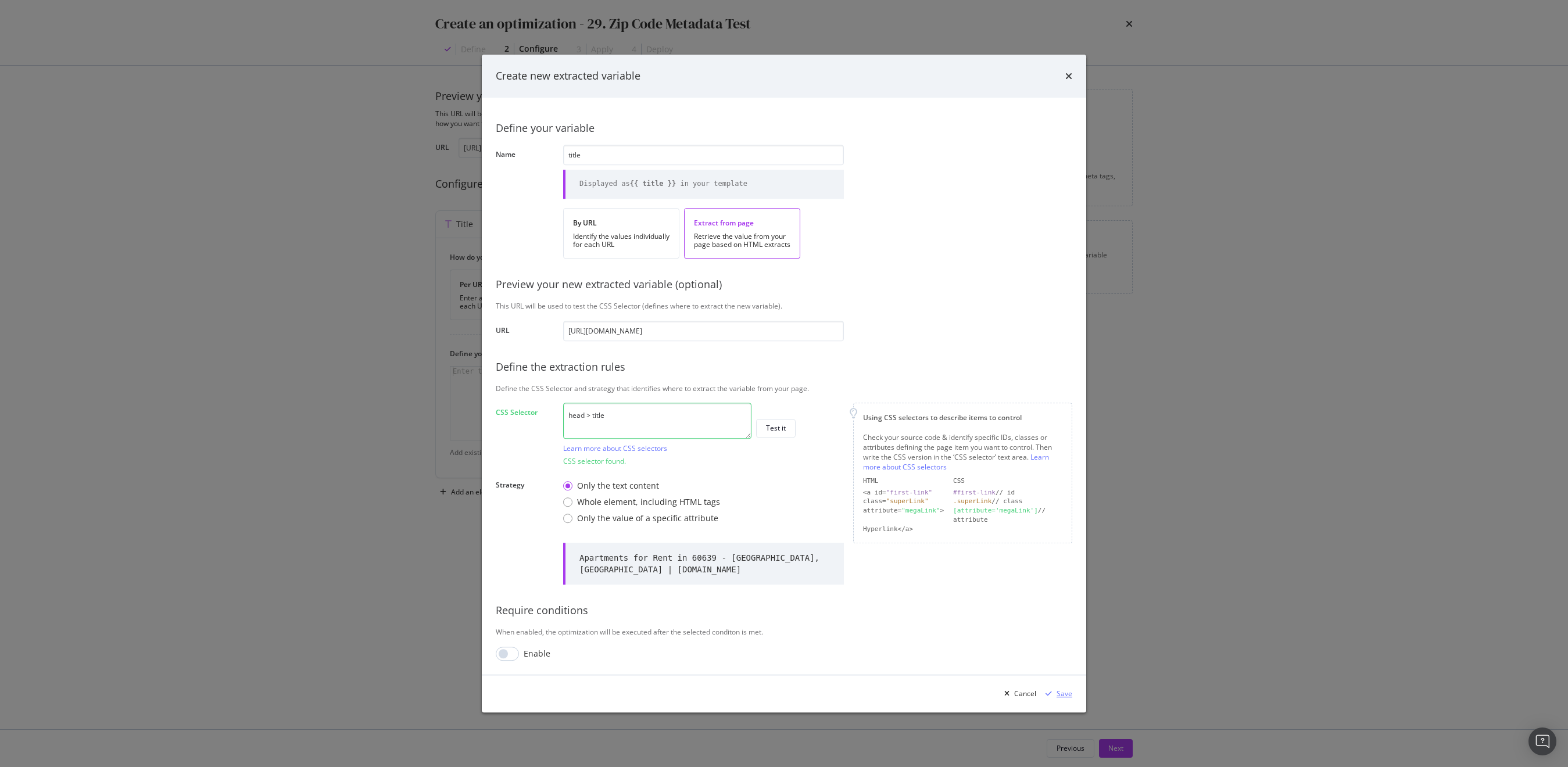
click at [1057, 693] on div "Save" at bounding box center [1064, 693] width 15 height 10
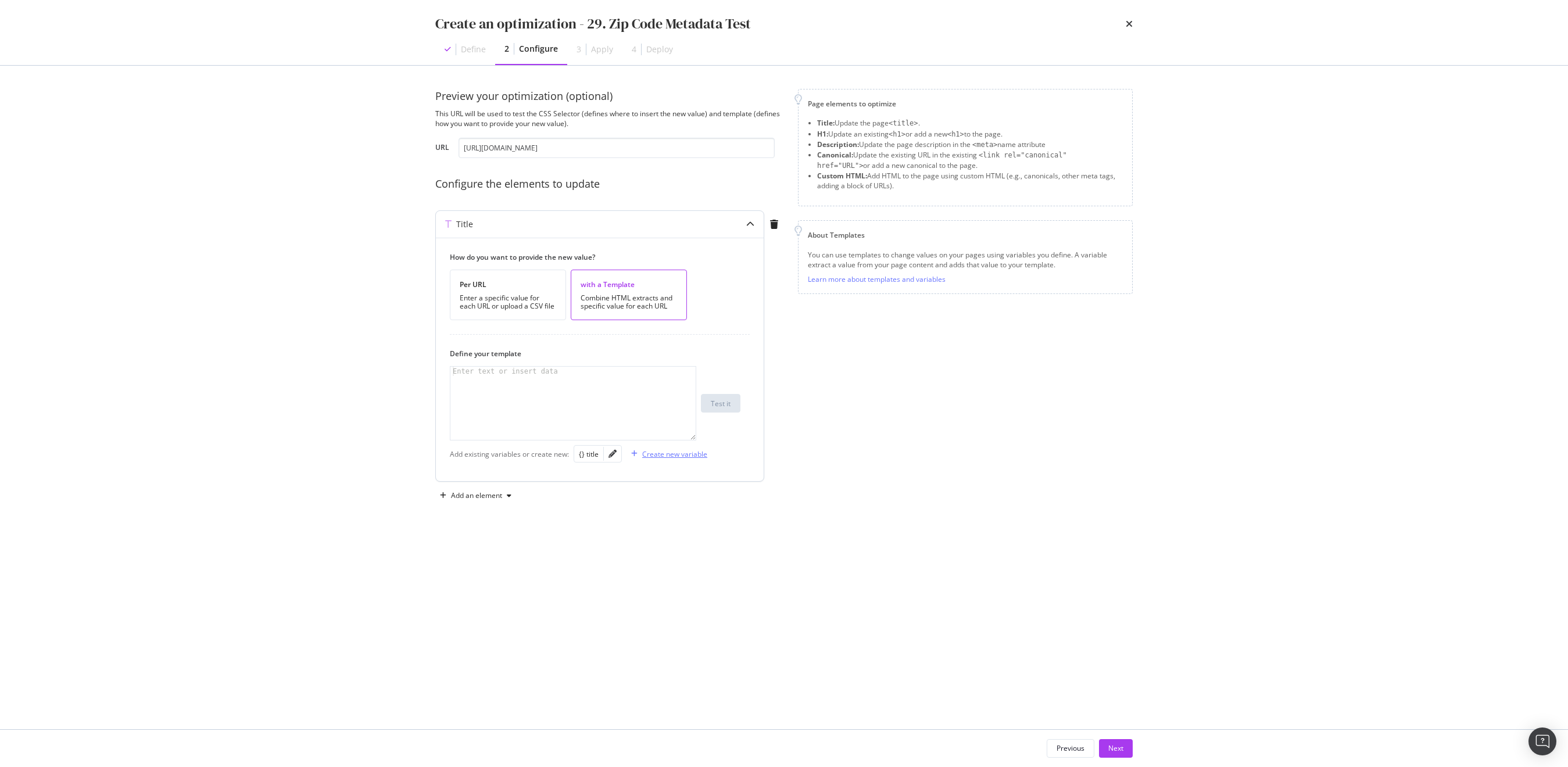
click at [654, 457] on div "Create new variable" at bounding box center [675, 454] width 65 height 10
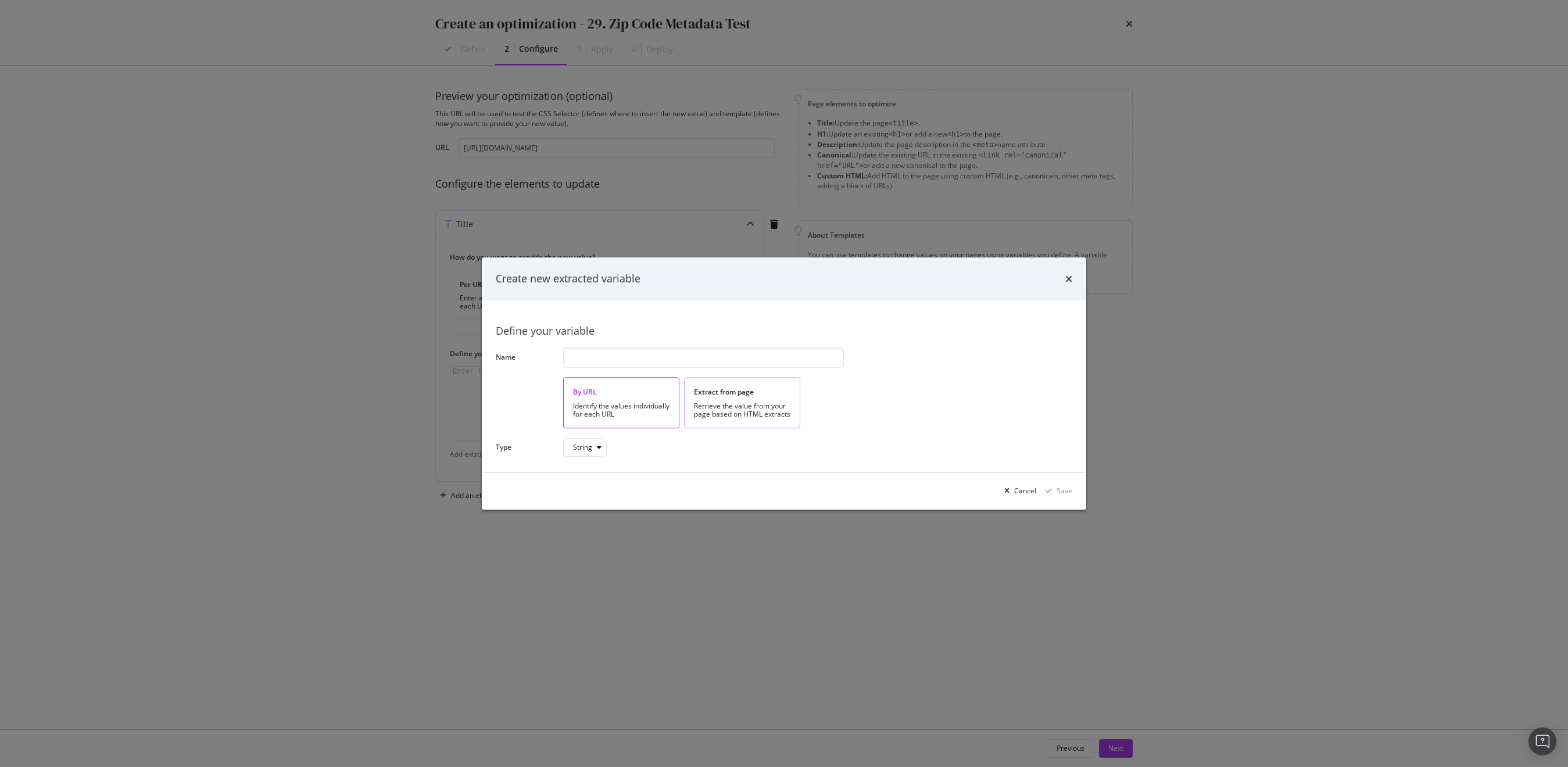
click at [734, 394] on div "Extract from page" at bounding box center [742, 392] width 96 height 10
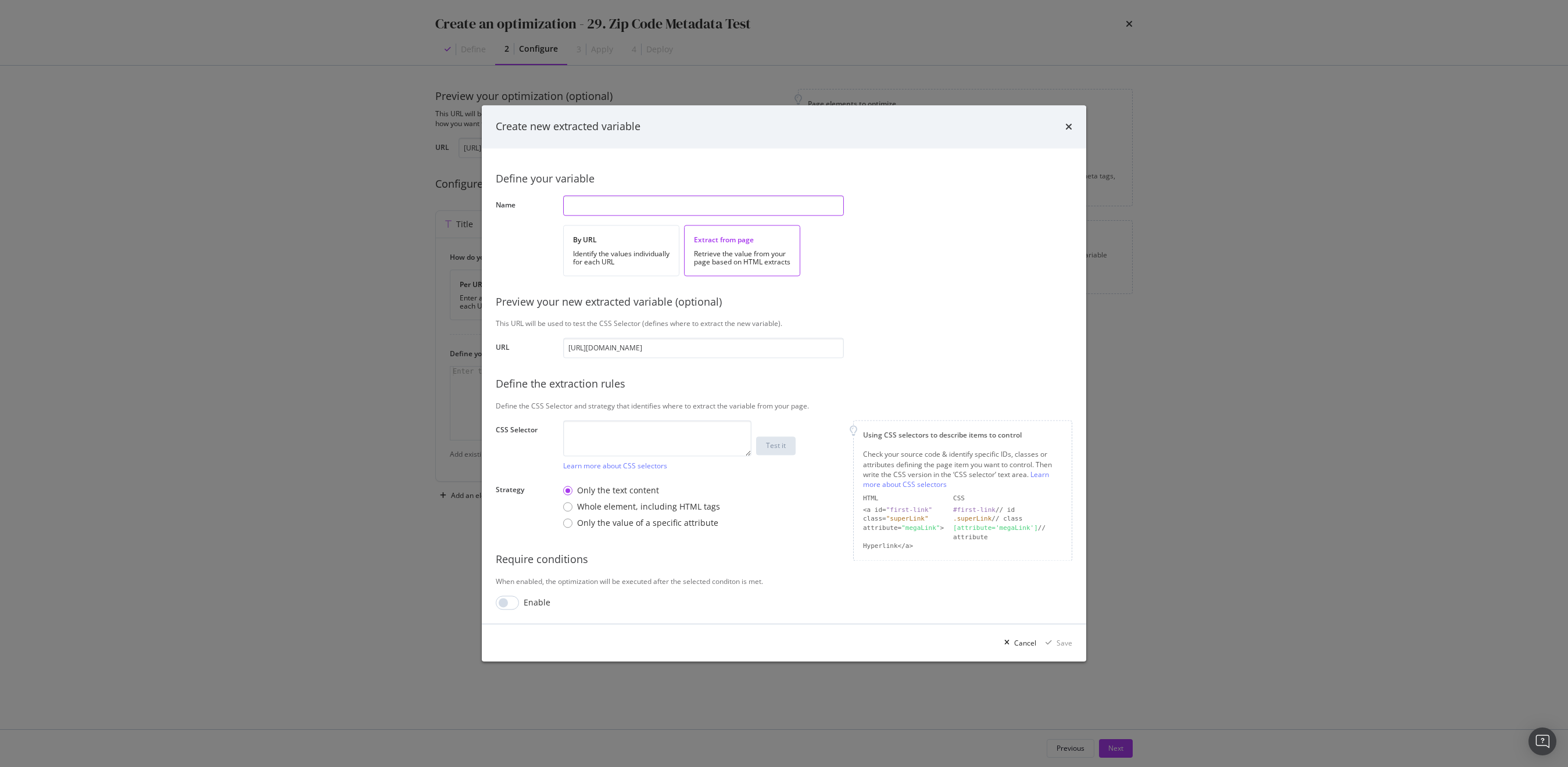
click at [633, 207] on input "modal" at bounding box center [703, 205] width 280 height 20
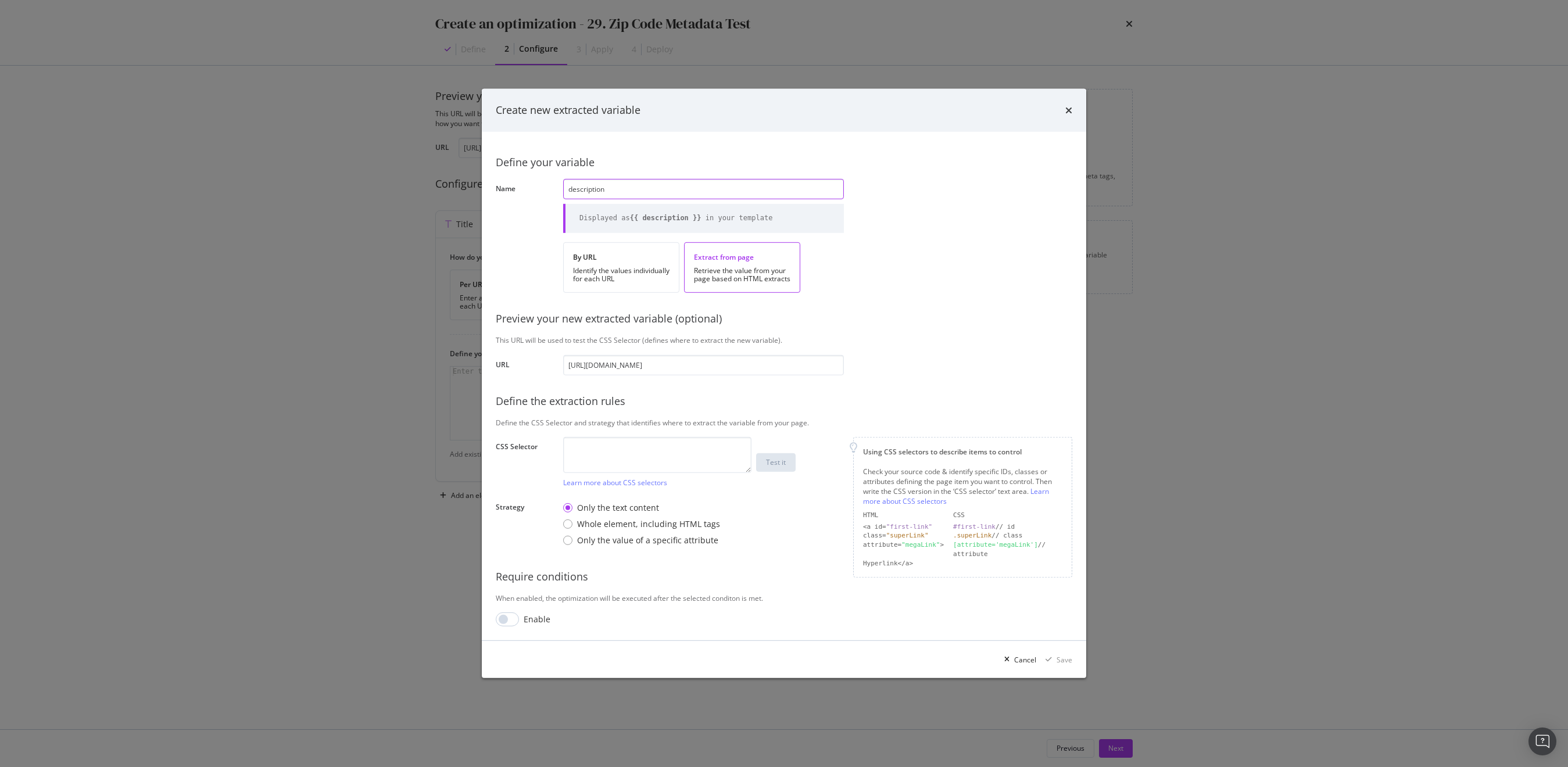
type input "description"
click at [603, 448] on textarea "modal" at bounding box center [657, 455] width 188 height 36
paste textarea "head > meta:nth-child(10)"
click at [778, 464] on div "Test it" at bounding box center [776, 462] width 19 height 10
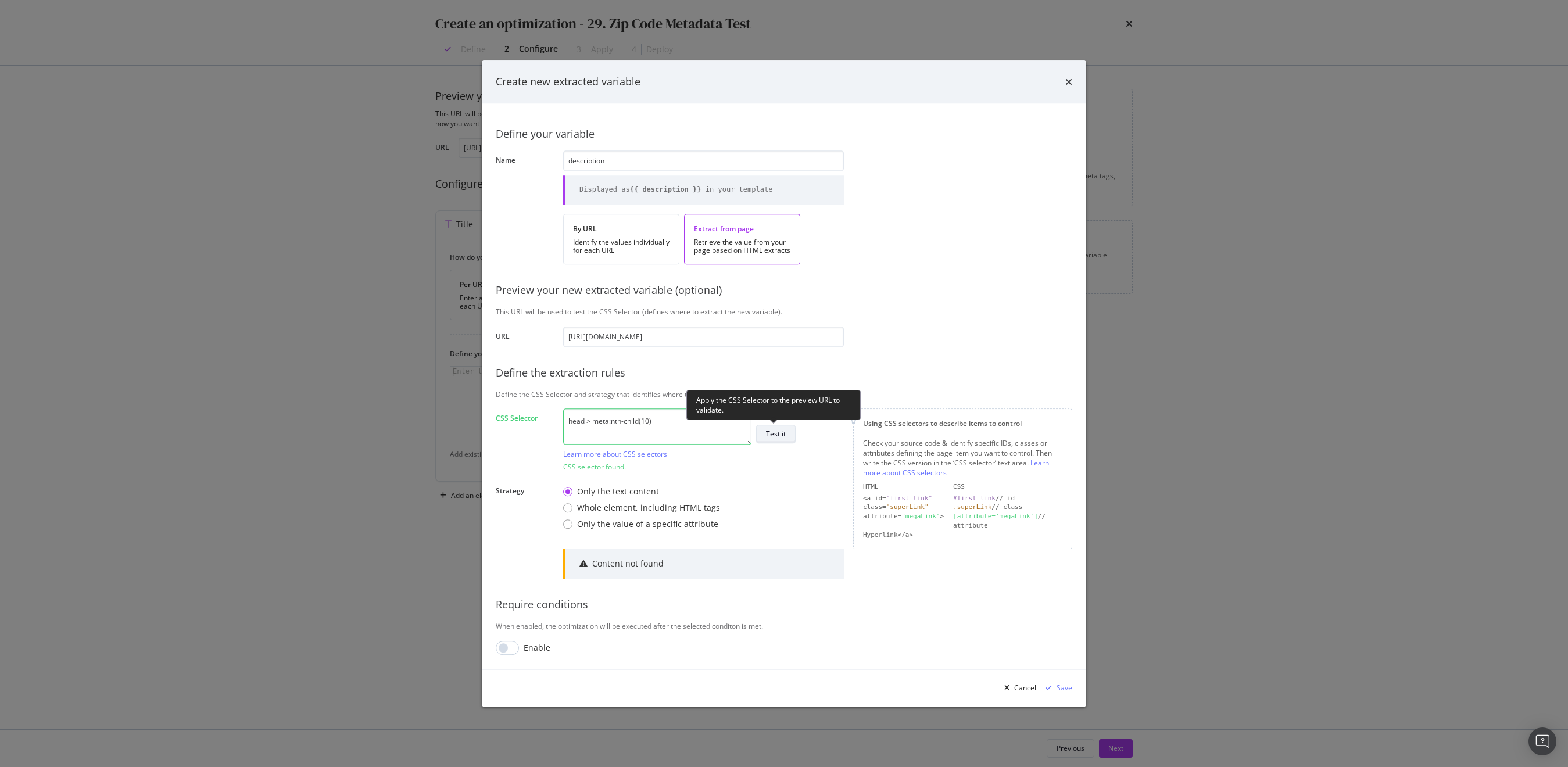
click at [773, 437] on div "Test it" at bounding box center [776, 434] width 19 height 10
click at [628, 421] on textarea "head > meta:nth-child(10)" at bounding box center [657, 426] width 188 height 36
paste textarea "8"
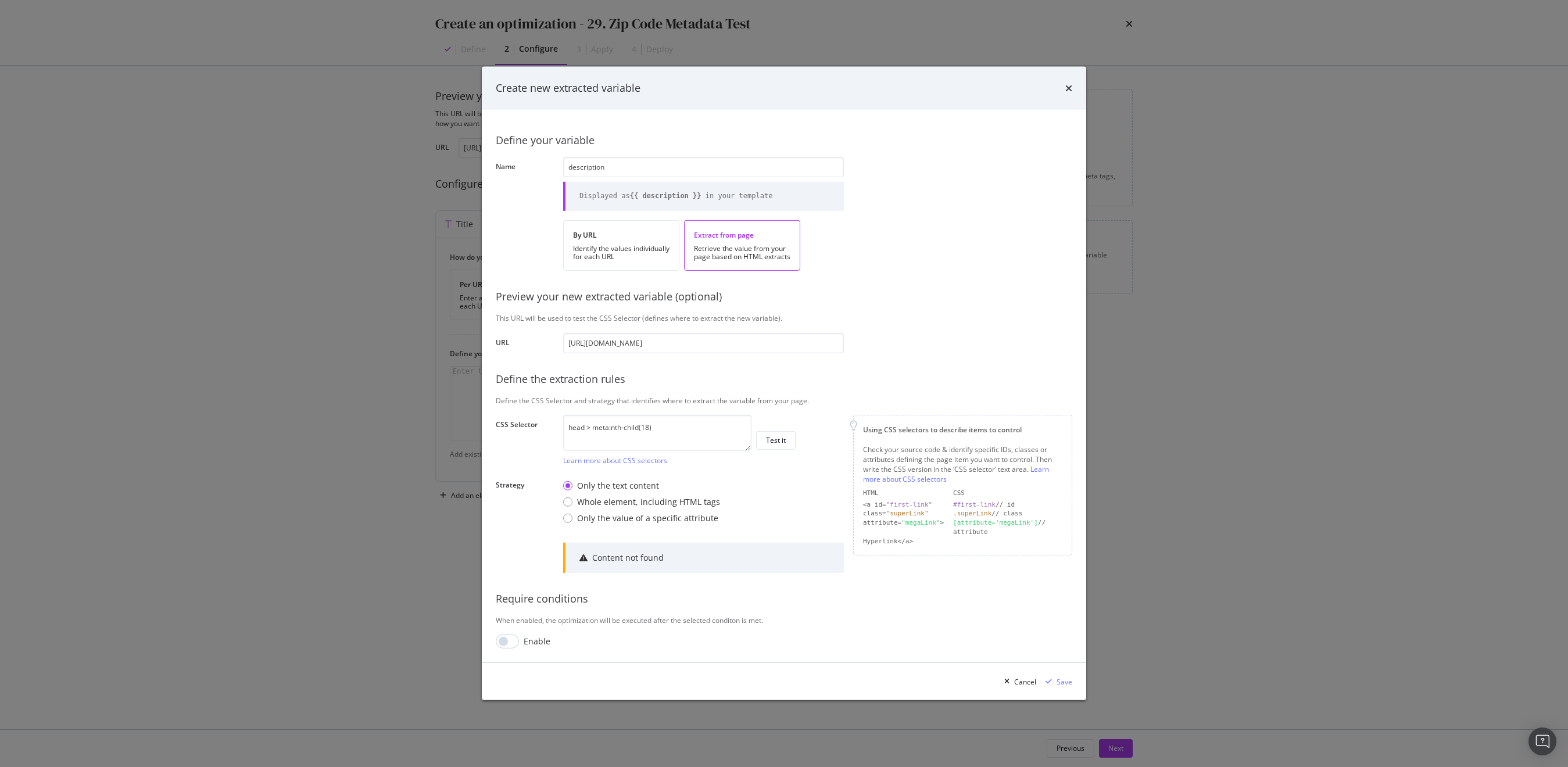
click at [932, 601] on div "Require conditions" at bounding box center [784, 598] width 577 height 15
click at [633, 423] on textarea "head > meta:nth-child(18)" at bounding box center [657, 433] width 188 height 36
paste textarea "#h1HeaderSRPText"
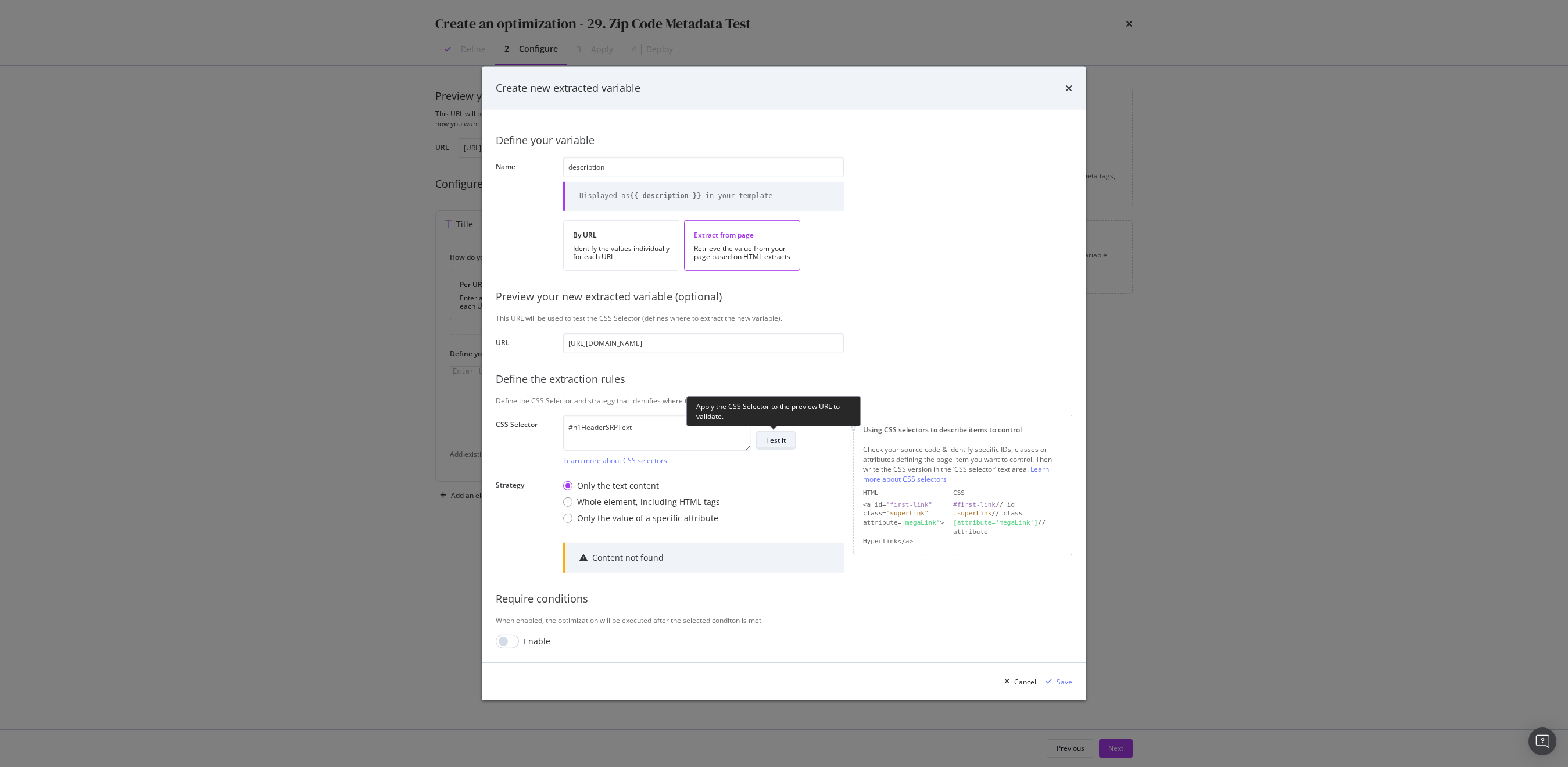
click at [776, 444] on div "Test it" at bounding box center [776, 440] width 19 height 10
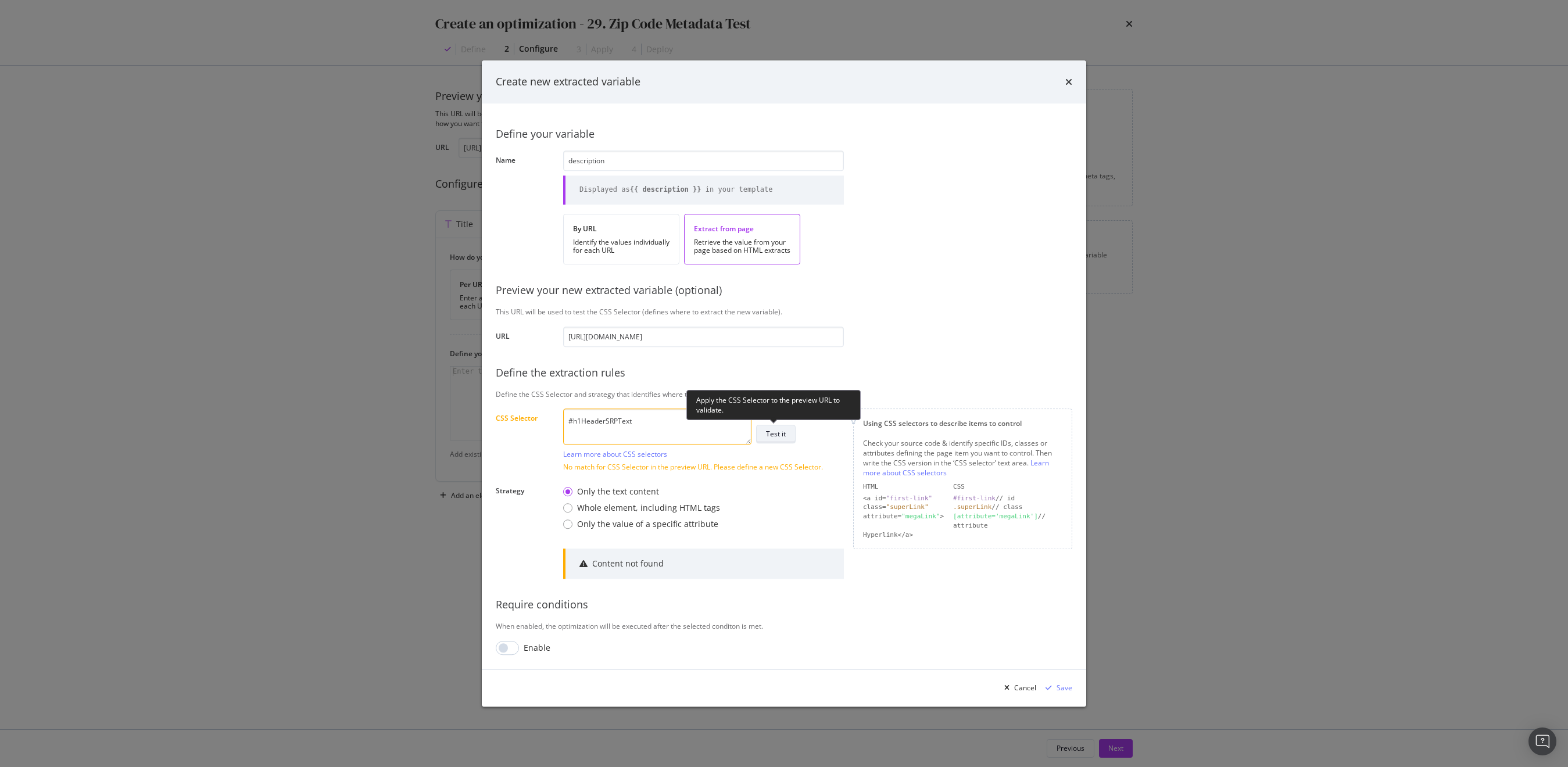
click at [784, 436] on div "Test it" at bounding box center [776, 434] width 19 height 10
click at [780, 422] on div "#h1HeaderSRPText Learn more about CSS selectors Test it" at bounding box center [703, 434] width 280 height 51
click at [780, 433] on div "Test it" at bounding box center [776, 434] width 19 height 10
click at [848, 613] on div "Define your variable Name description Displayed as {{ description }} in your te…" at bounding box center [784, 385] width 577 height 537
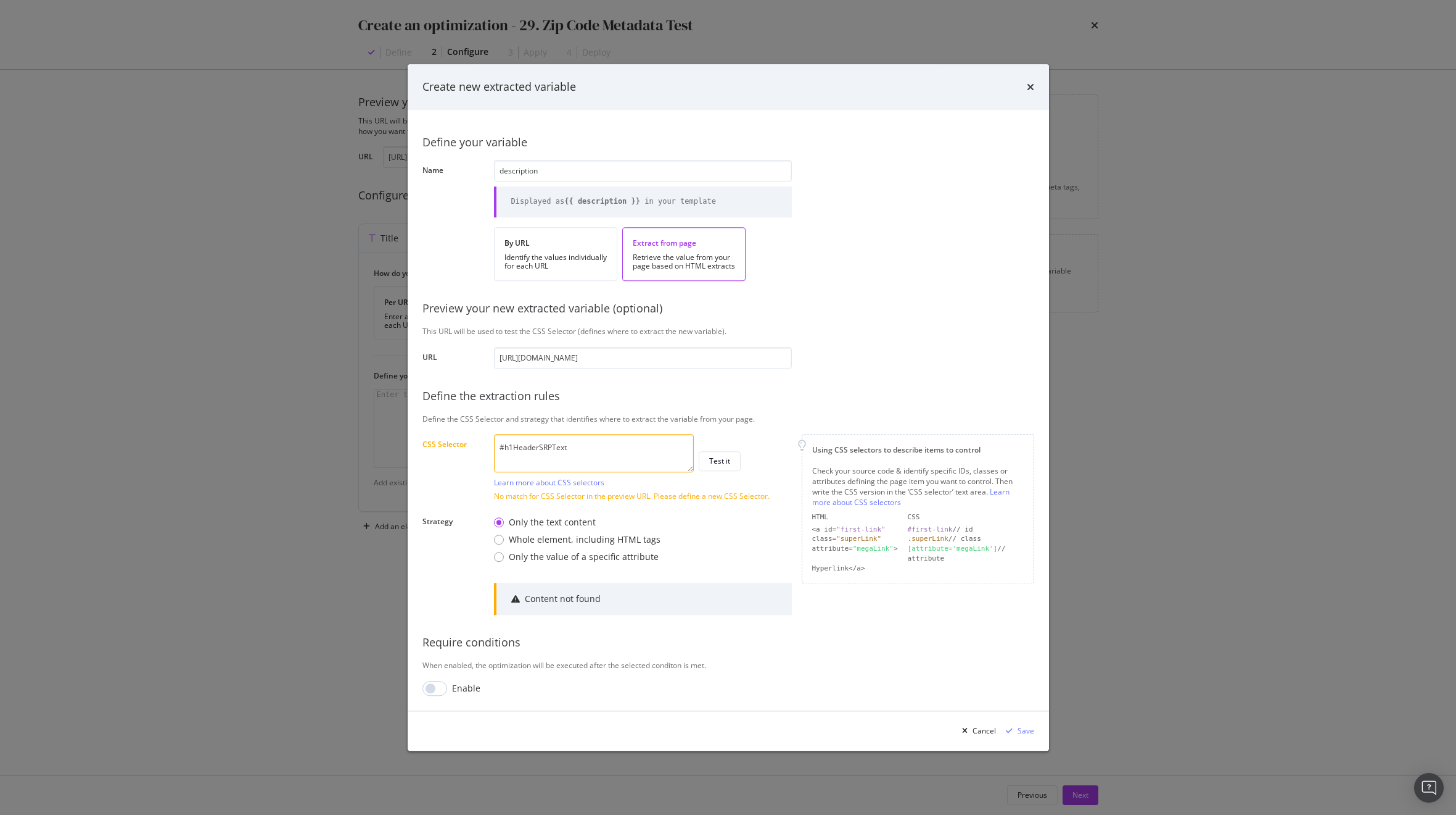
click at [549, 447] on textarea "#h1HeaderSRPText" at bounding box center [593, 453] width 200 height 39
click at [551, 448] on textarea "#h1HeaderSRPText" at bounding box center [593, 453] width 200 height 39
paste textarea "#seoBody > p:nth-child(2)"
paste textarea "modal"
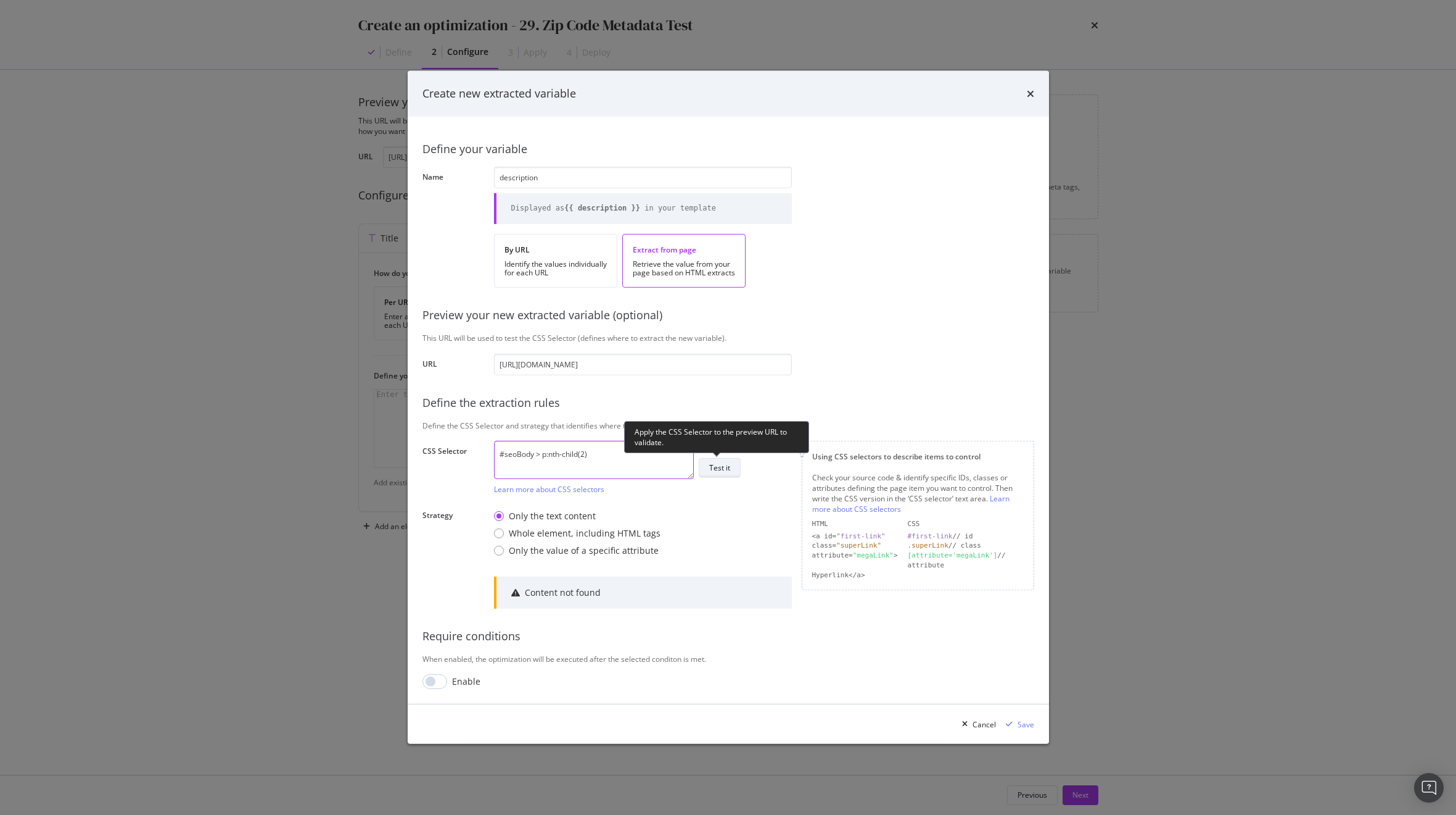
type textarea "#seoBody > p:nth-child(2)"
click at [718, 468] on div "Test it" at bounding box center [719, 468] width 21 height 10
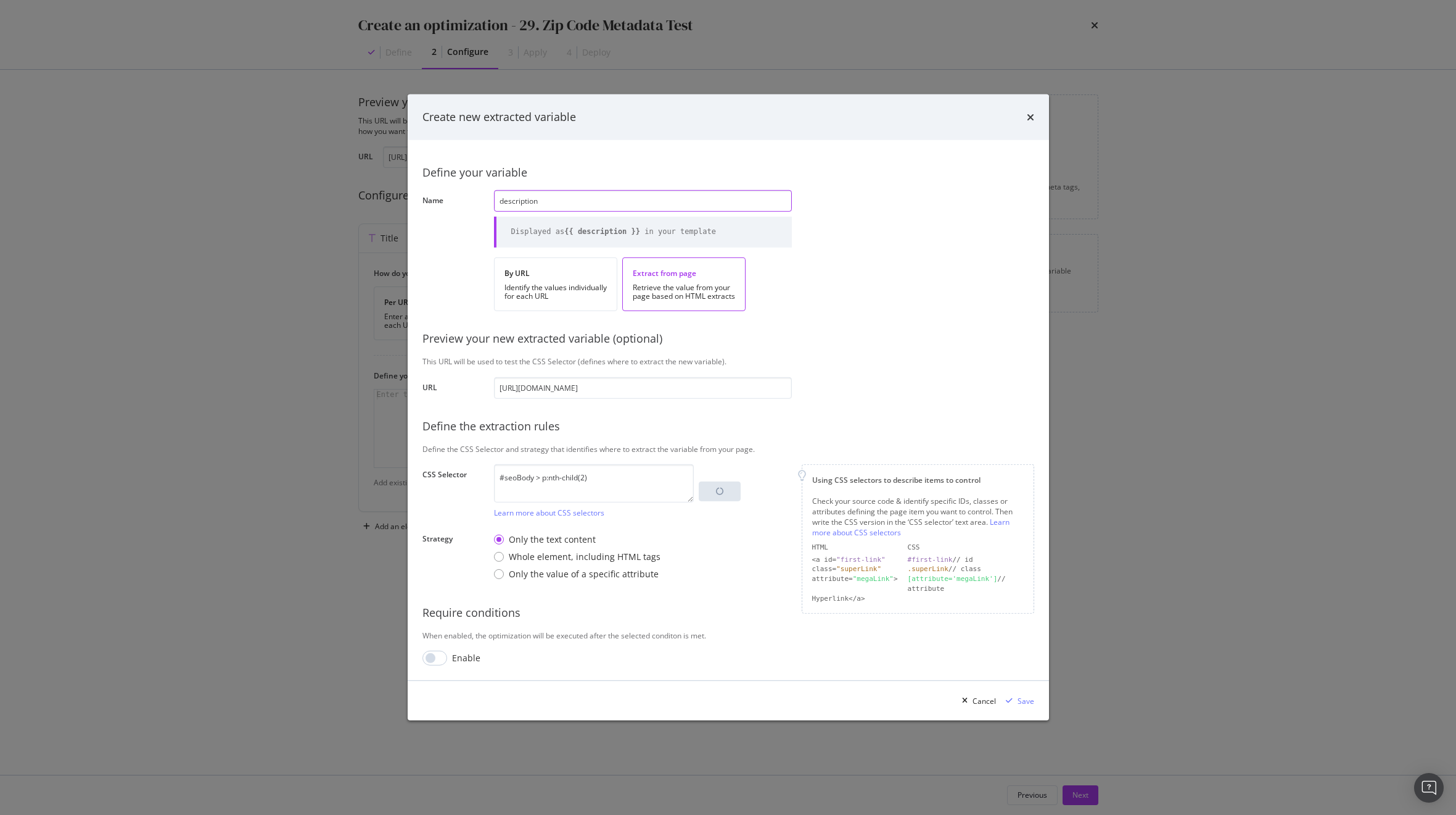
click at [518, 202] on input "description" at bounding box center [642, 201] width 298 height 21
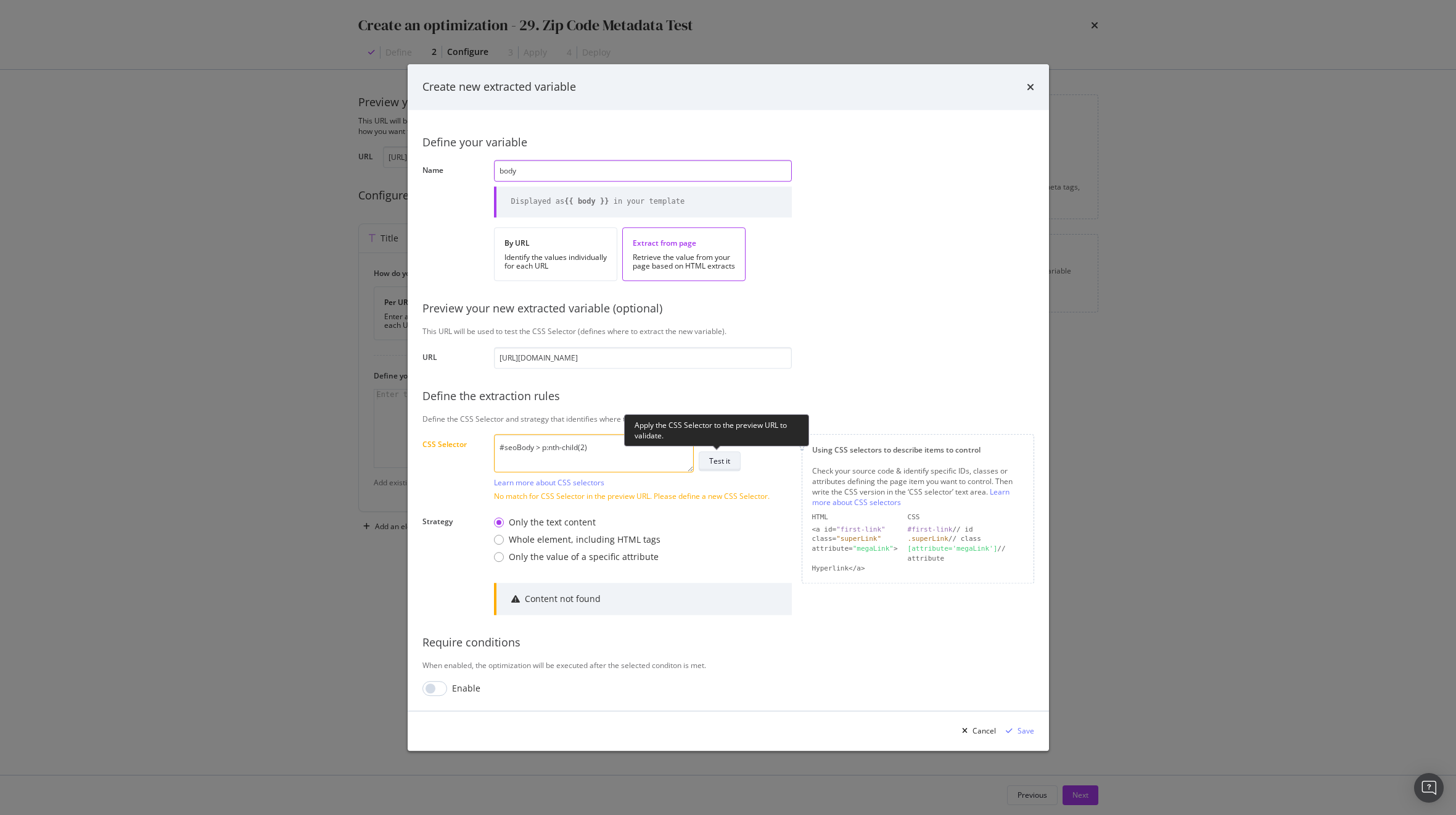
type input "body"
click at [719, 458] on div "Test it" at bounding box center [719, 462] width 21 height 10
click at [576, 450] on textarea "#seoBody > p:nth-child(2)" at bounding box center [593, 453] width 200 height 39
click at [500, 558] on div "Only the value of a specific attribute" at bounding box center [499, 557] width 10 height 10
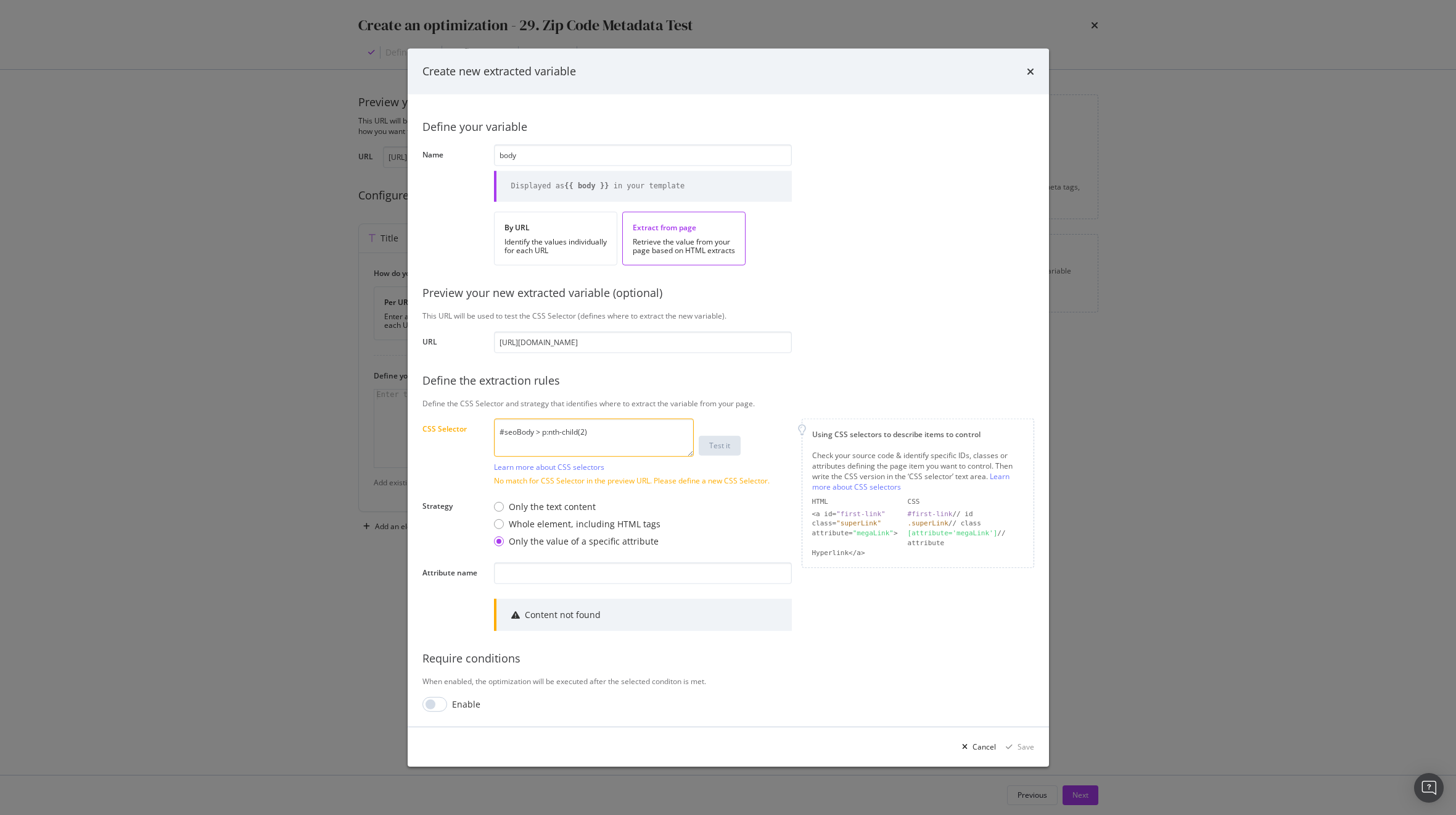
click at [557, 431] on textarea "#seoBody > p:nth-child(2)" at bounding box center [593, 438] width 200 height 39
paste textarea "marketingBlurb"
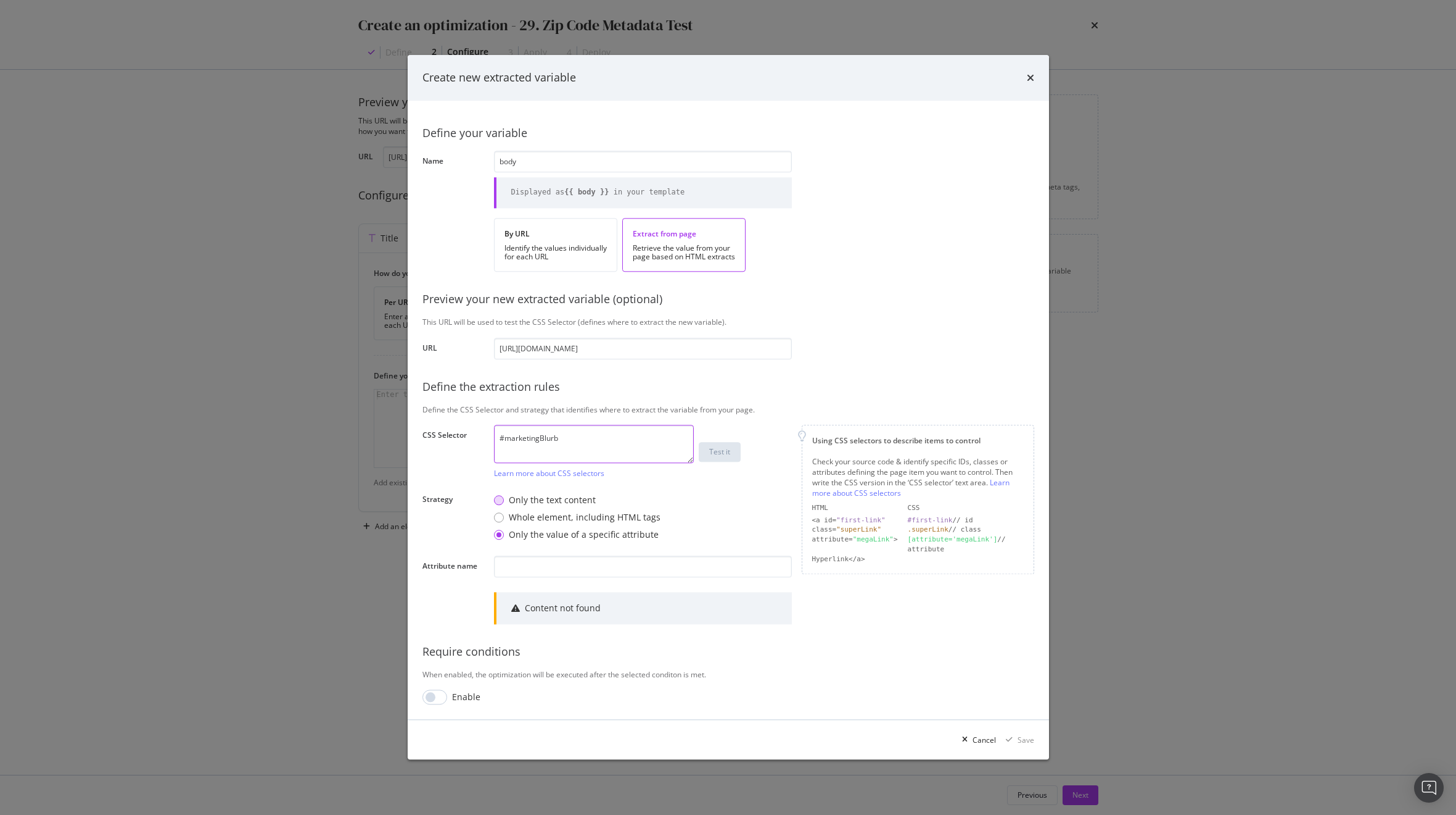
type textarea "#marketingBlurb"
click at [546, 502] on div "Only the text content" at bounding box center [551, 499] width 87 height 12
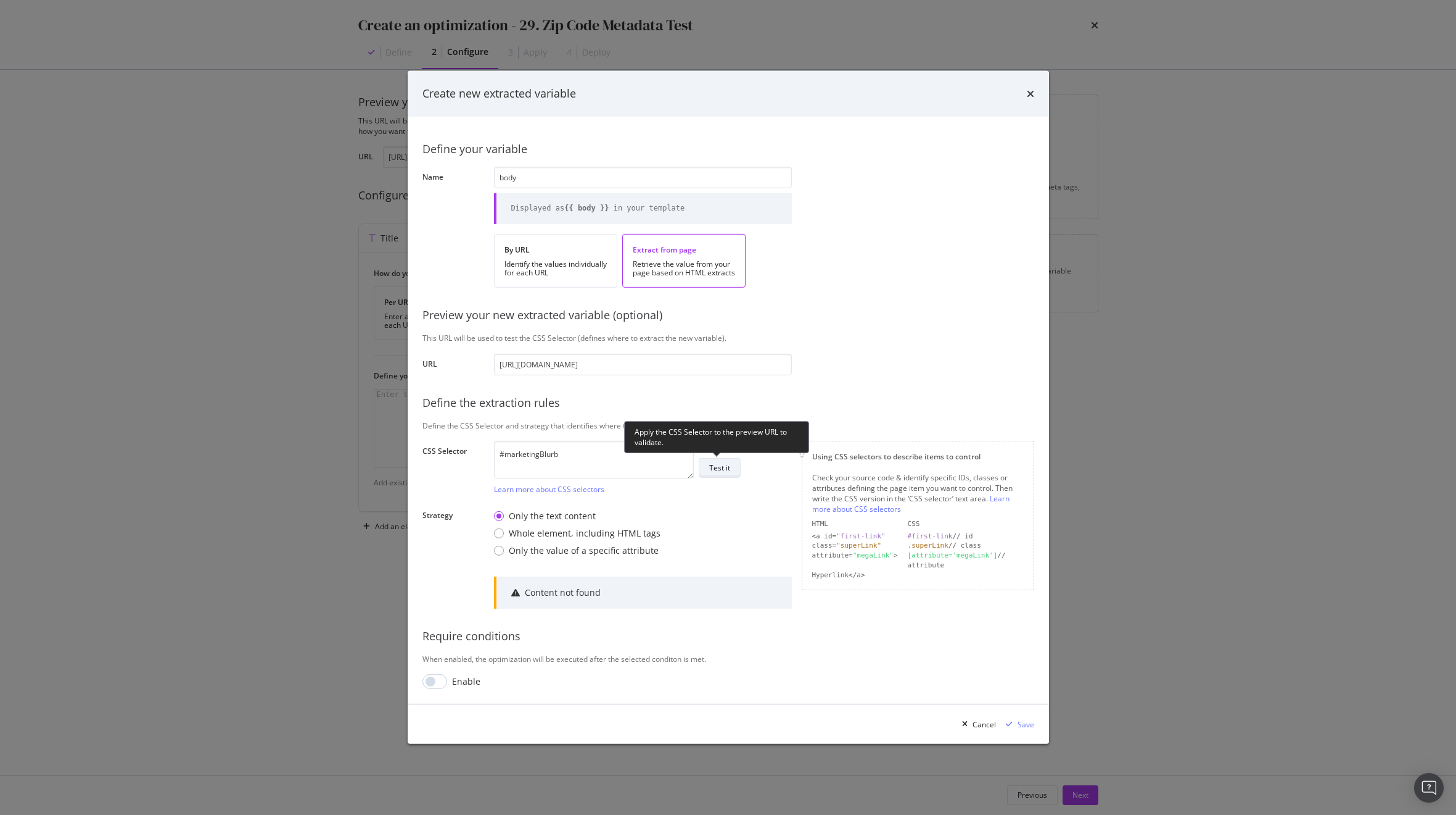
click at [726, 467] on div "Test it" at bounding box center [719, 468] width 21 height 10
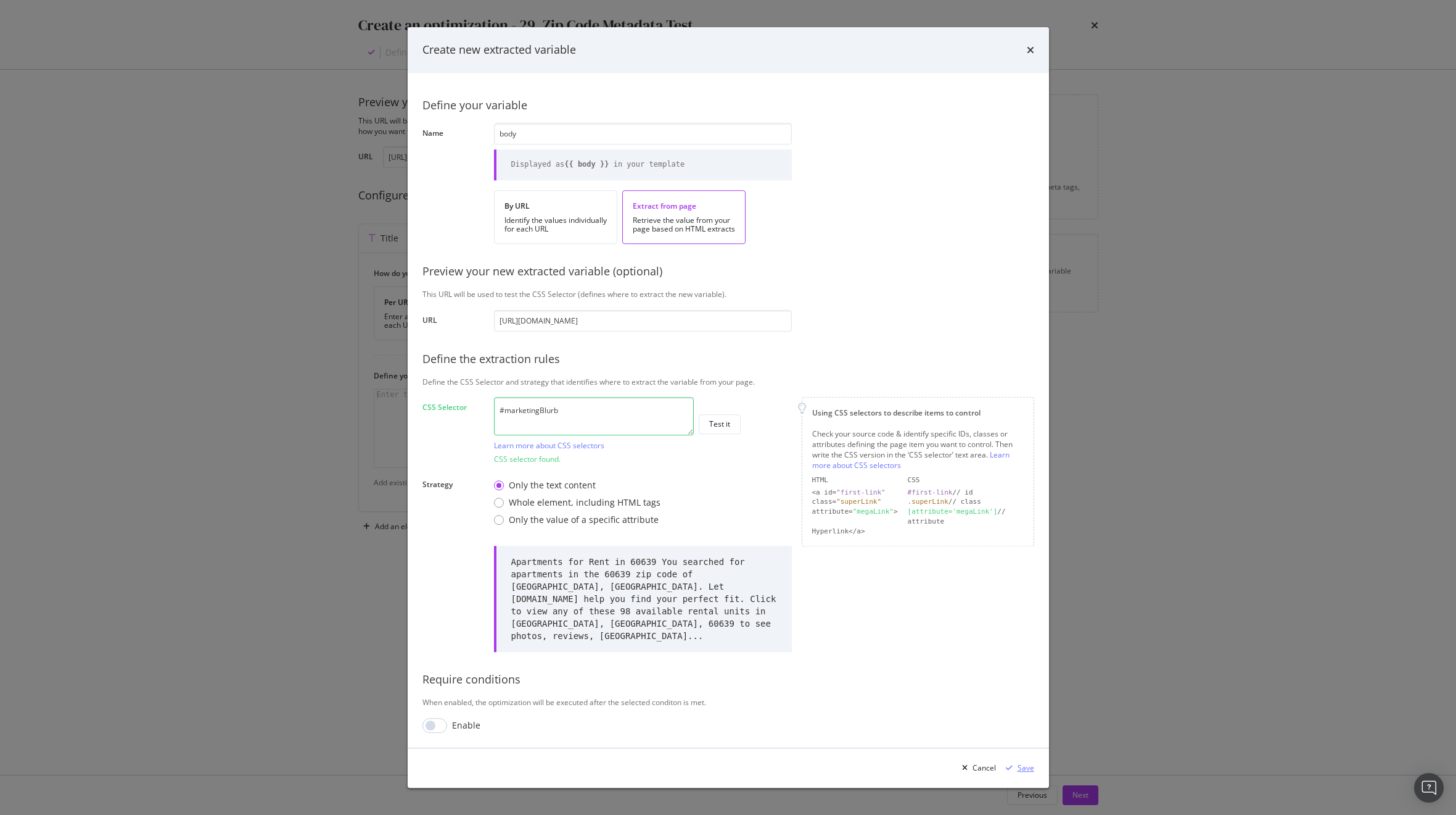
click at [1024, 766] on div "Save" at bounding box center [1026, 767] width 16 height 10
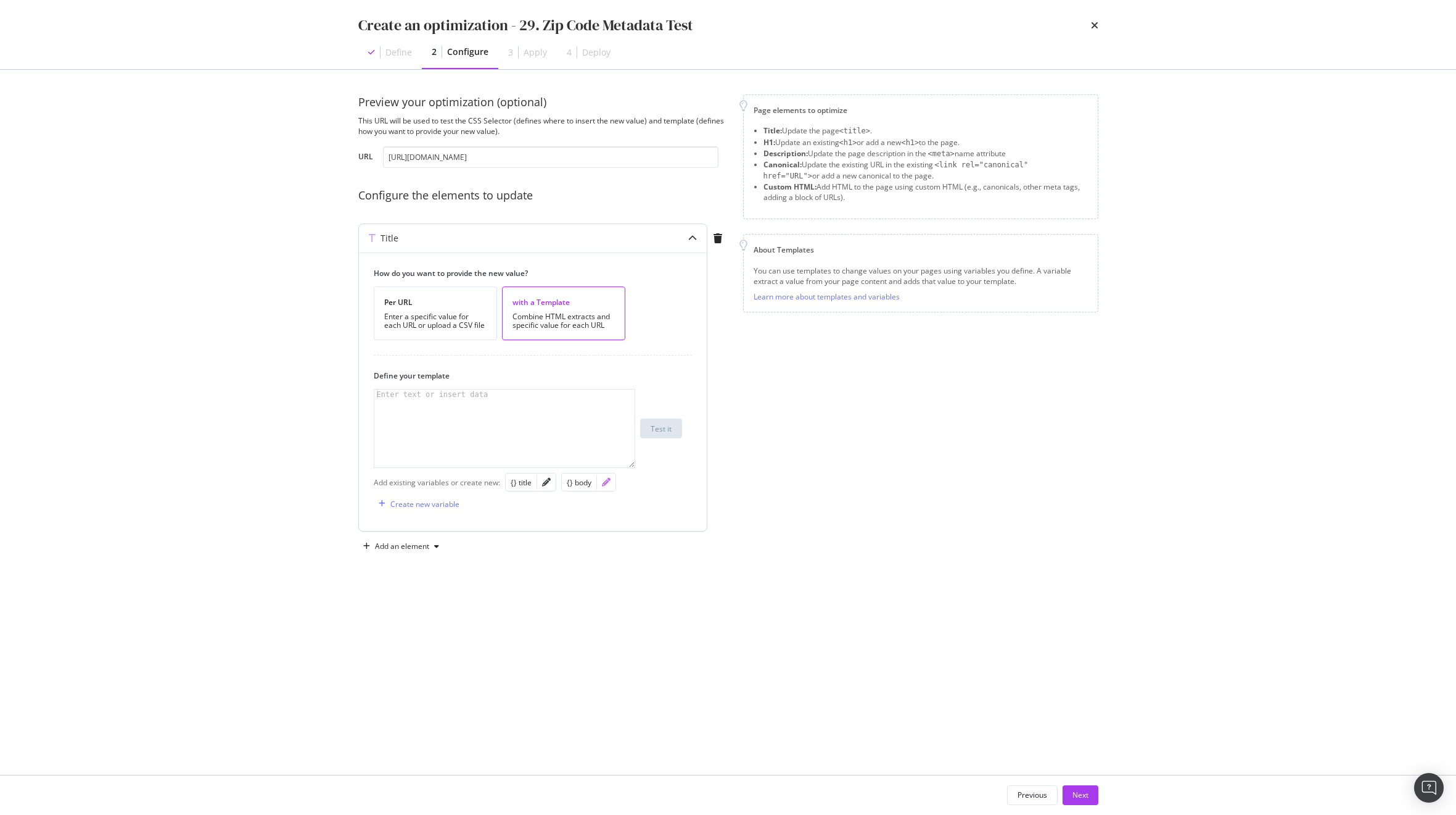
click at [604, 482] on icon "pencil" at bounding box center [606, 482] width 9 height 9
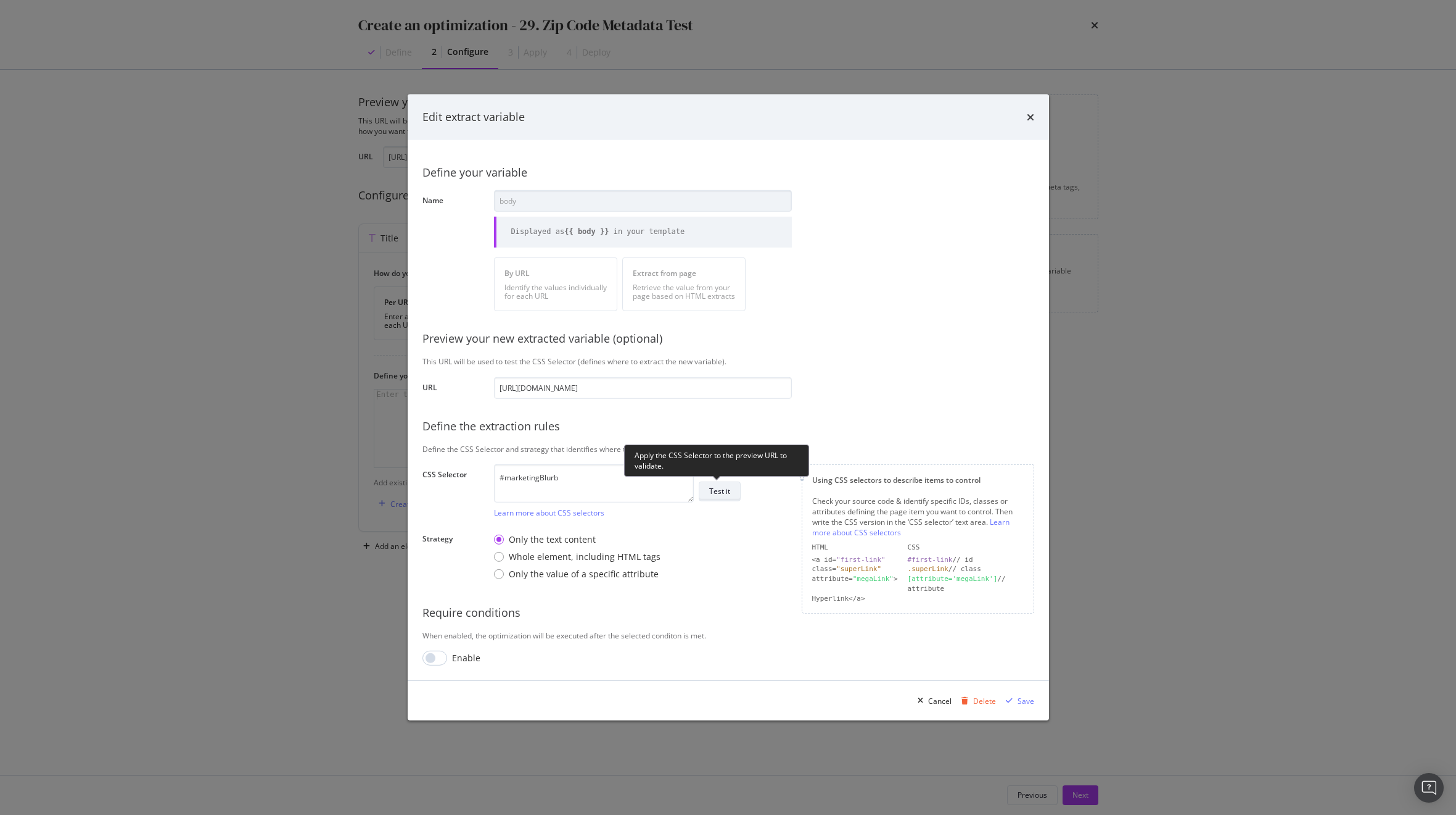
click at [723, 492] on div "Test it" at bounding box center [719, 491] width 21 height 10
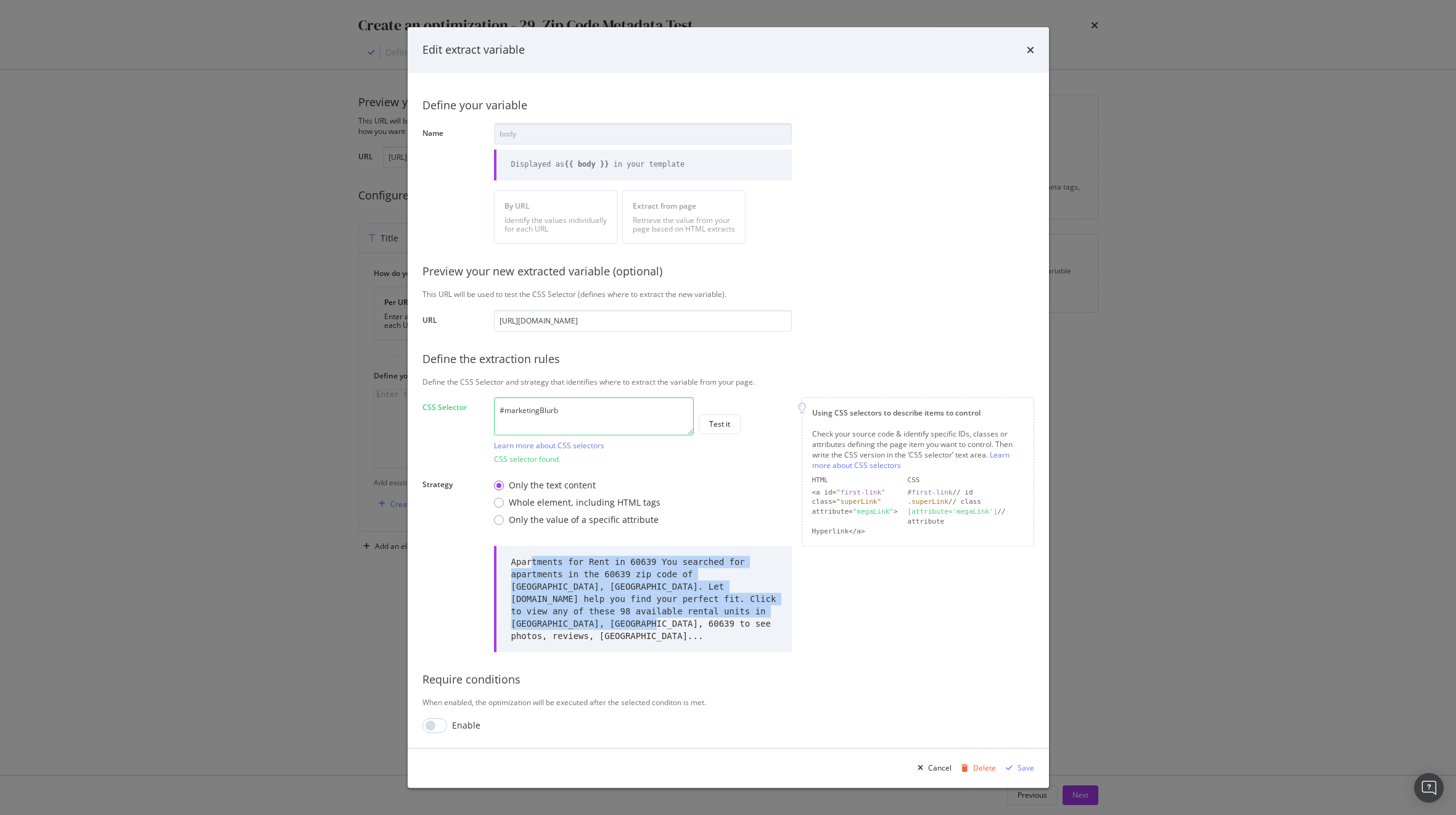
drag, startPoint x: 511, startPoint y: 567, endPoint x: 535, endPoint y: 627, distance: 64.6
click at [535, 627] on div "Apartments for Rent in 60639 You searched for apartments in the 60639 zip code …" at bounding box center [644, 598] width 266 height 87
copy div "Apartments for Rent in 60639 You searched for apartments in the 60639 zip code …"
click at [1028, 763] on div "Save" at bounding box center [1026, 767] width 16 height 10
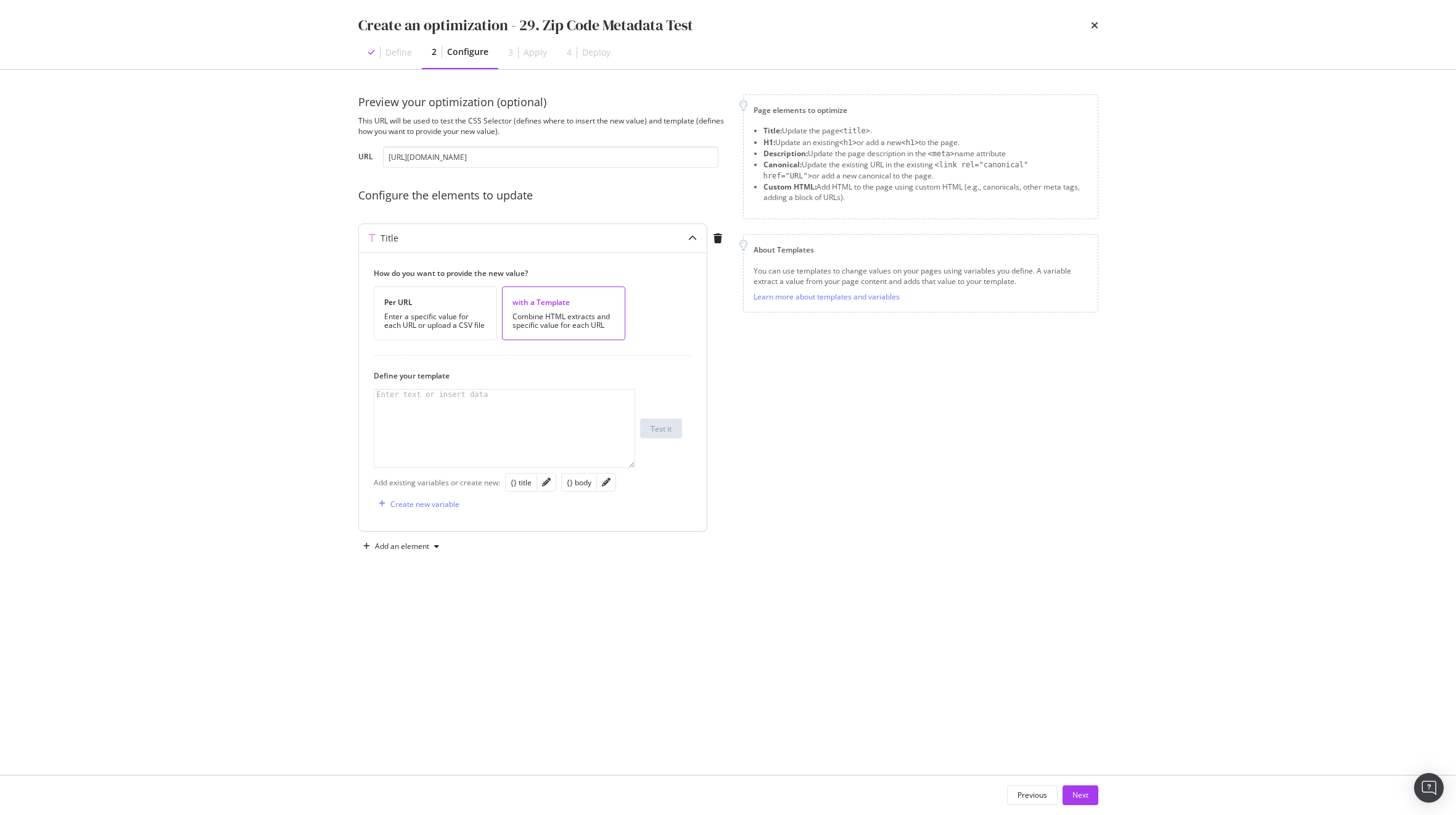
click at [423, 408] on div "modal" at bounding box center [505, 438] width 261 height 98
paste textarea "{{ count }}"
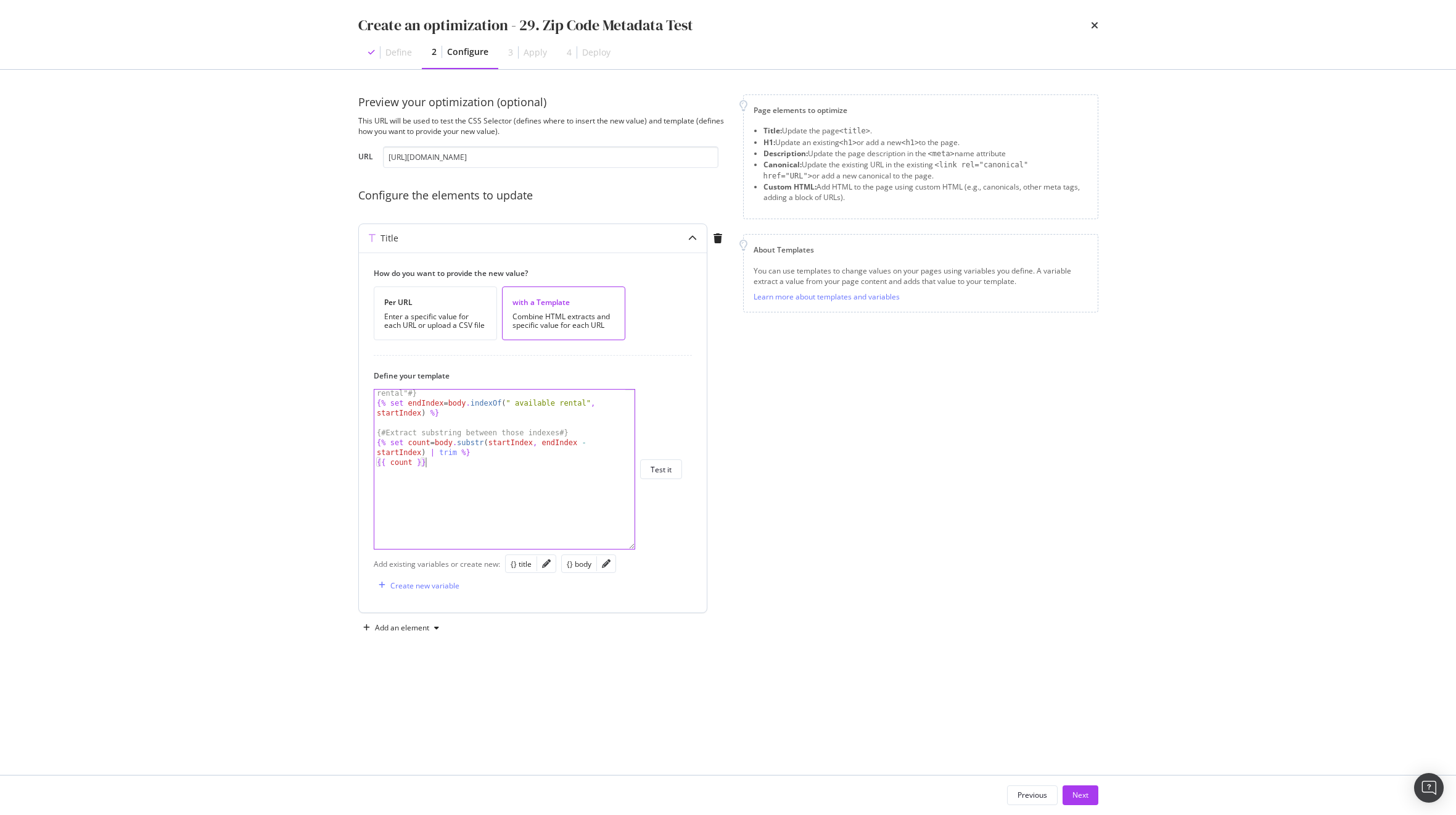
drag, startPoint x: 632, startPoint y: 465, endPoint x: 641, endPoint y: 558, distance: 93.4
click at [641, 549] on div "{{ count }} {# Find the end index at the start of " available rental" #} {% set…" at bounding box center [528, 468] width 309 height 160
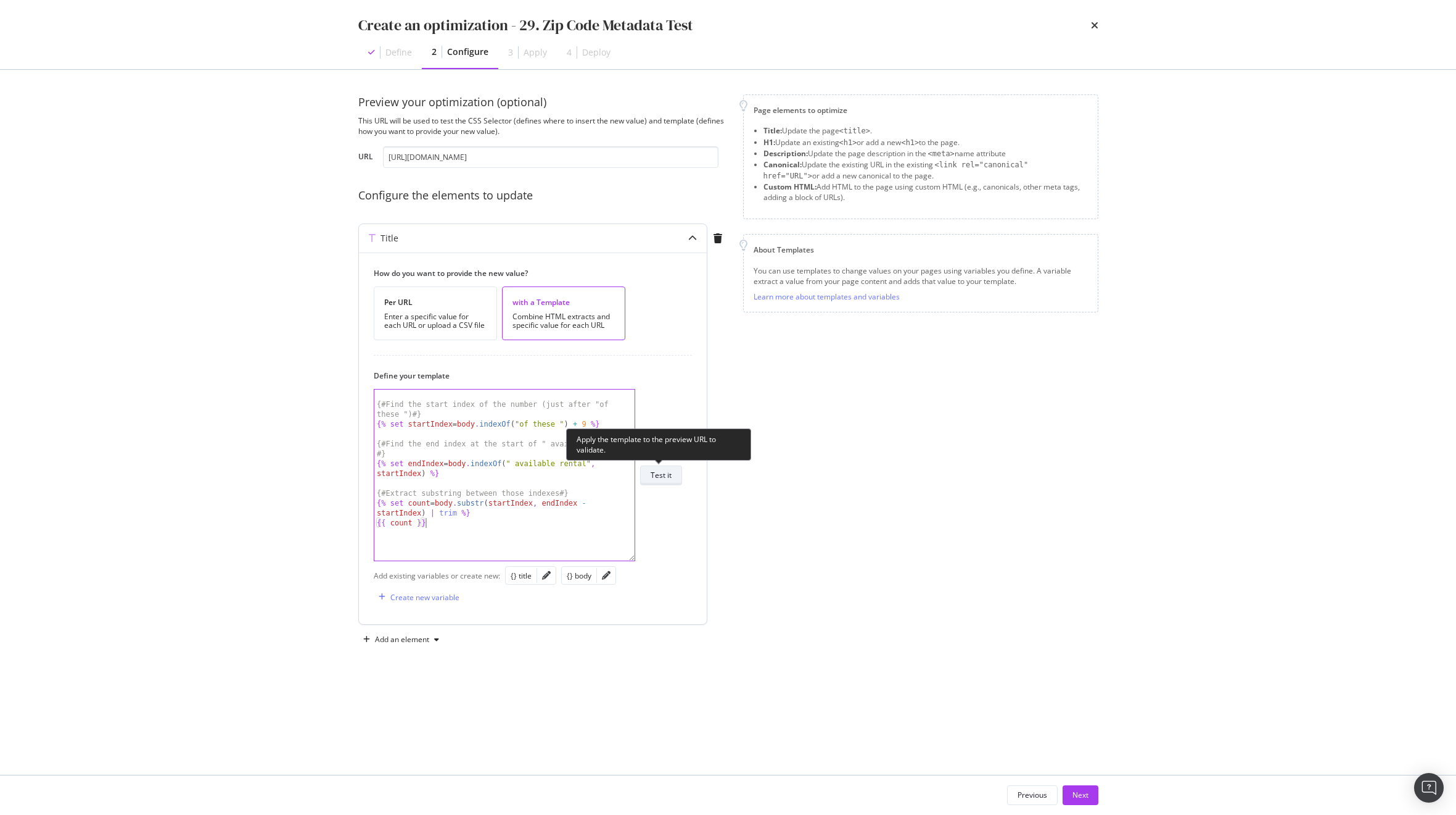
click at [668, 474] on div "Test it" at bounding box center [661, 474] width 21 height 10
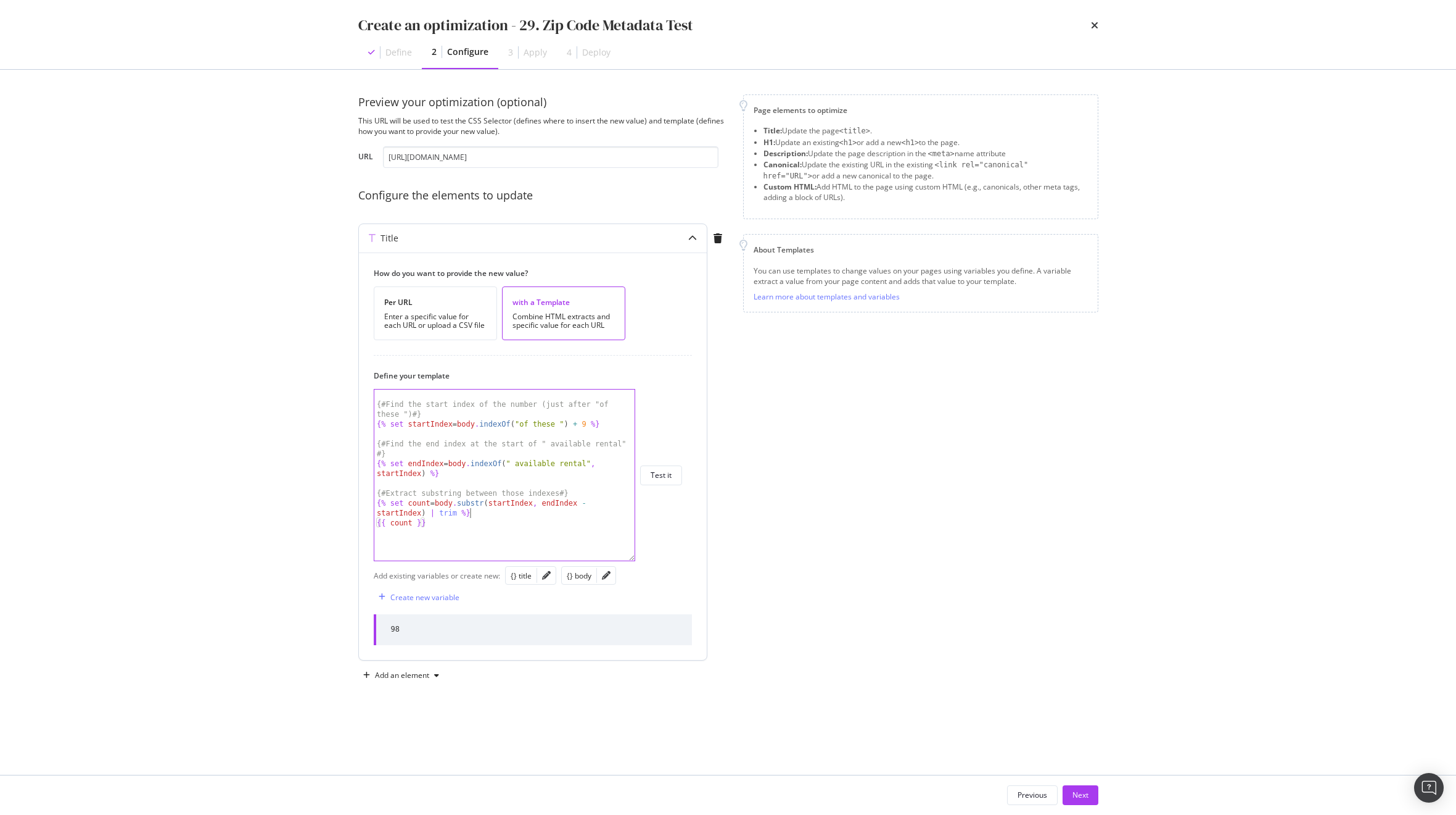
type textarea "{% set count = body.substr(startIndex, endIndex - startIndex) | trim %}"
click at [485, 514] on div "{# Find the start index of the number (just after "of these ") #} {% set startI…" at bounding box center [505, 485] width 261 height 190
paste textarea "{{ new_title }}"
click at [378, 553] on div "{# Find the start index of the number (just after "of these ") #} {% set startI…" at bounding box center [500, 483] width 251 height 201
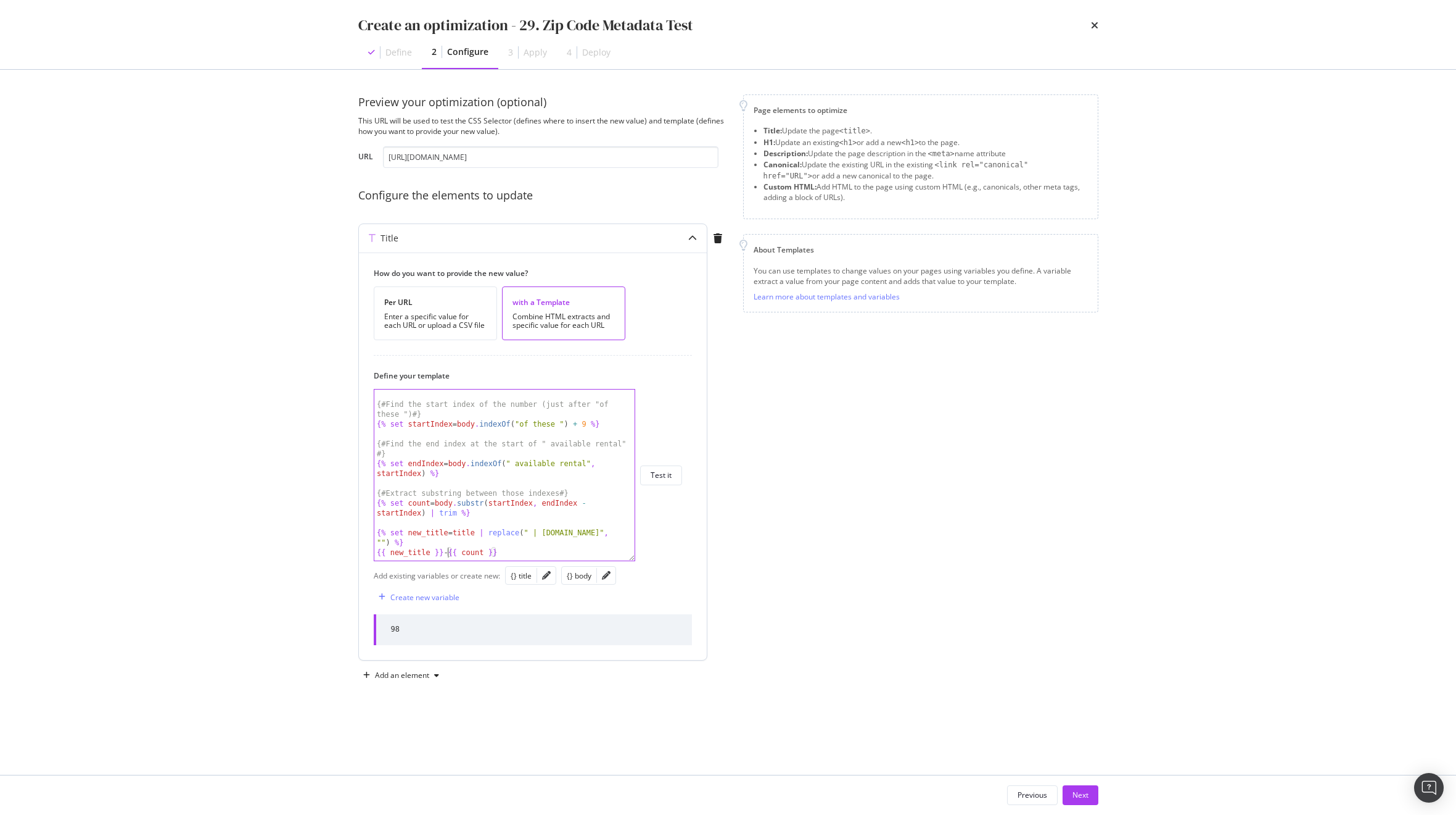
scroll to position [0, 7]
click at [540, 553] on div "{# Find the start index of the number (just after "of these ") #} {% set startI…" at bounding box center [505, 485] width 261 height 190
click at [671, 476] on button "Test it" at bounding box center [661, 474] width 42 height 20
click at [443, 552] on div "{# Find the start index of the number (just after "of these ") #} {% set startI…" at bounding box center [505, 485] width 261 height 190
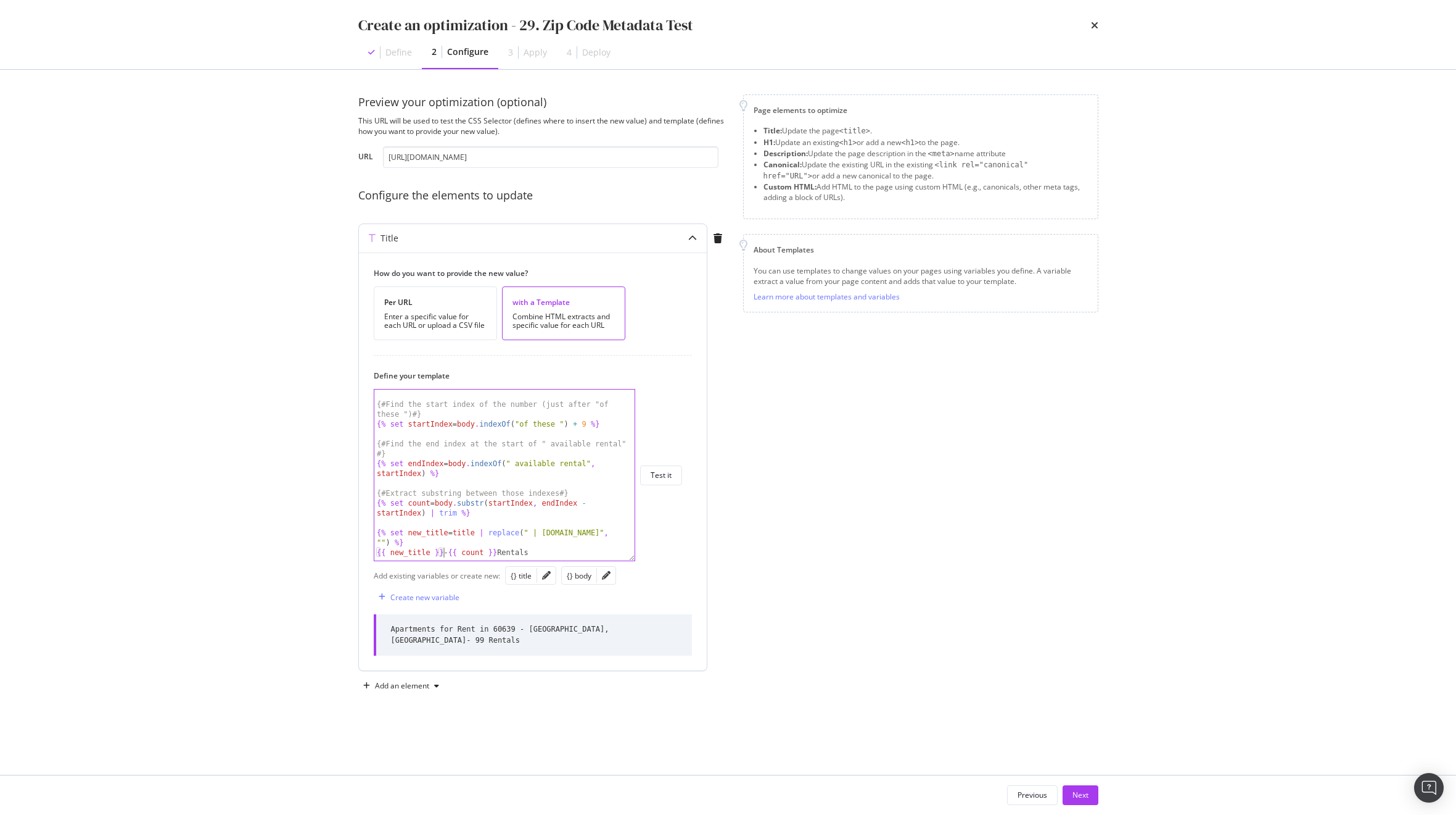
scroll to position [0, 6]
type textarea "{{ new_title }} - {{ count }} Rentals"
click at [665, 481] on div "Test it" at bounding box center [661, 475] width 21 height 17
click at [1081, 795] on div "Next" at bounding box center [1080, 794] width 16 height 10
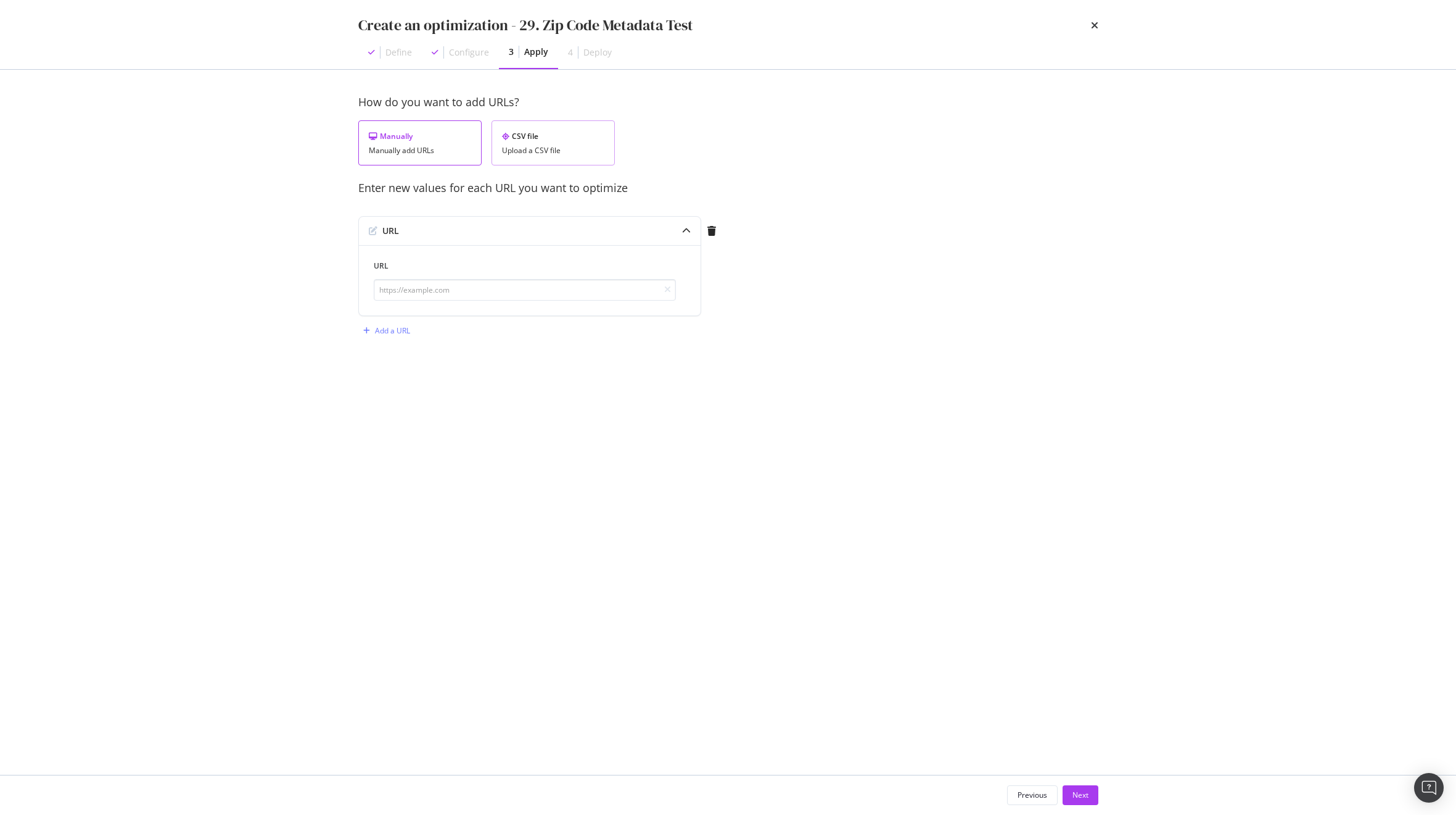
click at [539, 140] on div "CSV file" at bounding box center [553, 136] width 102 height 10
click at [568, 203] on div "Download" at bounding box center [572, 207] width 34 height 10
click at [399, 229] on div "Upload .CSV file" at bounding box center [403, 231] width 54 height 10
click at [1074, 797] on div "Next" at bounding box center [1080, 794] width 16 height 10
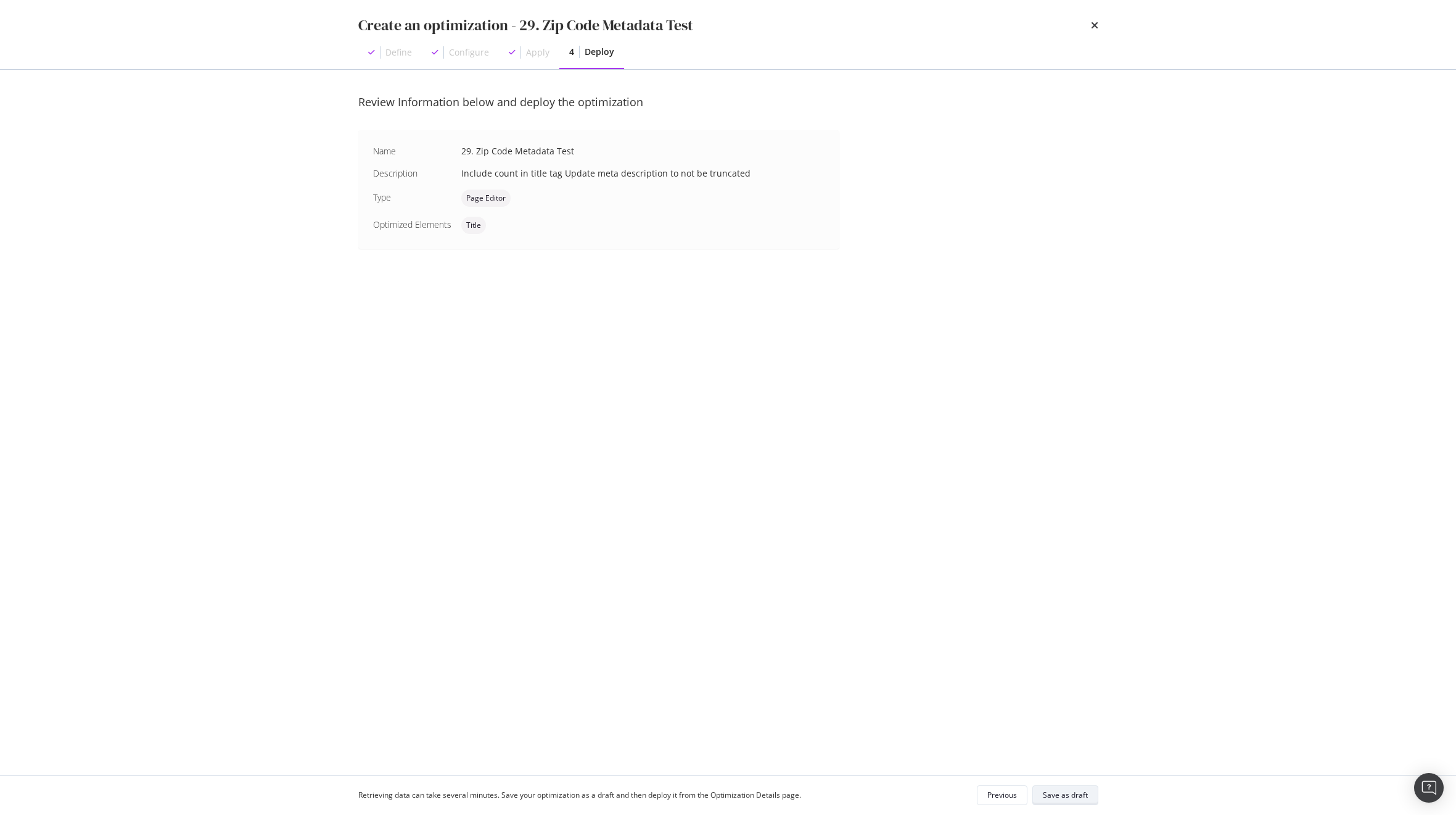
click at [1068, 790] on div "Save as draft" at bounding box center [1065, 794] width 45 height 10
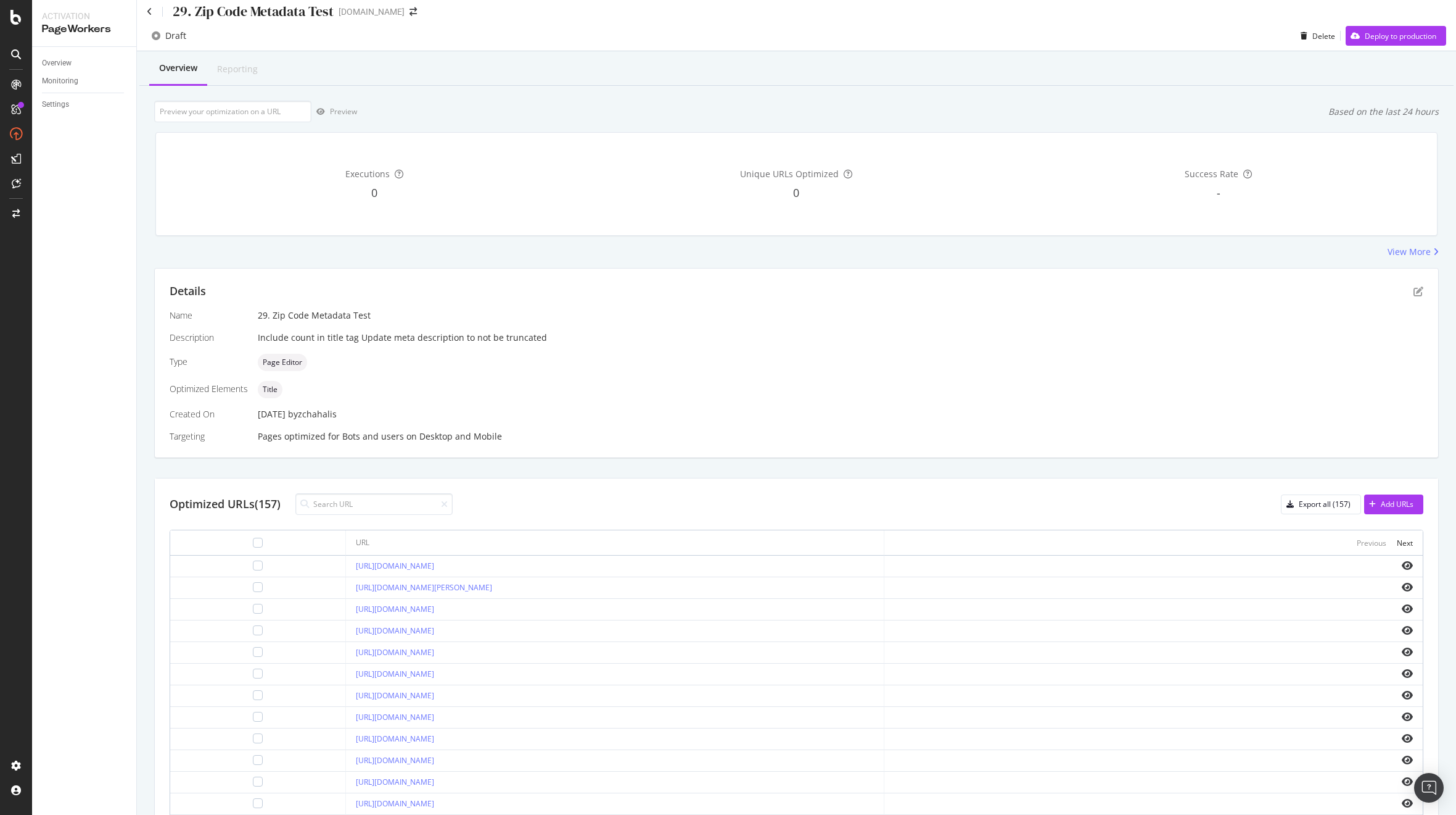
scroll to position [132, 0]
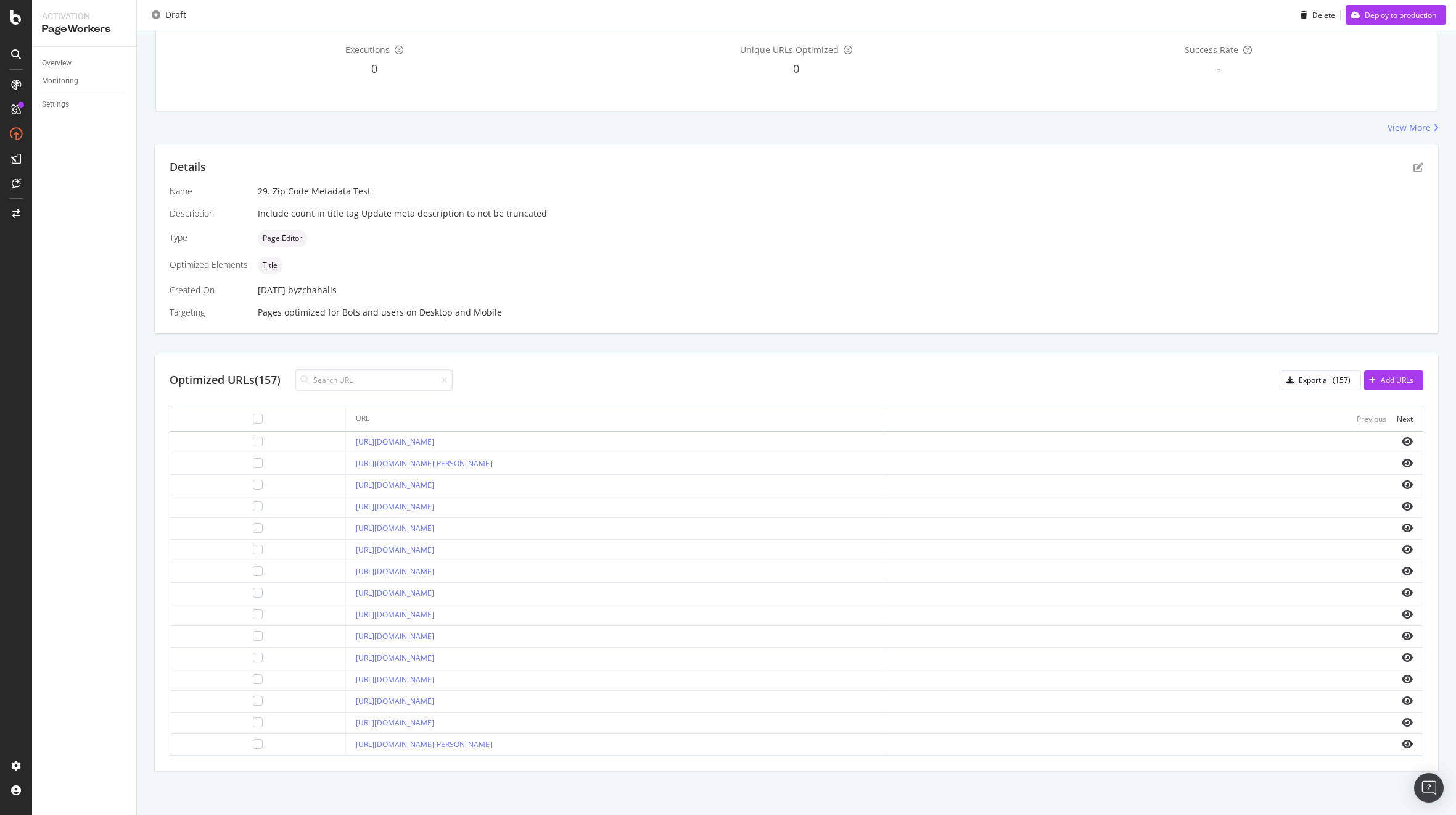
click at [517, 534] on div "[URL][DOMAIN_NAME]" at bounding box center [615, 528] width 518 height 11
drag, startPoint x: 504, startPoint y: 504, endPoint x: 302, endPoint y: 506, distance: 202.0
click at [346, 506] on td "[URL][DOMAIN_NAME]" at bounding box center [616, 506] width 538 height 21
copy link "[URL][DOMAIN_NAME]"
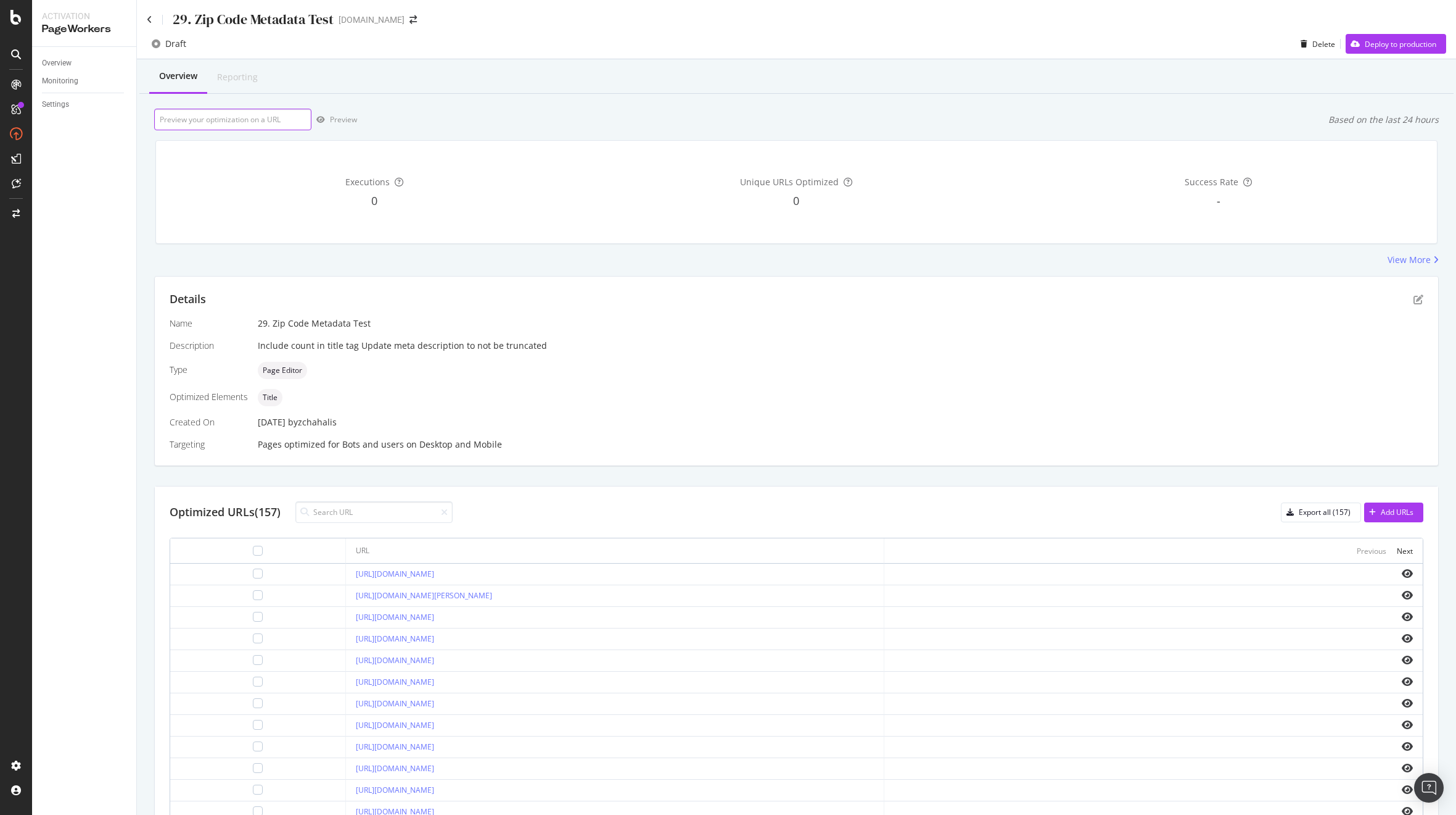
click at [237, 110] on input "url" at bounding box center [232, 119] width 157 height 21
paste input "[URL][DOMAIN_NAME]"
type input "[URL][DOMAIN_NAME]"
click at [344, 120] on div "Preview" at bounding box center [344, 119] width 27 height 10
click at [1414, 305] on icon "pen-to-square" at bounding box center [1419, 299] width 10 height 10
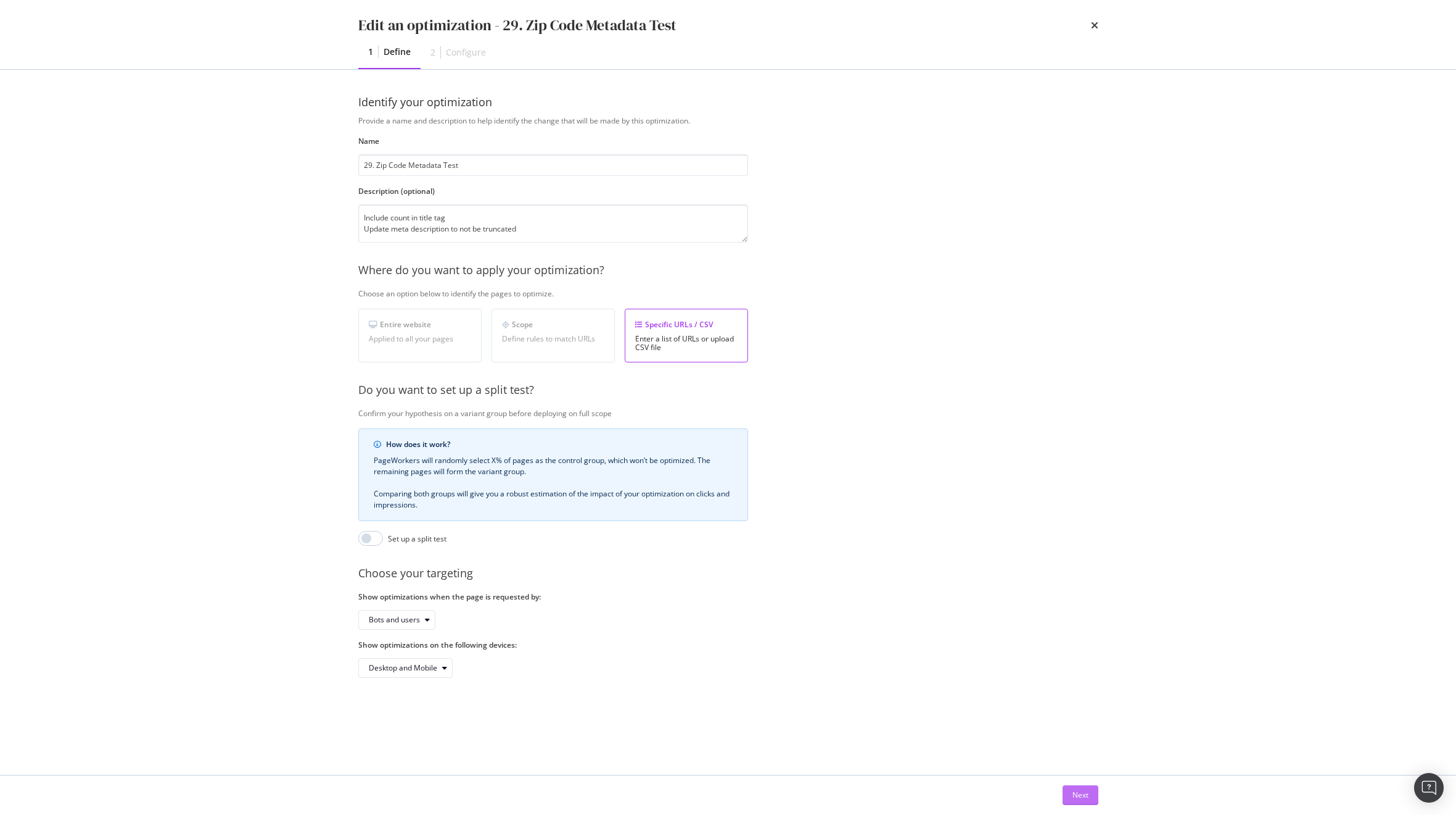
click at [1088, 795] on button "Next" at bounding box center [1080, 794] width 36 height 20
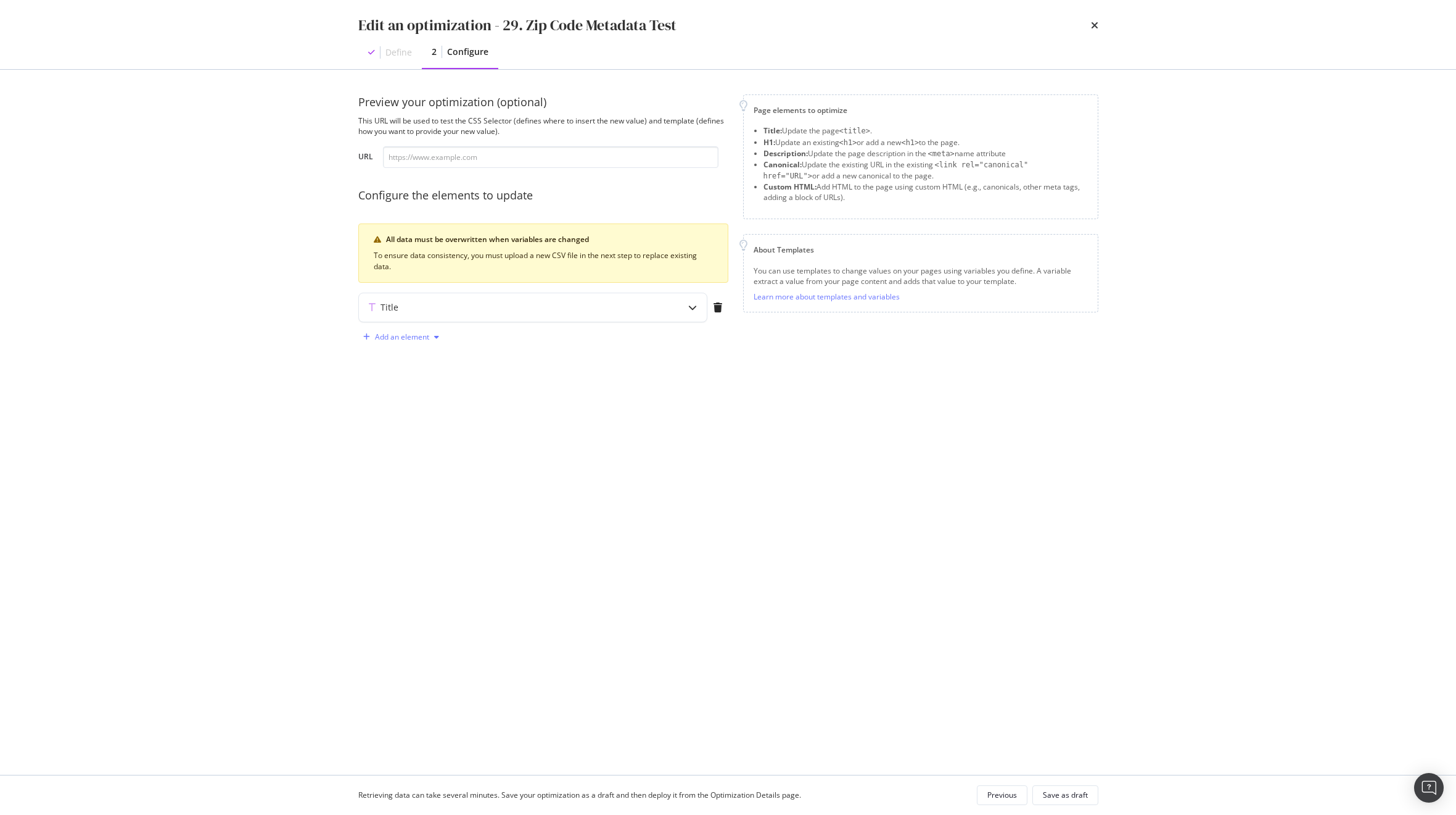
click at [401, 338] on div "Add an element" at bounding box center [401, 336] width 54 height 8
click at [412, 359] on div "H1" at bounding box center [407, 360] width 83 height 15
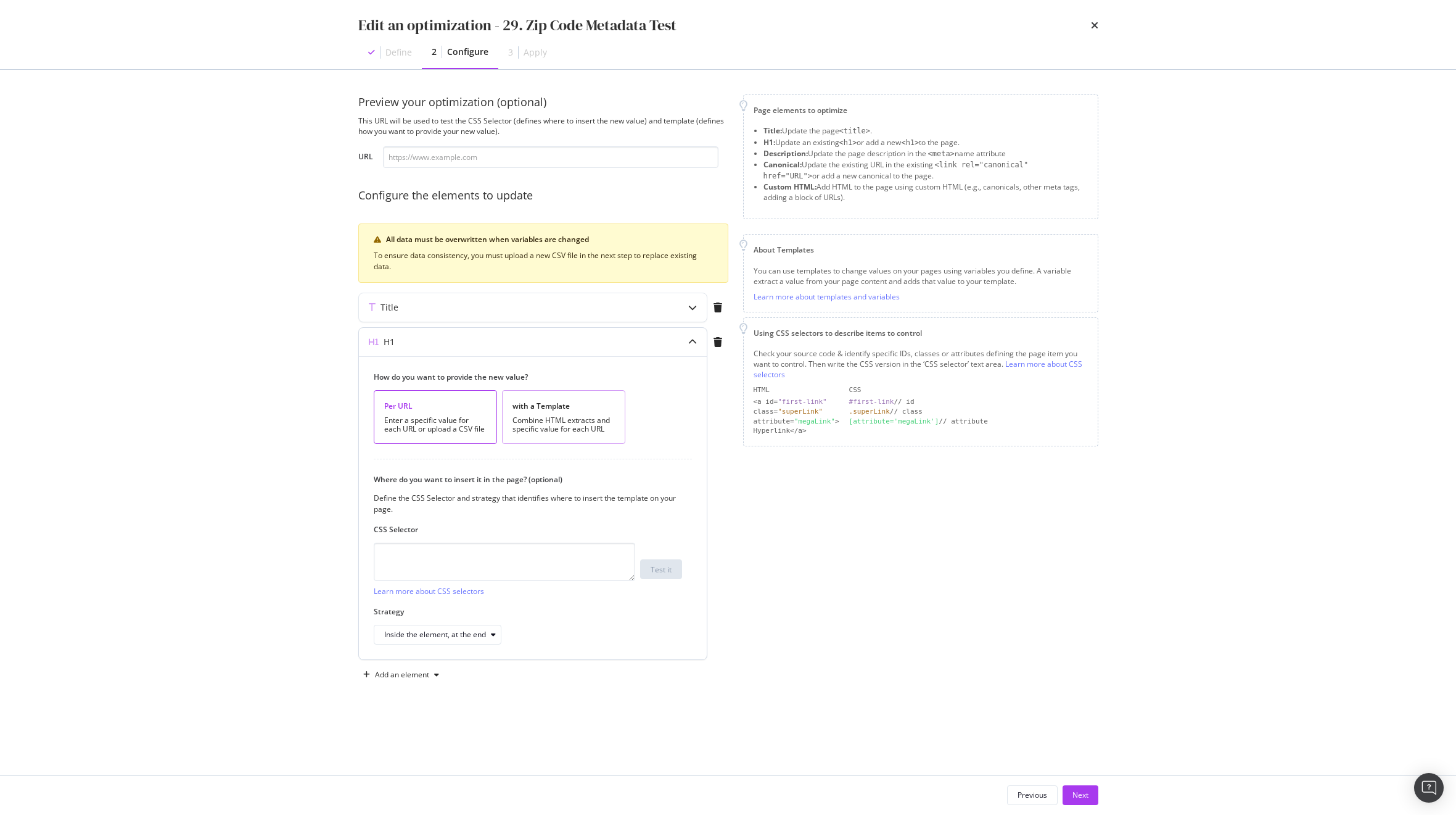
click at [569, 419] on div "Combine HTML extracts and specific value for each URL" at bounding box center [563, 425] width 102 height 17
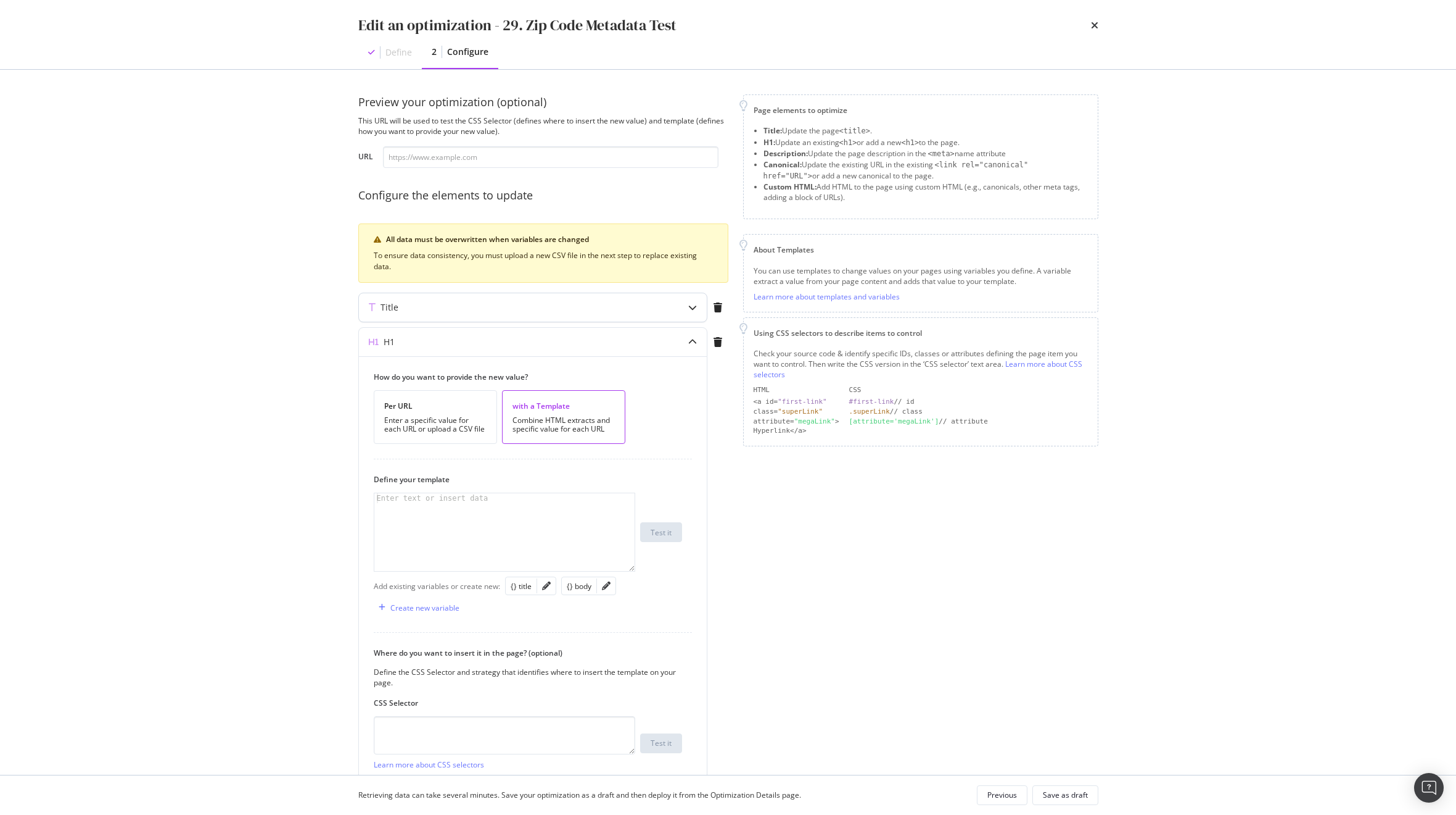
click at [518, 311] on div "Title" at bounding box center [508, 307] width 299 height 12
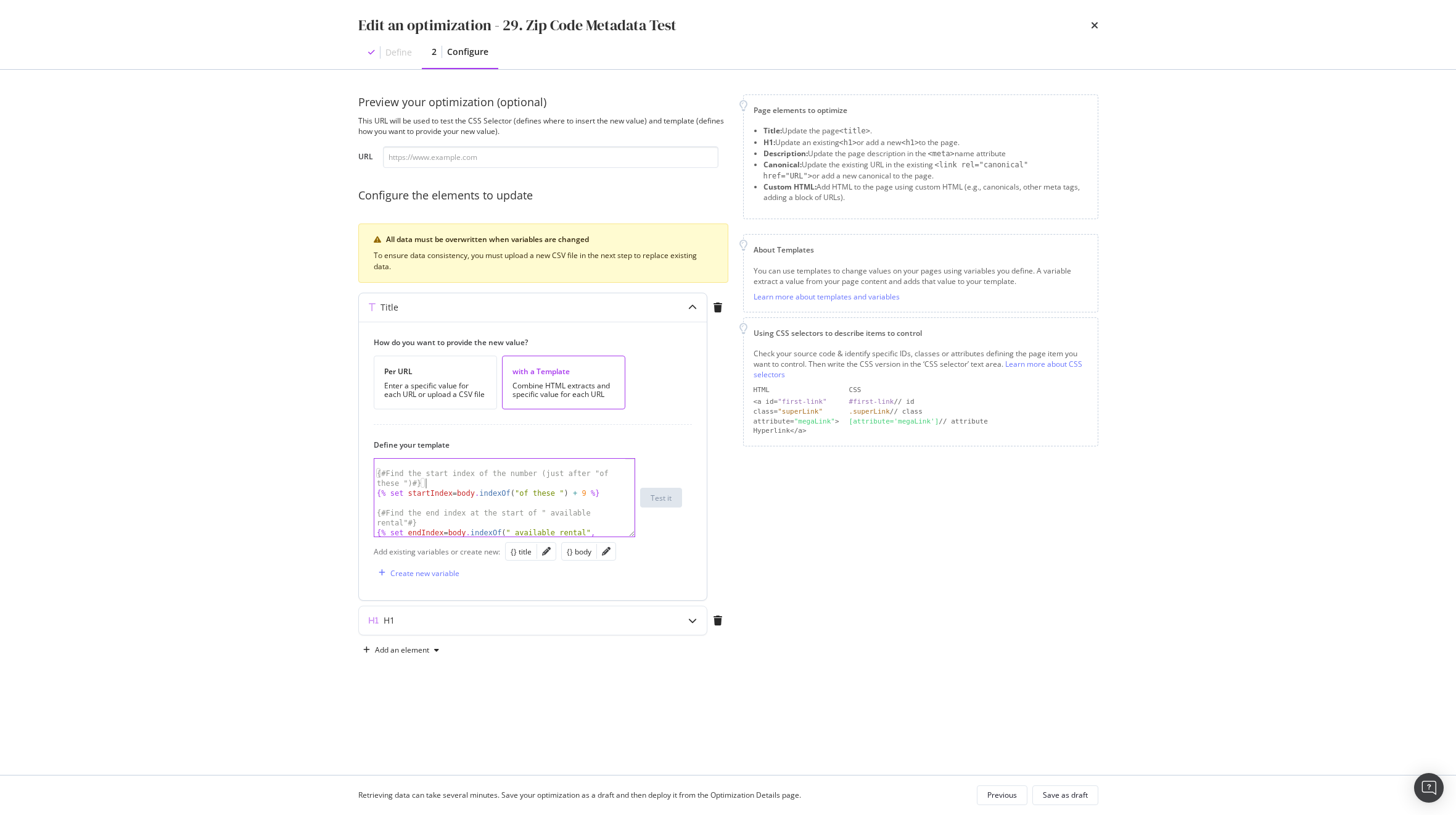
click at [511, 484] on div "{# Find the start index of the number (just after "of these ") #} {% set startI…" at bounding box center [500, 511] width 251 height 107
type textarea "{% set new_title = title | replace(" | [DOMAIN_NAME]", "") %} {{ new_title }} -…"
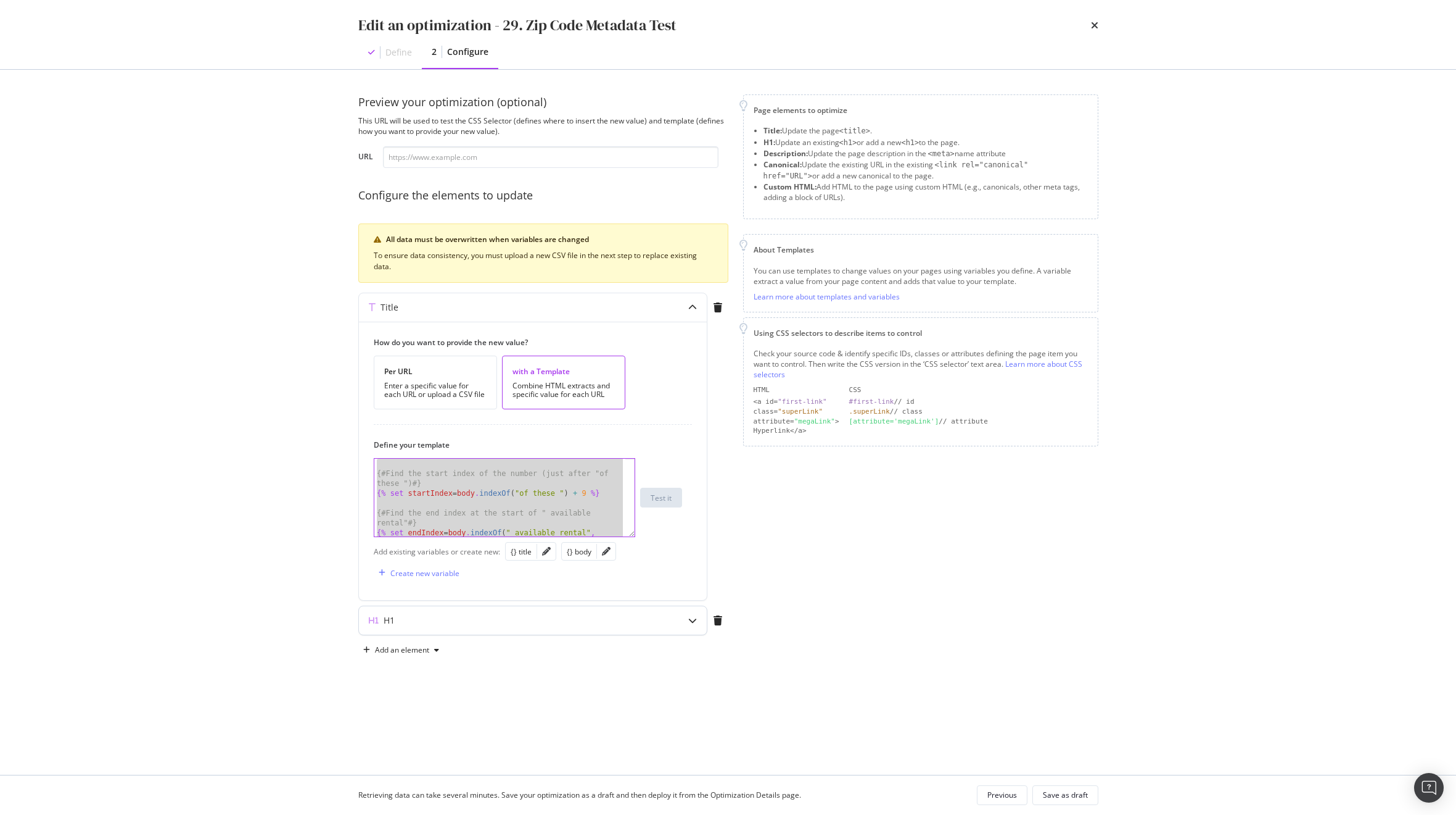
click at [496, 619] on div "H1" at bounding box center [508, 620] width 299 height 12
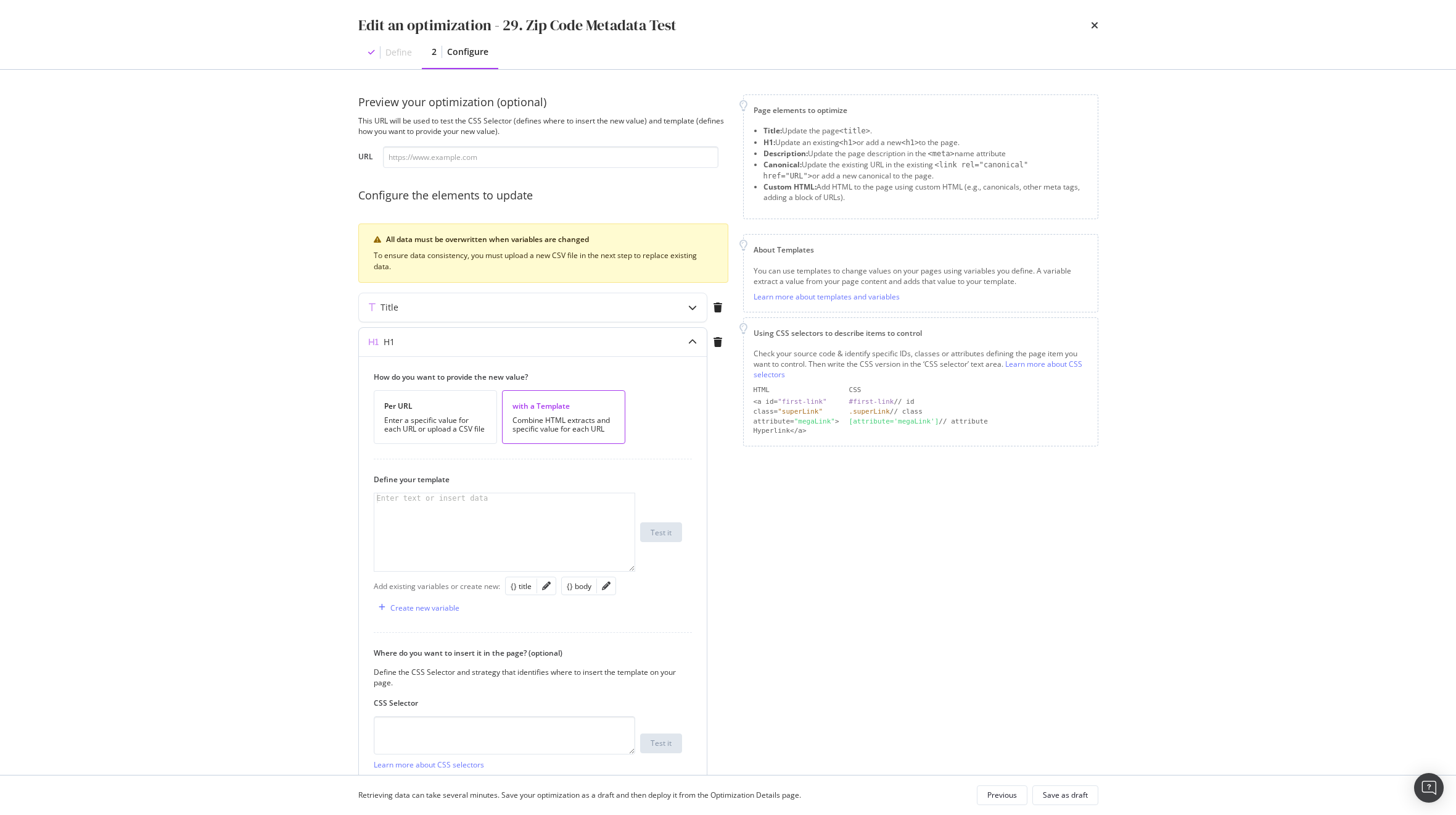
click at [448, 511] on div "modal" at bounding box center [505, 542] width 261 height 98
paste textarea "{{ new_title }} - {{ count }} Rentals"
type textarea "{{ new_title }} - {{ count }} Rentals"
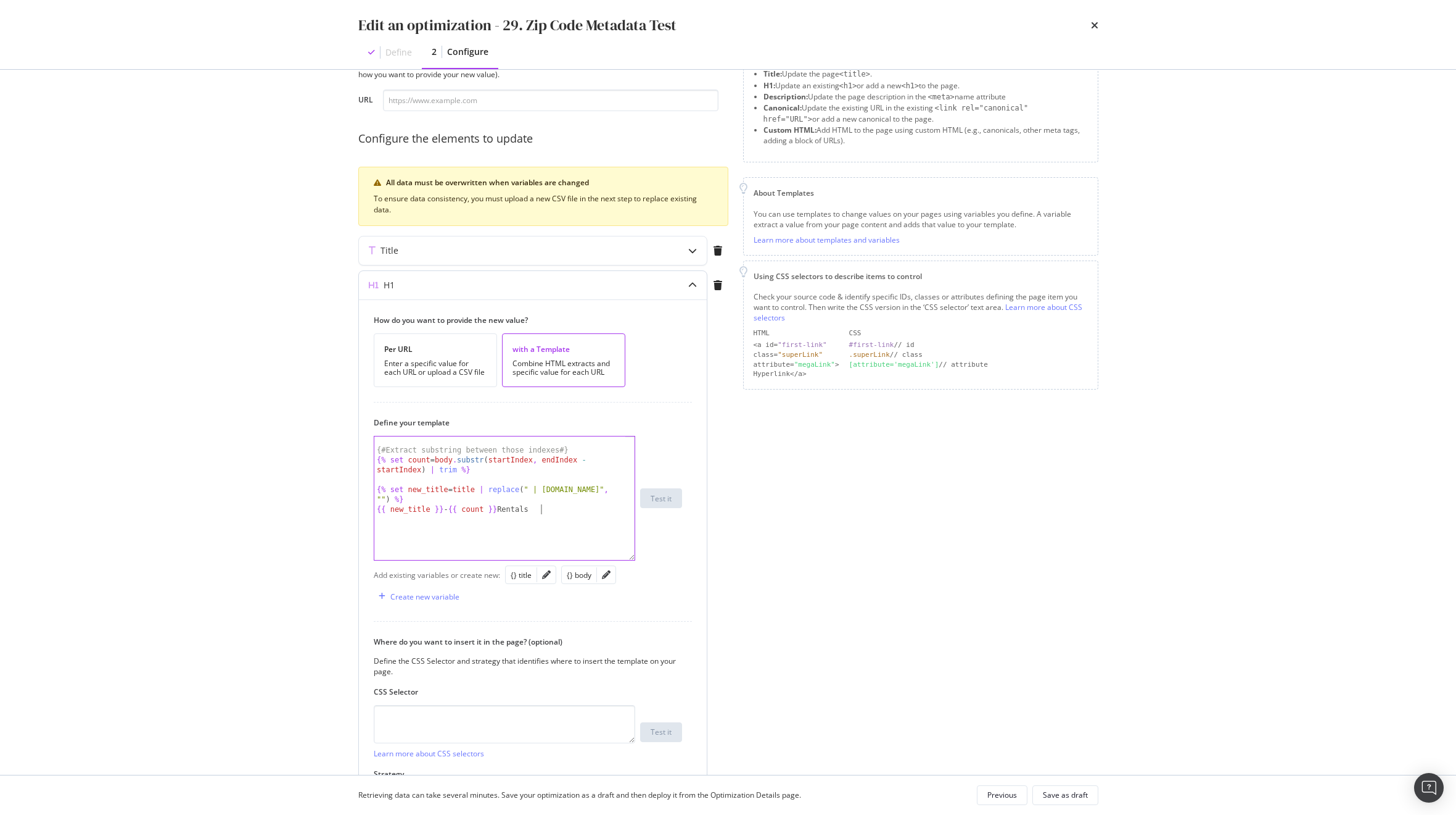
scroll to position [41, 0]
drag, startPoint x: 634, startPoint y: 511, endPoint x: 636, endPoint y: 560, distance: 49.0
click at [636, 560] on div "{{ new_title }} - {{ count }} Rentals {# Find the end index at the start of " a…" at bounding box center [528, 499] width 309 height 128
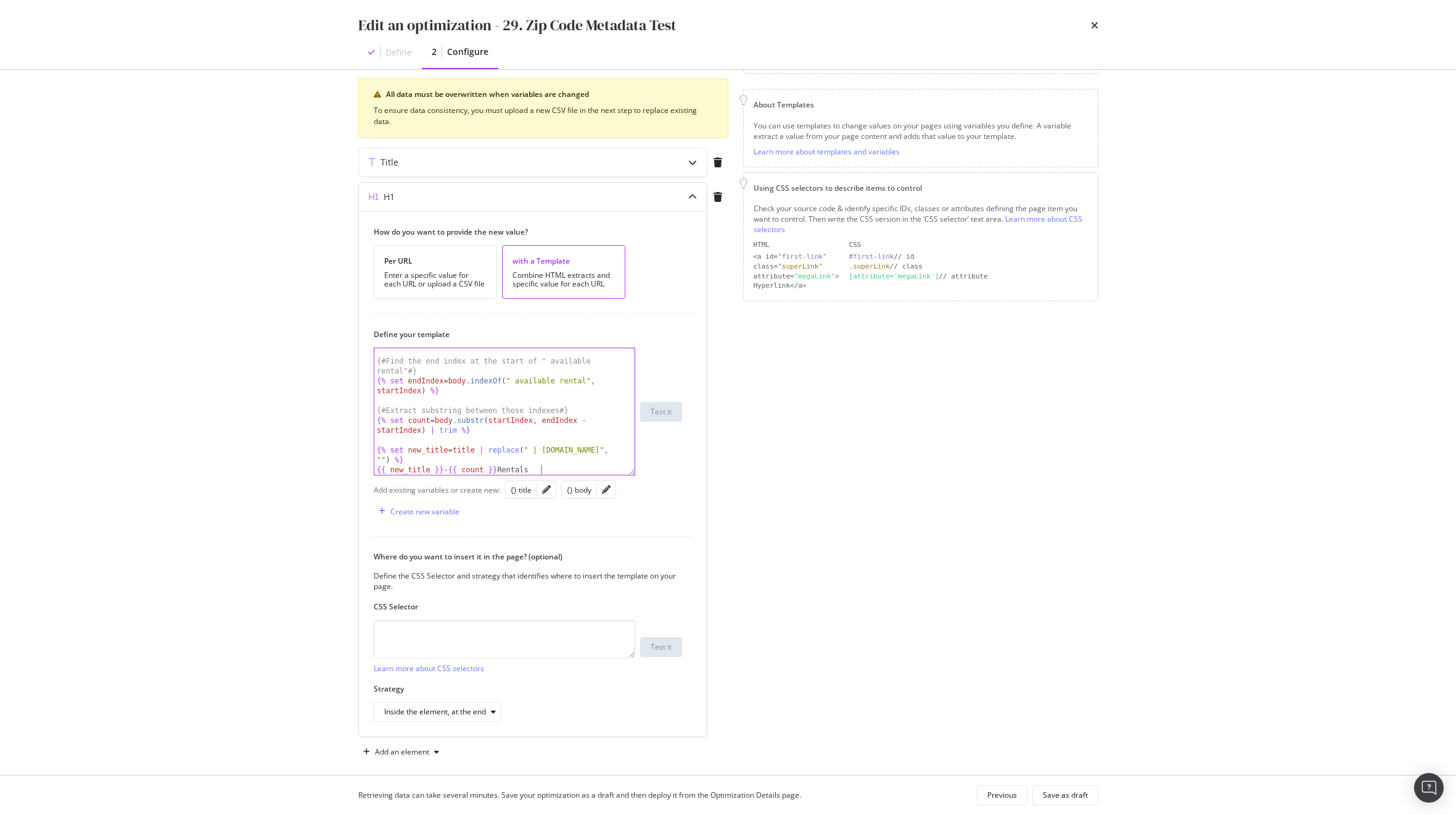
scroll to position [157, 0]
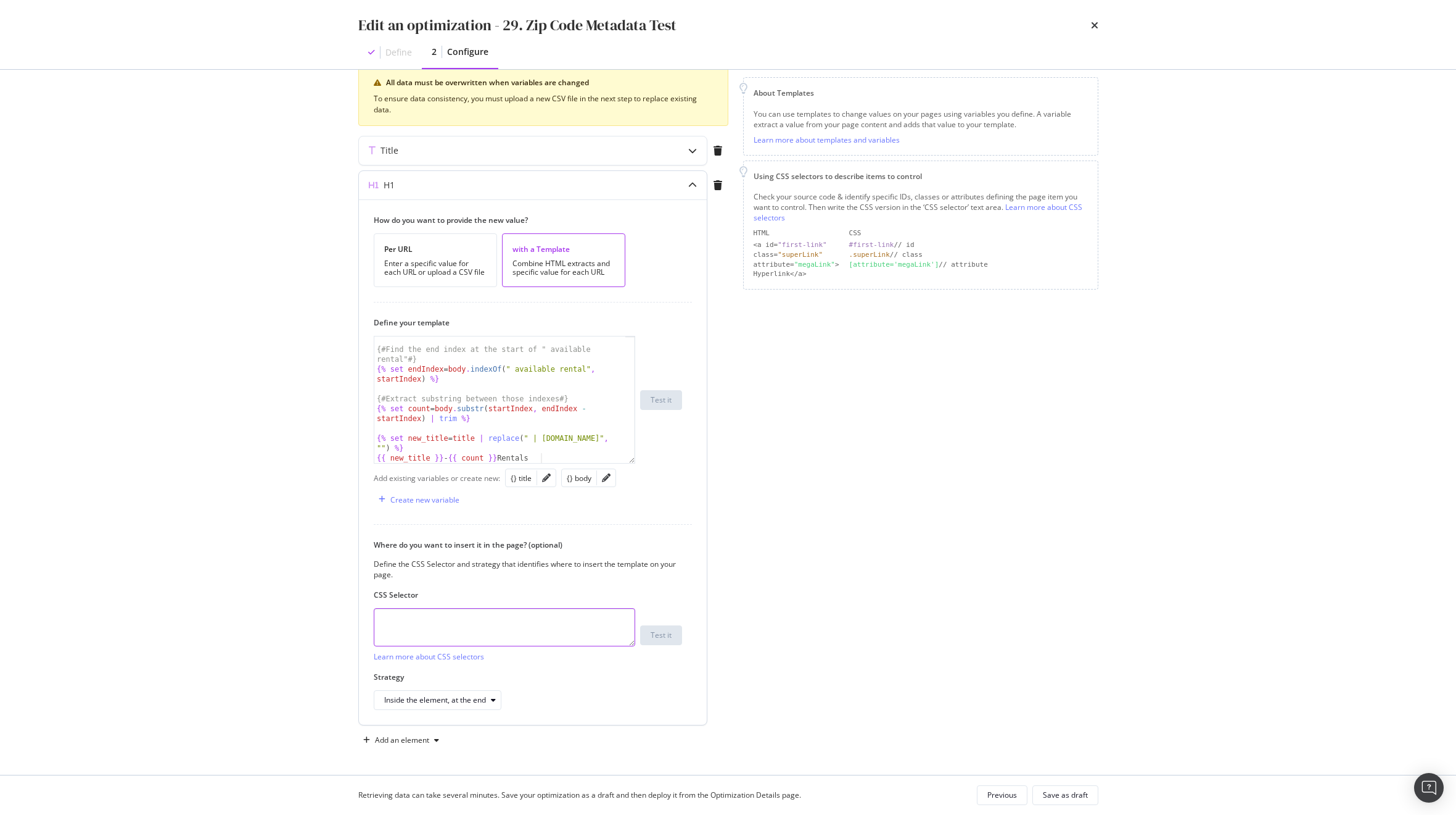
click at [544, 628] on textarea "modal" at bounding box center [504, 627] width 262 height 39
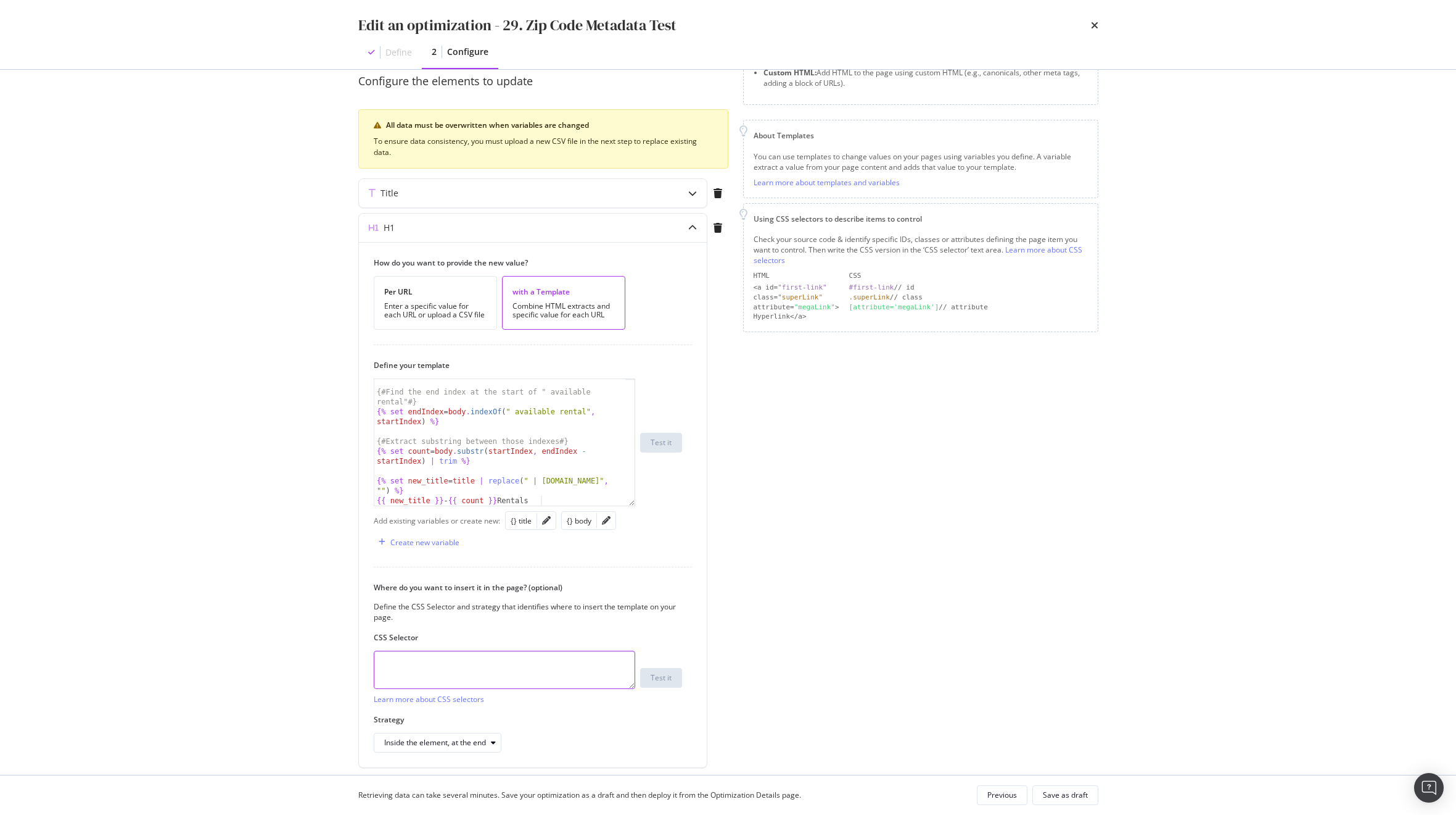
scroll to position [75, 0]
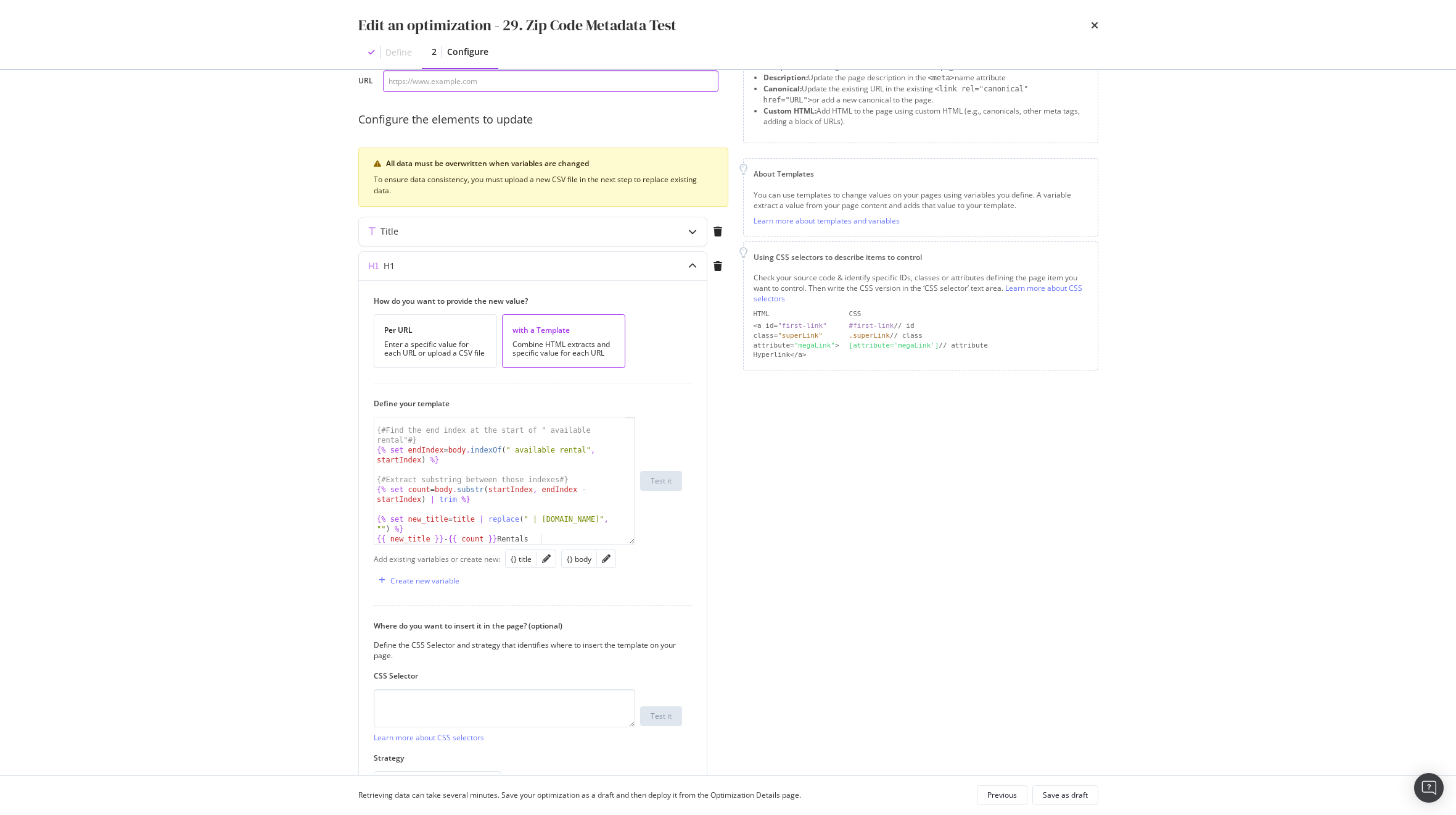
click at [456, 85] on input "modal" at bounding box center [551, 81] width 335 height 21
paste input "[URL][DOMAIN_NAME]"
type input "[URL][DOMAIN_NAME]"
click at [659, 478] on div "Test it" at bounding box center [661, 480] width 21 height 10
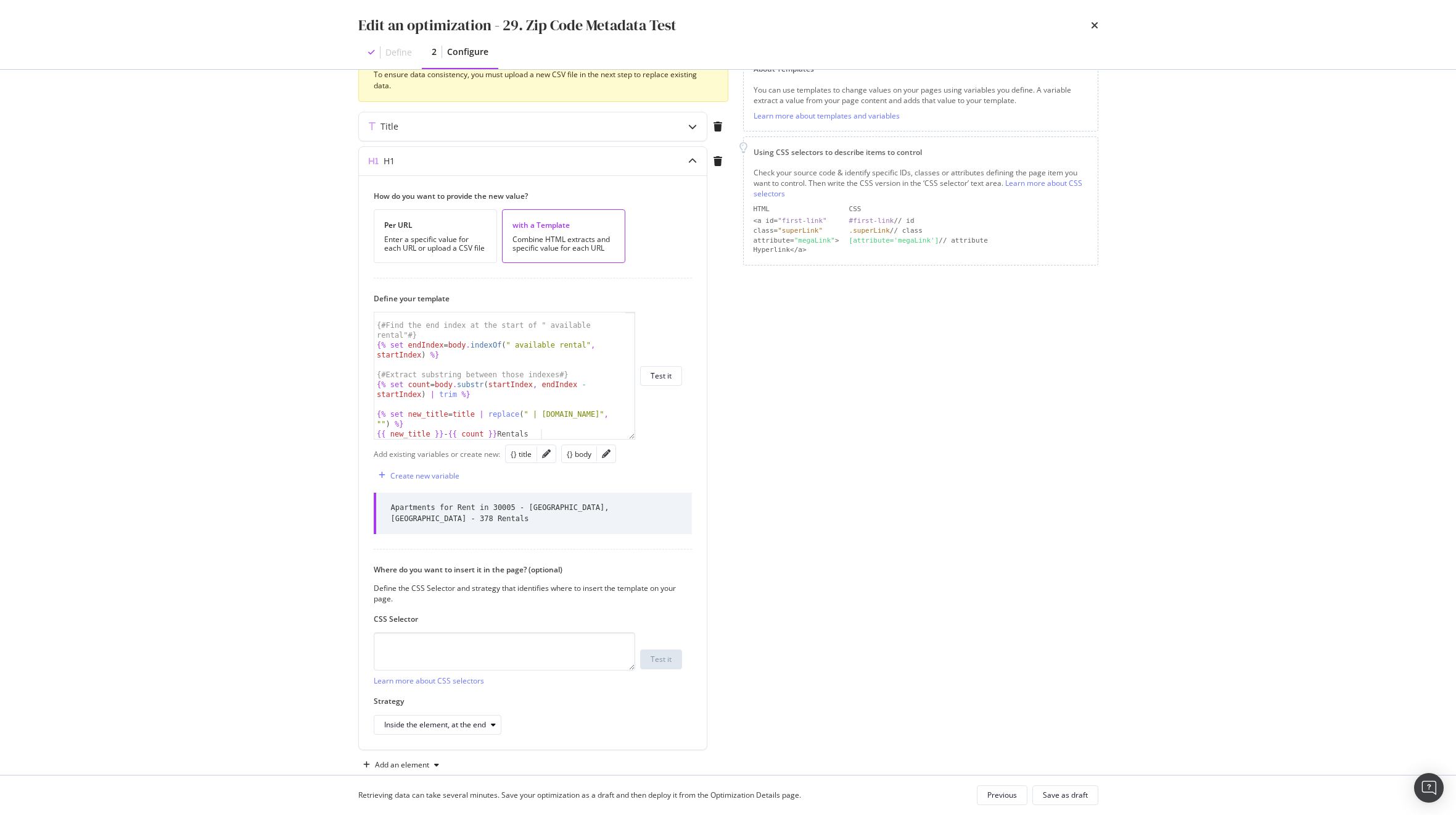
scroll to position [195, 0]
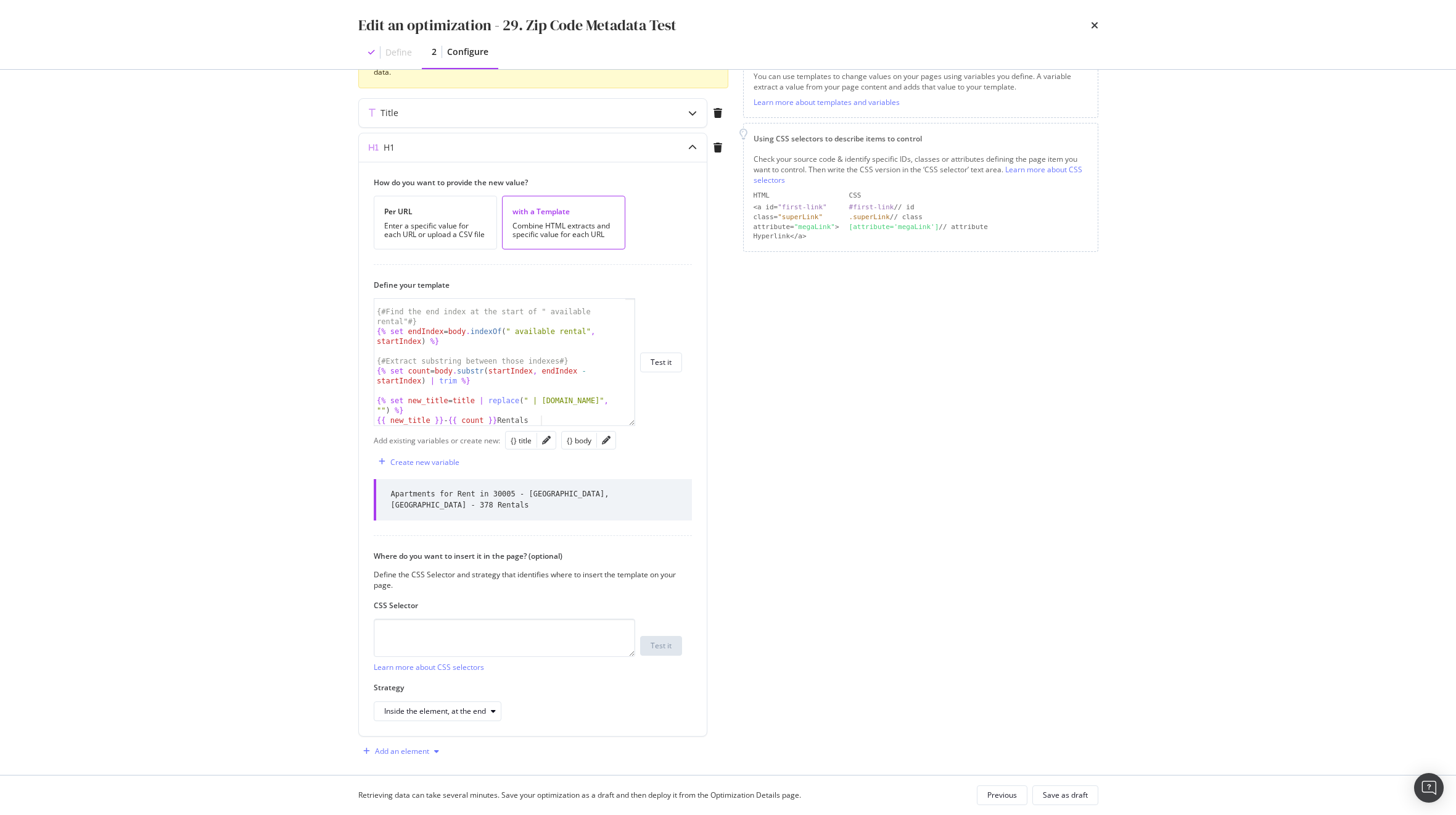
click at [393, 747] on div "Add an element" at bounding box center [401, 751] width 54 height 8
click at [403, 673] on div "Description" at bounding box center [411, 676] width 39 height 10
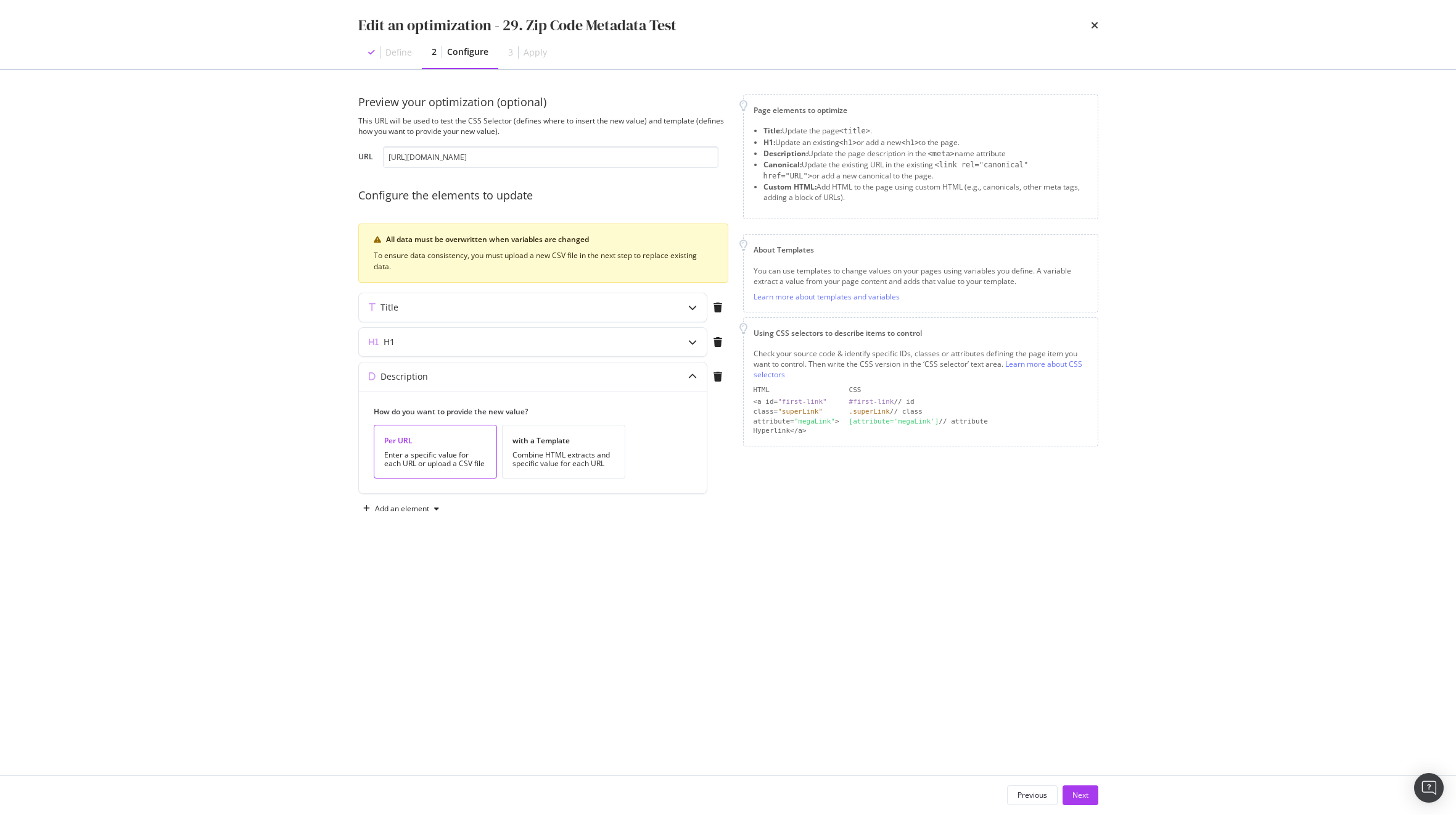
scroll to position [0, 0]
click at [571, 448] on div "with a Template Combine HTML extracts and specific value for each URL" at bounding box center [564, 451] width 123 height 54
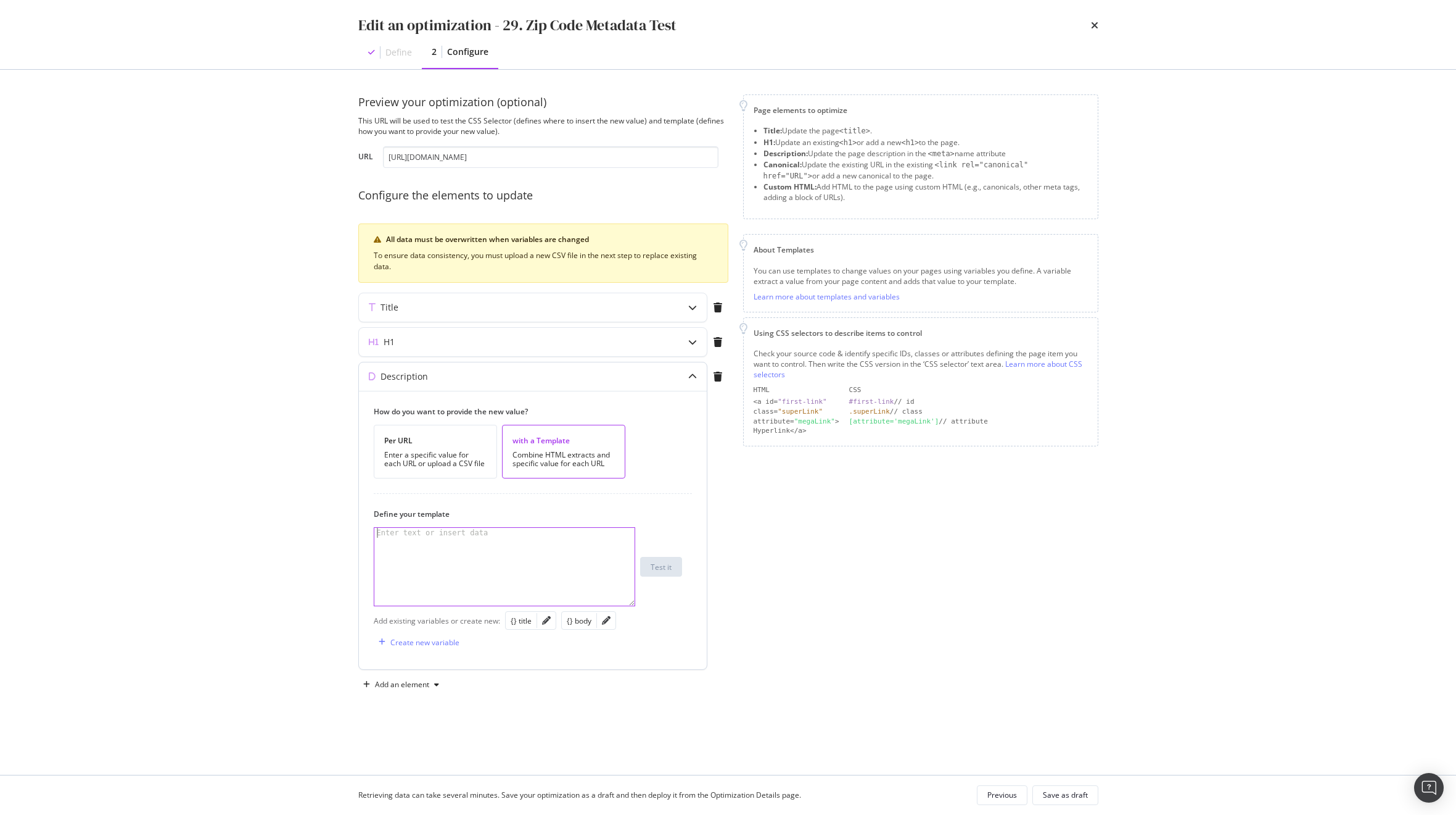
click at [449, 535] on div "Enter text or insert data" at bounding box center [433, 533] width 117 height 10
paste textarea "[URL][DOMAIN_NAME]"
type textarea "[URL][DOMAIN_NAME]"
click at [490, 347] on div "H1" at bounding box center [508, 341] width 299 height 12
click at [485, 329] on div "H1" at bounding box center [533, 341] width 348 height 28
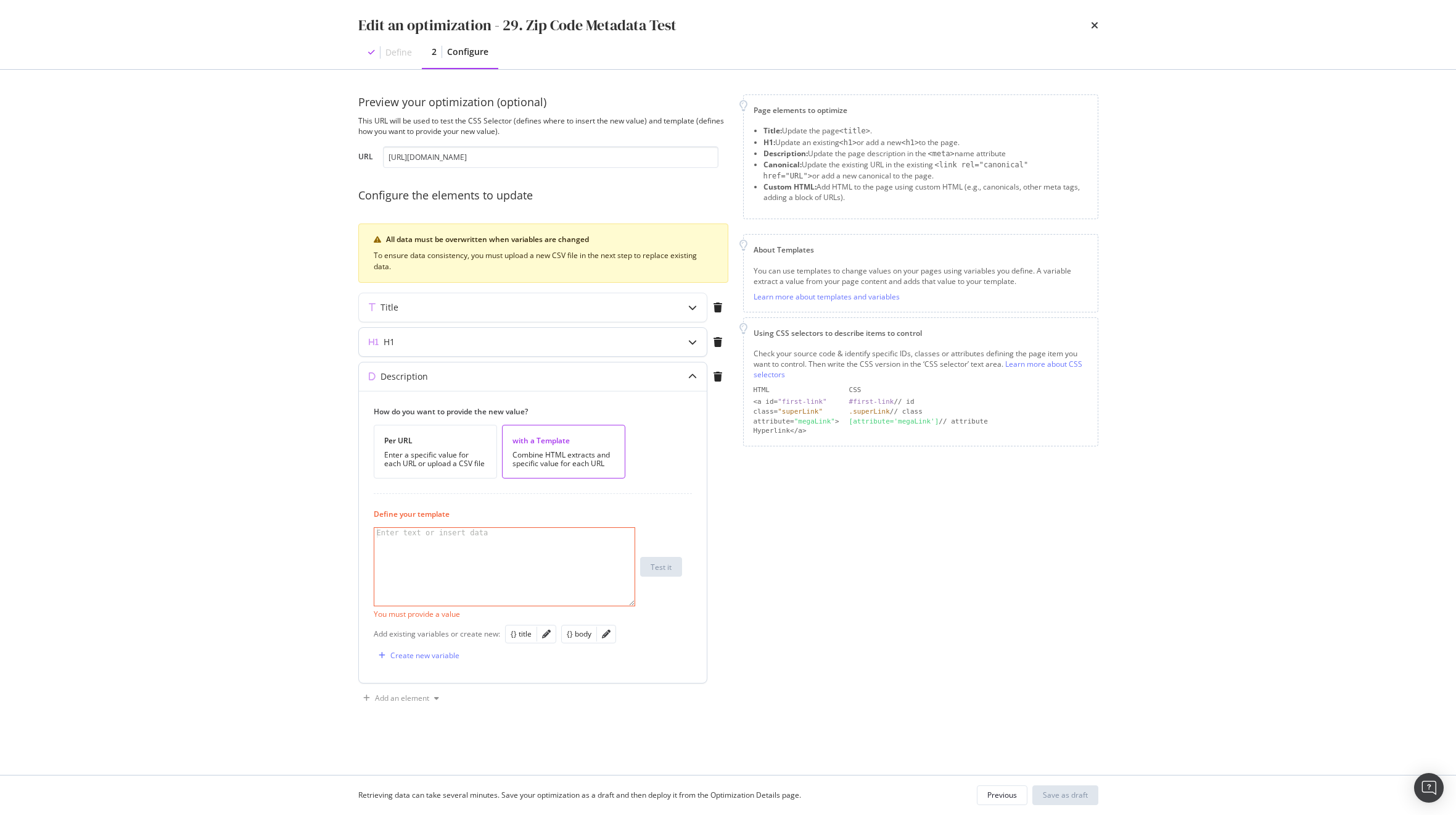
click at [512, 339] on div "H1" at bounding box center [508, 341] width 299 height 12
click at [460, 445] on div "Per URL" at bounding box center [435, 440] width 102 height 10
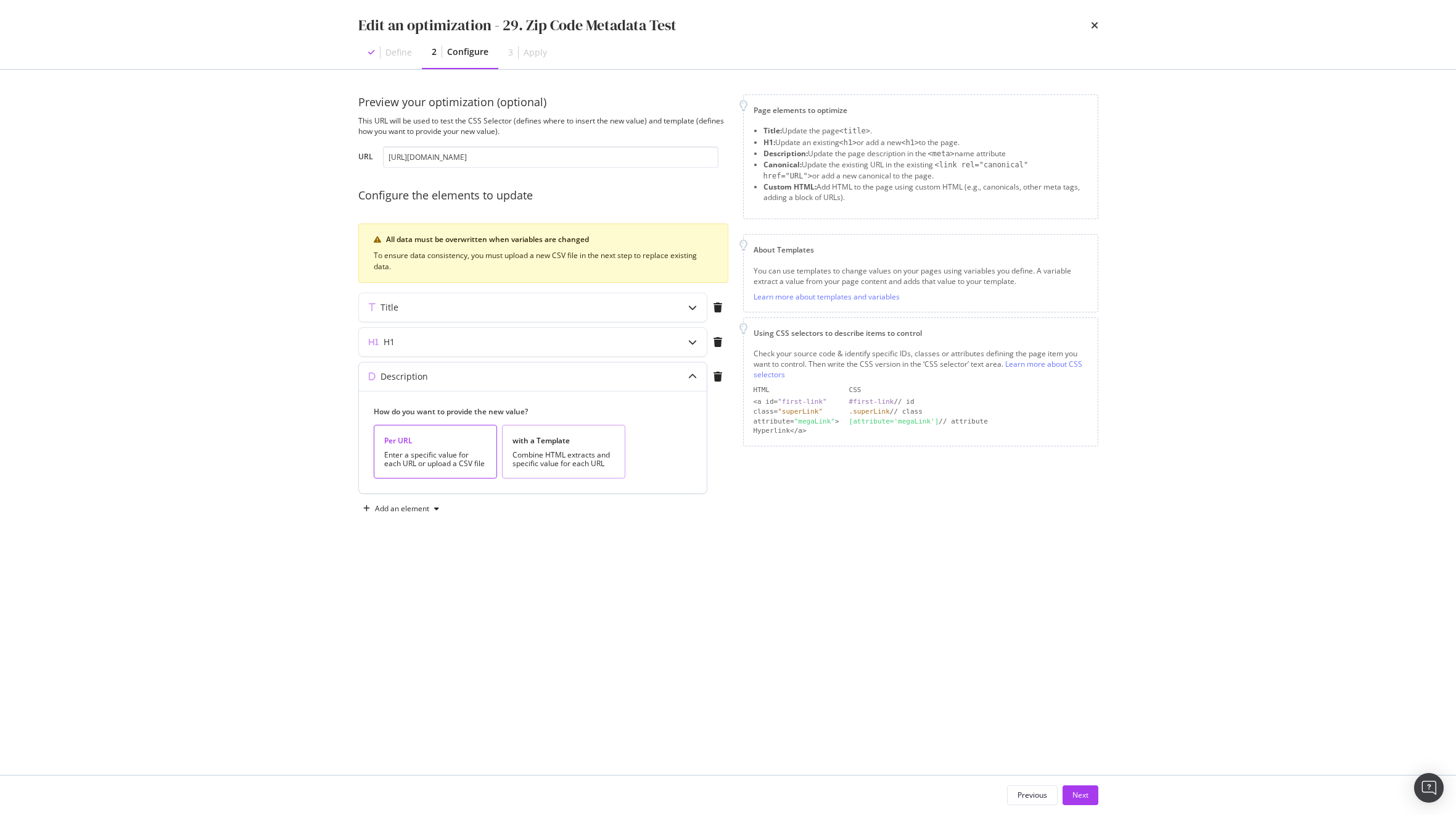
click at [582, 439] on div "with a Template" at bounding box center [563, 440] width 102 height 10
click at [430, 642] on div "Create new variable" at bounding box center [424, 642] width 69 height 10
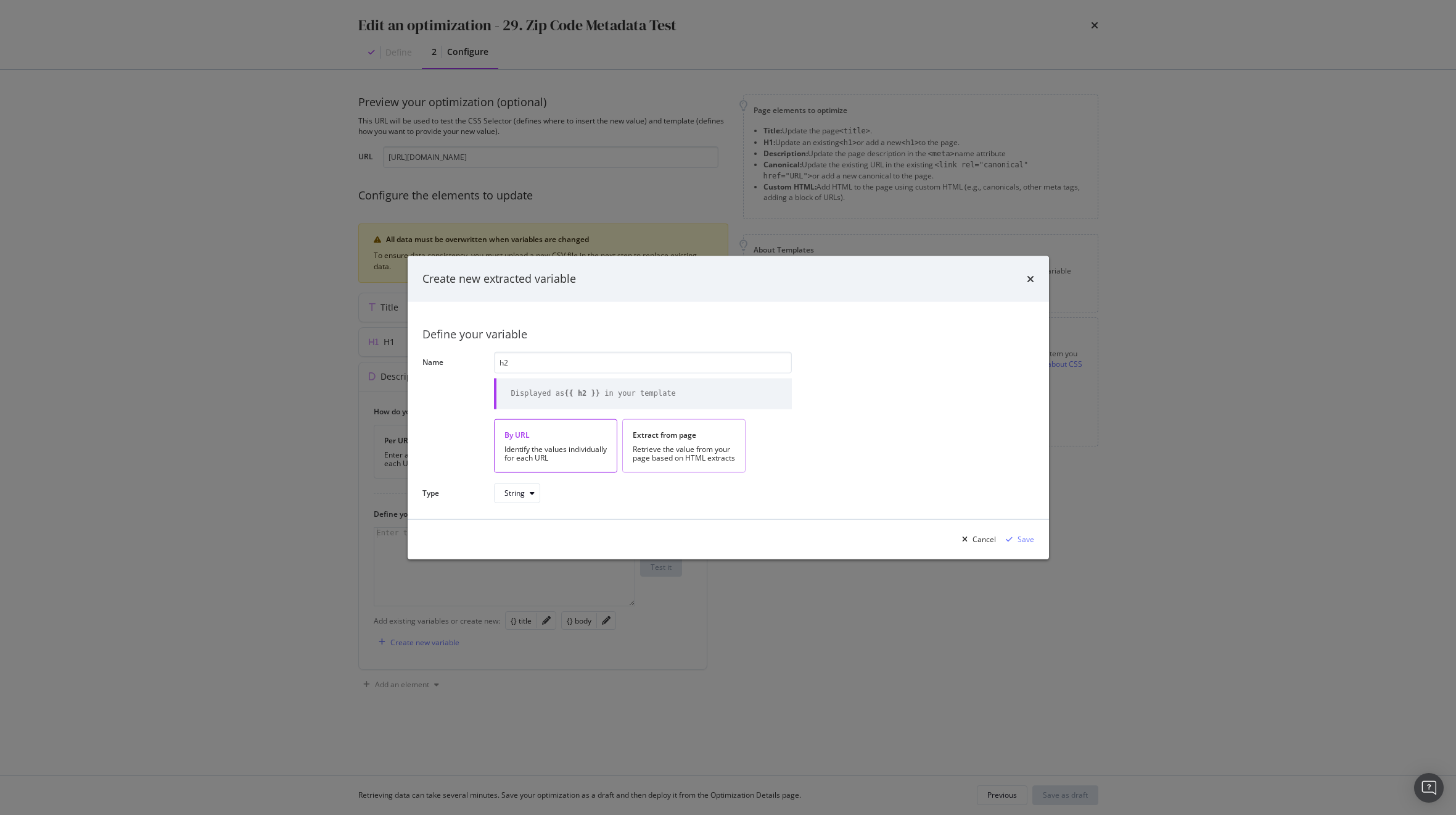
type input "h2"
click at [695, 434] on div "Extract from page" at bounding box center [683, 434] width 102 height 10
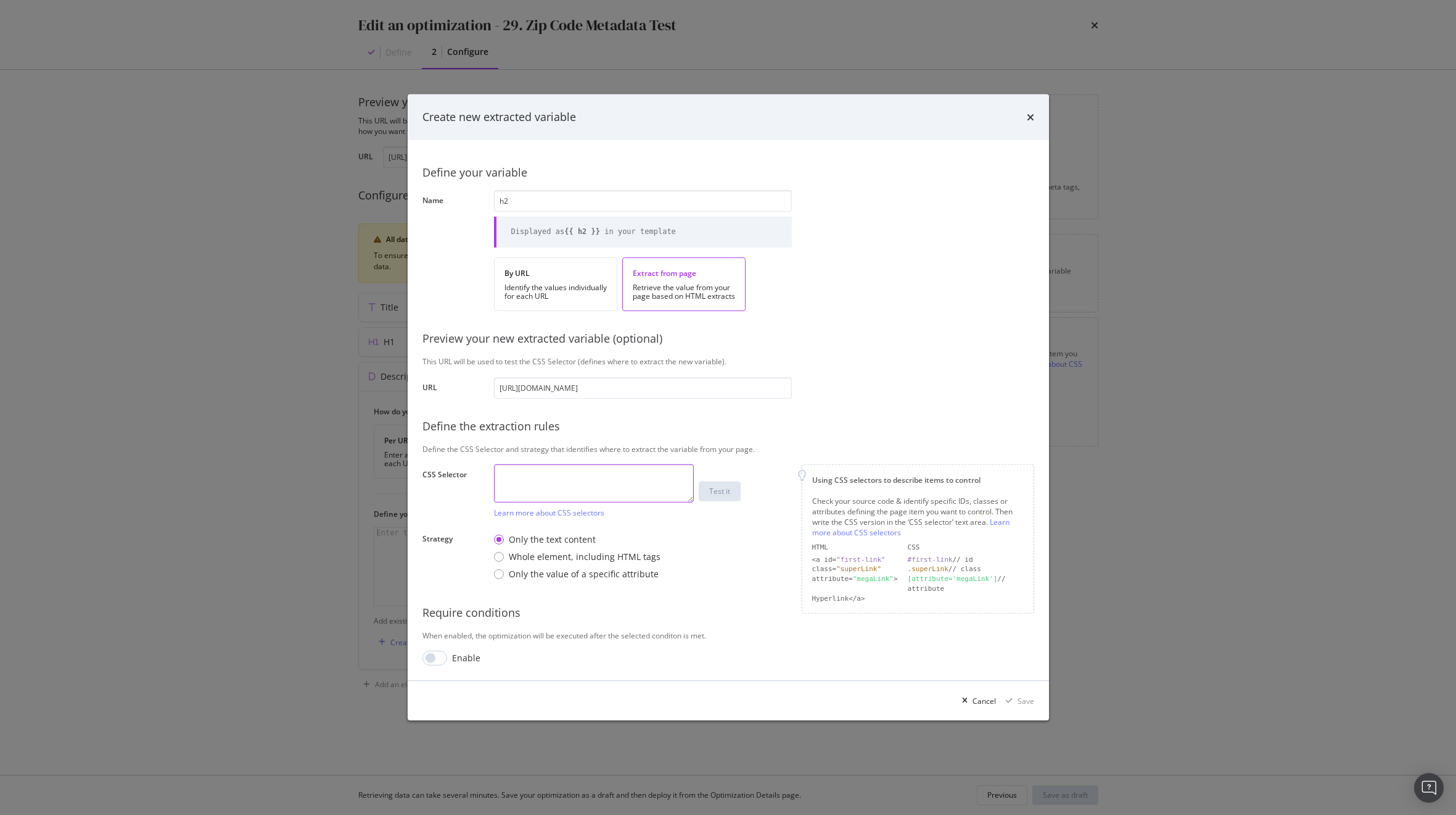
click at [563, 477] on textarea "modal" at bounding box center [593, 483] width 200 height 39
paste textarea "#placardQuickLinks > div > div > div.mortar-wrapper > h2"
type textarea "#placardQuickLinks > div > div > div.mortar-wrapper > h2"
click at [725, 490] on div "Test it" at bounding box center [719, 491] width 21 height 10
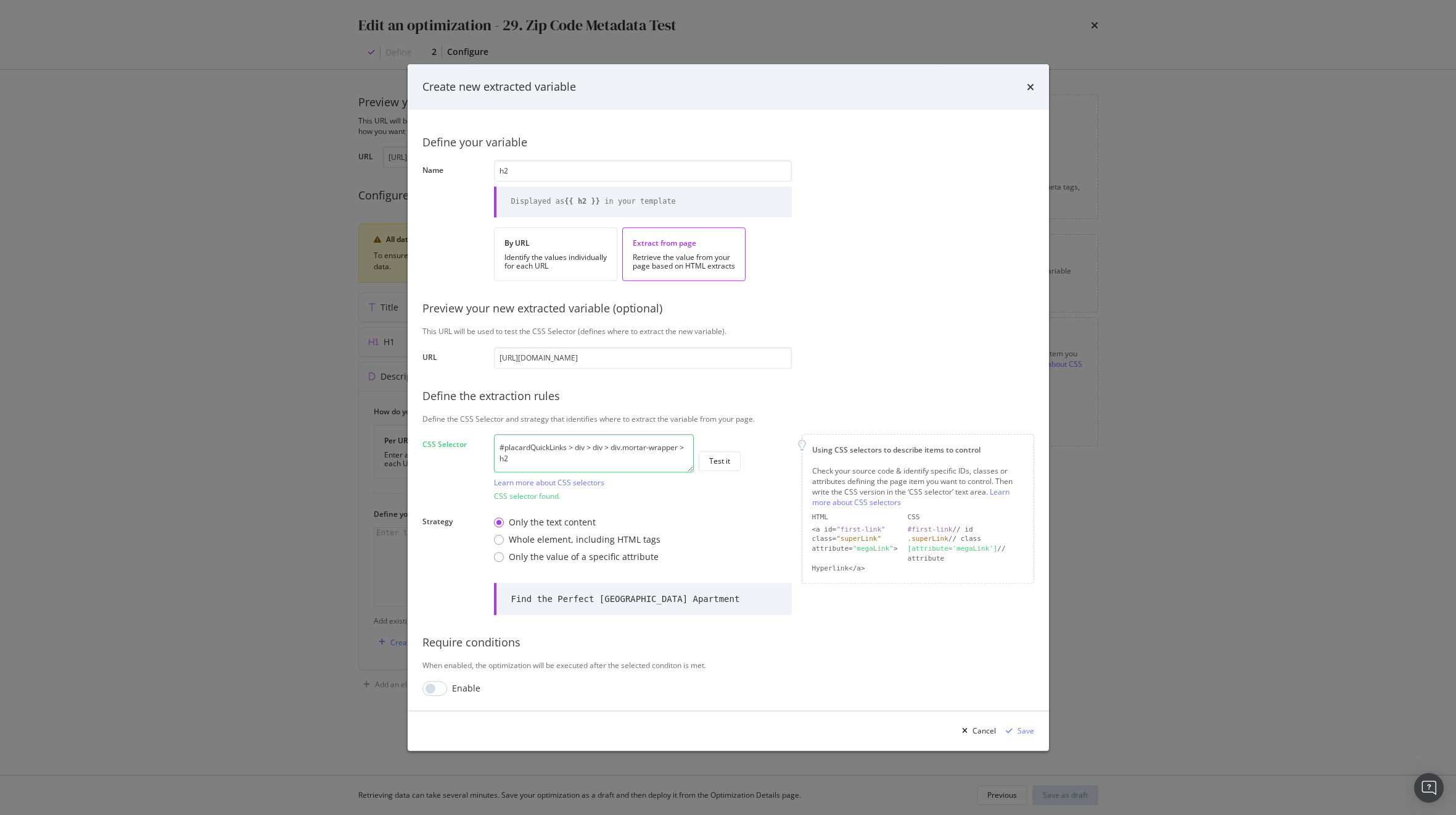
drag, startPoint x: 762, startPoint y: 600, endPoint x: 503, endPoint y: 600, distance: 259.0
click at [503, 600] on div "Find the Perfect [GEOGRAPHIC_DATA] Apartment" at bounding box center [642, 598] width 298 height 32
copy div "Find the Perfect [GEOGRAPHIC_DATA] Apartment"
click at [1025, 728] on div "Save" at bounding box center [1026, 730] width 16 height 10
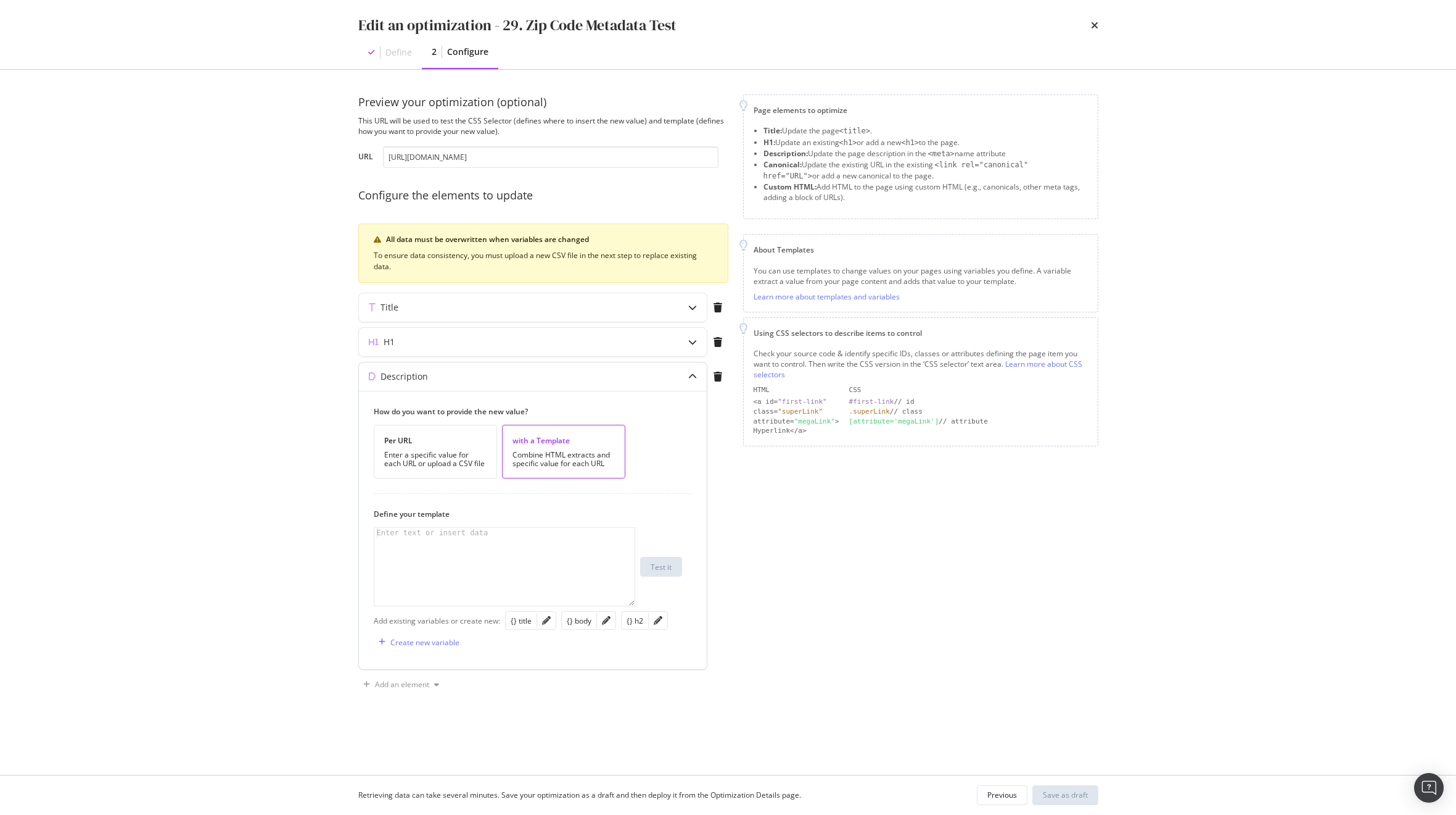
click at [472, 553] on div "modal" at bounding box center [505, 577] width 261 height 98
paste textarea "Geo: {{ geo }}"
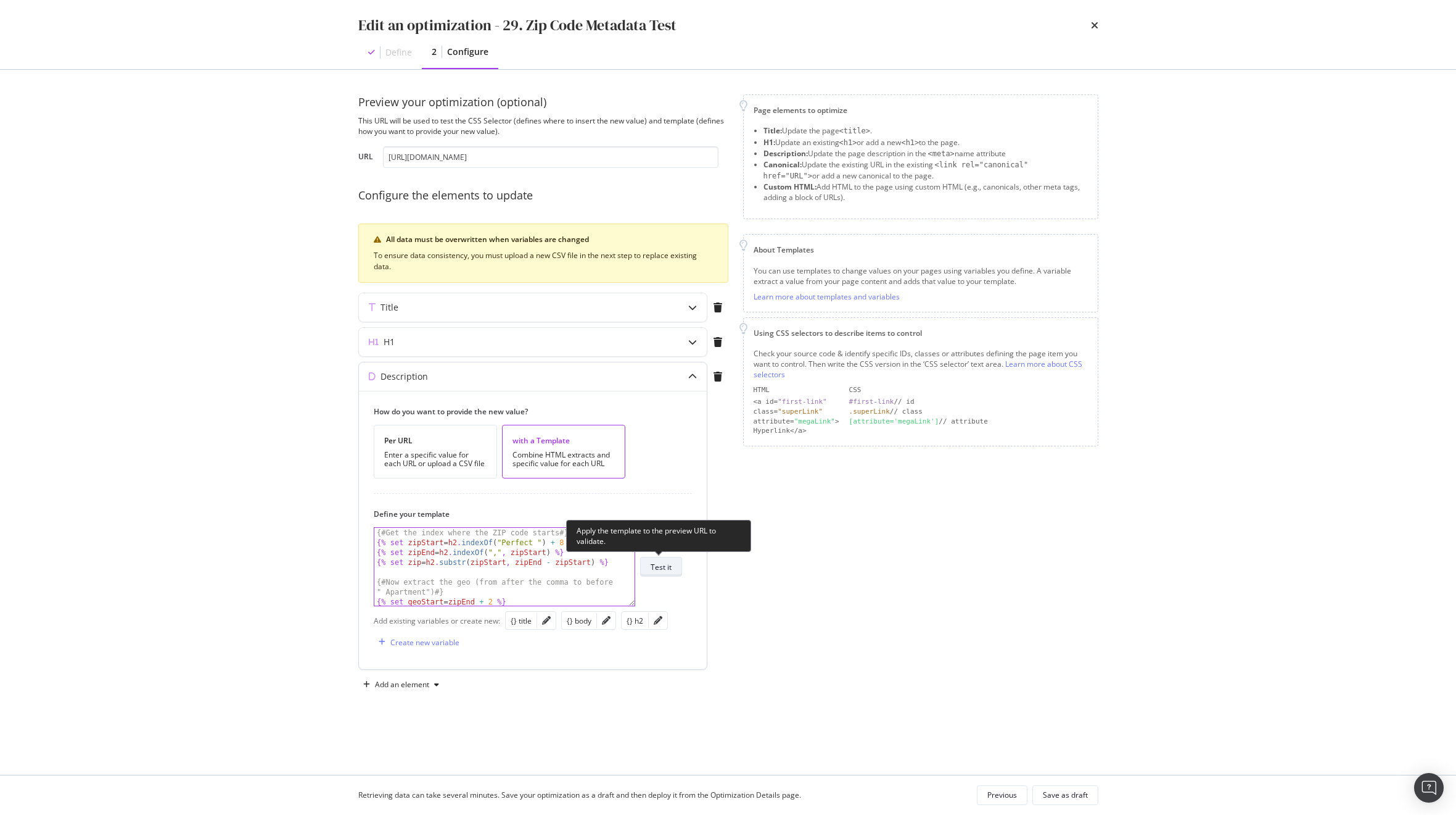
click at [667, 570] on div "Test it" at bounding box center [661, 567] width 21 height 10
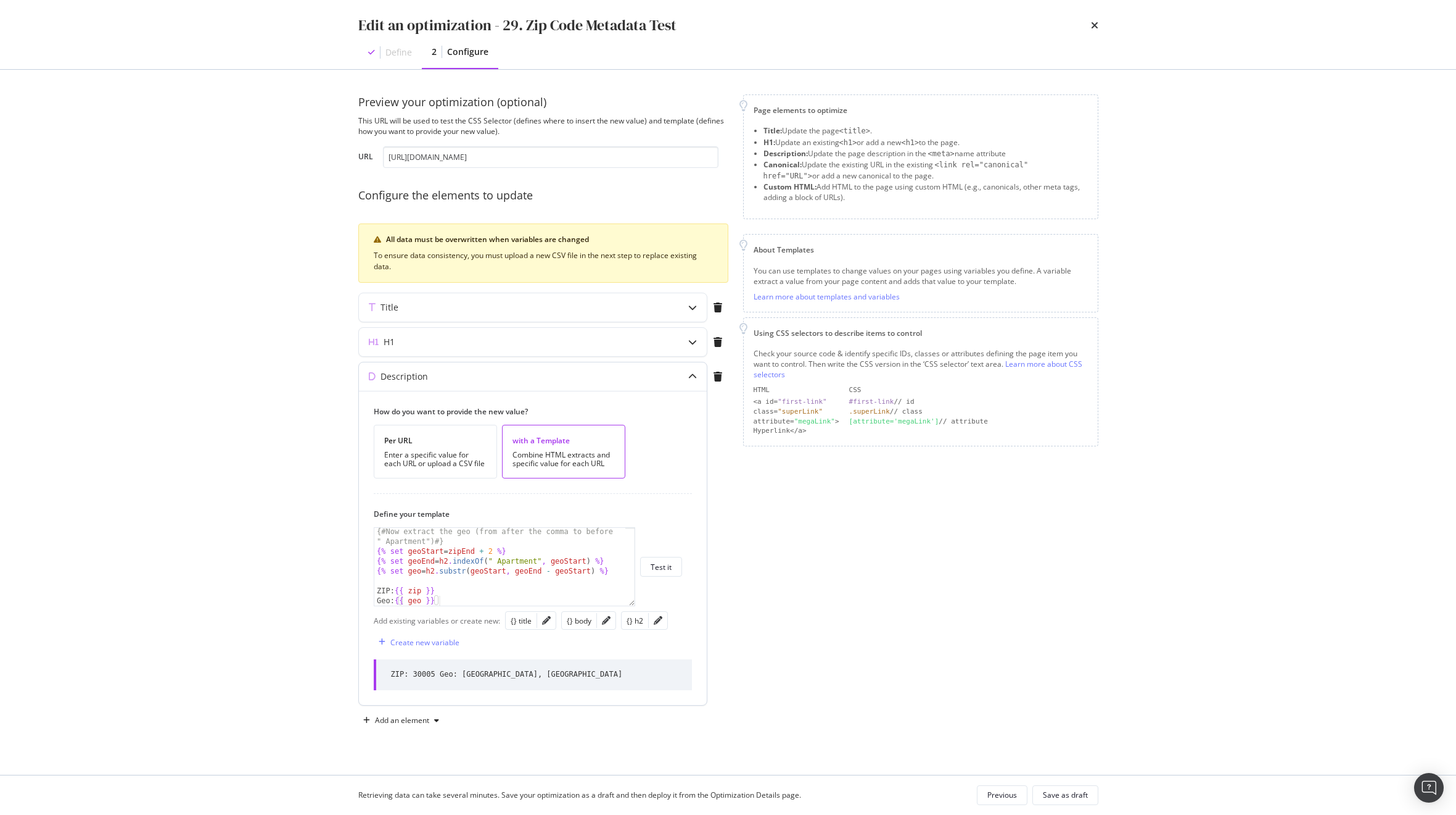
click at [469, 601] on div "{# Now extract the geo (from after the comma to before " Apartment") #} {% set …" at bounding box center [500, 580] width 251 height 107
click at [617, 570] on div "{# Now extract the geo (from after the comma to before " Apartment") #} {% set …" at bounding box center [500, 580] width 251 height 107
type textarea "{% set geo = h2.substr(geoStart, geoEnd - geoStart) %}"
click at [563, 563] on div "{% set geo = h2 . substr ( geoStart , geoEnd - geoStart ) %} Explore your next …" at bounding box center [500, 576] width 251 height 98
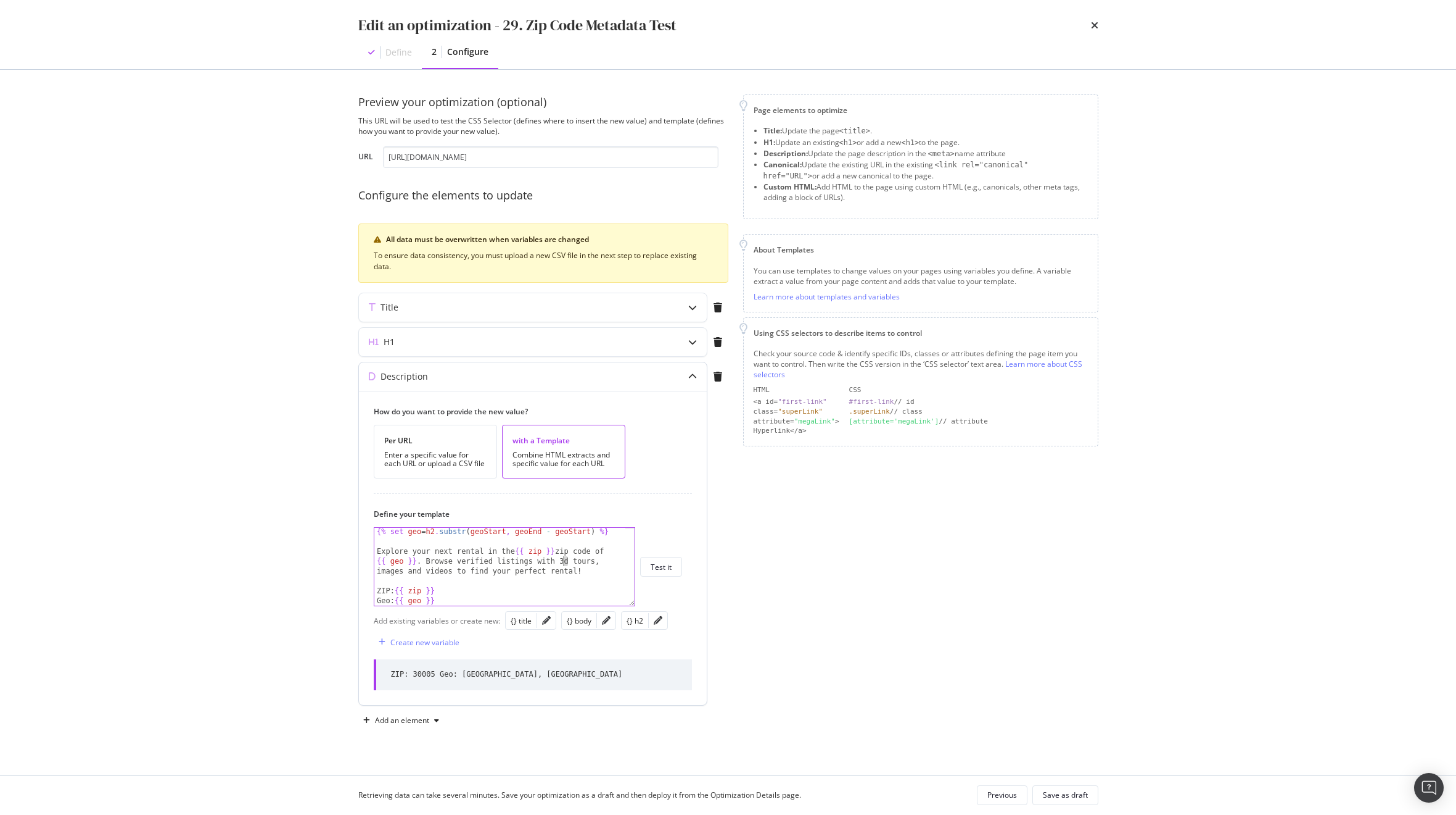
scroll to position [0, 36]
drag, startPoint x: 584, startPoint y: 572, endPoint x: 610, endPoint y: 626, distance: 59.9
click at [610, 626] on div "How do you want to provide the new value? Per URL Enter a specific value for ea…" at bounding box center [533, 547] width 348 height 314
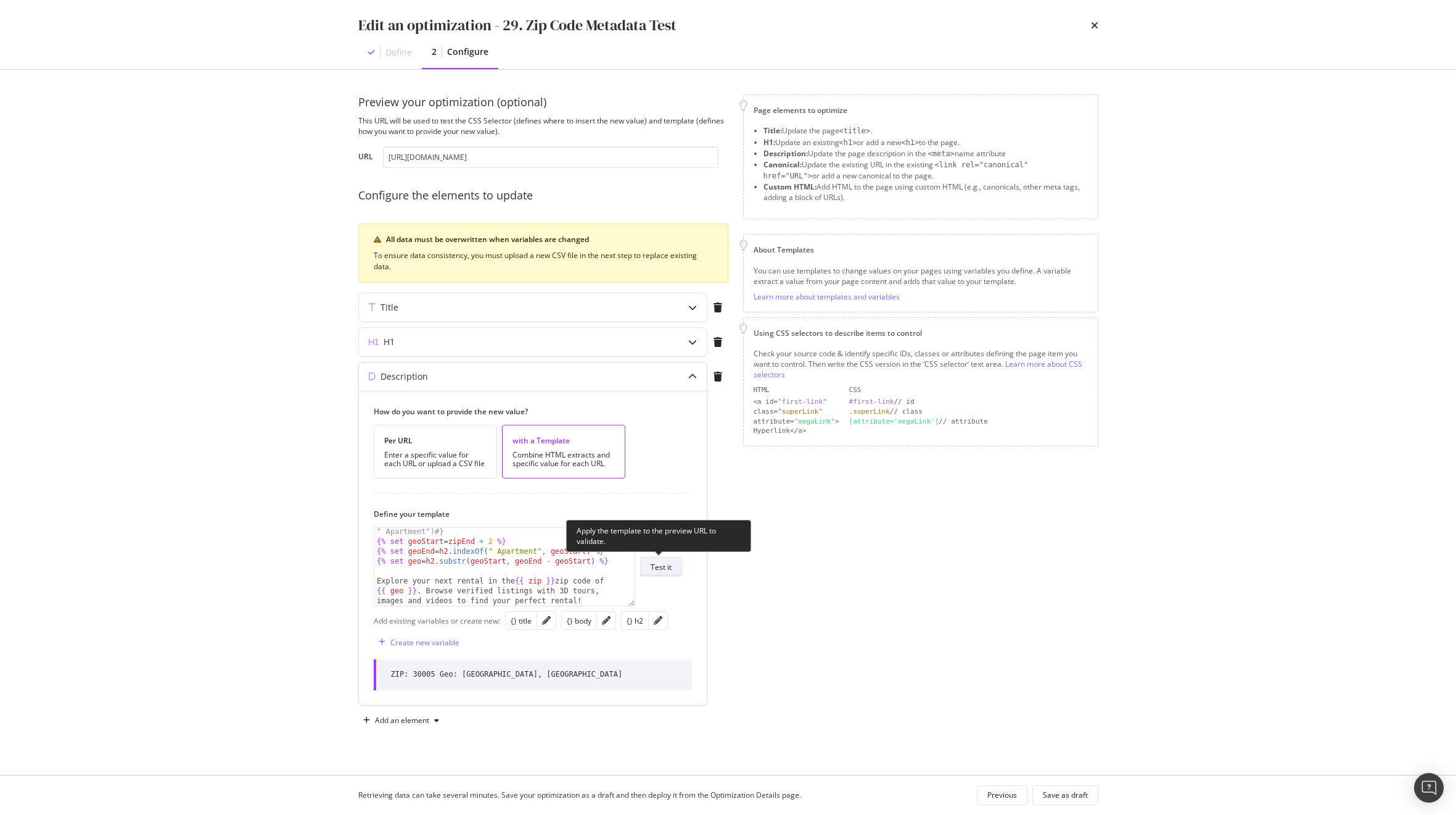
click at [657, 566] on div "Test it" at bounding box center [661, 567] width 21 height 10
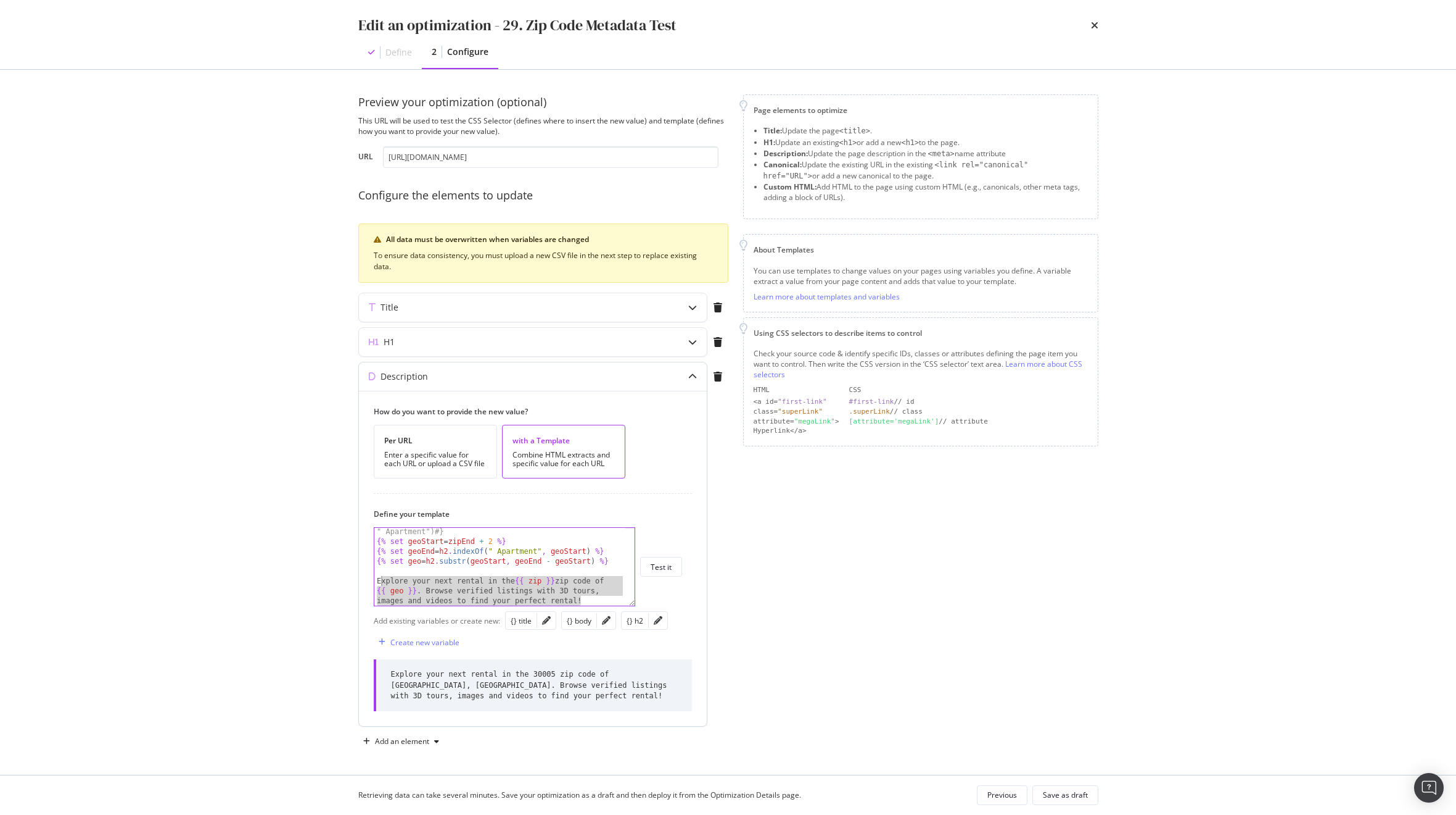
drag, startPoint x: 590, startPoint y: 600, endPoint x: 382, endPoint y: 580, distance: 209.0
click at [382, 580] on div "{# Now extract the geo (from after the comma to before " Apartment") #} {% set …" at bounding box center [500, 580] width 251 height 127
drag, startPoint x: 469, startPoint y: 690, endPoint x: 391, endPoint y: 674, distance: 79.6
click at [391, 674] on div "Explore your next rental in the 30005 zip code of [GEOGRAPHIC_DATA], [GEOGRAPHI…" at bounding box center [534, 685] width 286 height 32
copy div "Explore your next rental in the 30005 zip code of [GEOGRAPHIC_DATA], [GEOGRAPHI…"
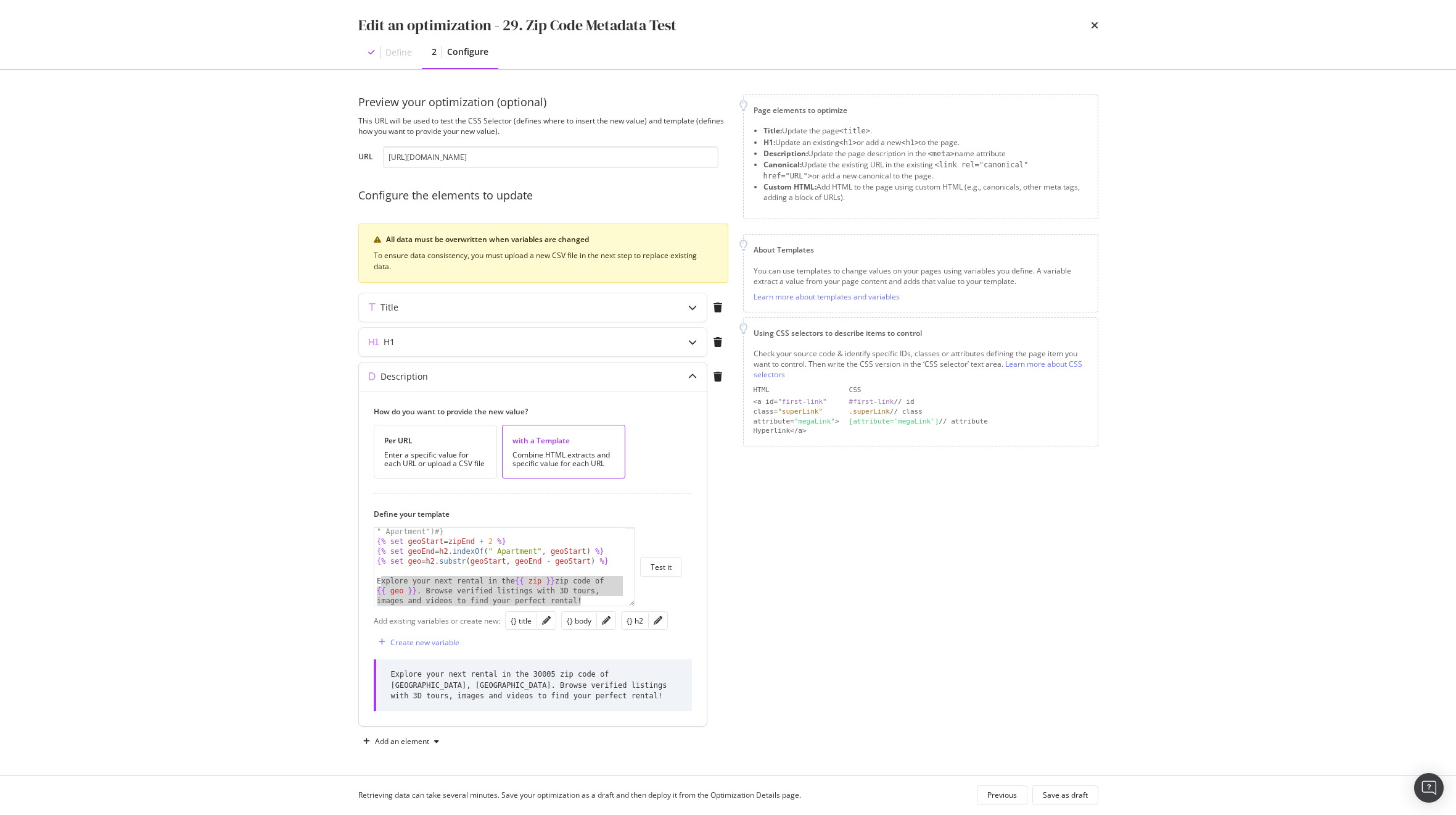
click at [396, 579] on div "{# Now extract the geo (from after the comma to before " Apartment") #} {% set …" at bounding box center [500, 580] width 251 height 127
click at [390, 579] on div "{# Now extract the geo (from after the comma to before " Apartment") #} {% set …" at bounding box center [500, 580] width 251 height 127
type textarea "Find your next rental in the {{ zip }} zip code of {{ geo }}. Browse verified l…"
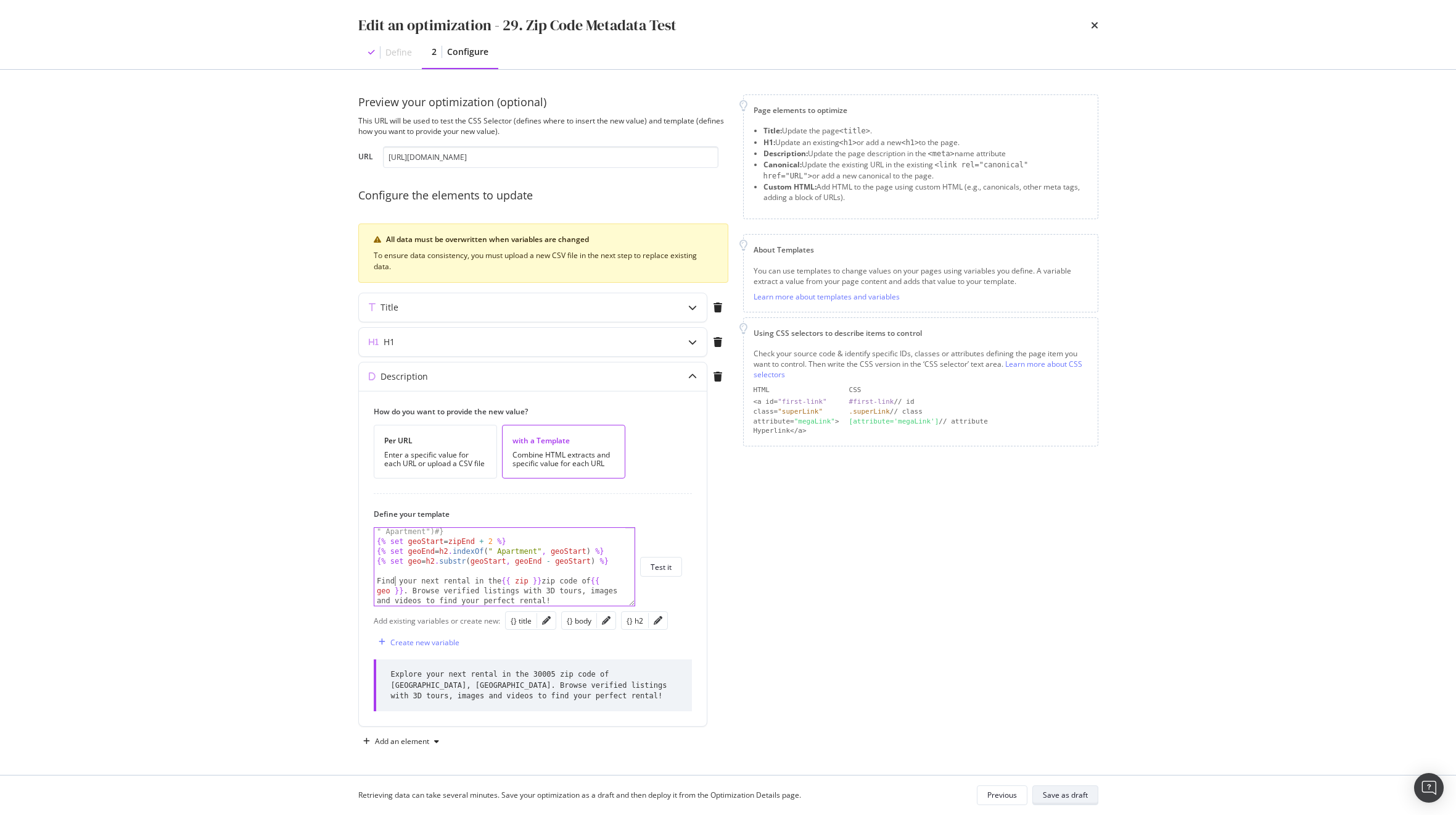
click at [1070, 794] on div "Save as draft" at bounding box center [1065, 794] width 45 height 10
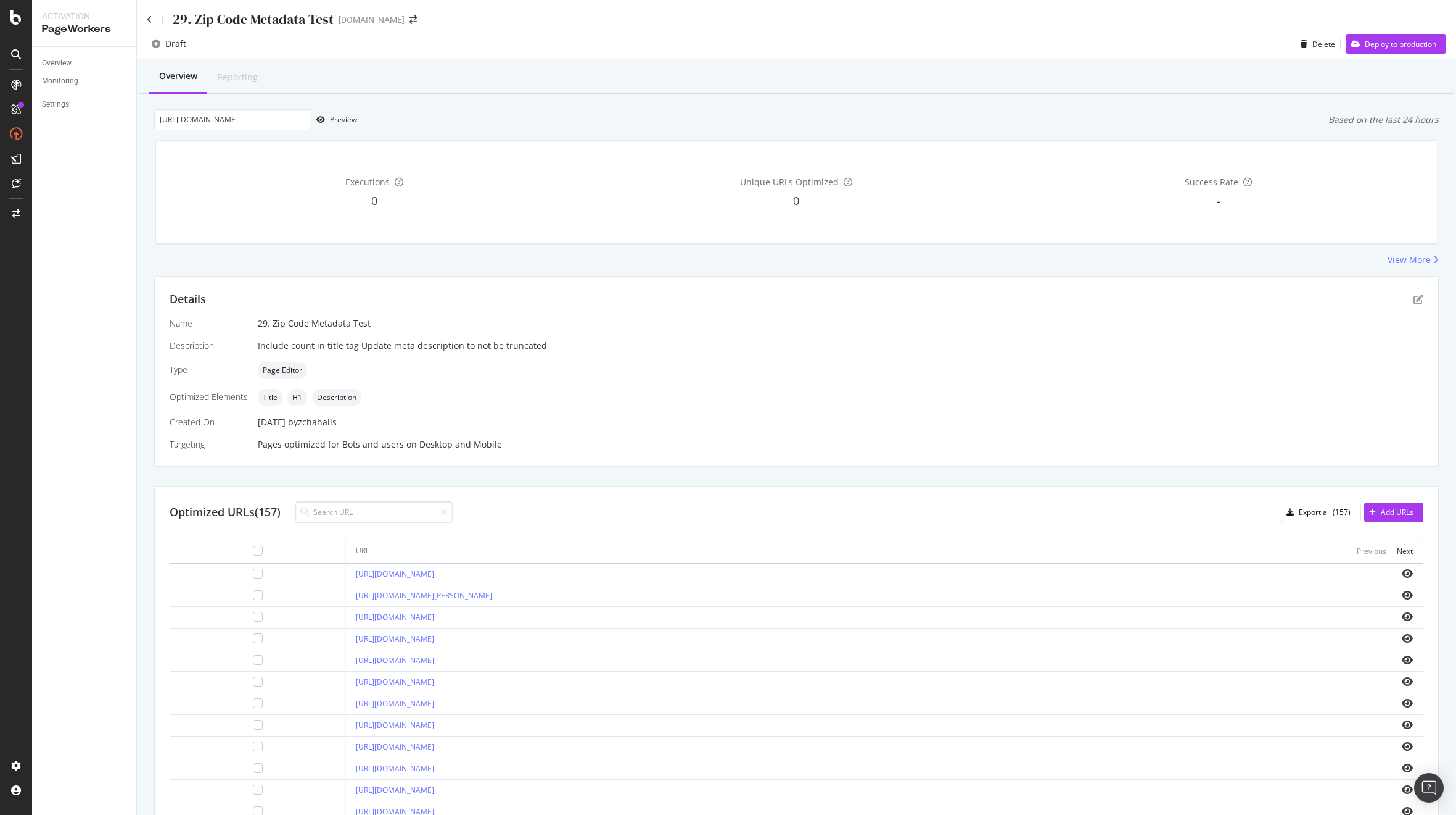
click at [1037, 71] on div "Overview Reporting" at bounding box center [797, 76] width 1315 height 33
click at [531, 648] on td "[URL][DOMAIN_NAME]" at bounding box center [616, 638] width 538 height 21
drag, startPoint x: 477, startPoint y: 616, endPoint x: 307, endPoint y: 613, distance: 170.0
click at [346, 613] on td "[URL][DOMAIN_NAME]" at bounding box center [616, 617] width 538 height 21
copy link "[URL][DOMAIN_NAME]"
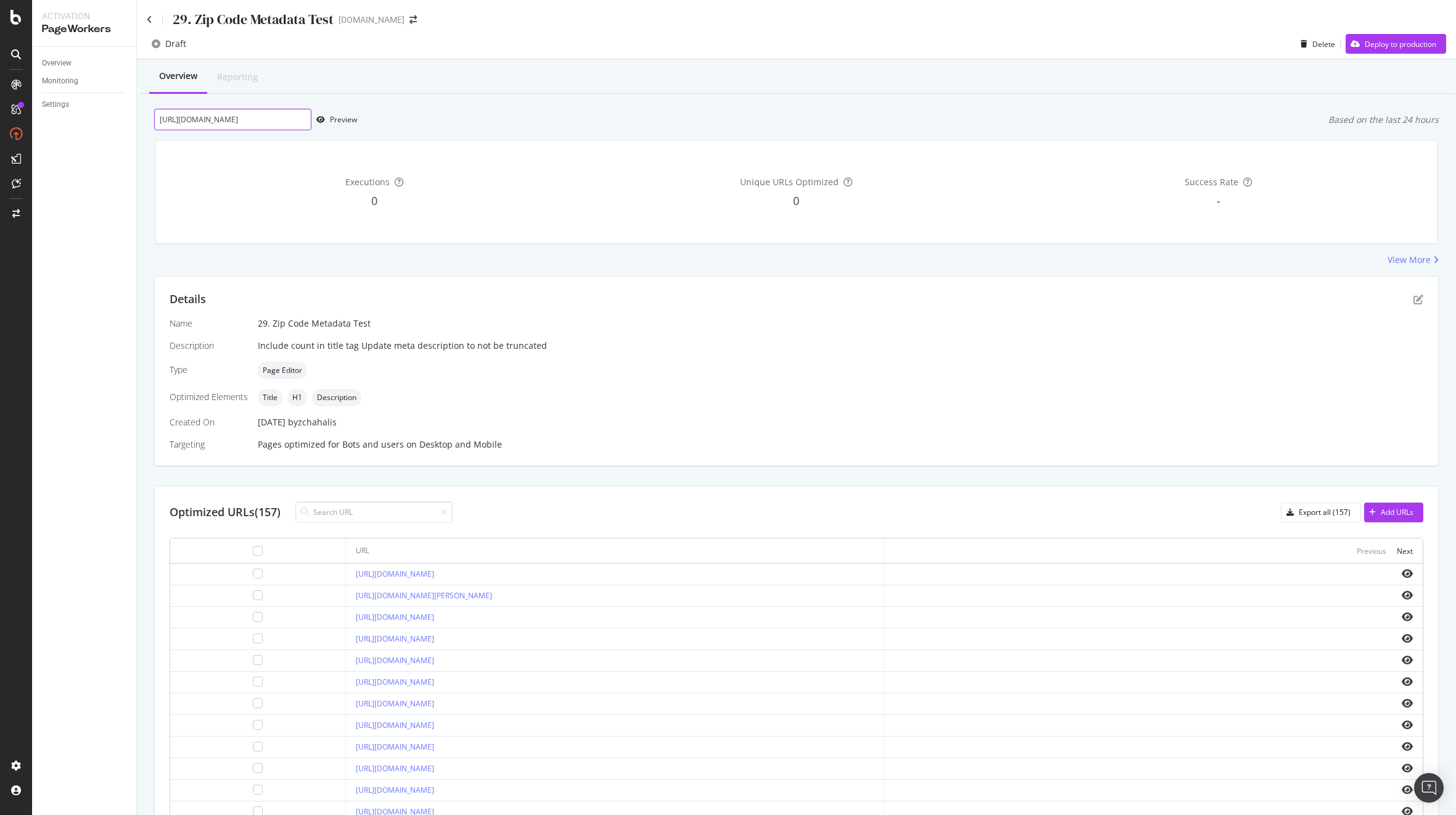
click at [214, 124] on input "[URL][DOMAIN_NAME]" at bounding box center [232, 119] width 157 height 21
paste input "4"
type input "[URL][DOMAIN_NAME]"
click at [349, 118] on div "Preview" at bounding box center [344, 119] width 27 height 10
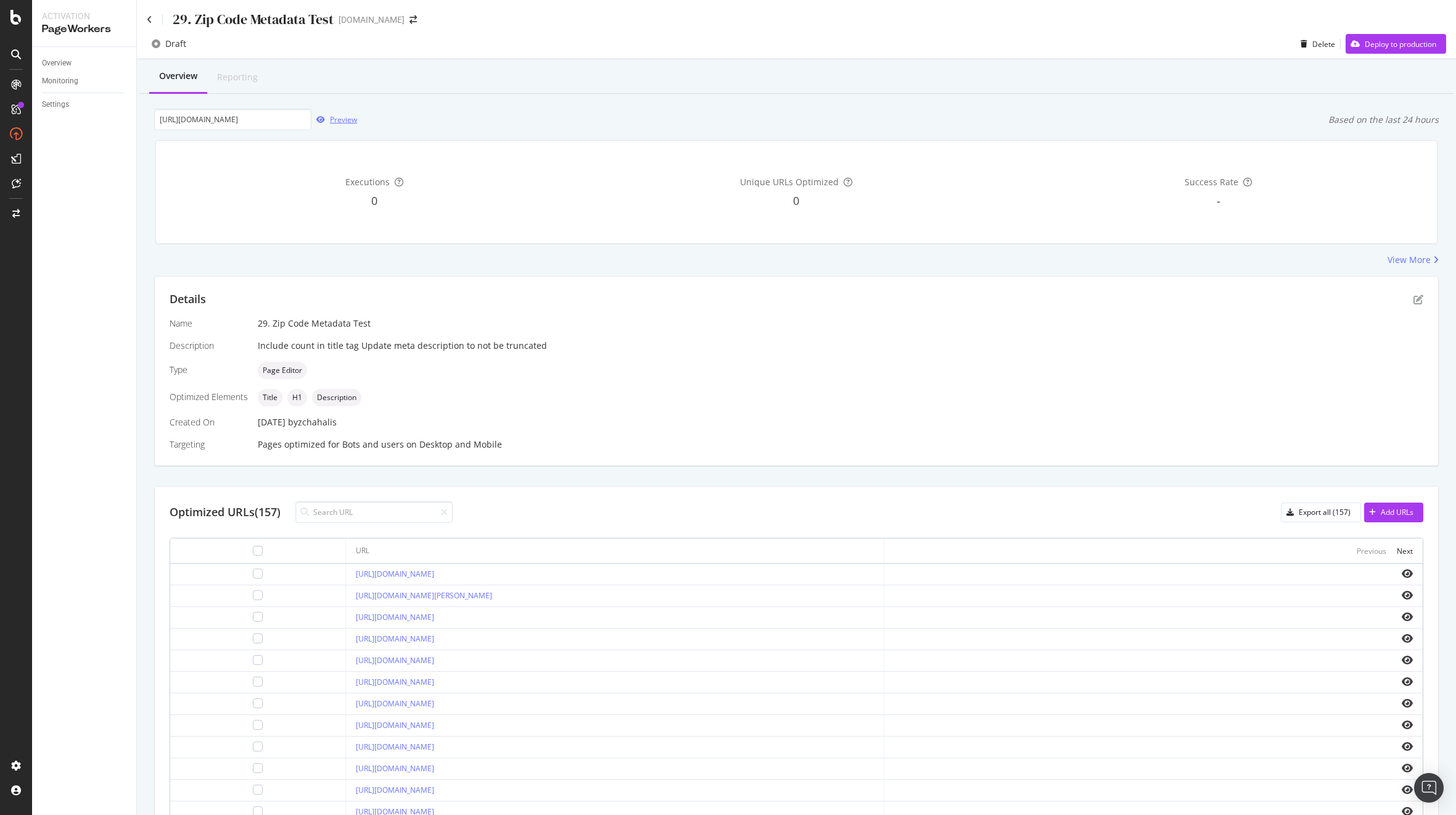
scroll to position [0, 0]
click at [347, 122] on div "Preview" at bounding box center [344, 119] width 27 height 10
click at [1414, 295] on icon "pen-to-square" at bounding box center [1419, 299] width 10 height 10
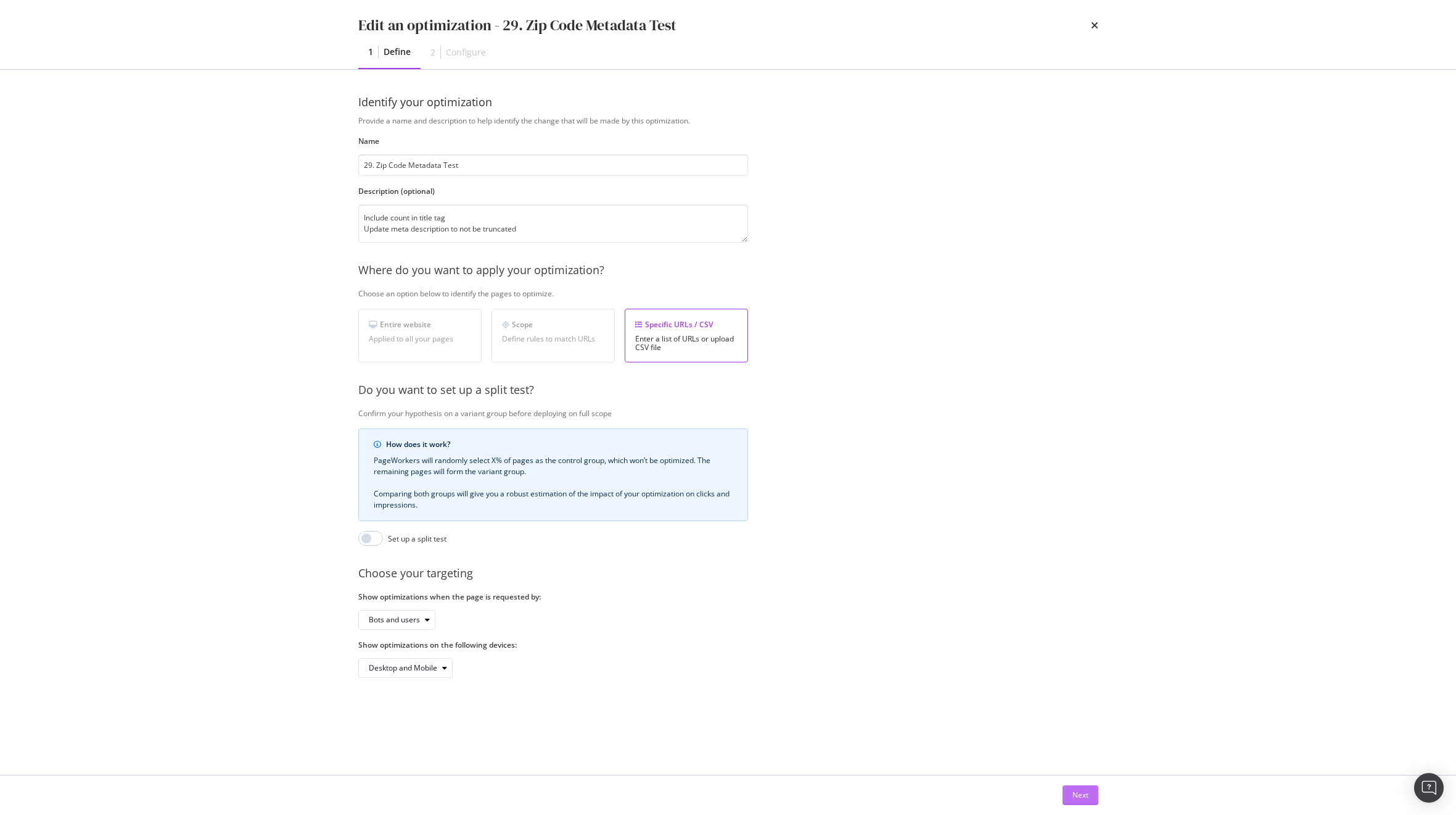
click at [1077, 788] on div "Next" at bounding box center [1080, 795] width 16 height 19
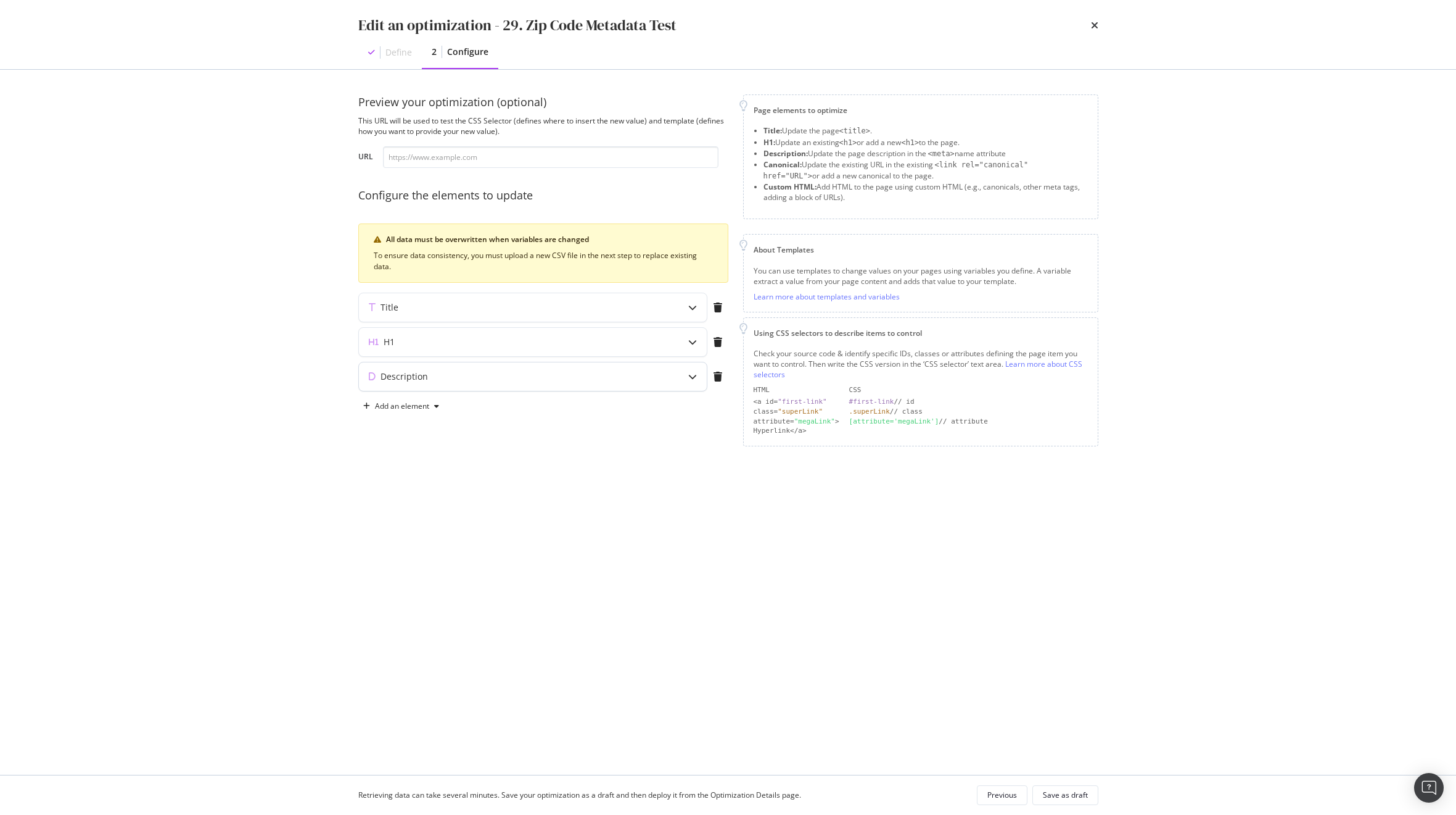
click at [529, 379] on div "Description" at bounding box center [508, 377] width 299 height 12
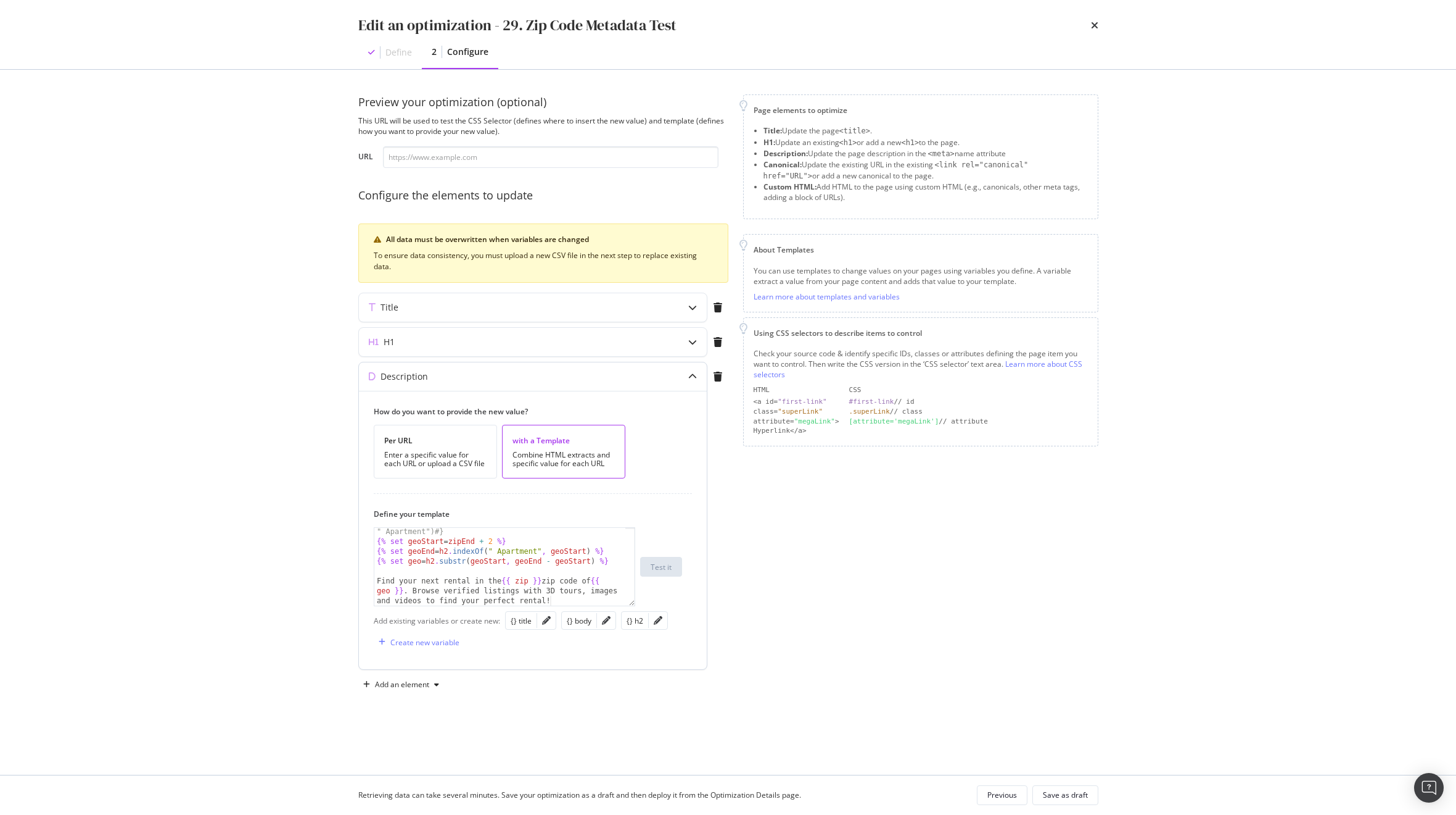
scroll to position [60, 0]
click at [551, 583] on div "{# Now extract the geo (from after the comma to before " Apartment") #} {% set …" at bounding box center [500, 580] width 251 height 127
click at [569, 582] on div "{# Now extract the geo (from after the comma to before " Apartment") #} {% set …" at bounding box center [500, 580] width 251 height 127
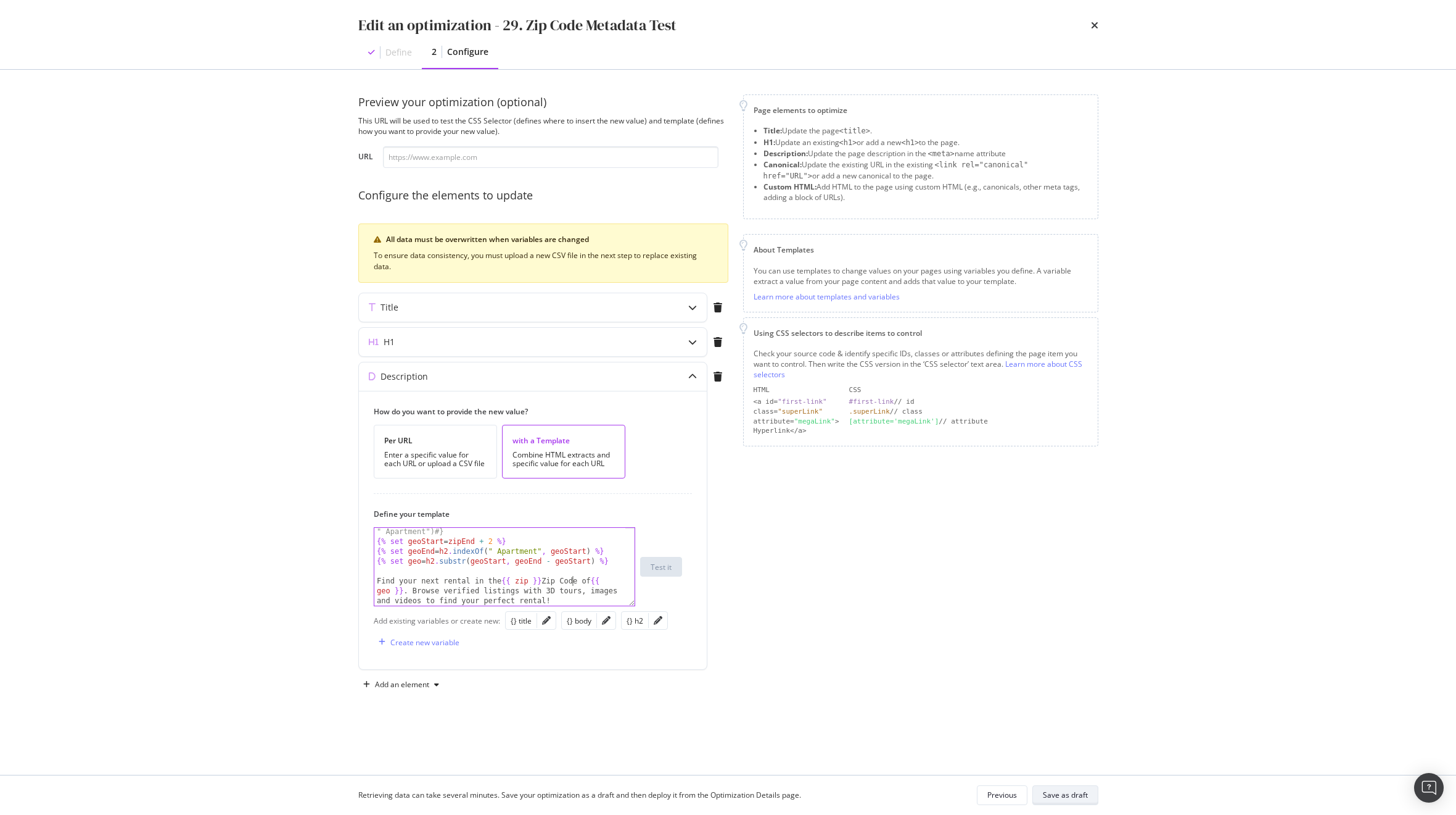
type textarea "Find your next rental in the {{ zip }} Zip Code of {{ geo }}. Browse verified l…"
click at [1078, 793] on div "Save as draft" at bounding box center [1065, 794] width 45 height 10
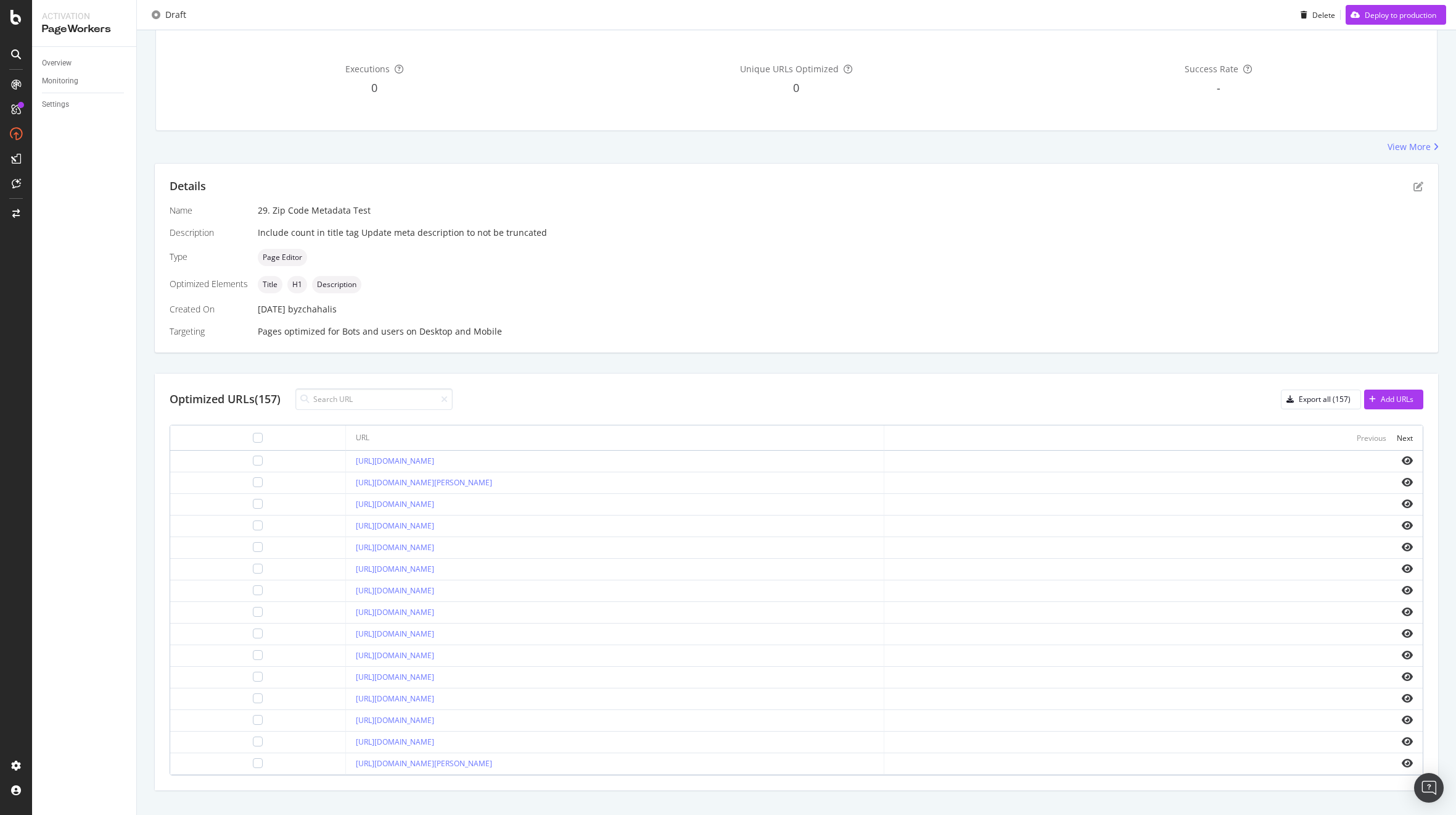
scroll to position [132, 0]
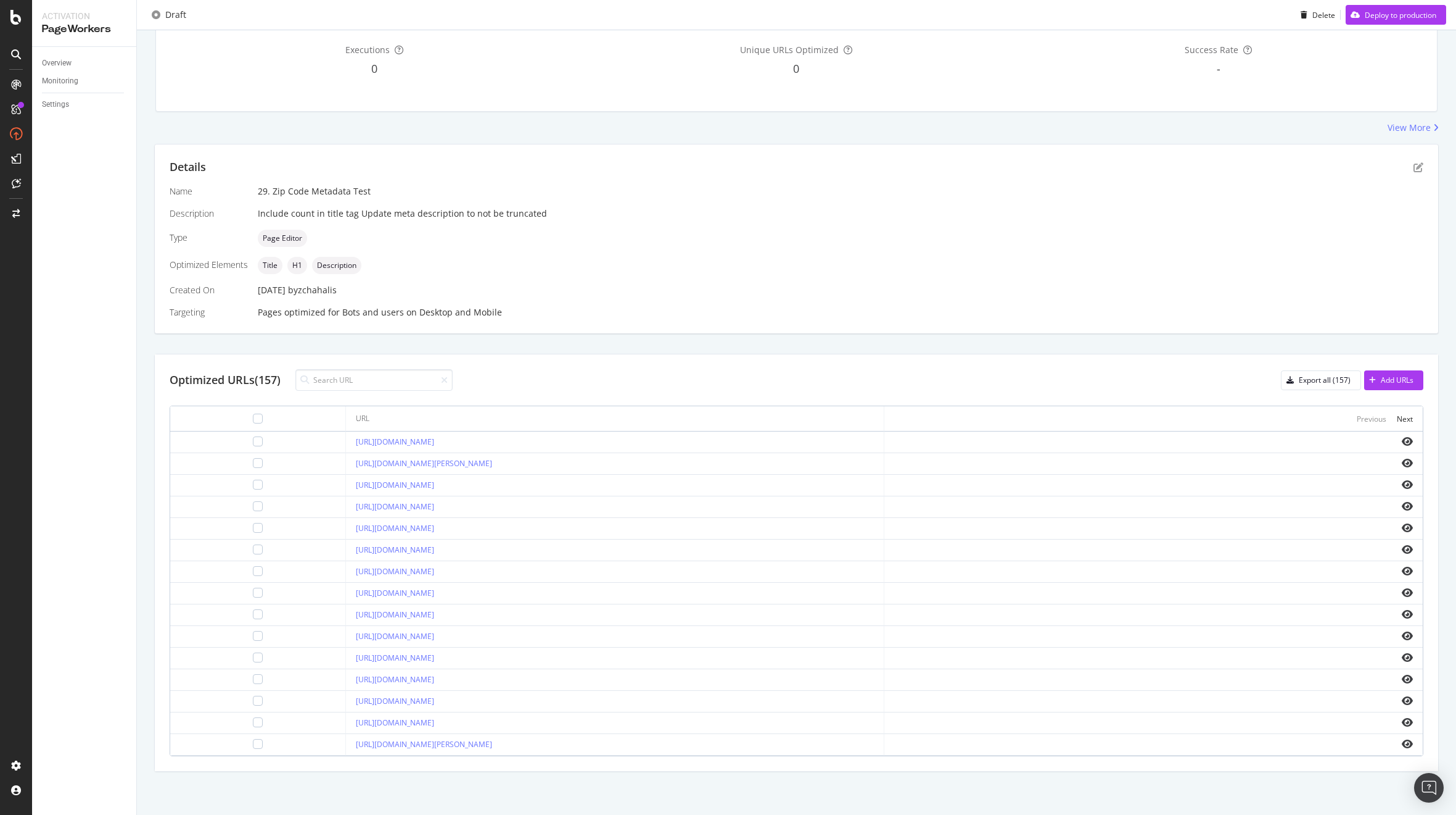
click at [599, 713] on td "[URL][DOMAIN_NAME]" at bounding box center [616, 722] width 538 height 21
drag, startPoint x: 501, startPoint y: 678, endPoint x: 309, endPoint y: 684, distance: 192.1
click at [346, 684] on td "[URL][DOMAIN_NAME]" at bounding box center [616, 679] width 538 height 21
drag, startPoint x: 496, startPoint y: 744, endPoint x: 309, endPoint y: 747, distance: 187.0
click at [346, 747] on td "[URL][DOMAIN_NAME][PERSON_NAME]" at bounding box center [616, 744] width 538 height 21
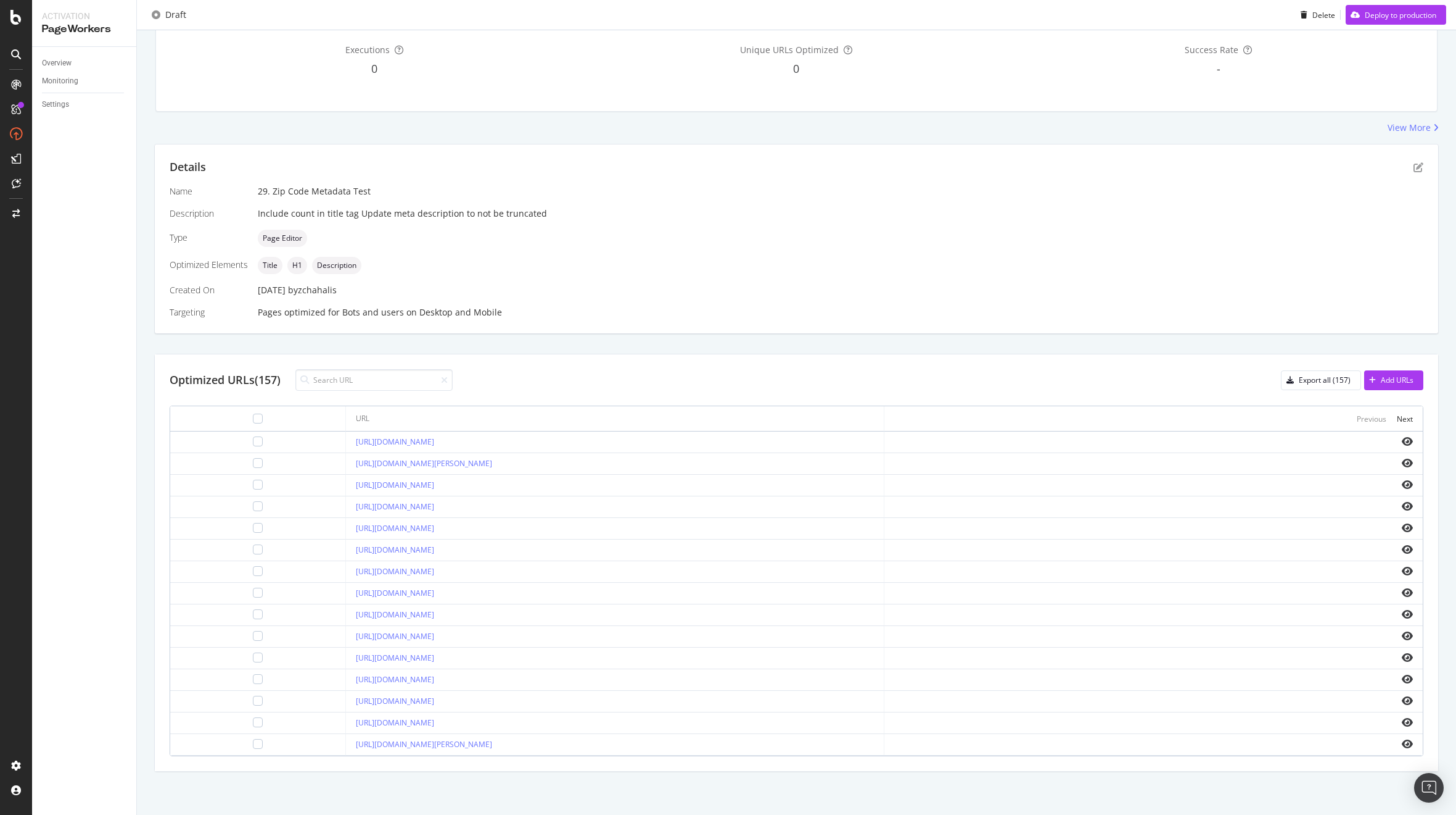
copy link "[URL][DOMAIN_NAME][PERSON_NAME]"
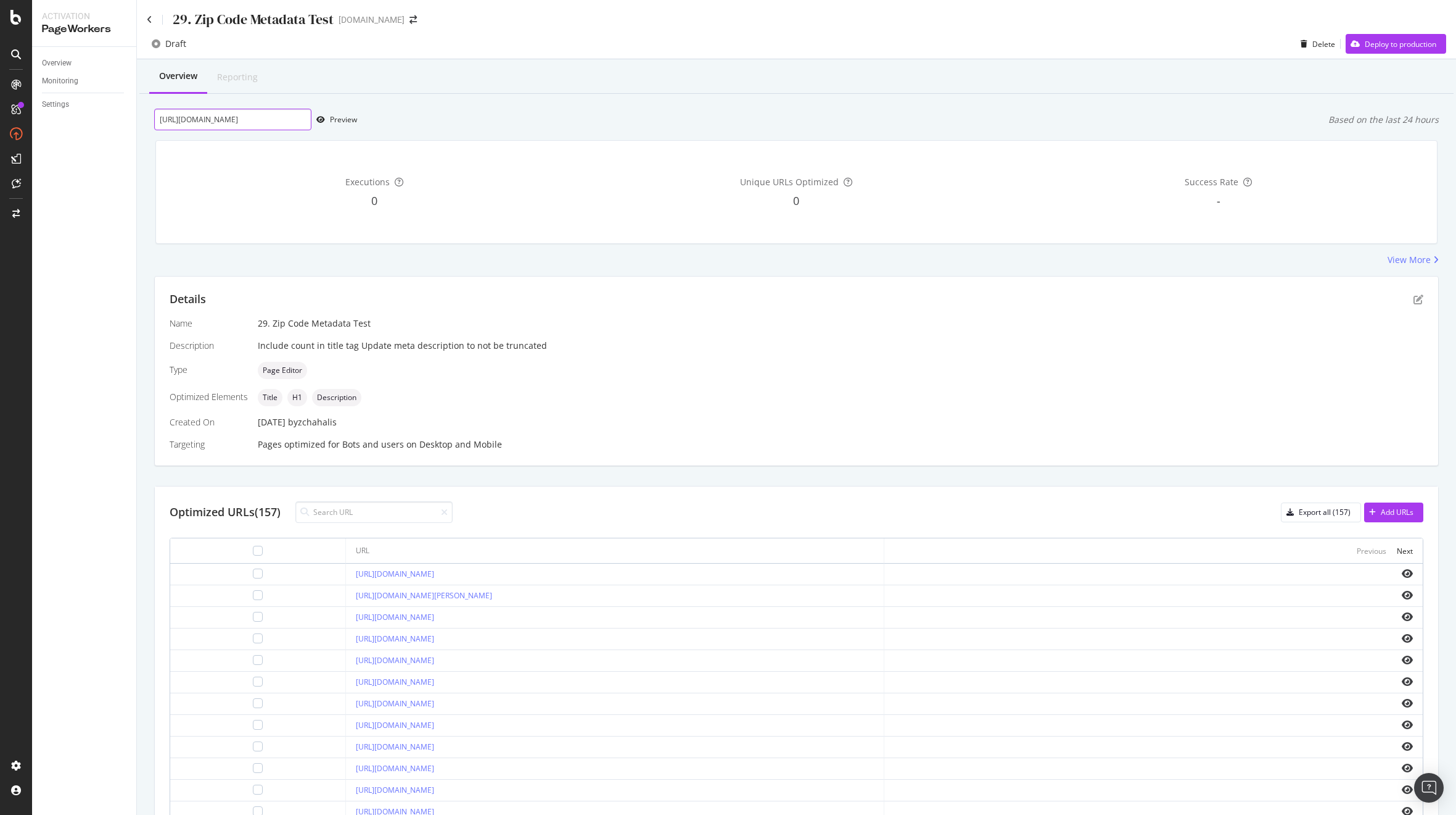
click at [227, 118] on input "[URL][DOMAIN_NAME]" at bounding box center [232, 119] width 157 height 21
paste input "belle-[PERSON_NAME]-nj-08502"
type input "[URL][DOMAIN_NAME][PERSON_NAME]"
click at [340, 118] on div "Preview" at bounding box center [344, 119] width 27 height 10
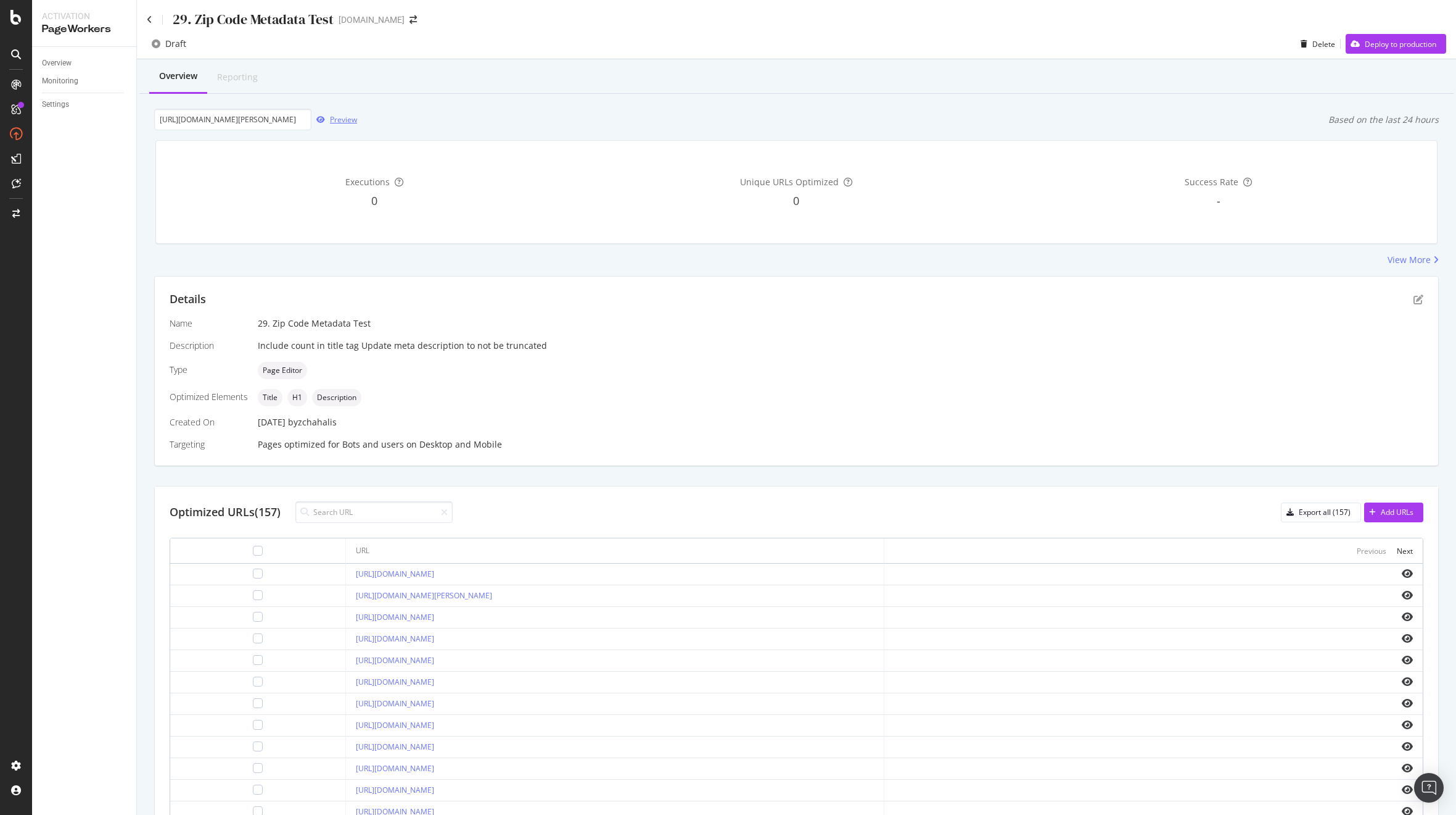
scroll to position [0, 0]
click at [337, 120] on div "Preview" at bounding box center [344, 119] width 27 height 10
click at [1414, 296] on icon "pen-to-square" at bounding box center [1419, 299] width 10 height 10
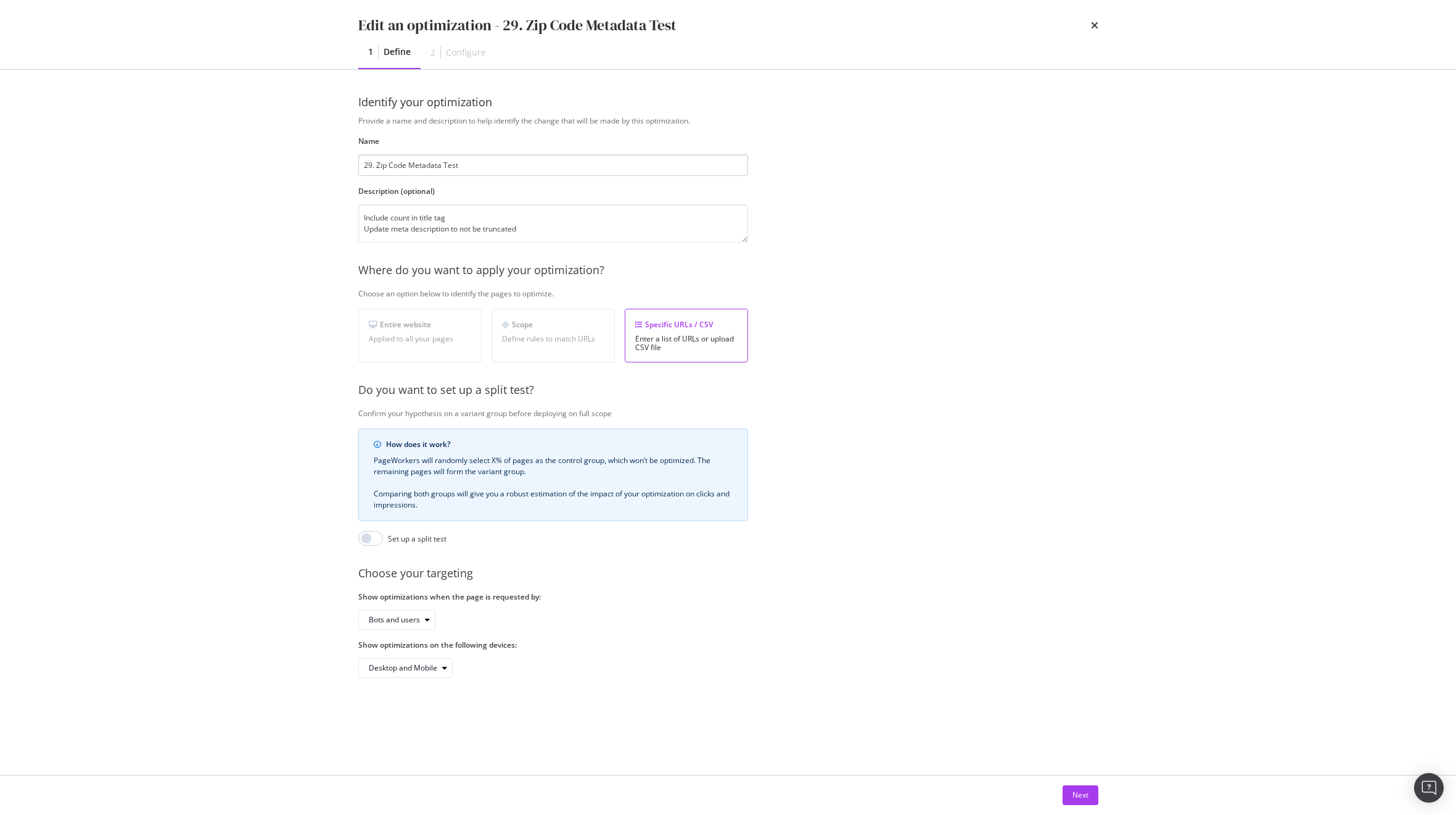
click at [372, 164] on input "29. Zip Code Metadata Test" at bounding box center [553, 165] width 390 height 21
type input "29 - Zip Code Metadata Test"
click at [1089, 794] on button "Next" at bounding box center [1080, 794] width 36 height 20
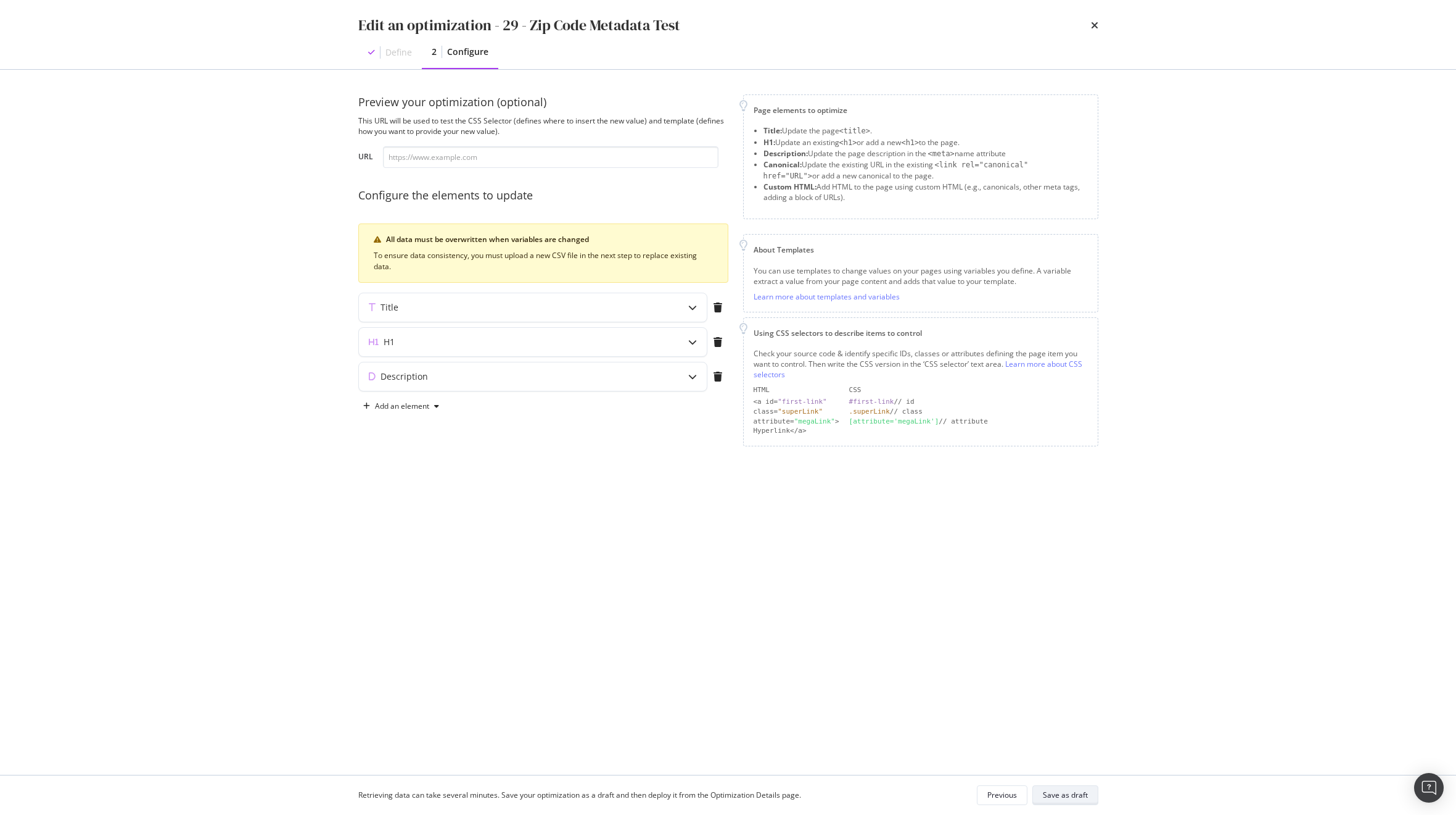
click at [1090, 791] on button "Save as draft" at bounding box center [1065, 794] width 66 height 20
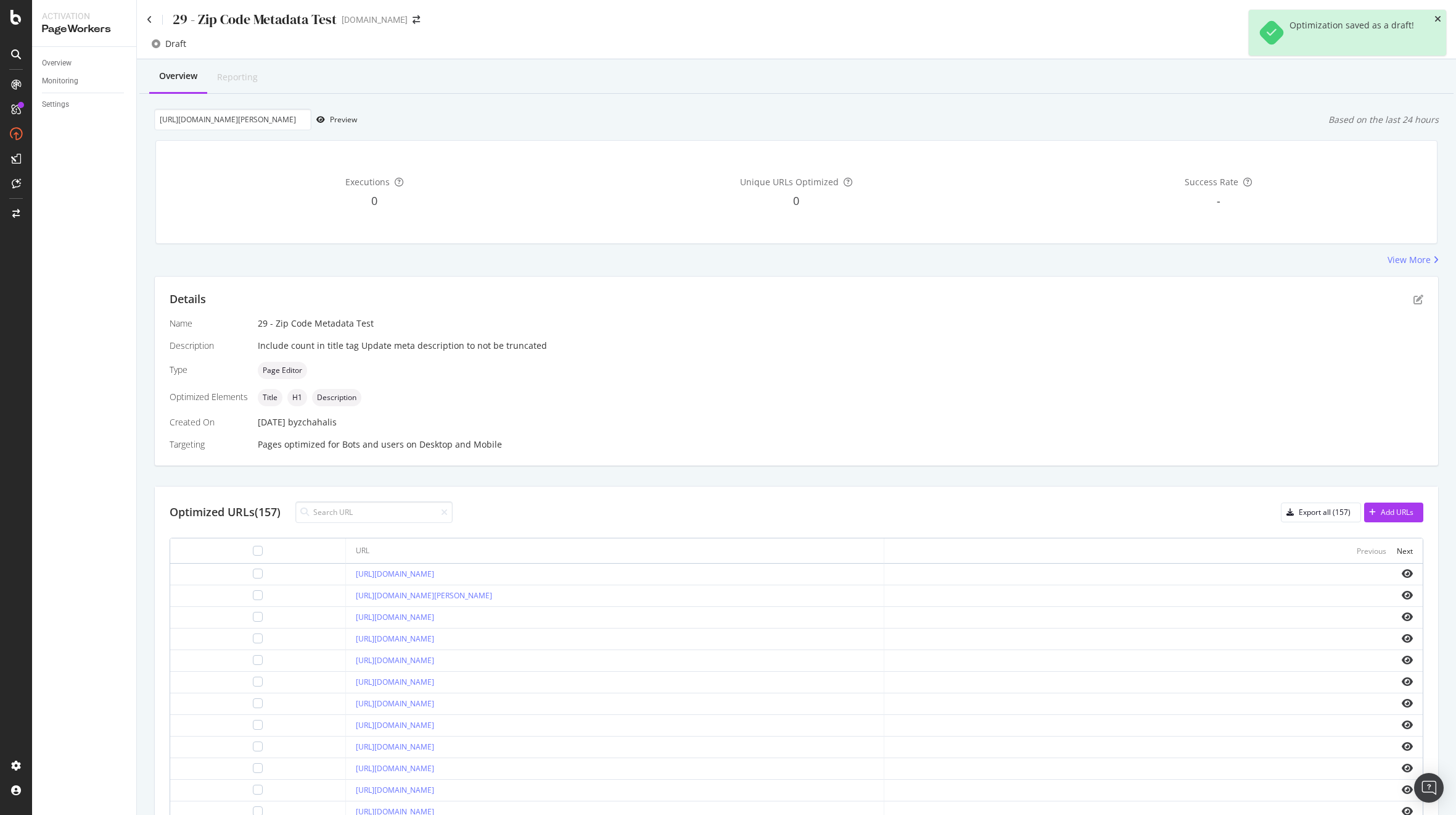
click at [1440, 19] on icon "close toast" at bounding box center [1438, 19] width 7 height 9
click at [1408, 50] on div "Deploy to production" at bounding box center [1392, 44] width 91 height 19
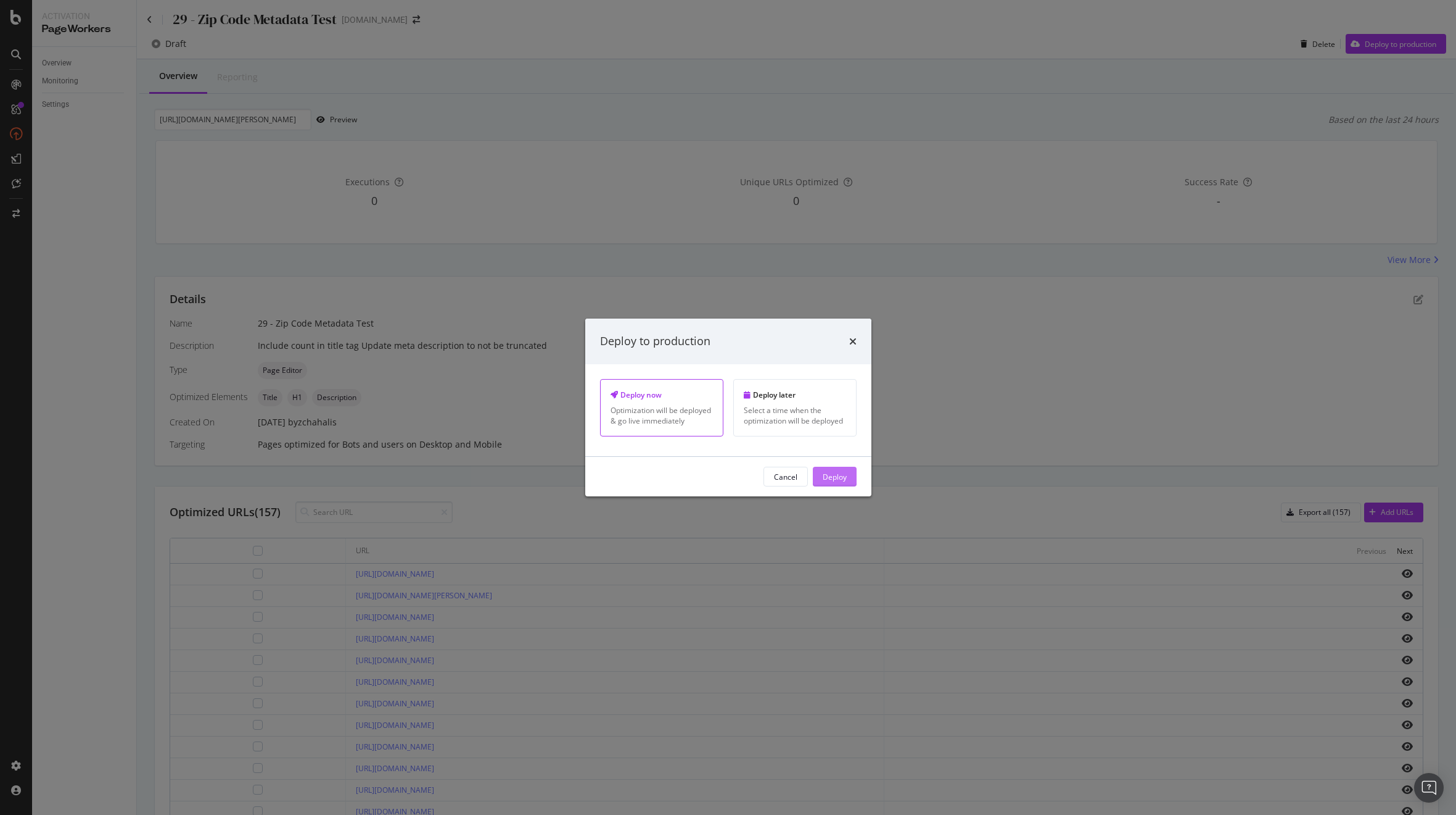
click at [840, 477] on div "Deploy" at bounding box center [835, 476] width 24 height 10
